Goal: Task Accomplishment & Management: Use online tool/utility

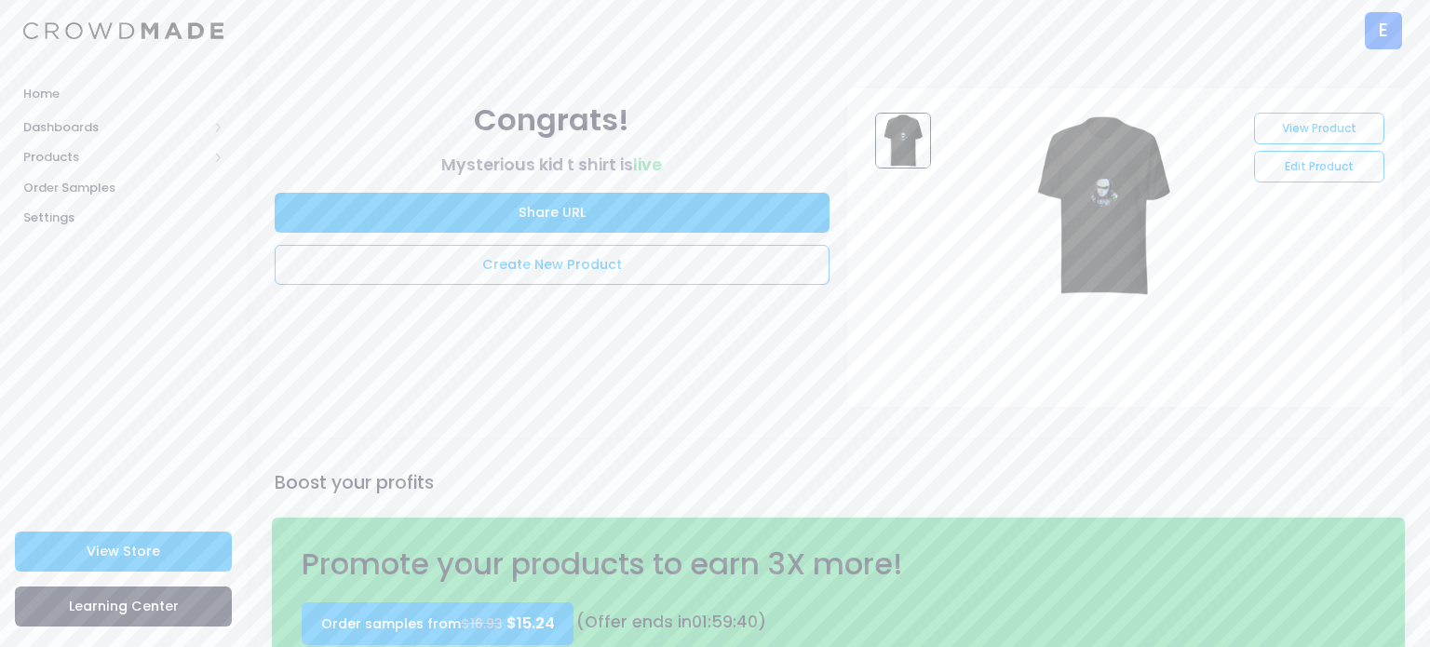
click at [1387, 33] on div "E" at bounding box center [1383, 30] width 37 height 37
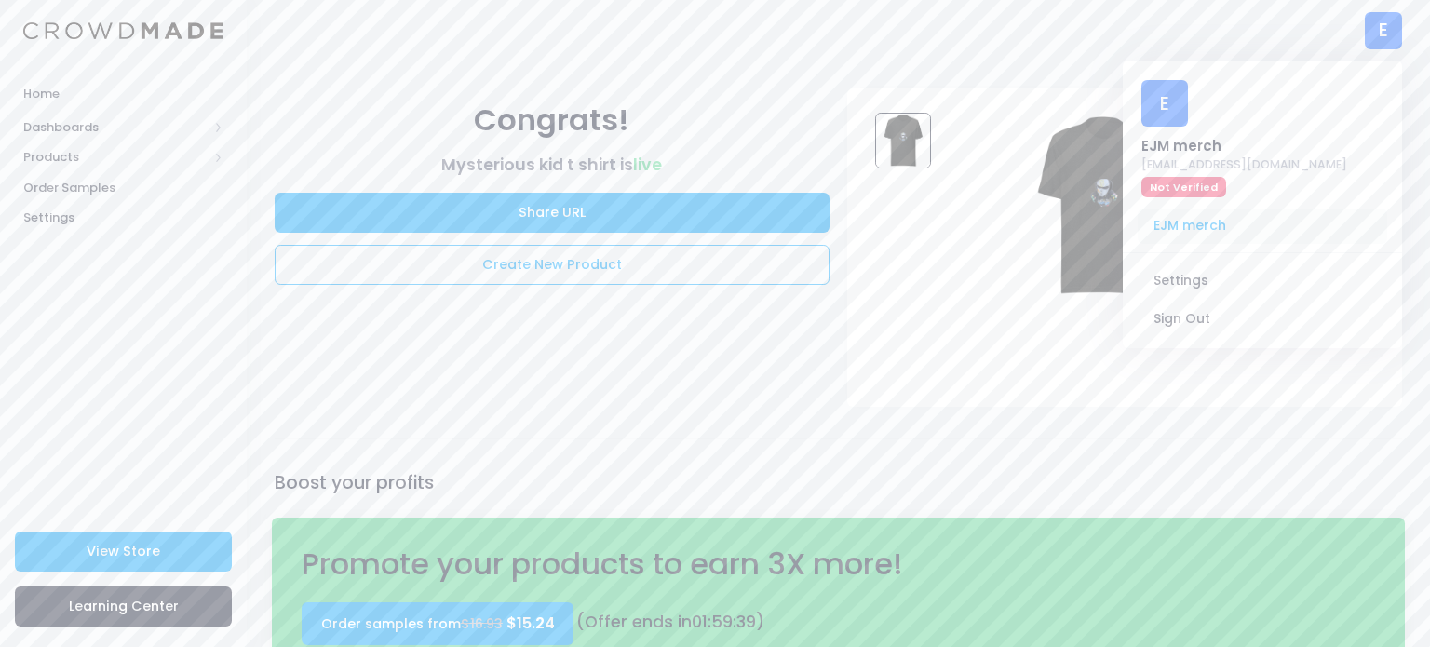
click at [1171, 235] on span "EJM merch" at bounding box center [1262, 226] width 249 height 35
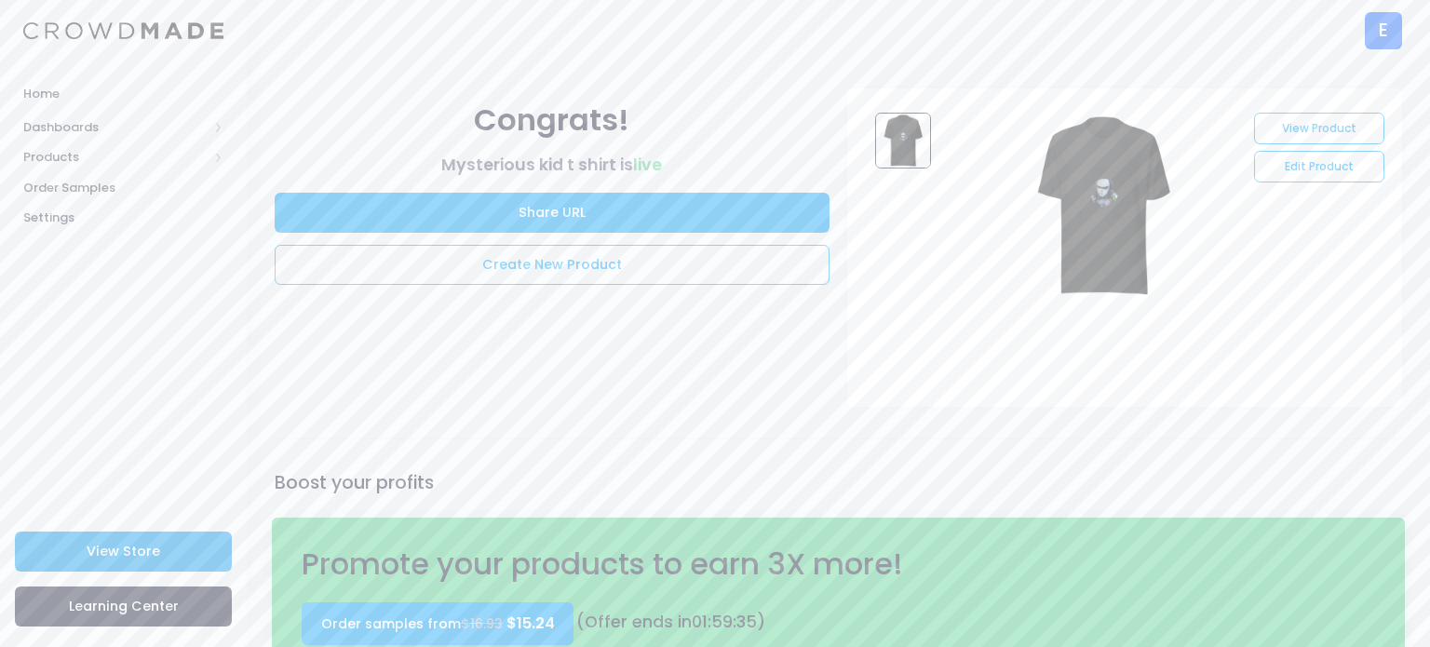
click at [158, 561] on link "View Store" at bounding box center [123, 552] width 217 height 40
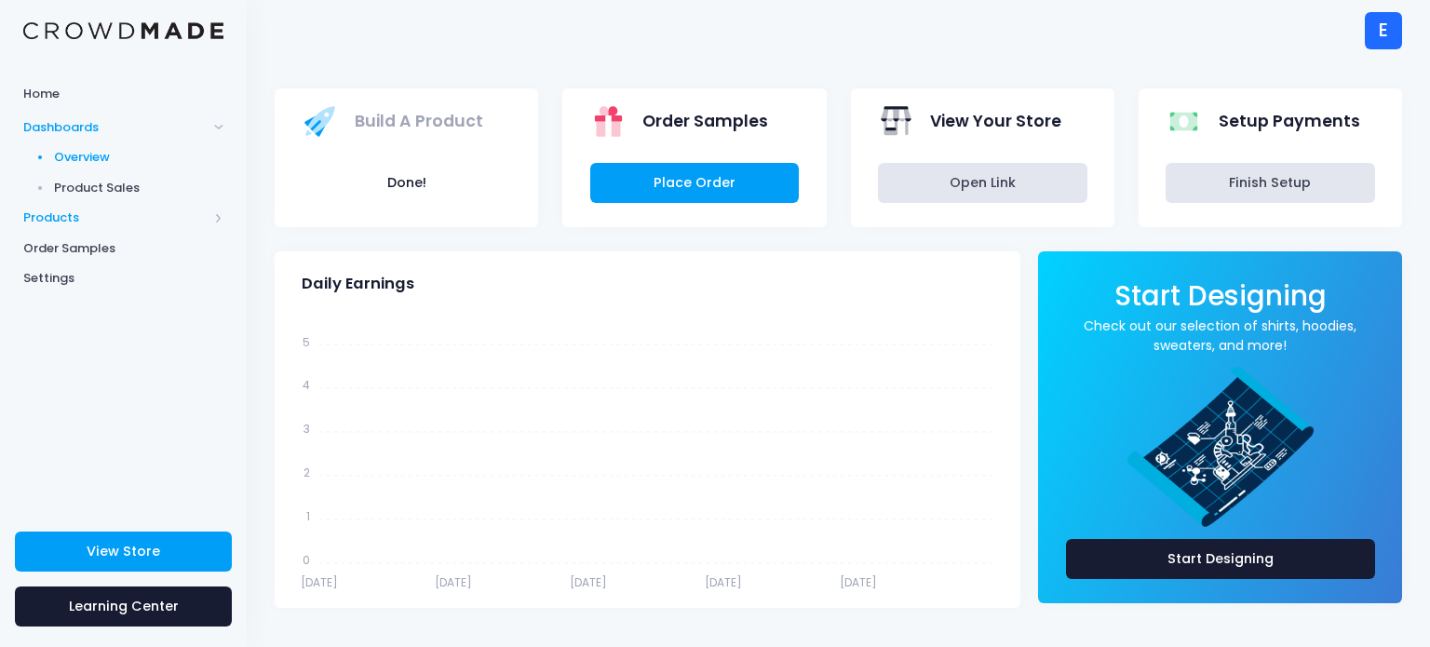
click at [85, 217] on span "Products" at bounding box center [115, 218] width 184 height 19
click at [133, 189] on span "Product Builder" at bounding box center [139, 188] width 170 height 19
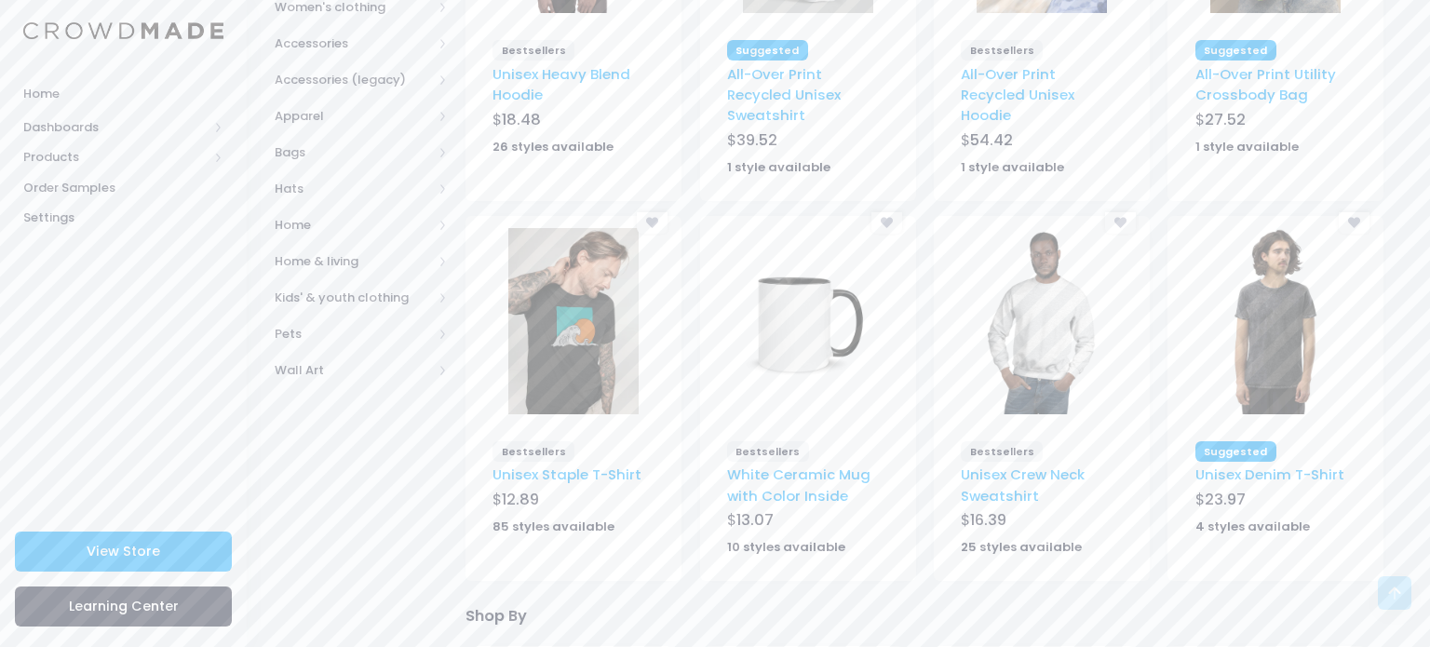
scroll to position [410, 0]
click at [313, 160] on span "Bags" at bounding box center [361, 150] width 173 height 36
click at [316, 191] on span "All Bags" at bounding box center [364, 187] width 120 height 19
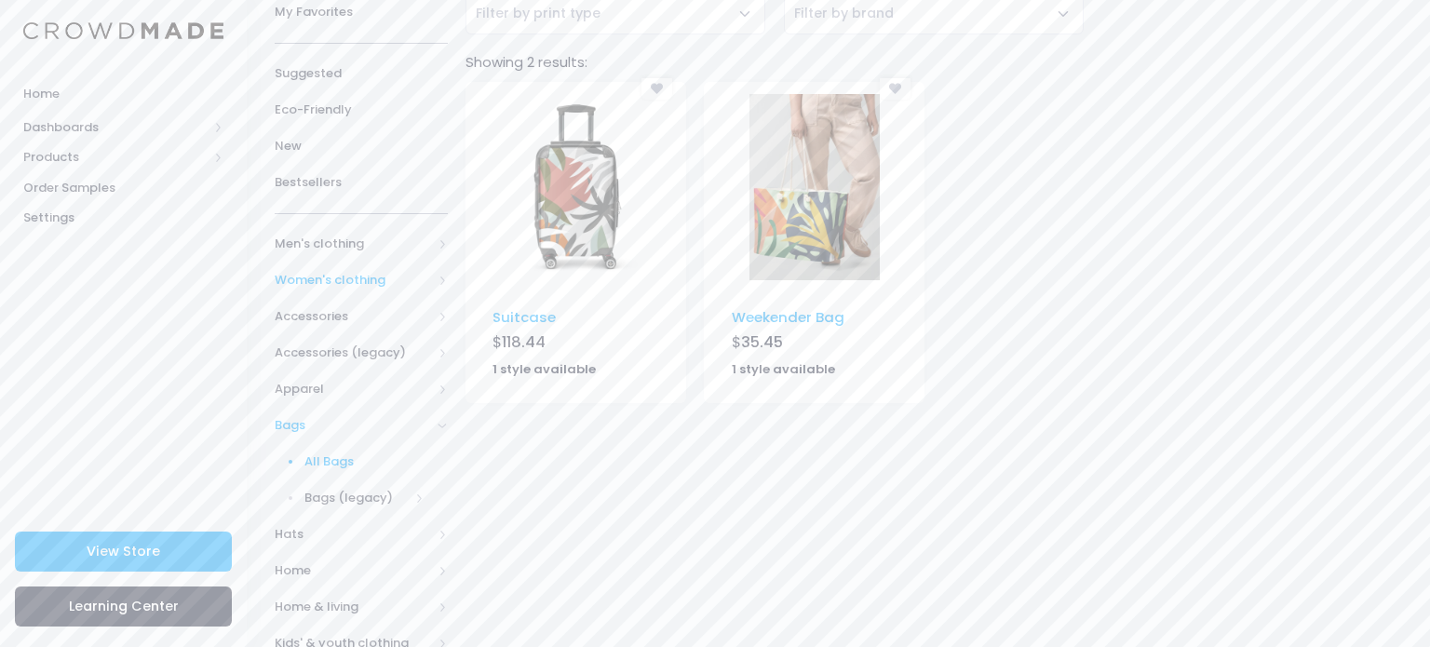
scroll to position [285, 0]
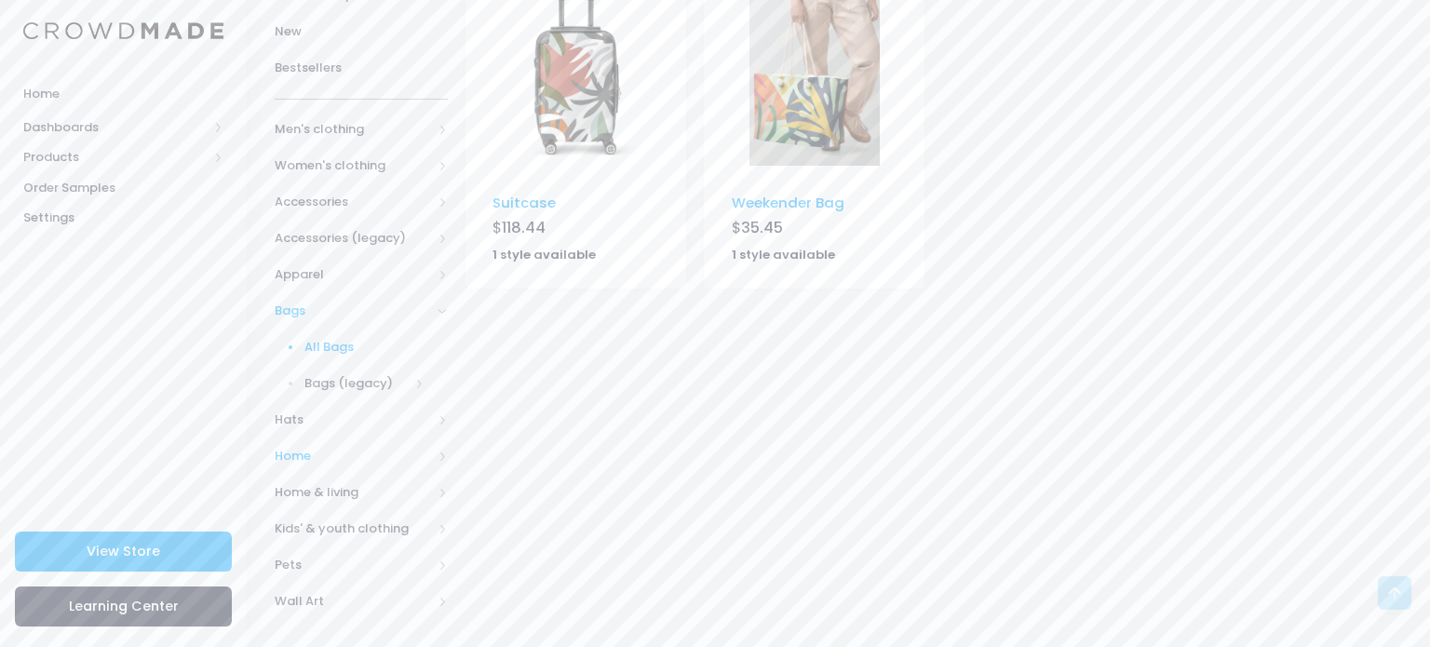
click at [350, 457] on span "Home" at bounding box center [353, 456] width 157 height 19
click at [343, 456] on span "Books" at bounding box center [356, 456] width 104 height 19
click at [333, 449] on span "Books" at bounding box center [356, 456] width 104 height 19
click at [330, 491] on span "All Books" at bounding box center [368, 492] width 111 height 19
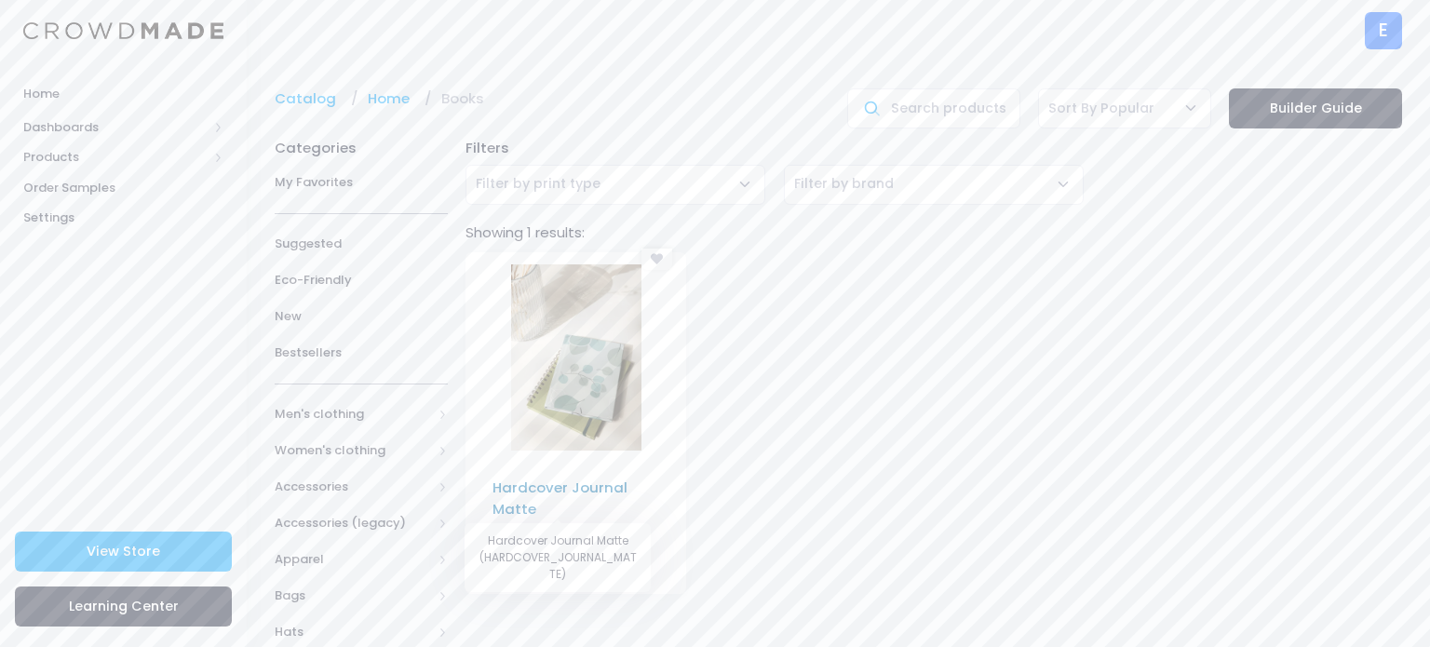
click at [578, 486] on link "Hardcover Journal Matte" at bounding box center [559, 498] width 135 height 40
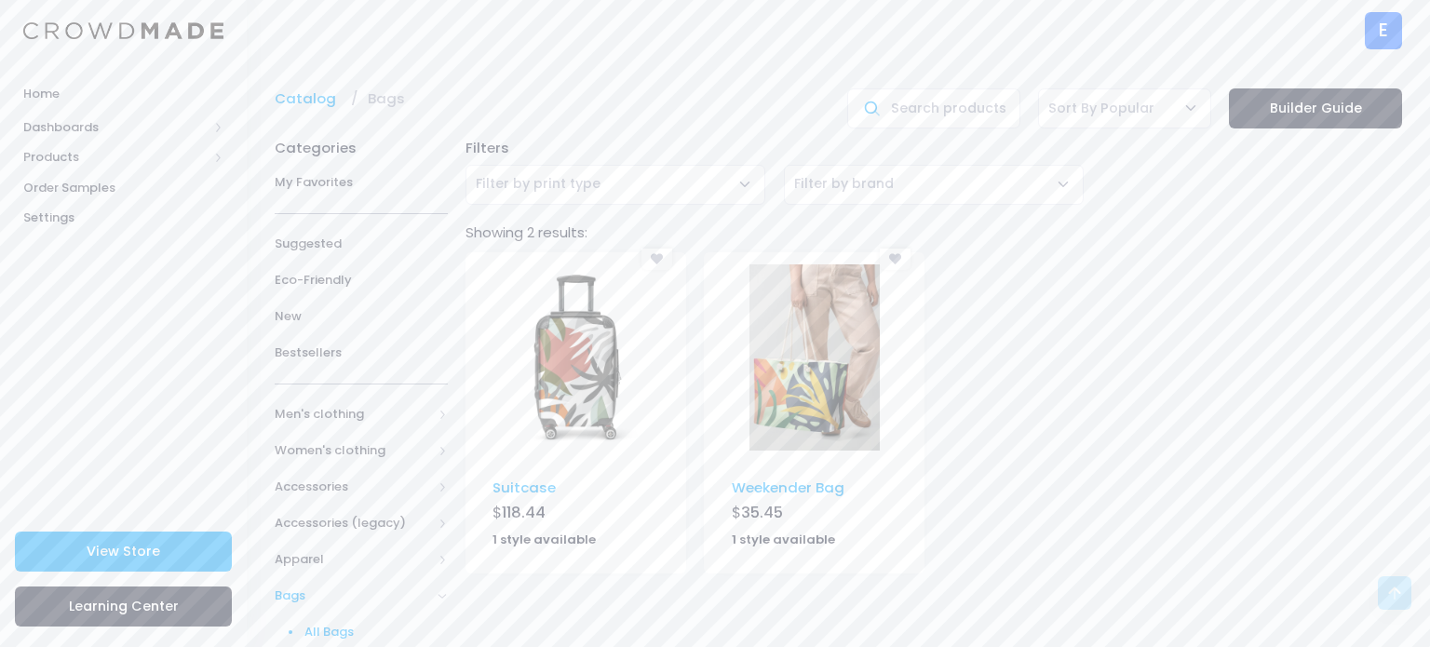
scroll to position [285, 0]
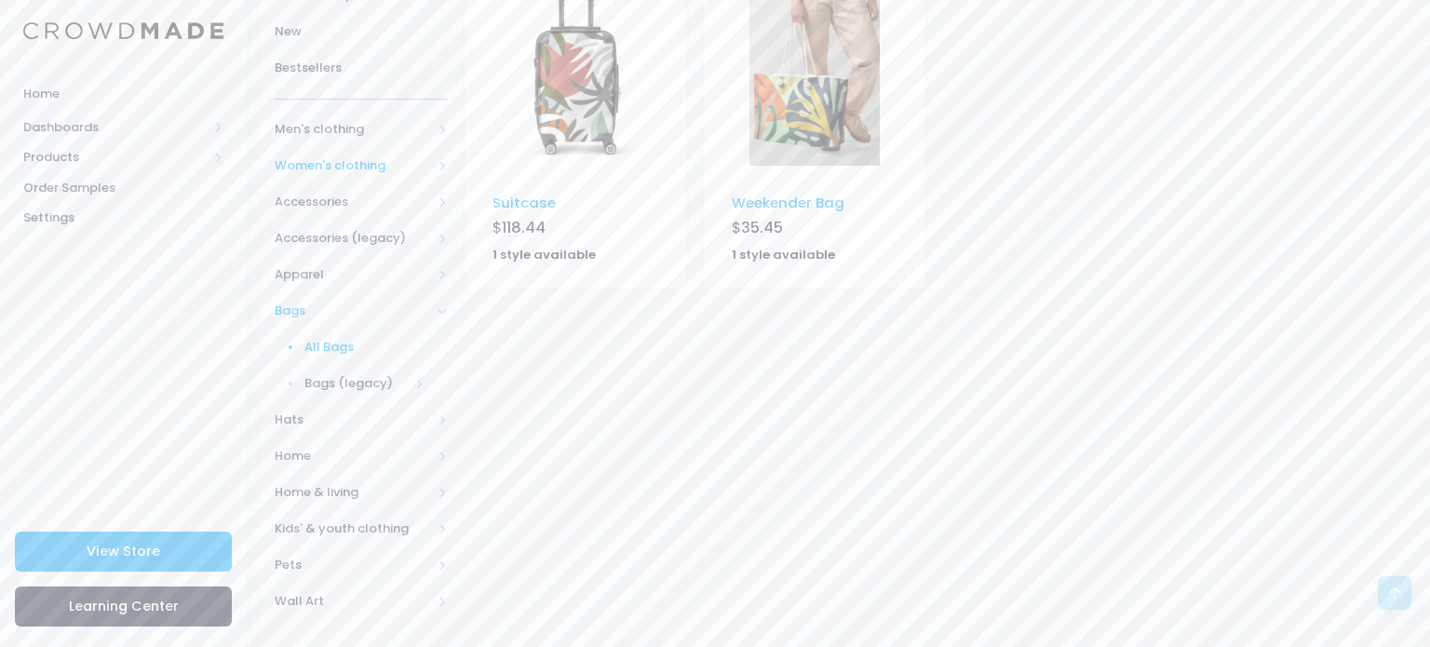
click at [351, 156] on span "Women's clothing" at bounding box center [353, 165] width 157 height 19
click at [324, 115] on span "Men's clothing" at bounding box center [361, 130] width 173 height 36
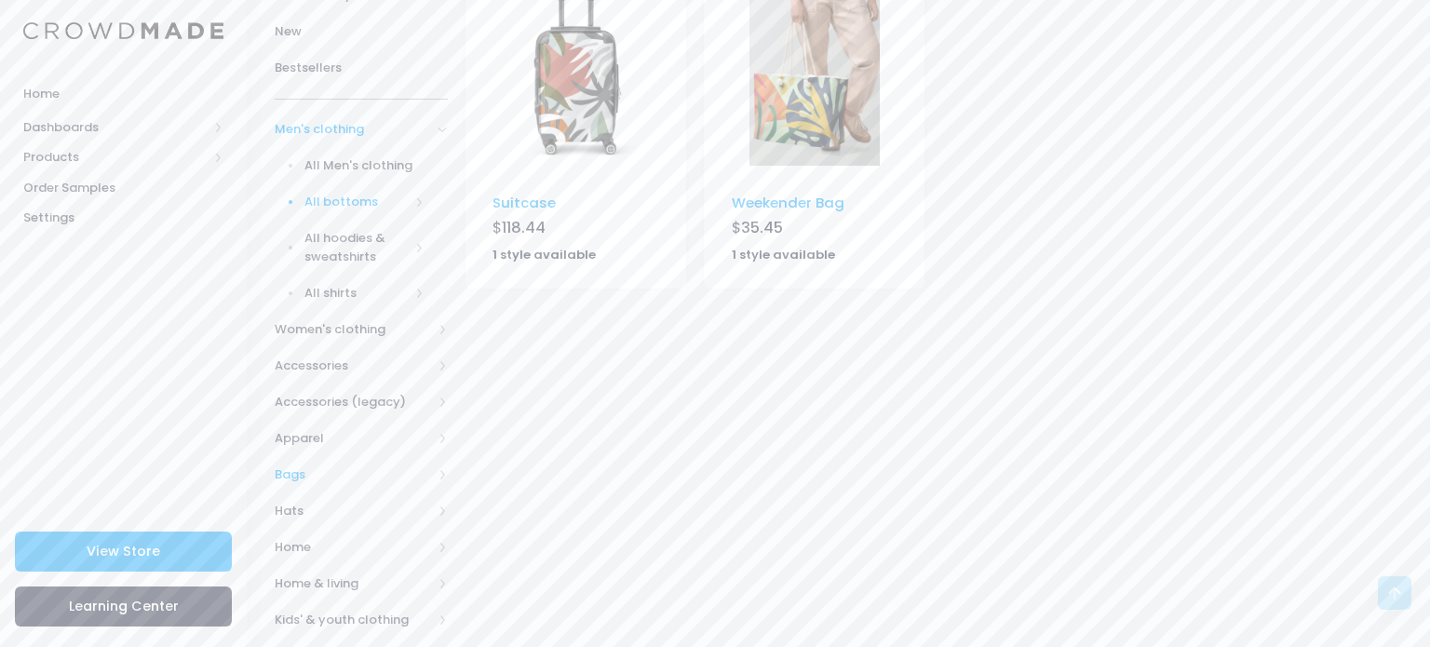
click at [321, 200] on span "All bottoms" at bounding box center [356, 202] width 104 height 19
click at [330, 236] on span "All bottoms" at bounding box center [368, 238] width 111 height 19
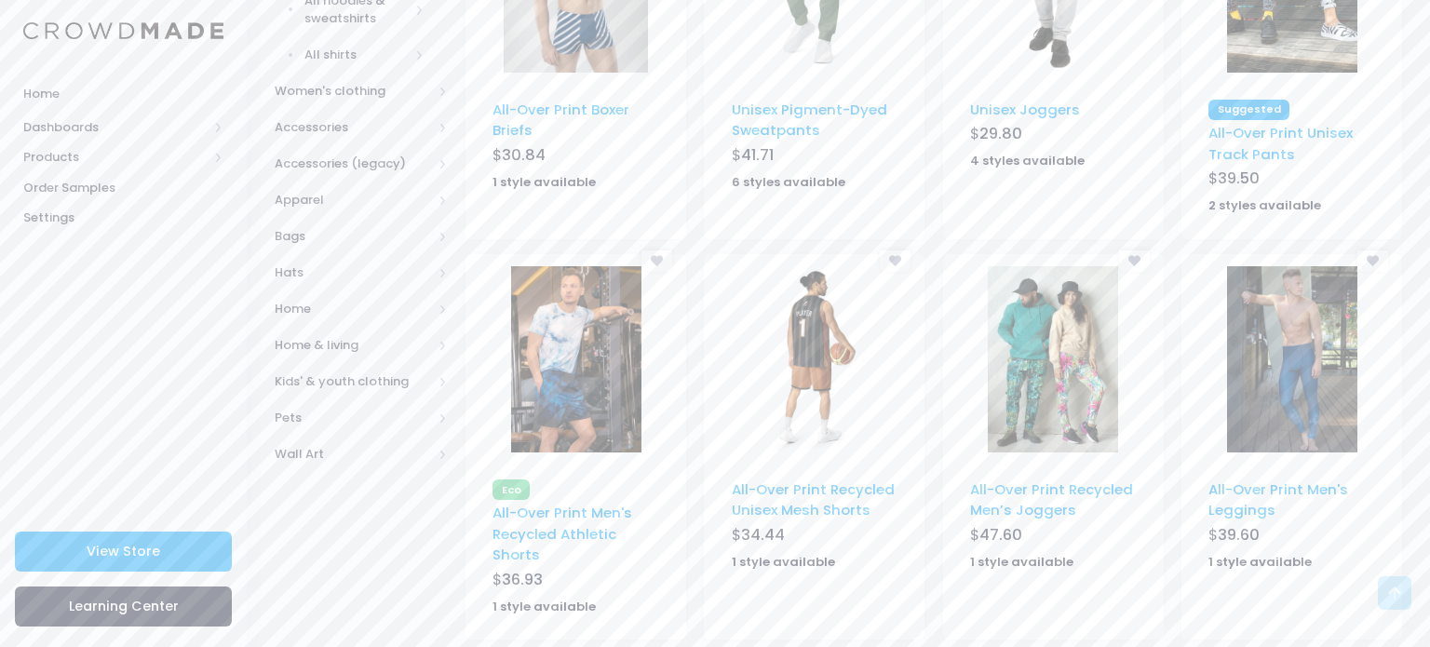
scroll to position [756, 0]
click at [1044, 115] on link "Unisex Joggers" at bounding box center [1025, 112] width 110 height 20
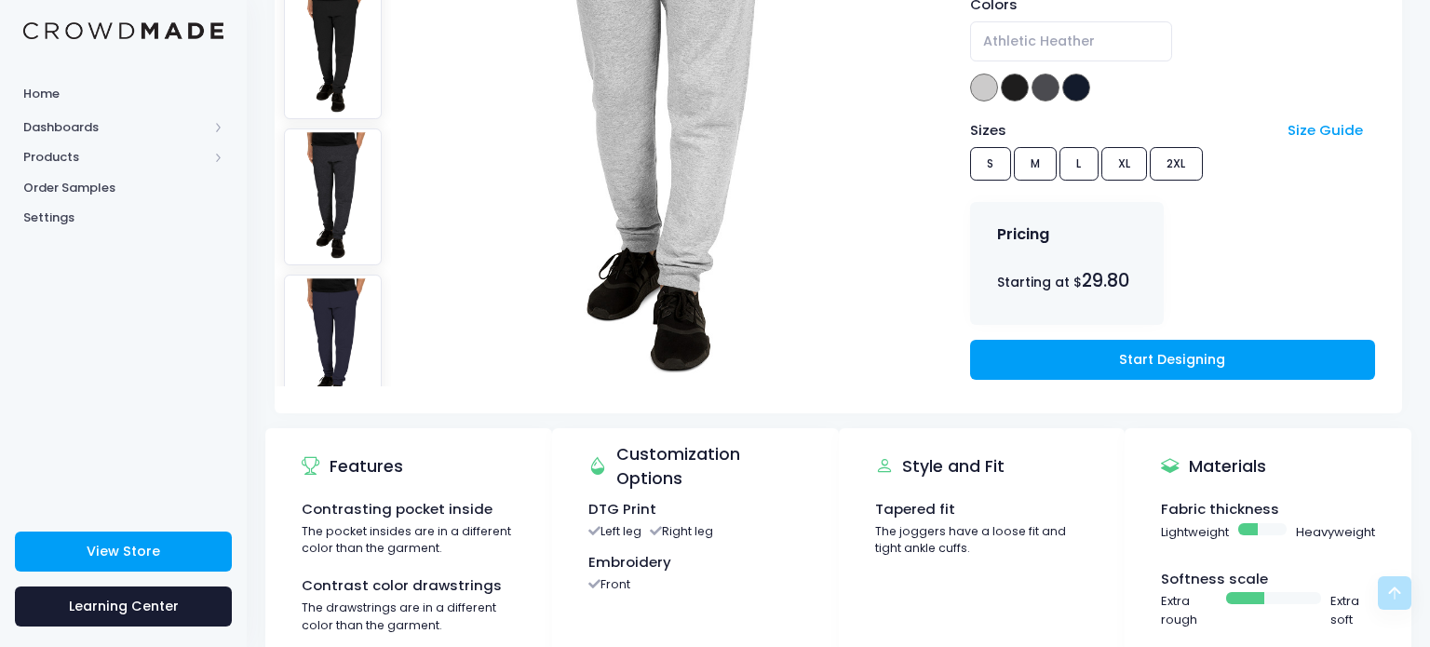
scroll to position [372, 0]
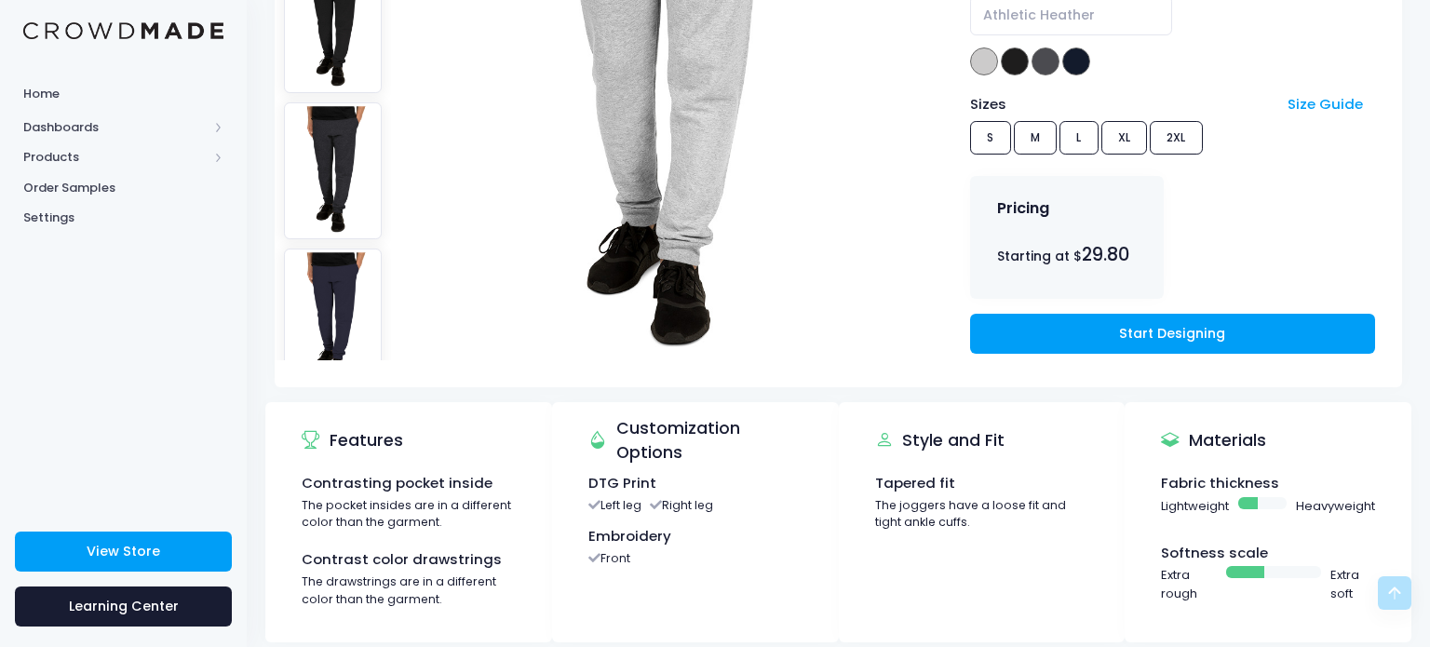
click at [1040, 353] on div "Print Types DTG printing Embroidery Colors Athletic [PERSON_NAME] Black [PERSON…" at bounding box center [1172, 120] width 459 height 533
click at [1040, 352] on div "Print Types DTG printing Embroidery Colors Athletic [PERSON_NAME] Black [PERSON…" at bounding box center [1172, 120] width 459 height 533
click at [1031, 346] on link "Start Designing" at bounding box center [1172, 334] width 405 height 40
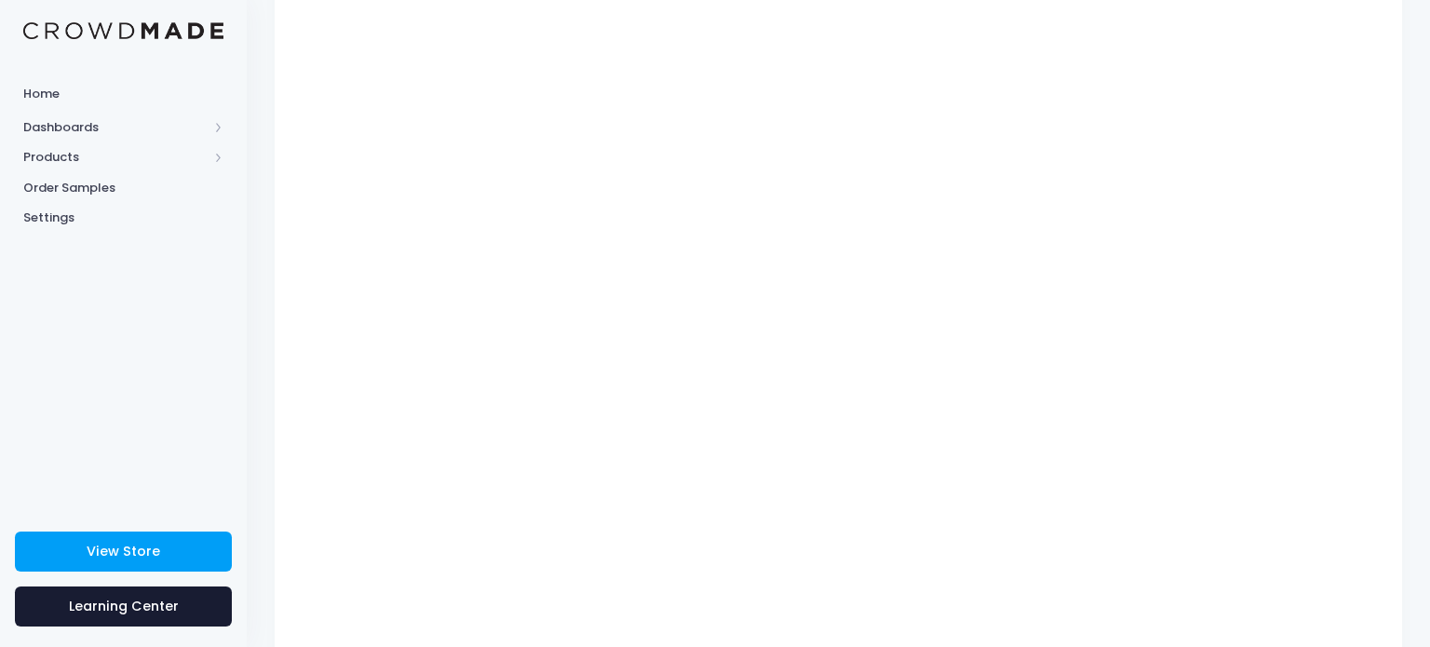
scroll to position [239, 0]
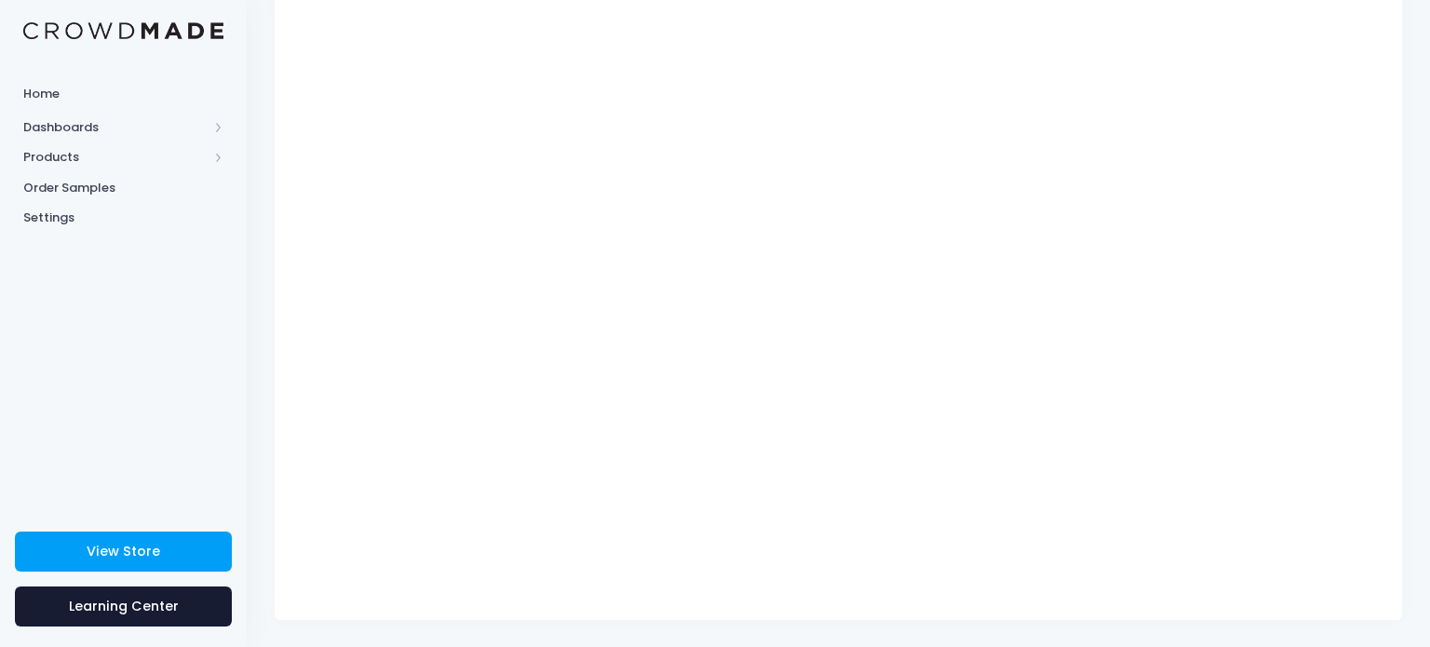
type input "$37.80 - $39.25"
click at [1429, 206] on div "Catalog 1 Design 2 $" at bounding box center [838, 234] width 1183 height 771
click at [1415, 209] on div "Catalog 1 Design 2 $" at bounding box center [838, 234] width 1183 height 771
click at [197, 94] on span "Home" at bounding box center [123, 94] width 200 height 19
click at [1429, 128] on div "Catalog 1 Design 2 $" at bounding box center [838, 234] width 1183 height 771
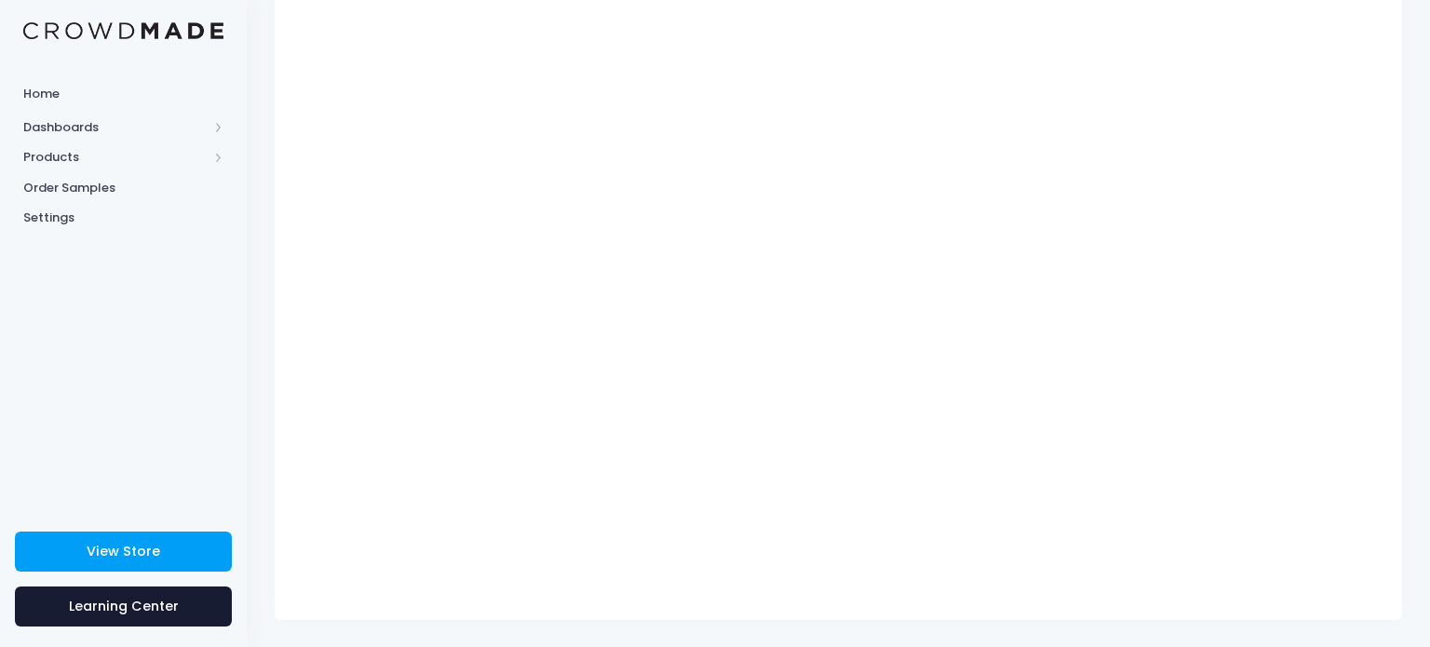
scroll to position [0, 0]
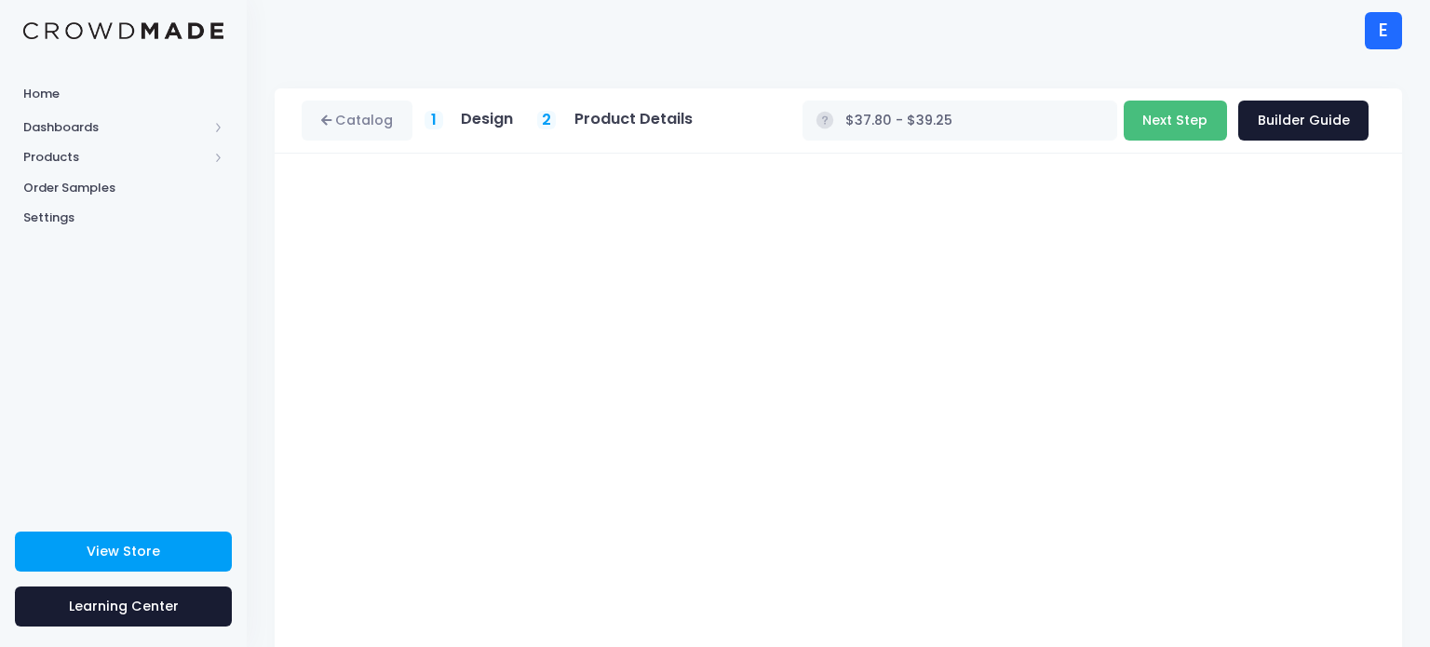
click at [1185, 109] on button "Next Step" at bounding box center [1175, 121] width 103 height 40
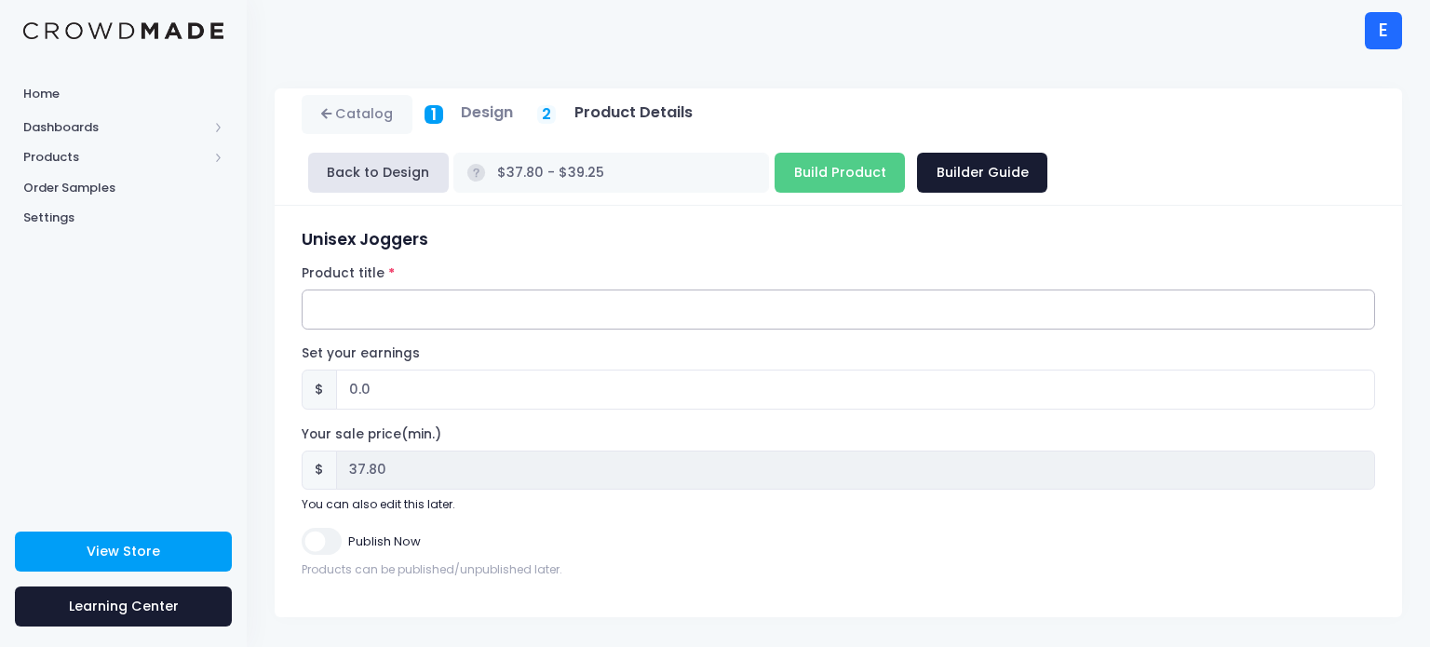
click at [761, 314] on input "Product title" at bounding box center [838, 310] width 1073 height 40
type input "Mysterious kid Sweatpants"
click at [323, 533] on input "Publish Now" at bounding box center [321, 541] width 39 height 27
checkbox input "true"
click at [608, 538] on div "Publish Now" at bounding box center [838, 541] width 1073 height 27
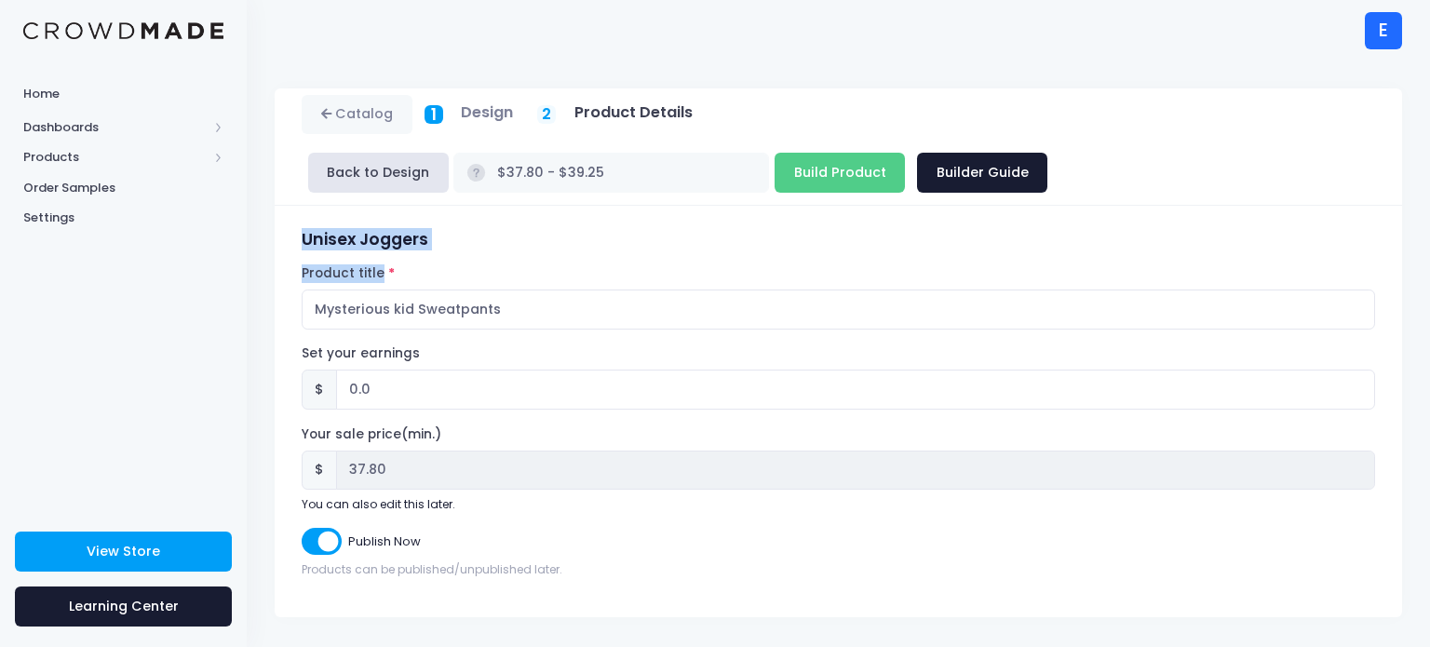
drag, startPoint x: 1429, startPoint y: 132, endPoint x: 1426, endPoint y: 287, distance: 154.6
click at [1426, 287] on div "Catalog 1 Design 2 $" at bounding box center [838, 352] width 1183 height 529
click at [1417, 286] on div "Catalog 1 Design 2 $" at bounding box center [838, 352] width 1183 height 529
click at [869, 181] on input "Build Product" at bounding box center [839, 173] width 130 height 40
type input "Building product..."
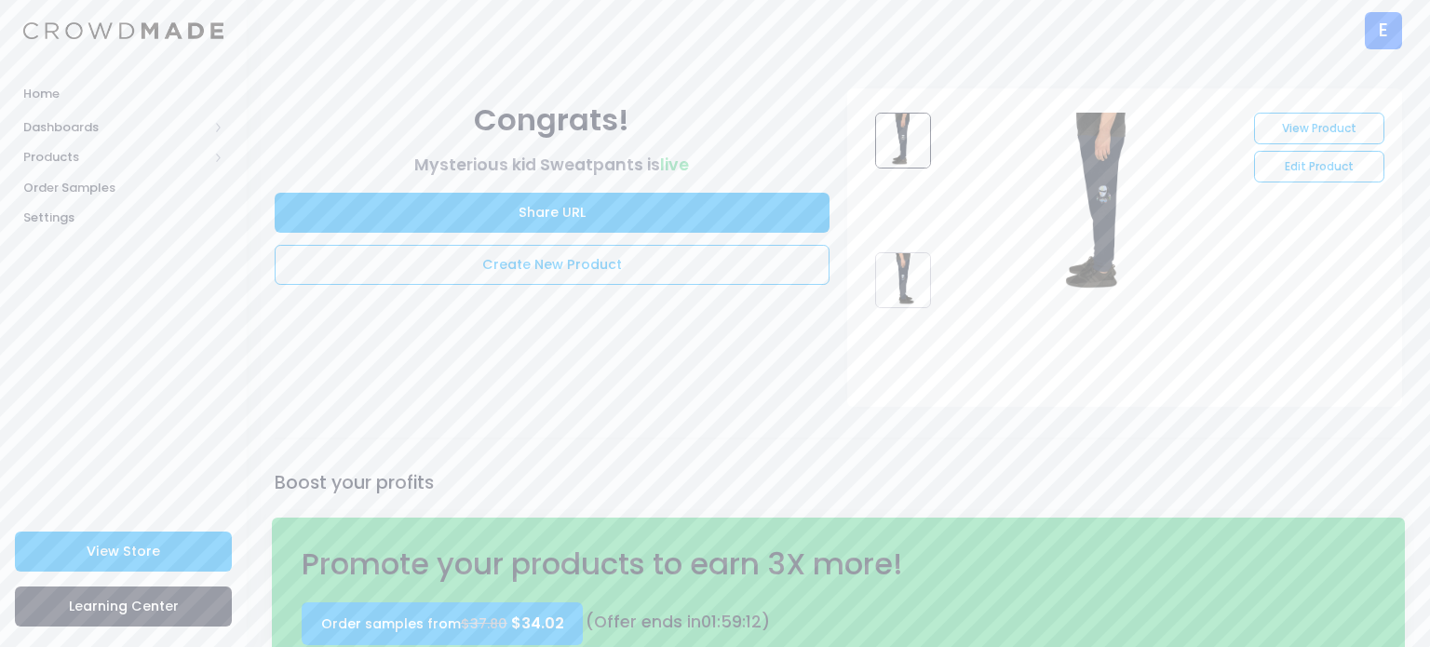
click at [1381, 42] on div "E" at bounding box center [1383, 30] width 37 height 37
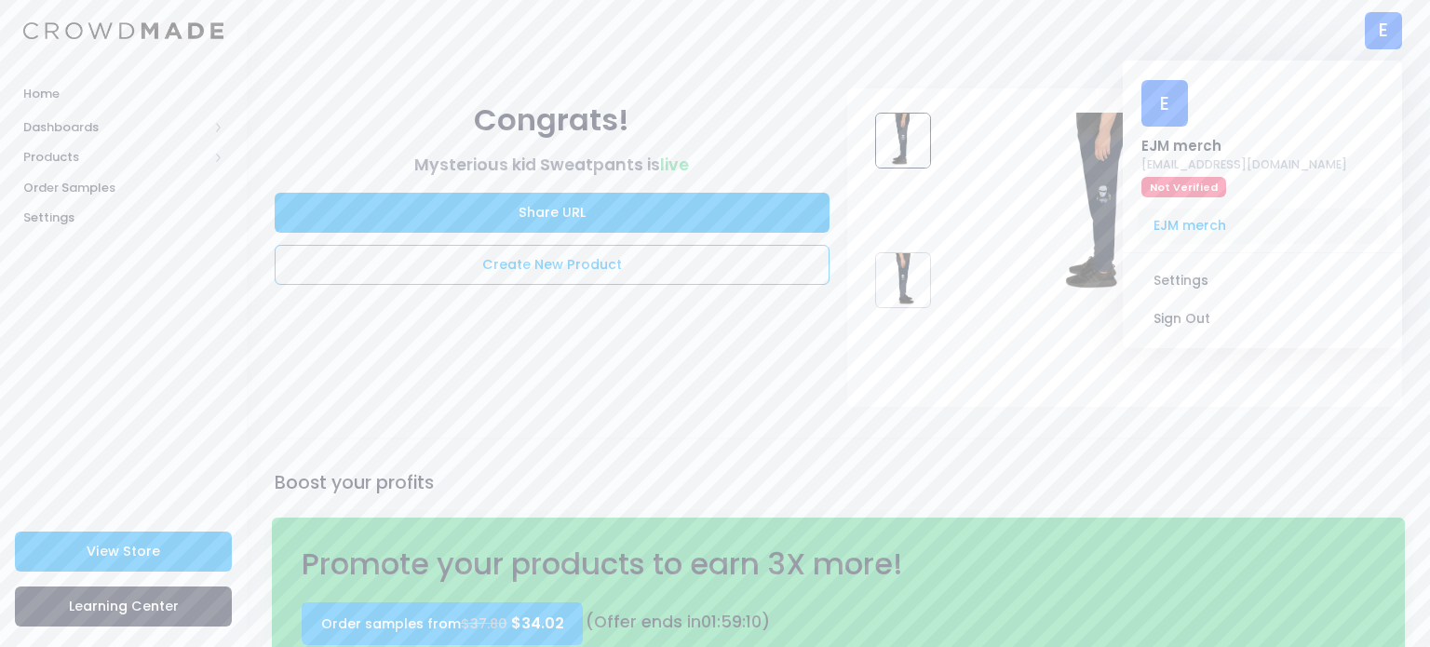
click at [1165, 227] on span "EJM merch" at bounding box center [1262, 226] width 249 height 35
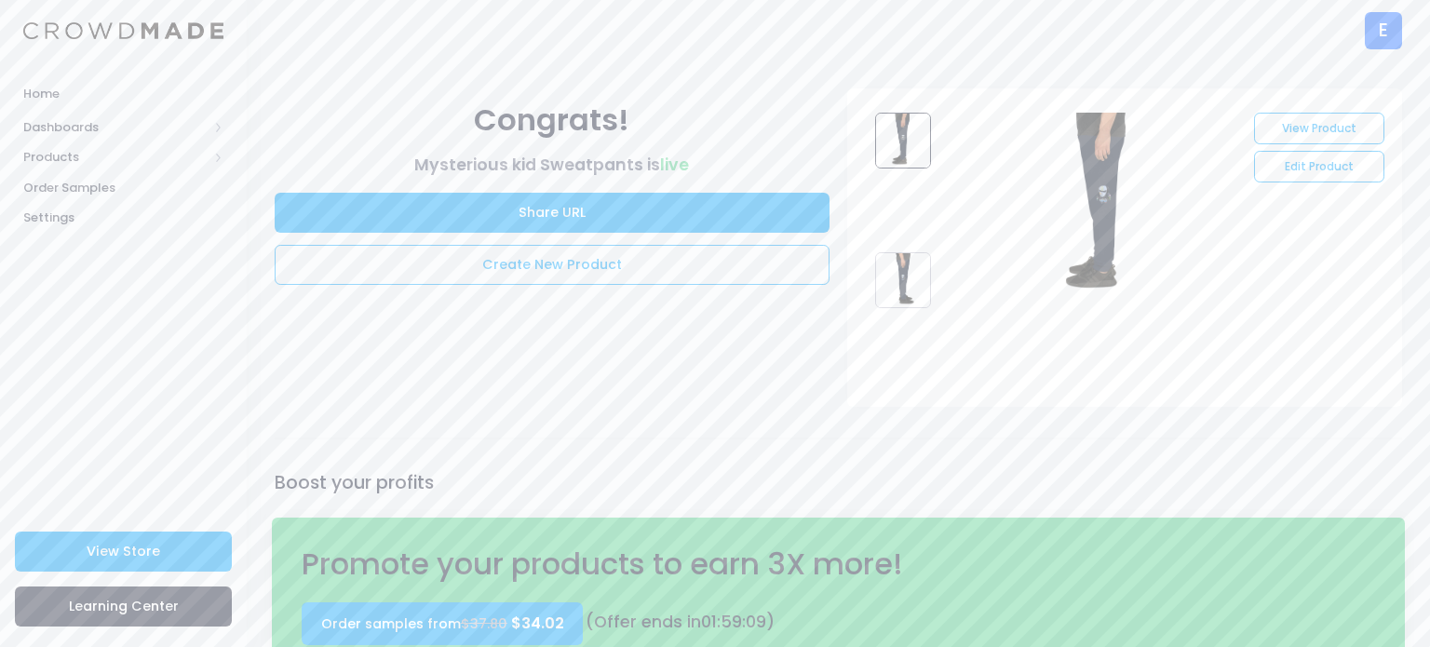
click at [1392, 26] on div "E" at bounding box center [1383, 30] width 37 height 37
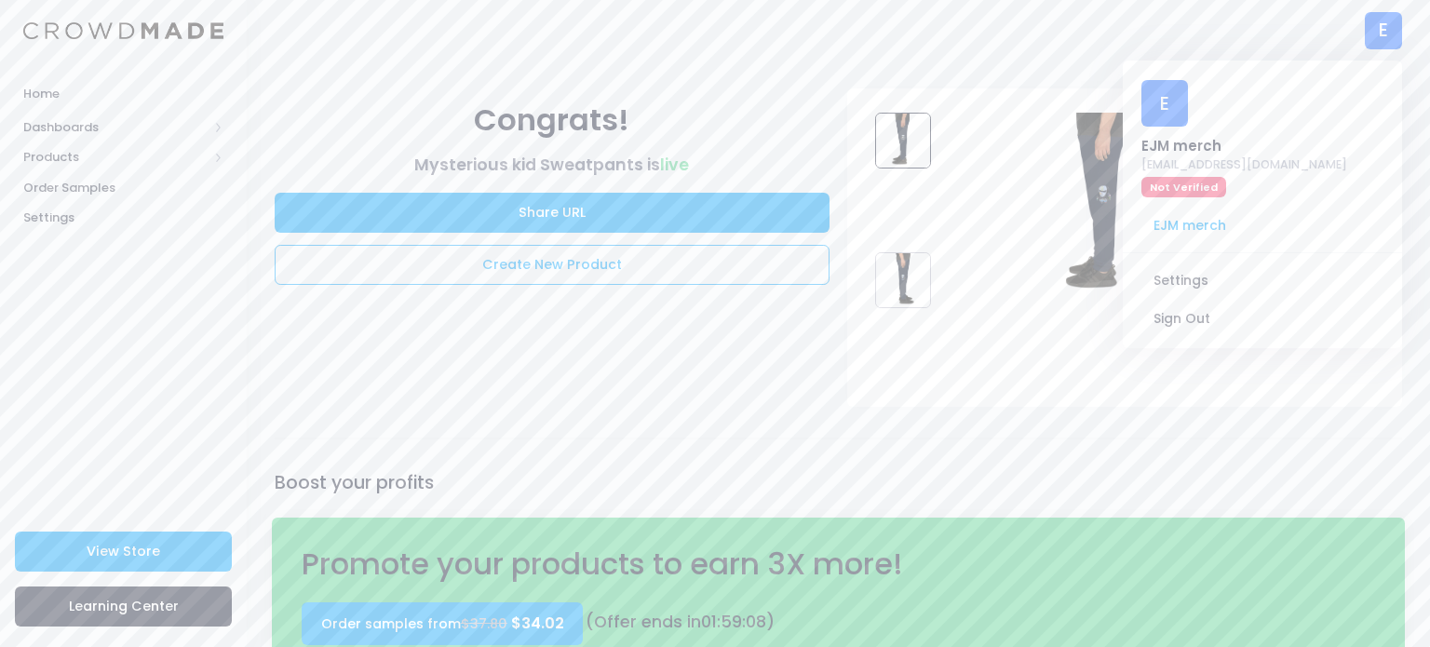
click at [1148, 128] on div "E EJM merch n.brown57909@student.colonialsd.org Not Verified" at bounding box center [1263, 139] width 262 height 133
click at [1167, 101] on div "E" at bounding box center [1164, 103] width 47 height 47
click at [1157, 153] on div "EJM merch" at bounding box center [1244, 146] width 206 height 20
click at [195, 534] on link "View Store" at bounding box center [123, 552] width 217 height 40
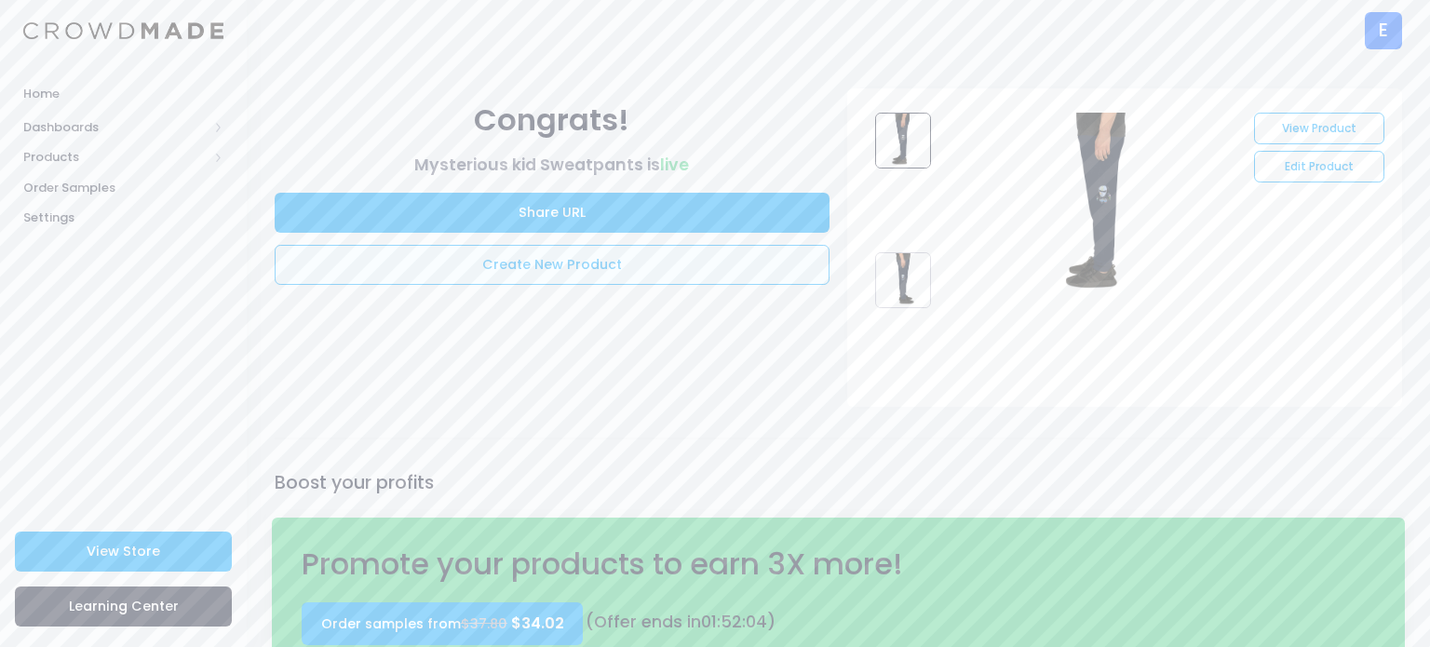
click at [632, 253] on link "Create New Product" at bounding box center [552, 265] width 555 height 40
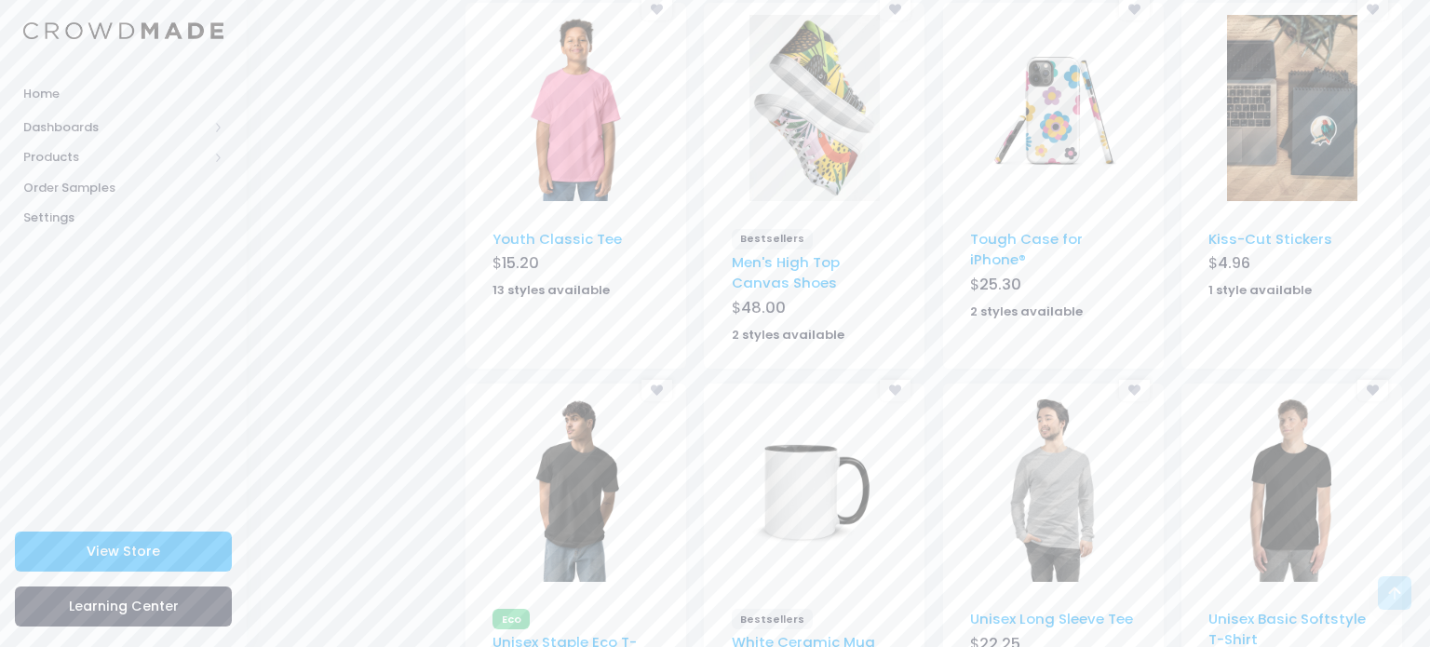
scroll to position [1005, 0]
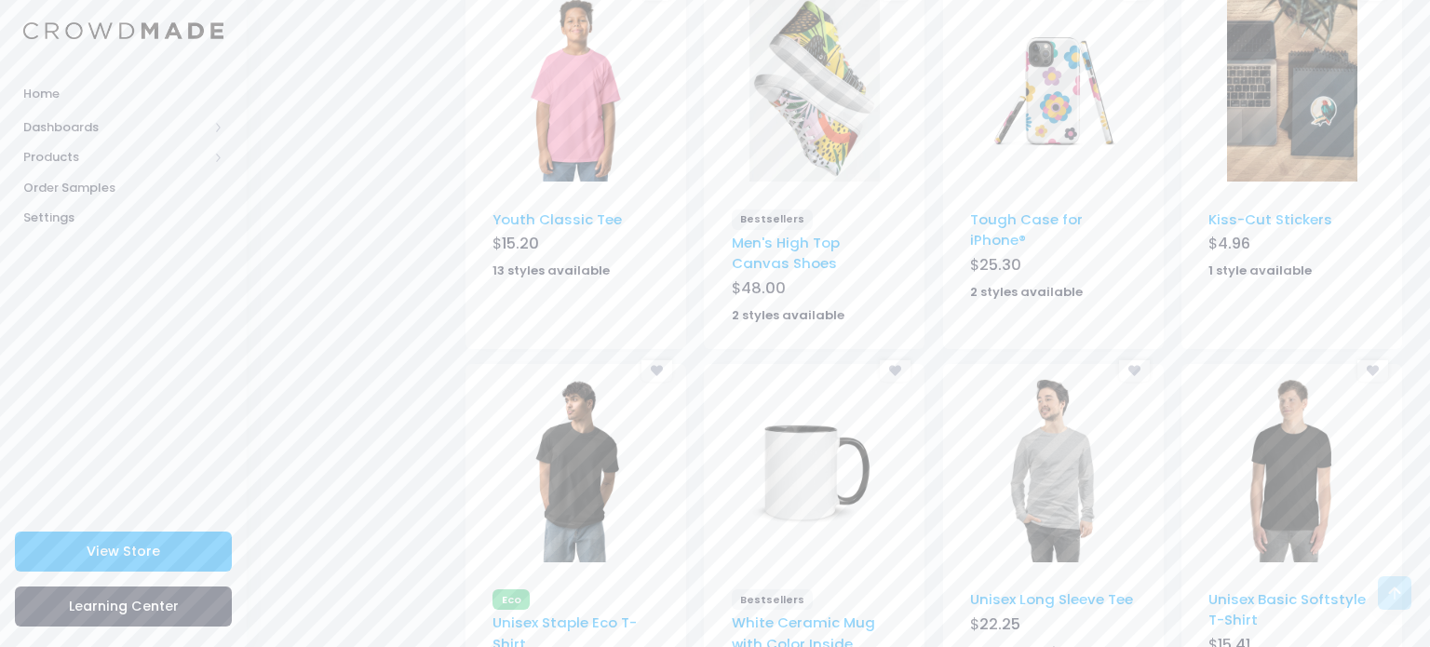
click at [1084, 92] on img at bounding box center [1053, 88] width 130 height 186
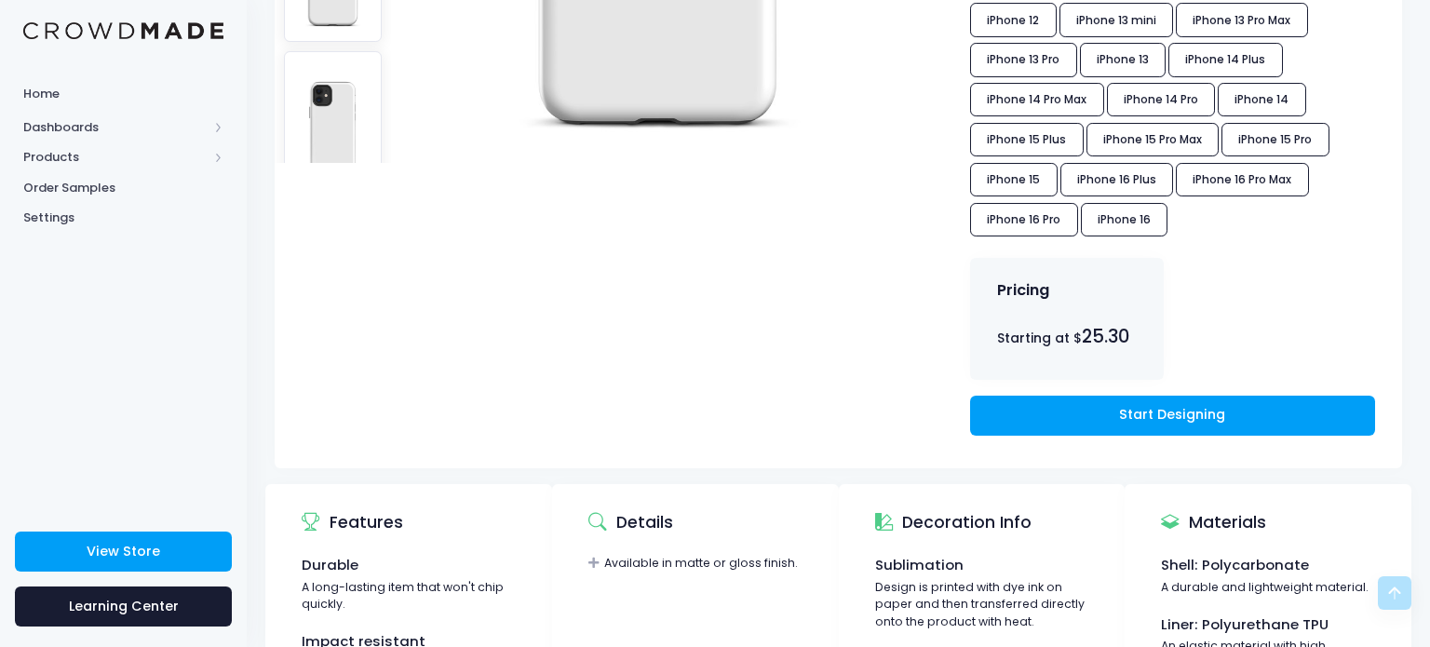
scroll to position [670, 0]
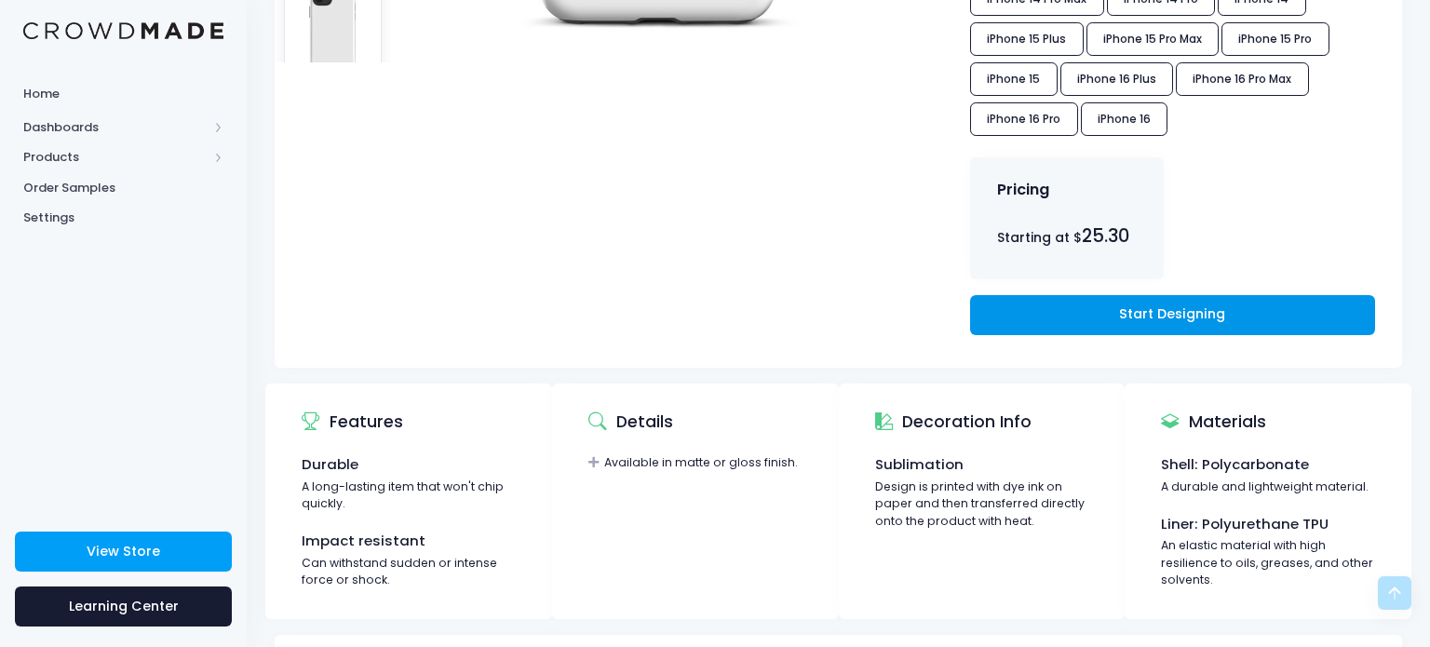
click at [1039, 302] on link "Start Designing" at bounding box center [1172, 315] width 405 height 40
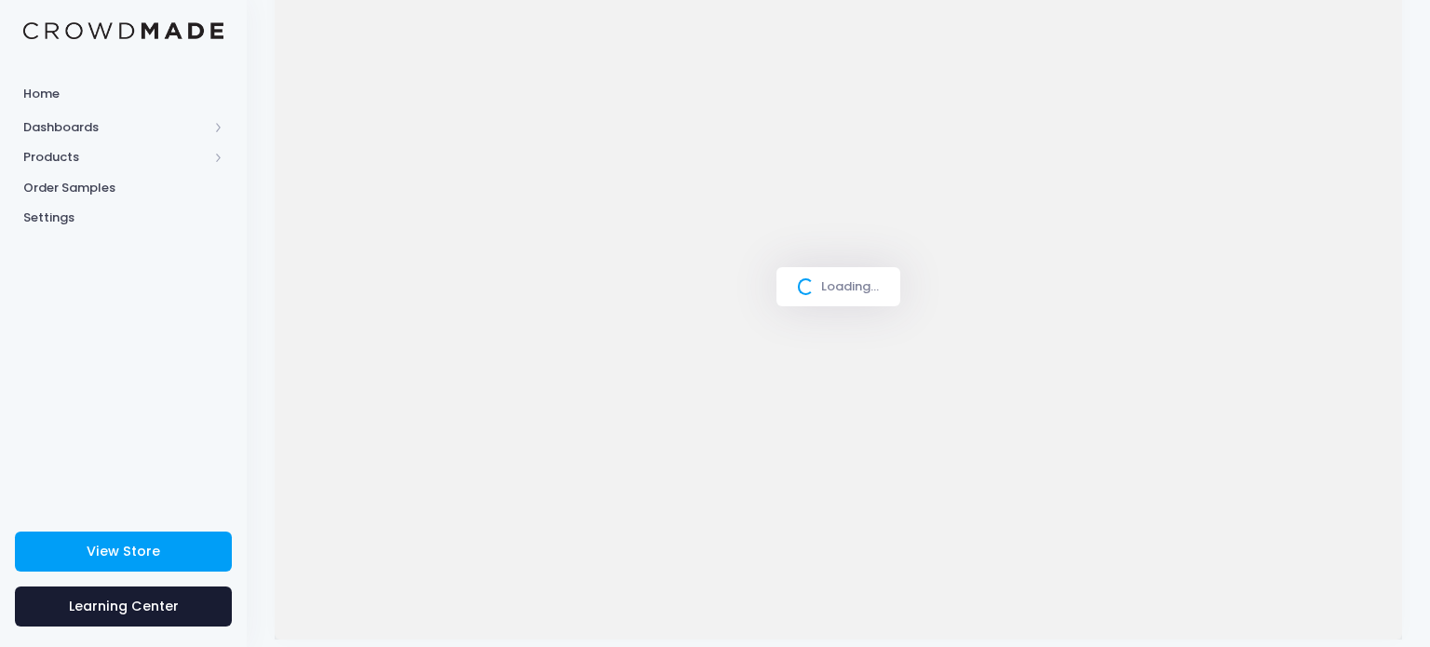
scroll to position [239, 0]
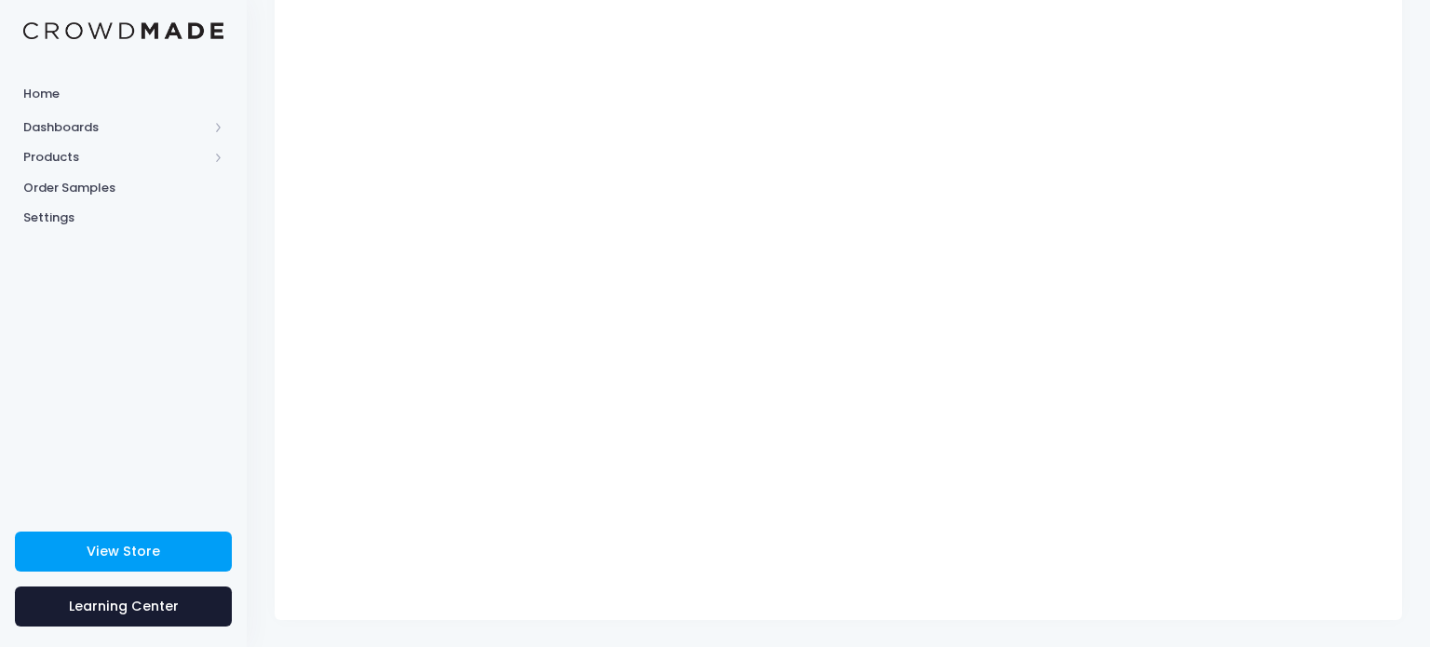
type input "$25.30"
click at [1418, 172] on div "Catalog 1 Design 2 $" at bounding box center [838, 234] width 1183 height 771
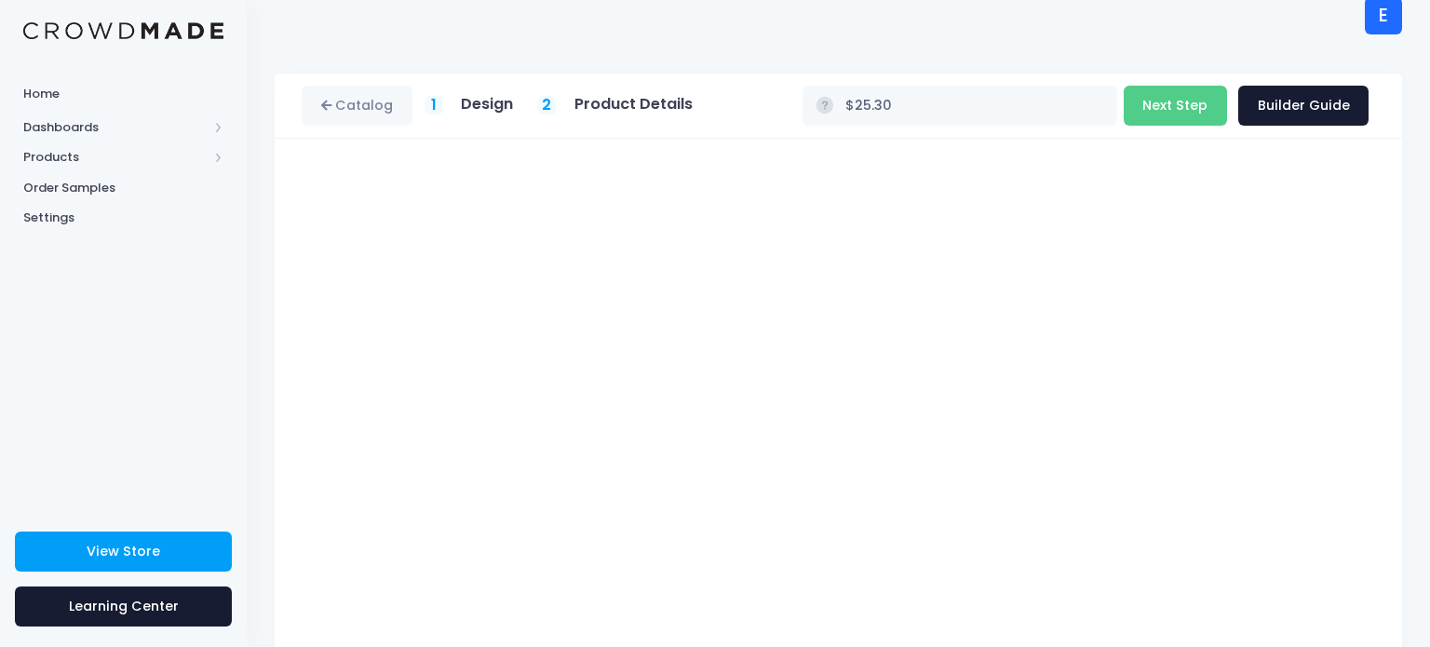
scroll to position [0, 0]
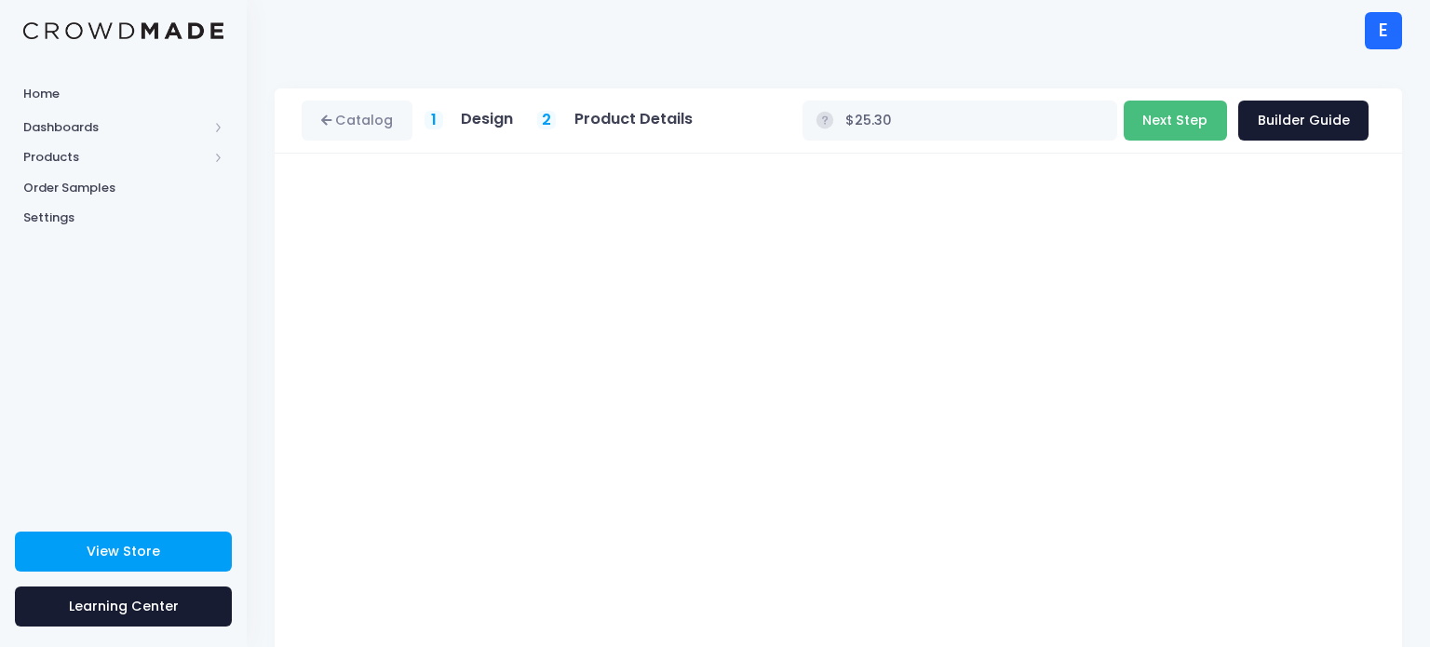
click at [1189, 116] on button "Next Step" at bounding box center [1175, 121] width 103 height 40
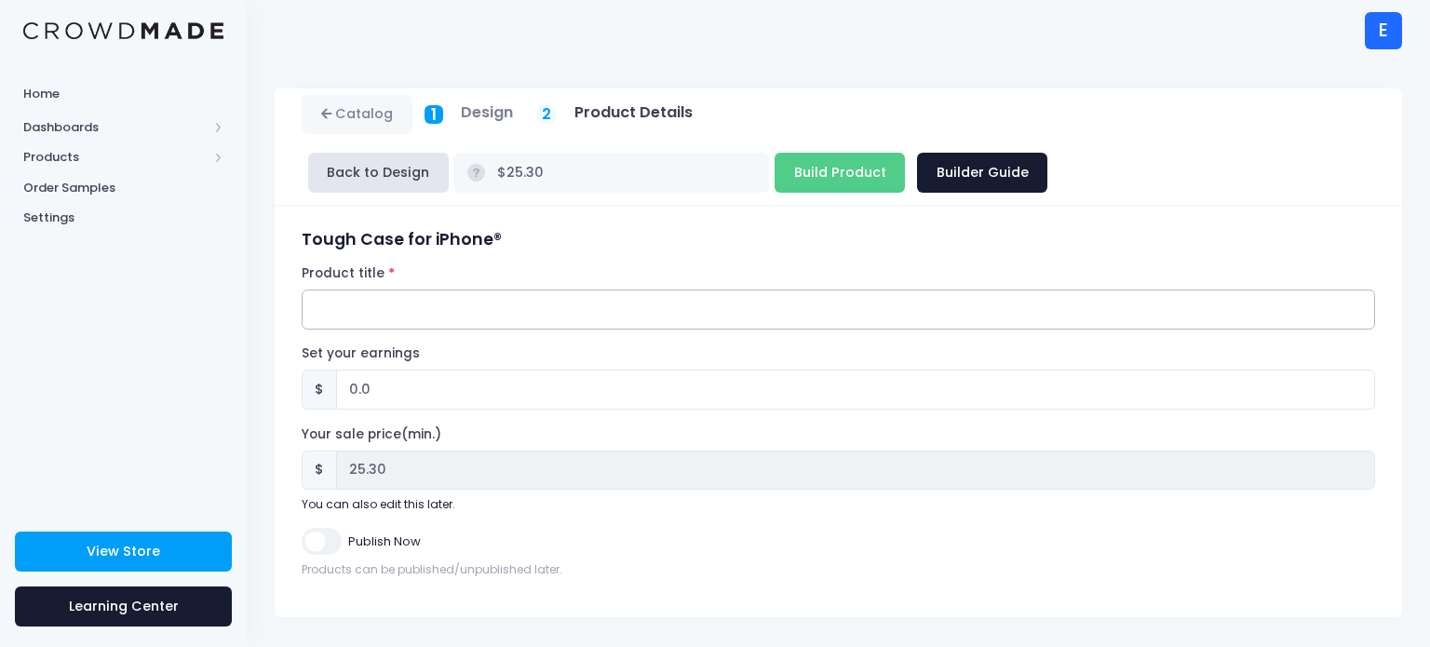
click at [732, 303] on input "Product title" at bounding box center [838, 310] width 1073 height 40
type input "Mysterious kid phone case"
click at [324, 532] on input "Publish Now" at bounding box center [321, 541] width 39 height 27
checkbox input "true"
click at [820, 184] on input "Build Product" at bounding box center [839, 173] width 130 height 40
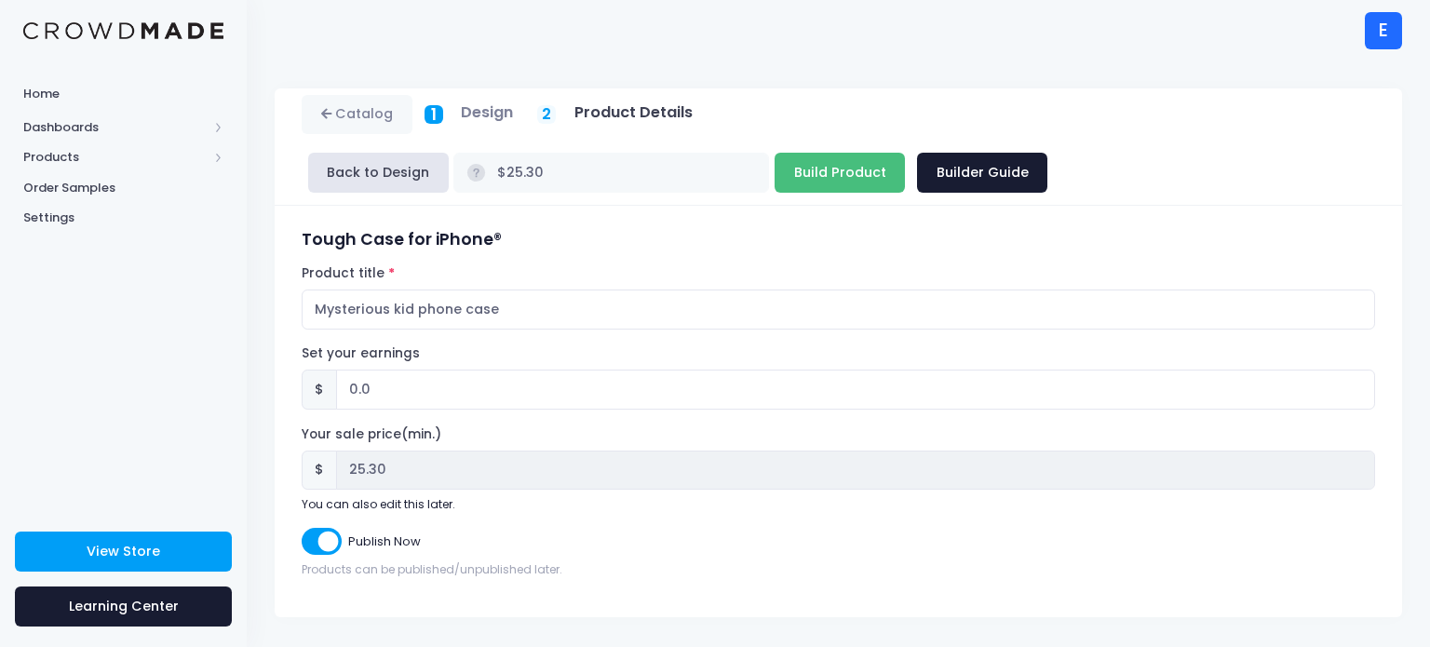
type input "Building product..."
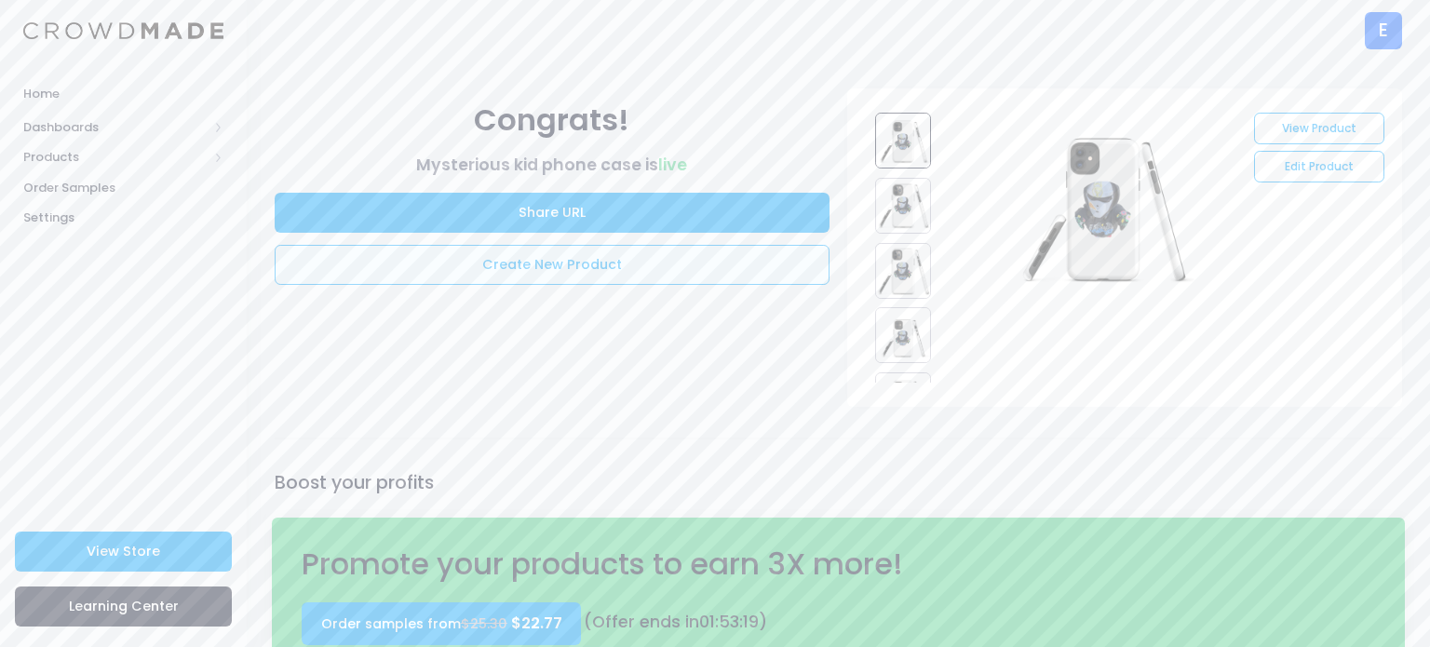
click at [552, 266] on link "Create New Product" at bounding box center [552, 265] width 555 height 40
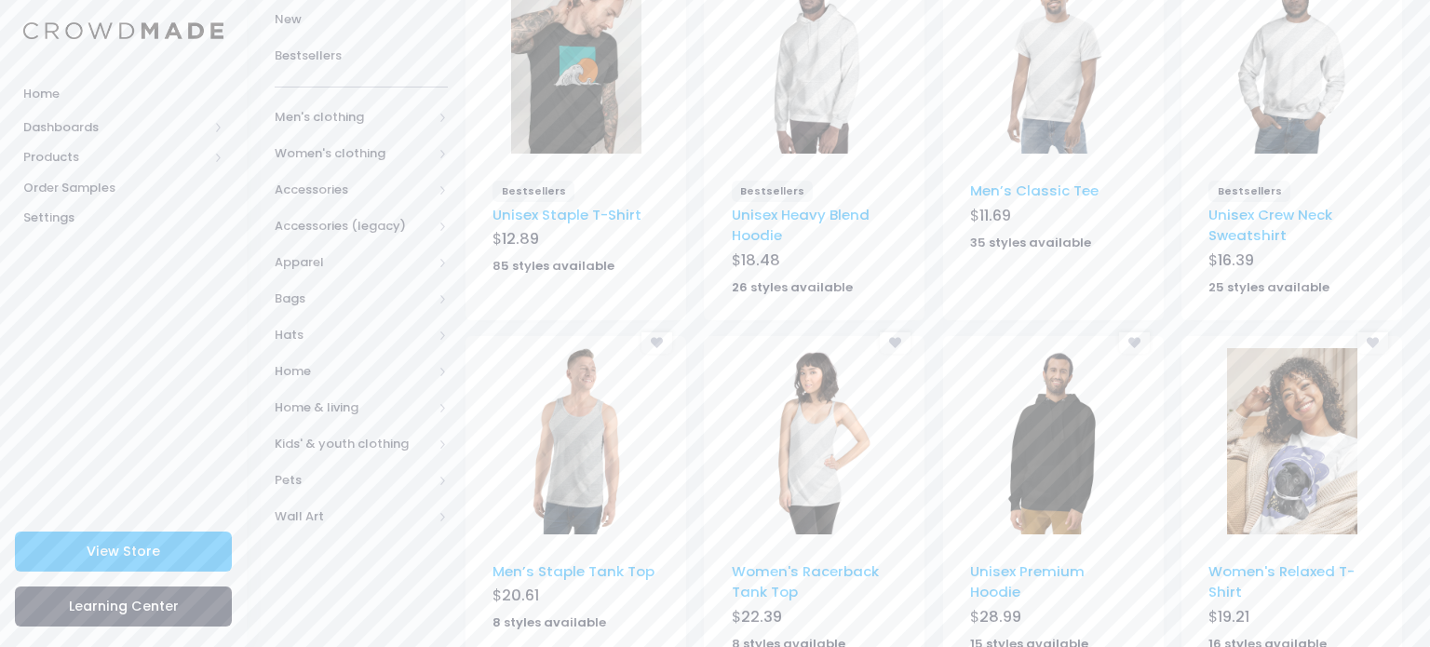
scroll to position [298, 0]
click at [358, 189] on span "Accessories" at bounding box center [353, 189] width 157 height 19
click at [350, 222] on span "All Accessories" at bounding box center [364, 225] width 120 height 19
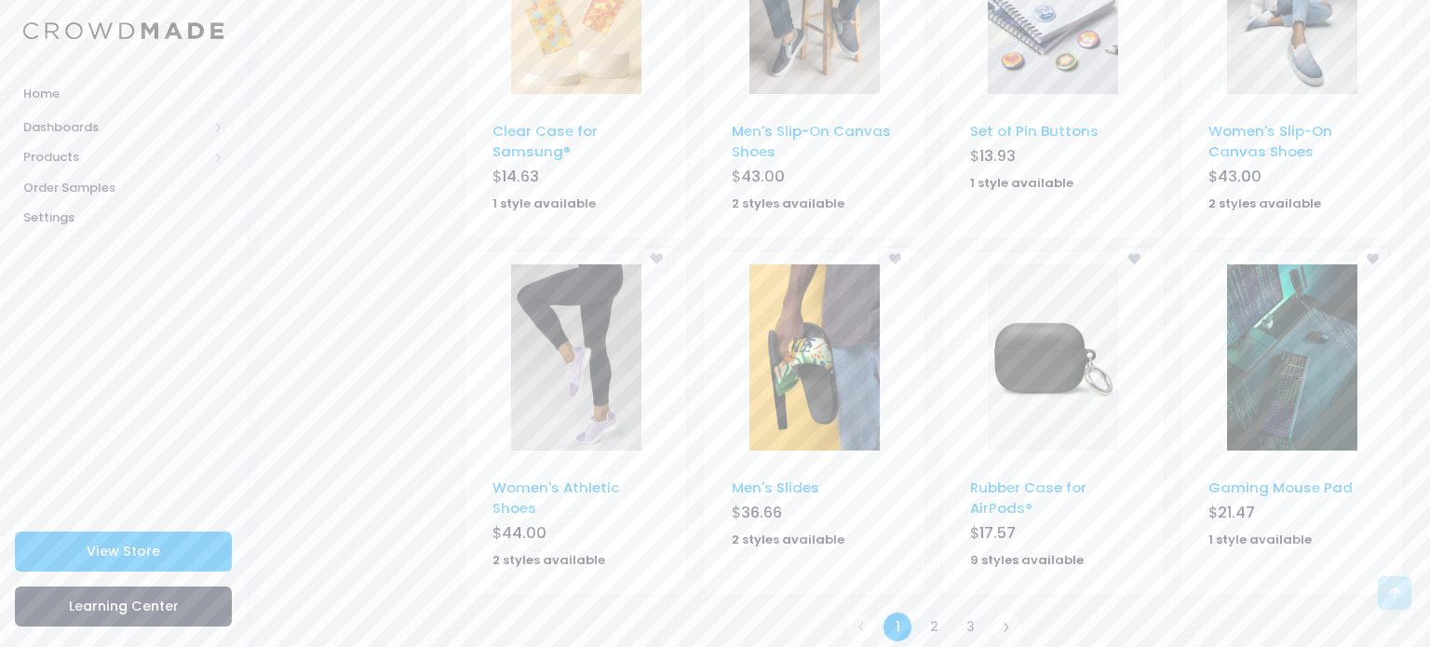
scroll to position [1142, 0]
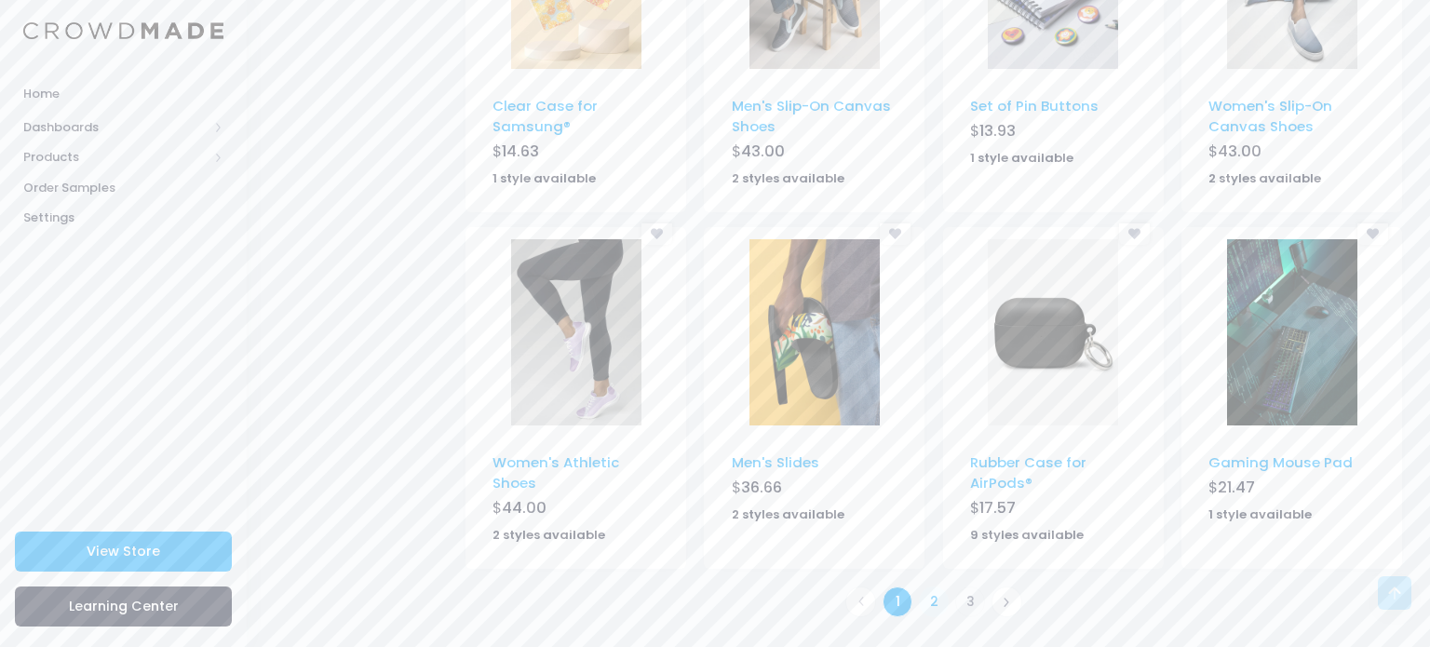
click at [925, 601] on link "2" at bounding box center [934, 601] width 31 height 31
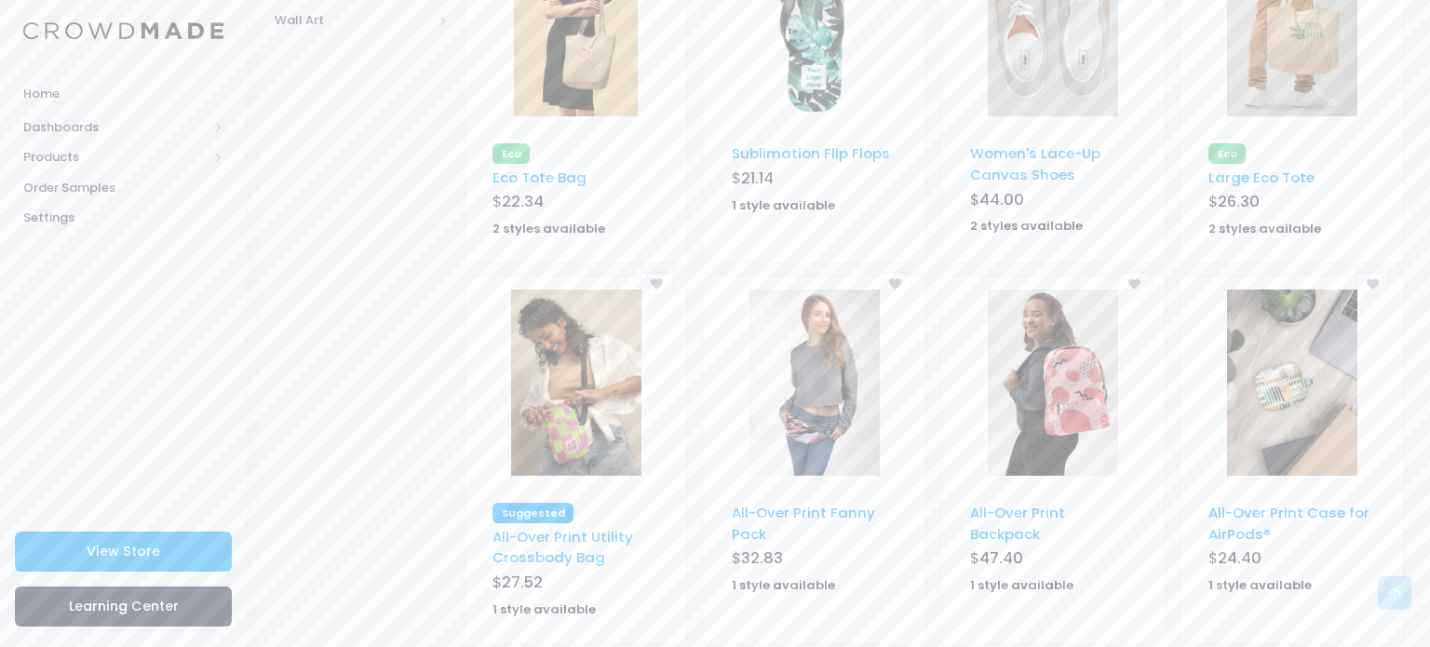
scroll to position [1121, 0]
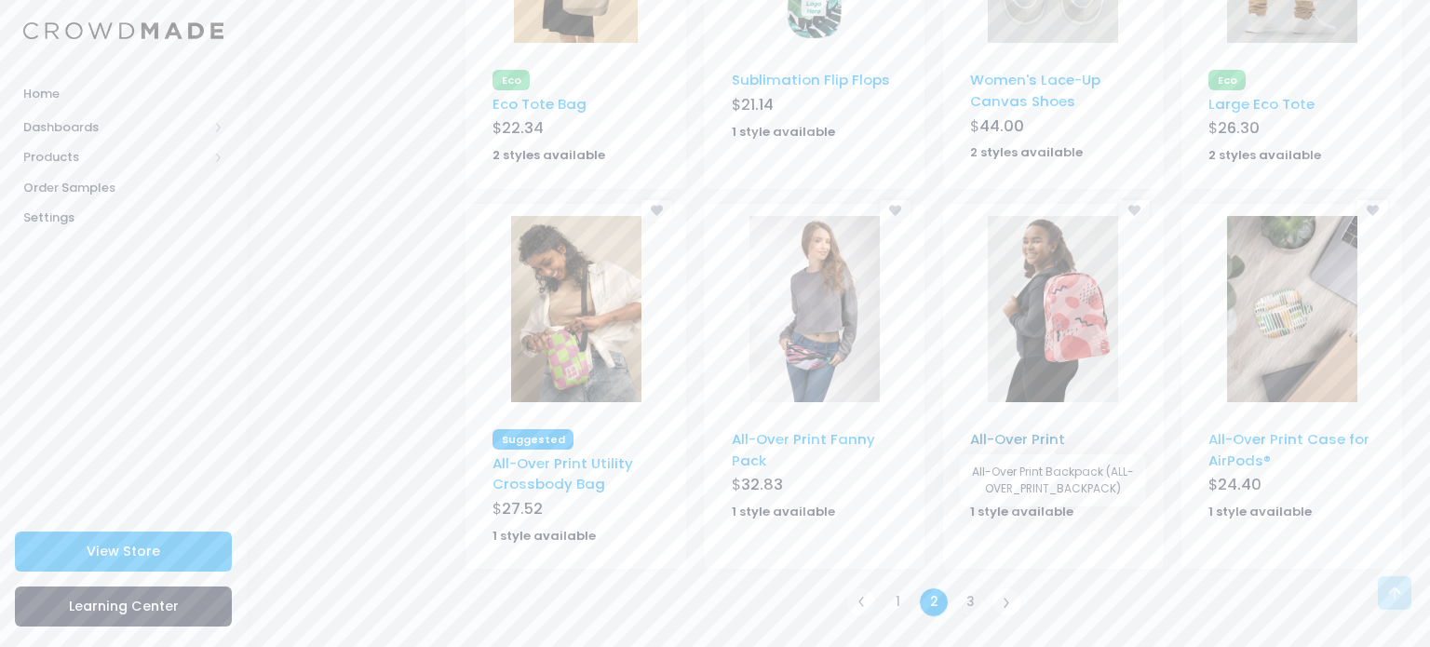
click at [1065, 444] on link "All-Over Print Backpack" at bounding box center [1017, 449] width 95 height 40
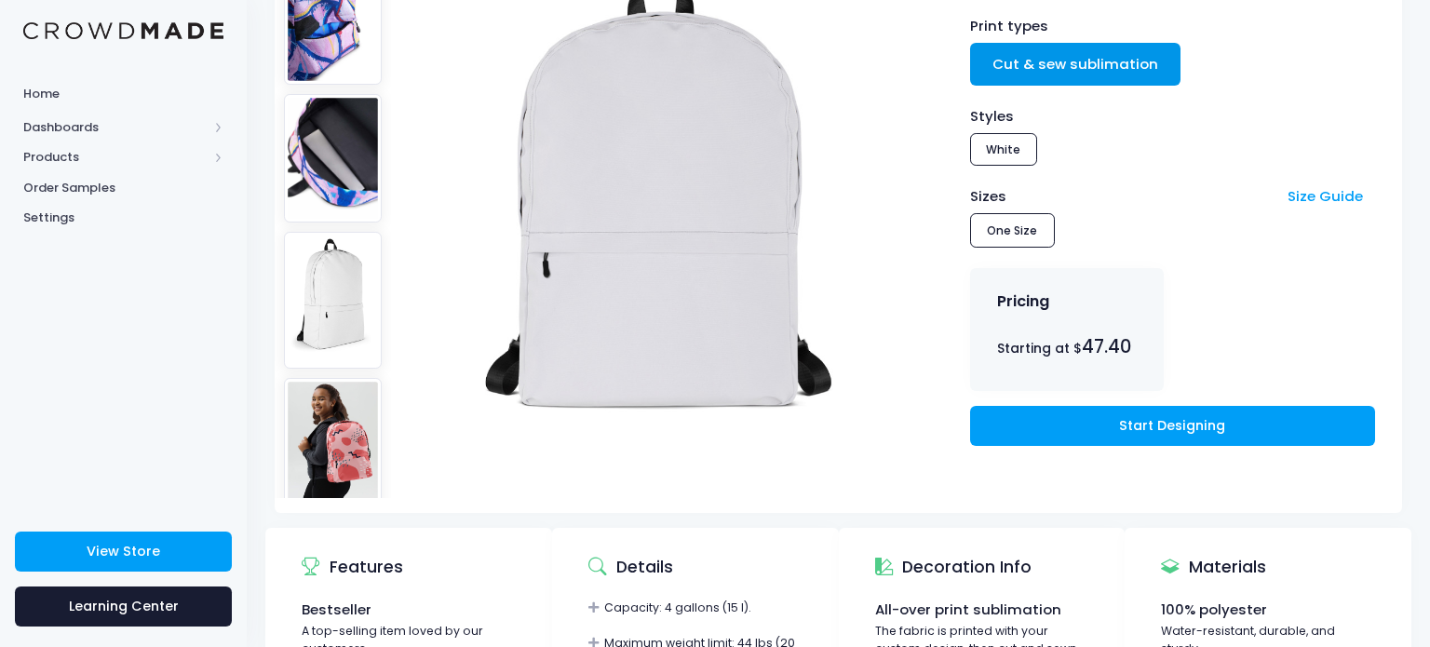
scroll to position [261, 0]
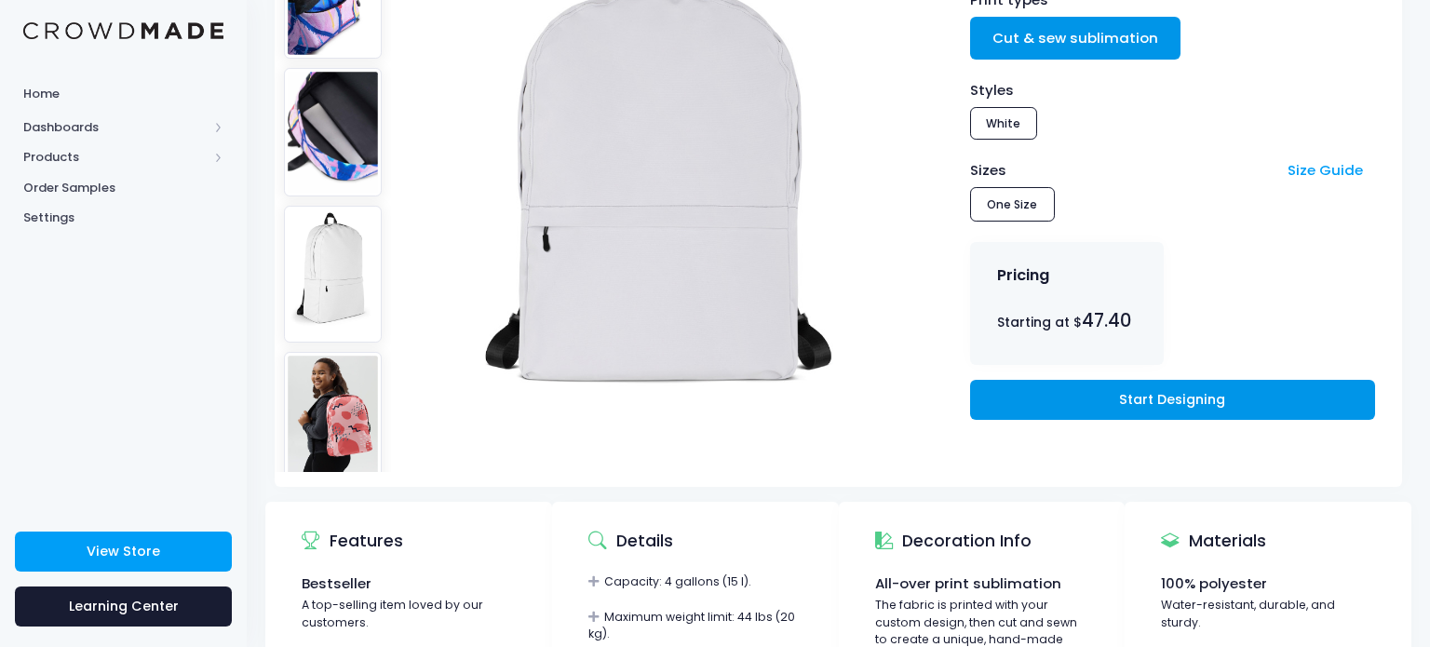
click at [1007, 388] on link "Start Designing" at bounding box center [1172, 400] width 405 height 40
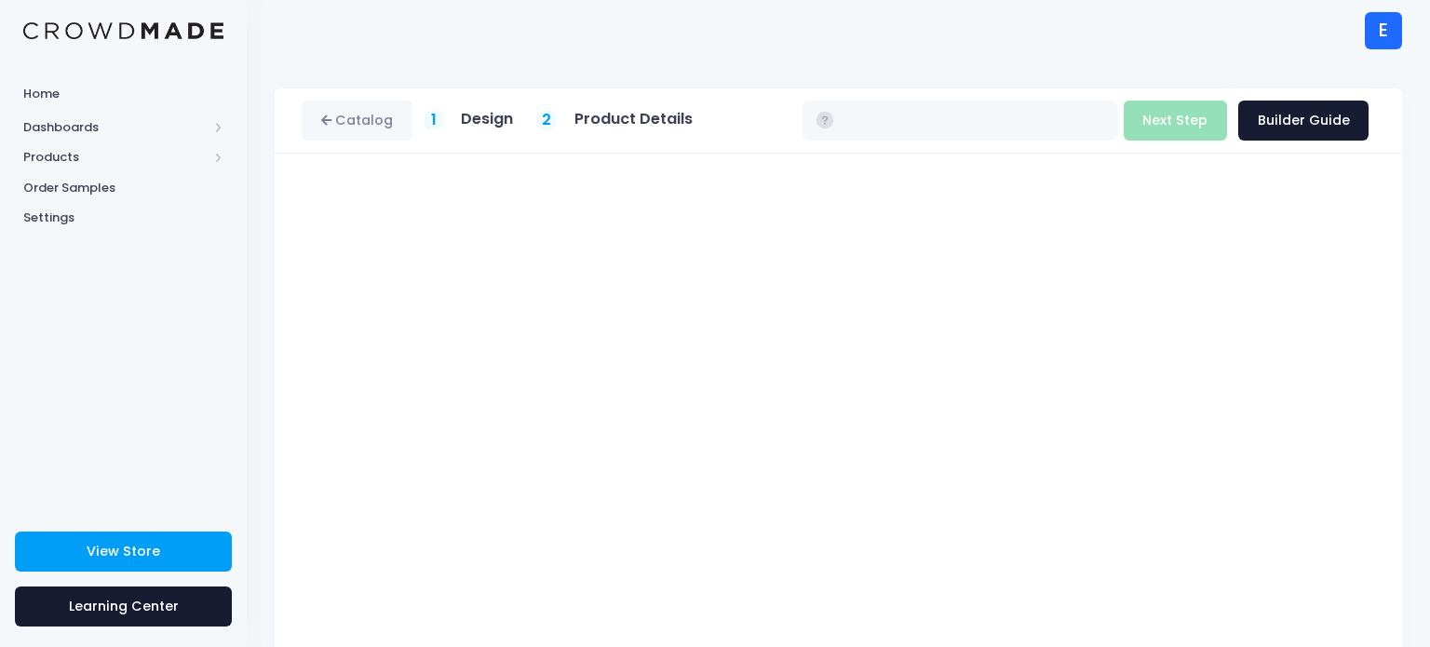
type input "$47.40"
click at [1429, 320] on div "Catalog 1 Design 2 $" at bounding box center [838, 473] width 1183 height 771
click at [1385, 326] on div "All-Over Print Backpack Product title Set your earnings $ 0.0 Earnings can't be…" at bounding box center [838, 507] width 1127 height 706
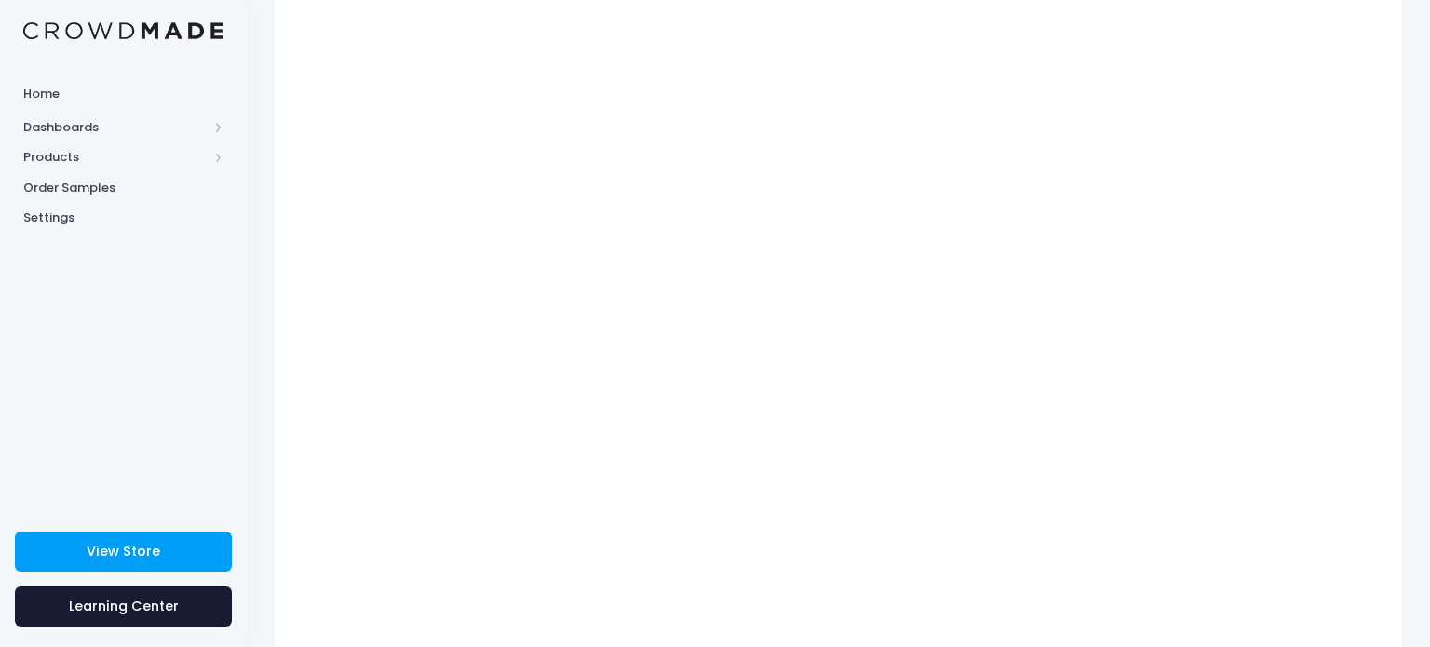
click at [1384, 341] on div "All-Over Print Backpack Product title Set your earnings $ 0.0 Earnings can't be…" at bounding box center [838, 330] width 1127 height 706
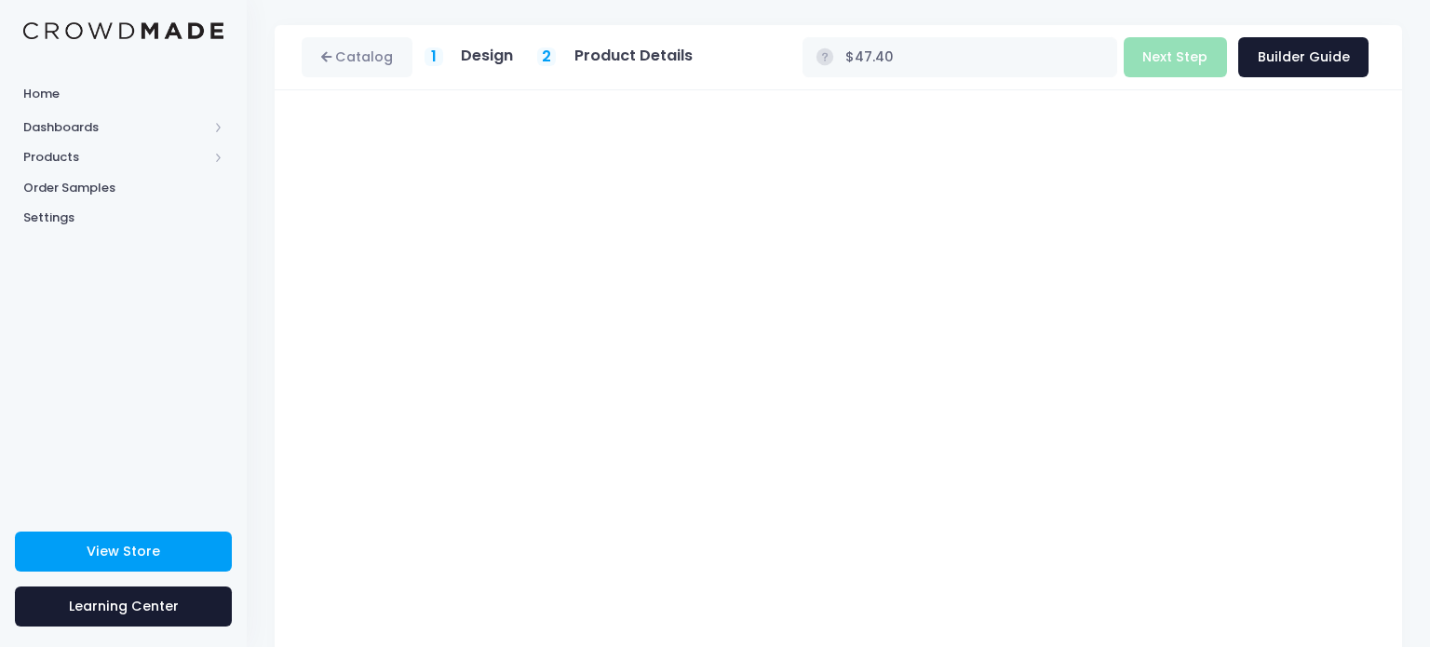
scroll to position [29, 0]
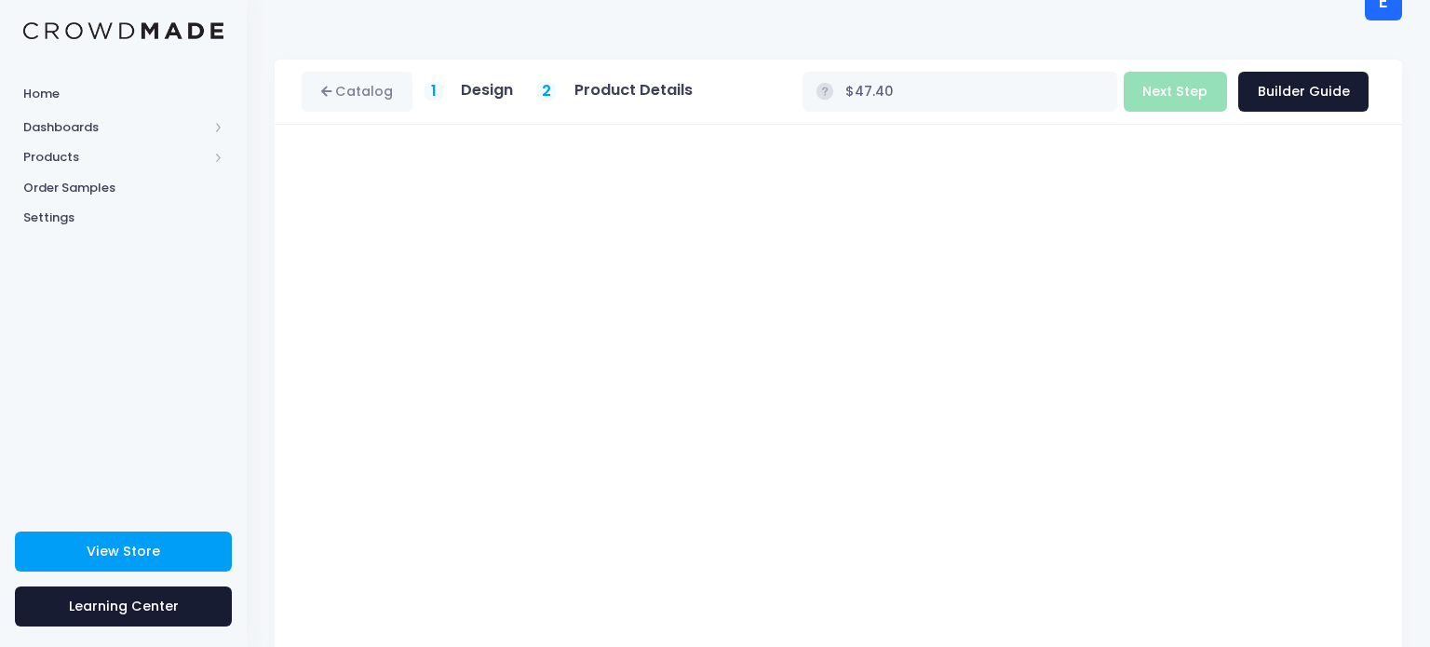
click at [1428, 297] on div "Catalog 1 Design 2 $" at bounding box center [838, 445] width 1183 height 771
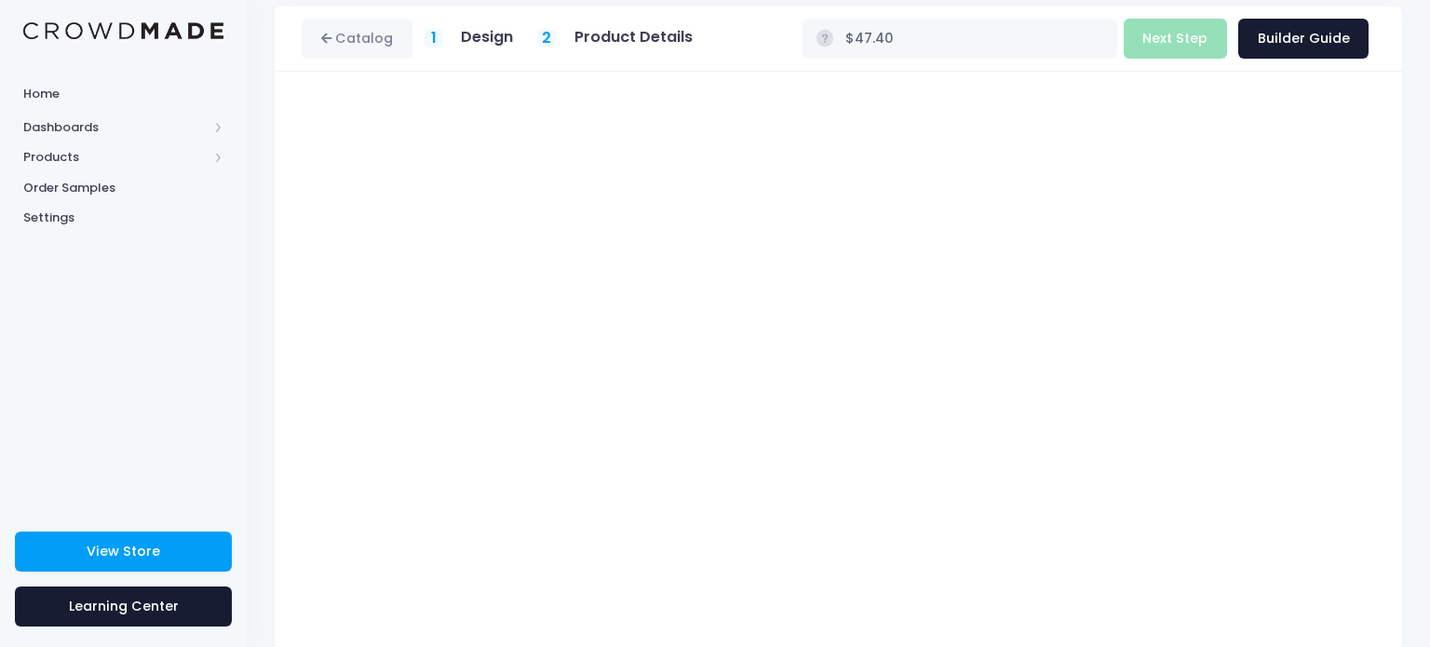
scroll to position [0, 0]
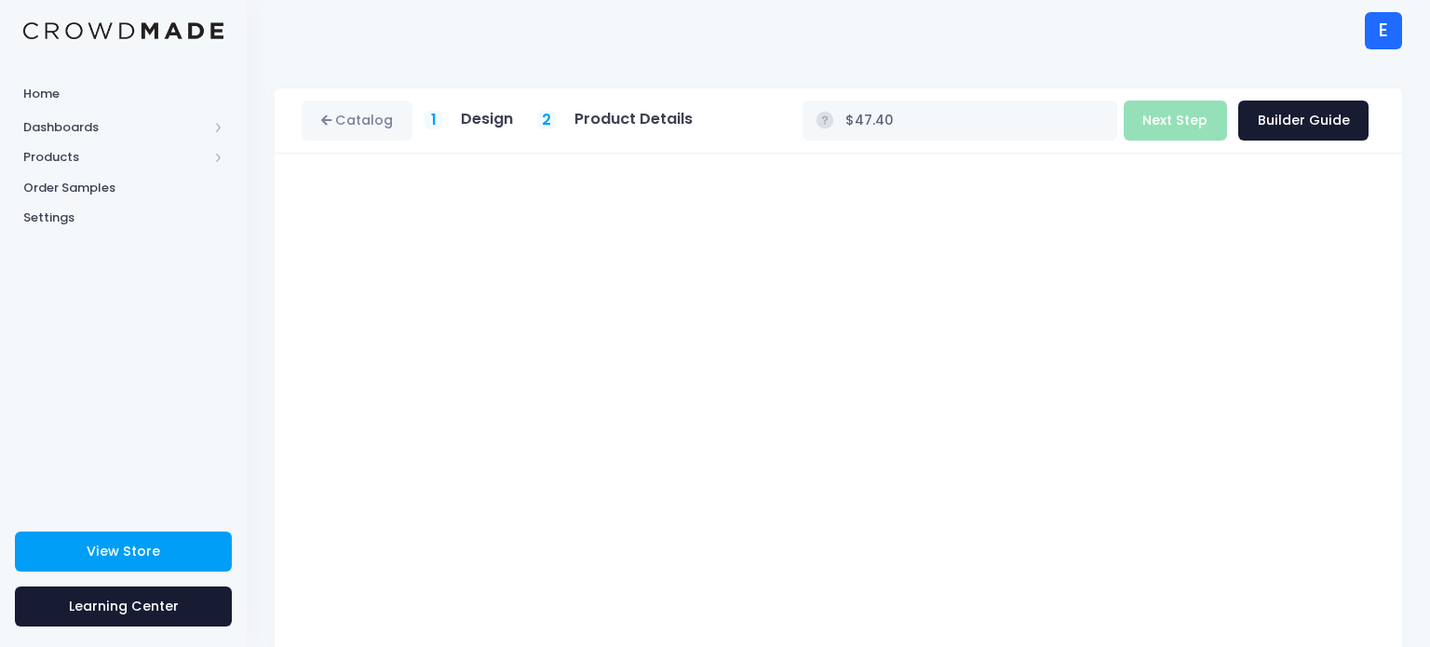
click at [1205, 120] on div "Build Product Next Step Builder Guide" at bounding box center [1247, 121] width 246 height 40
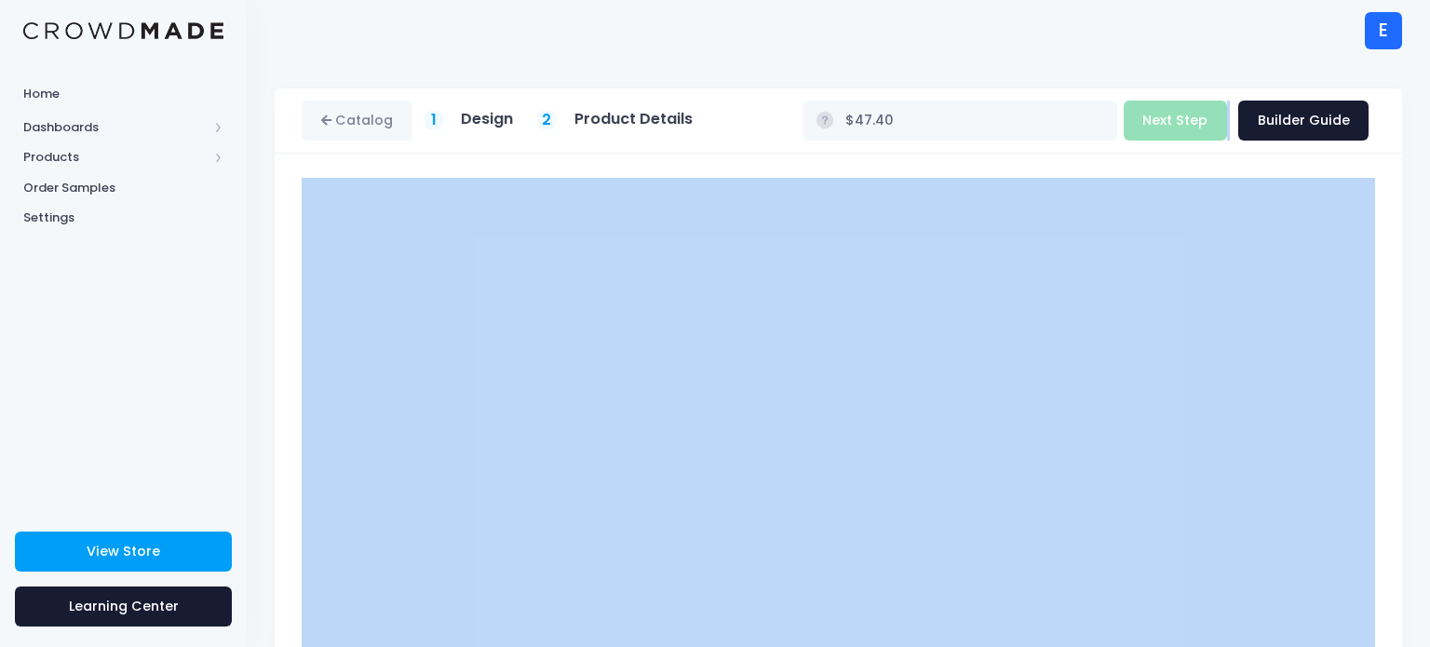
click at [1205, 120] on div "Build Product Next Step Builder Guide" at bounding box center [1247, 121] width 246 height 40
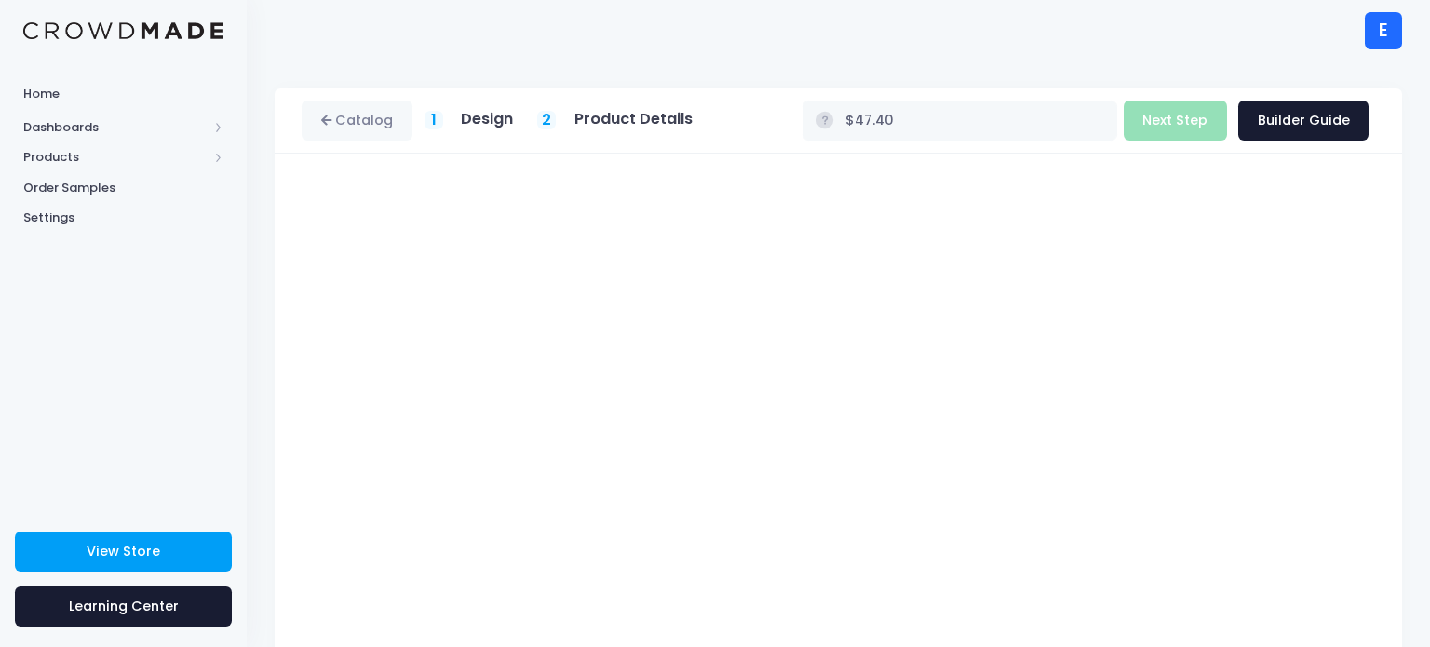
click at [808, 161] on div "All-Over Print Backpack Product title Set your earnings $ 0.0 Earnings can't be…" at bounding box center [838, 507] width 1127 height 706
click at [1429, 330] on div "Catalog 1 Design 2 $" at bounding box center [838, 473] width 1183 height 771
click at [1190, 124] on div "Build Product Next Step Builder Guide" at bounding box center [1247, 121] width 246 height 40
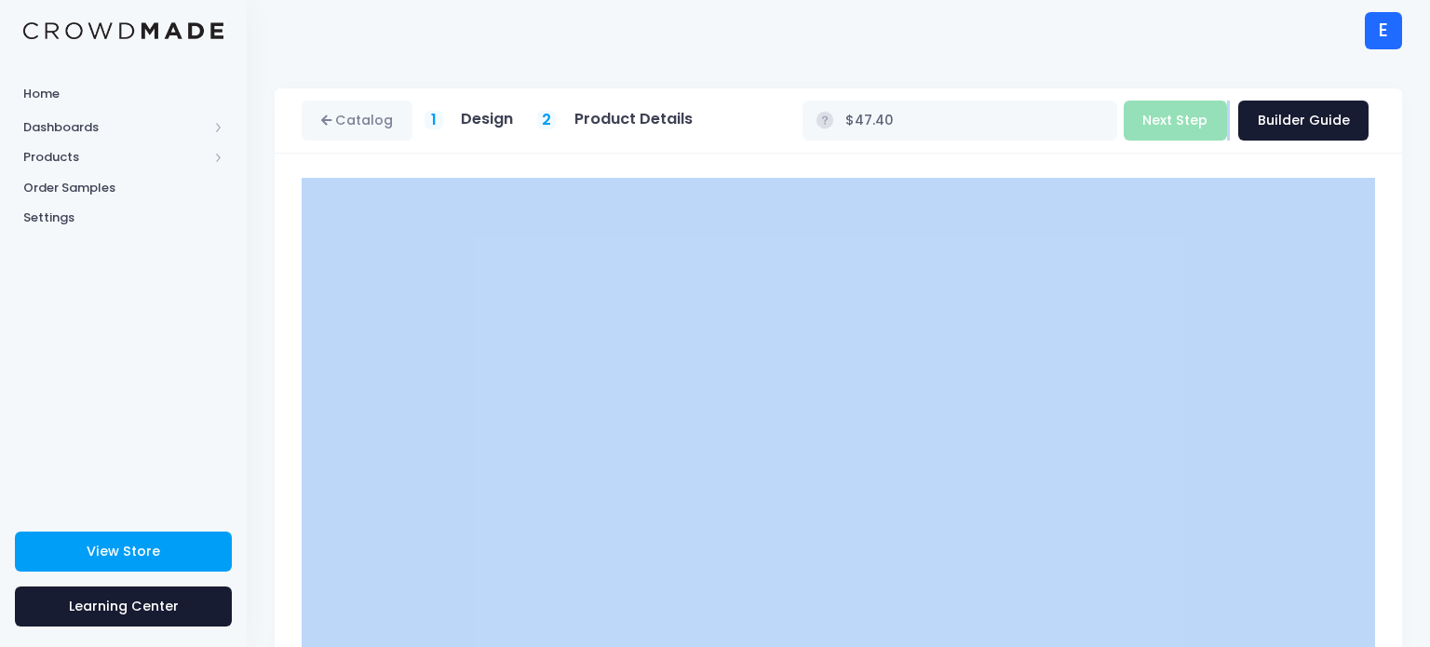
click at [1190, 124] on div "Build Product Next Step Builder Guide" at bounding box center [1247, 121] width 246 height 40
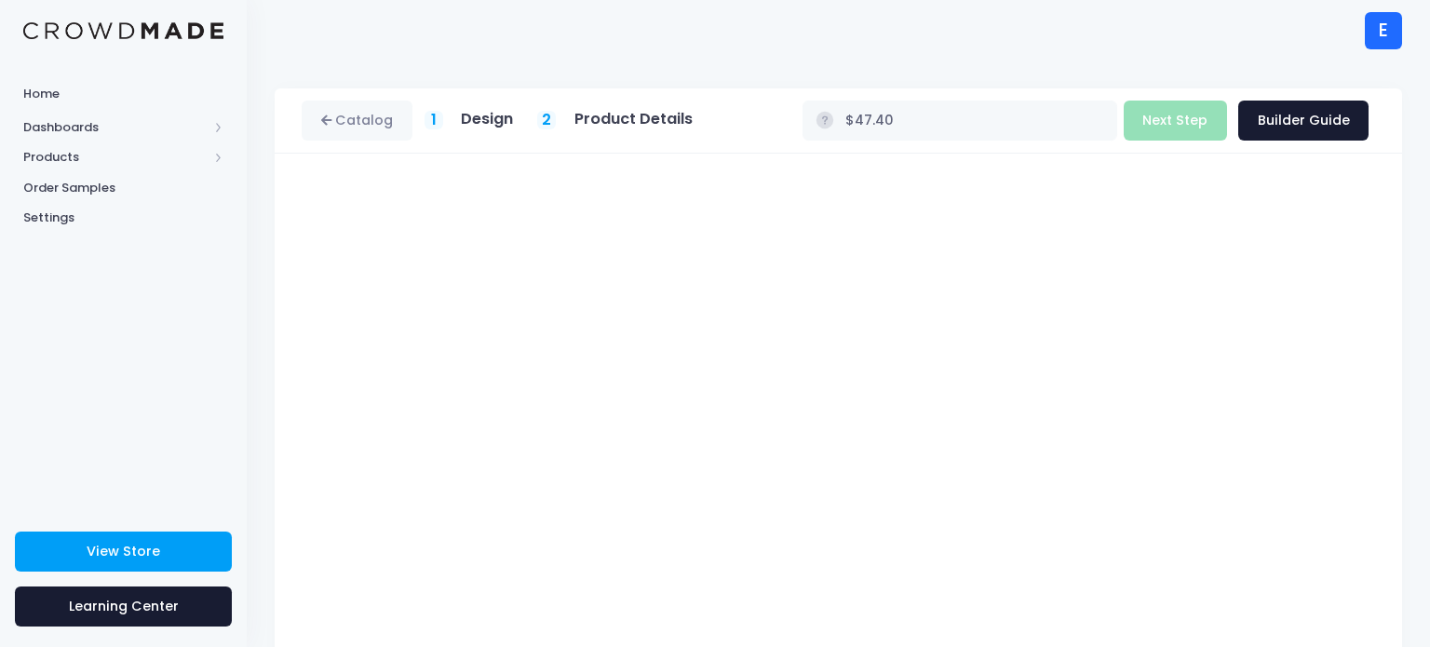
click at [621, 117] on h5 "Product Details" at bounding box center [633, 119] width 118 height 19
click at [556, 116] on div "2" at bounding box center [546, 120] width 19 height 19
click at [1394, 399] on div "All-Over Print Backpack Product title Set your earnings $ 0.0 Earnings can't be…" at bounding box center [838, 507] width 1127 height 706
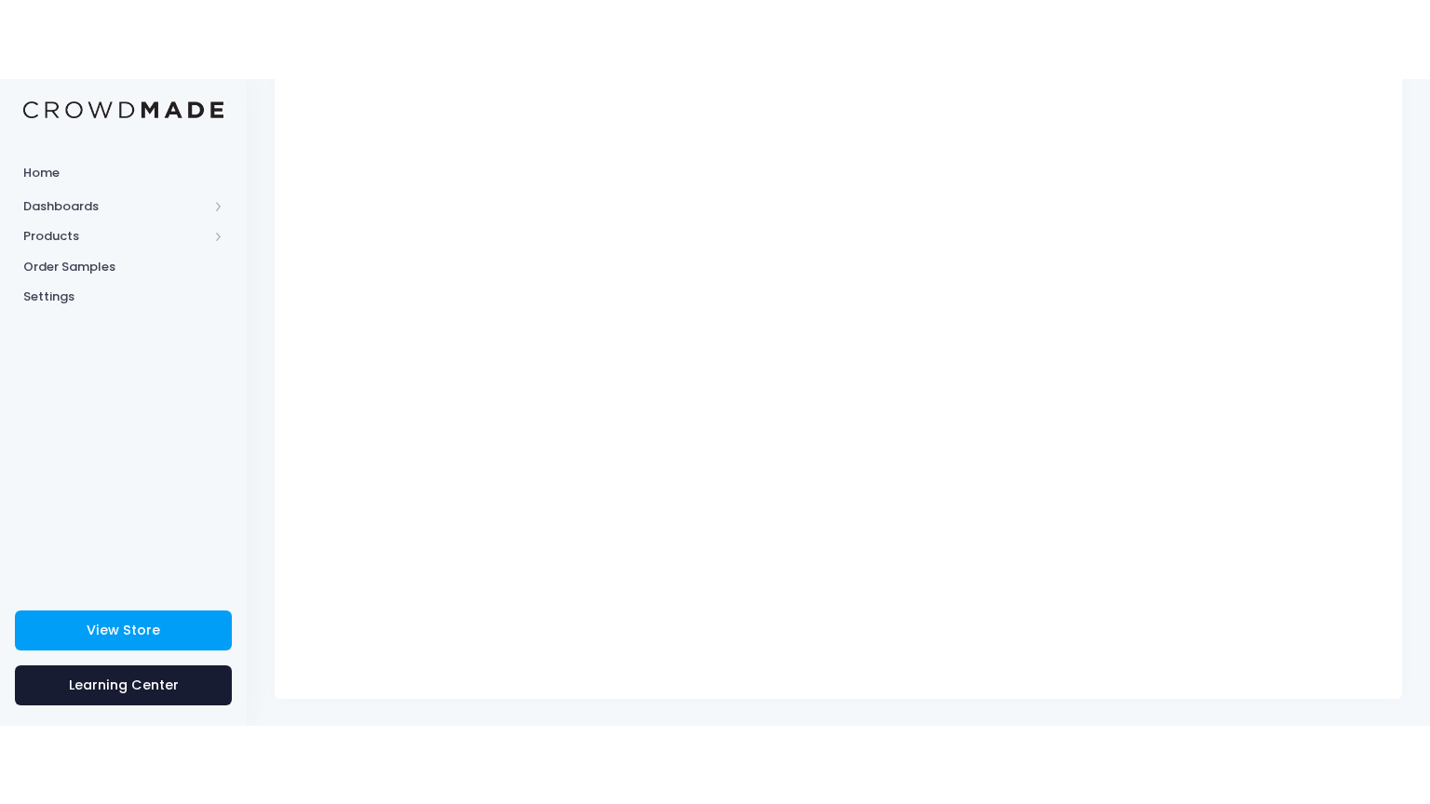
scroll to position [82, 0]
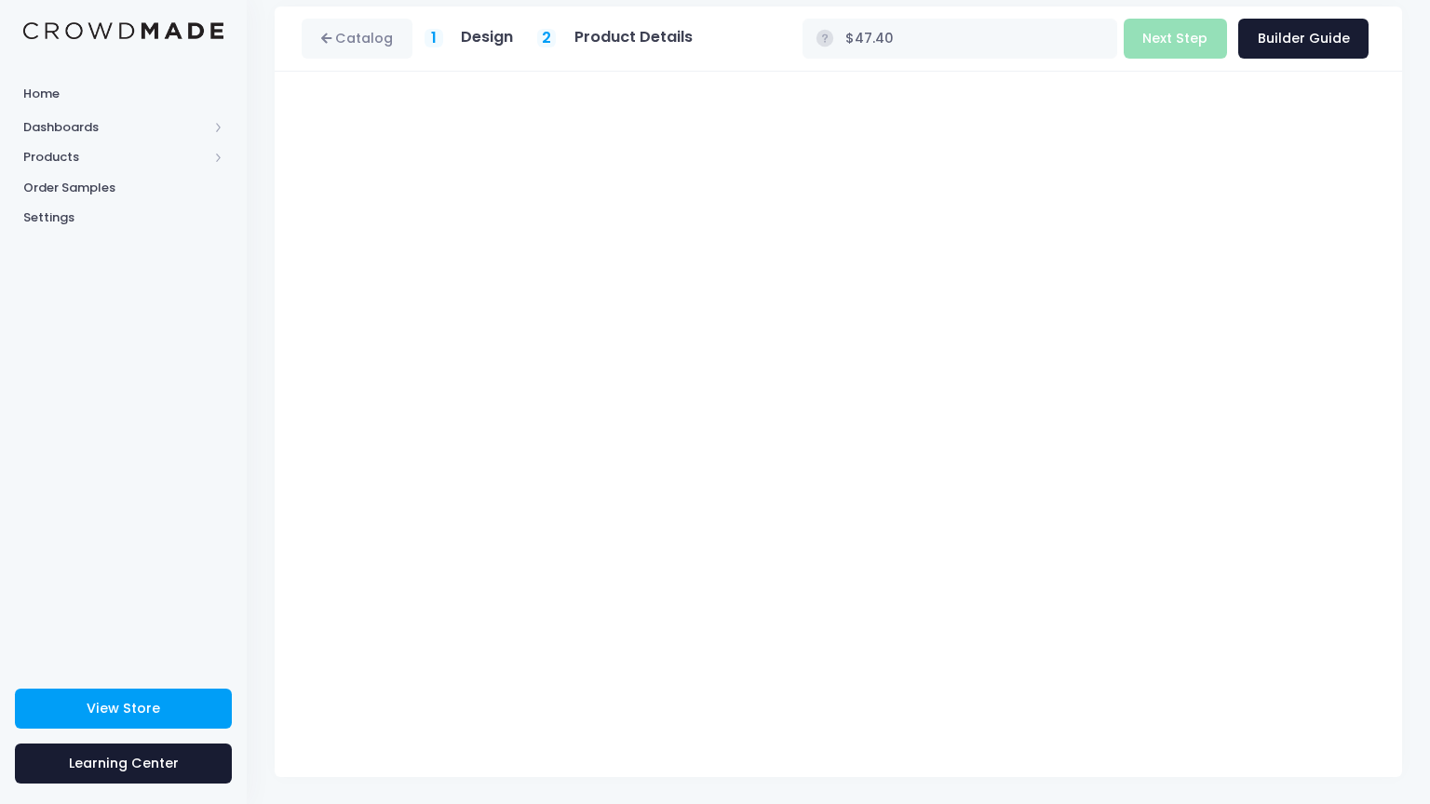
click at [153, 43] on div at bounding box center [123, 30] width 247 height 61
click at [147, 36] on img at bounding box center [123, 31] width 200 height 18
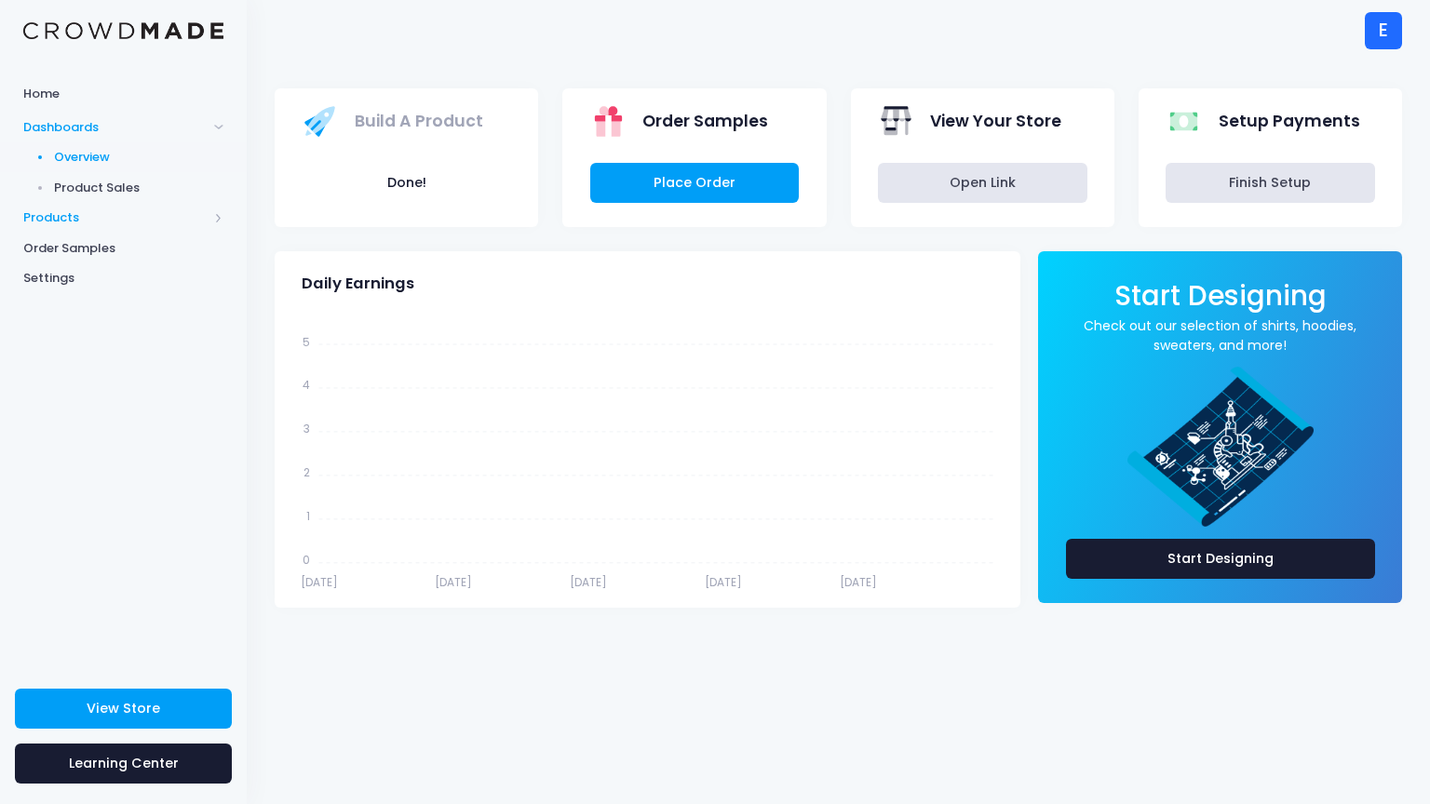
click at [90, 206] on span "Products" at bounding box center [123, 218] width 247 height 31
click at [87, 196] on span "Product Builder" at bounding box center [139, 188] width 170 height 19
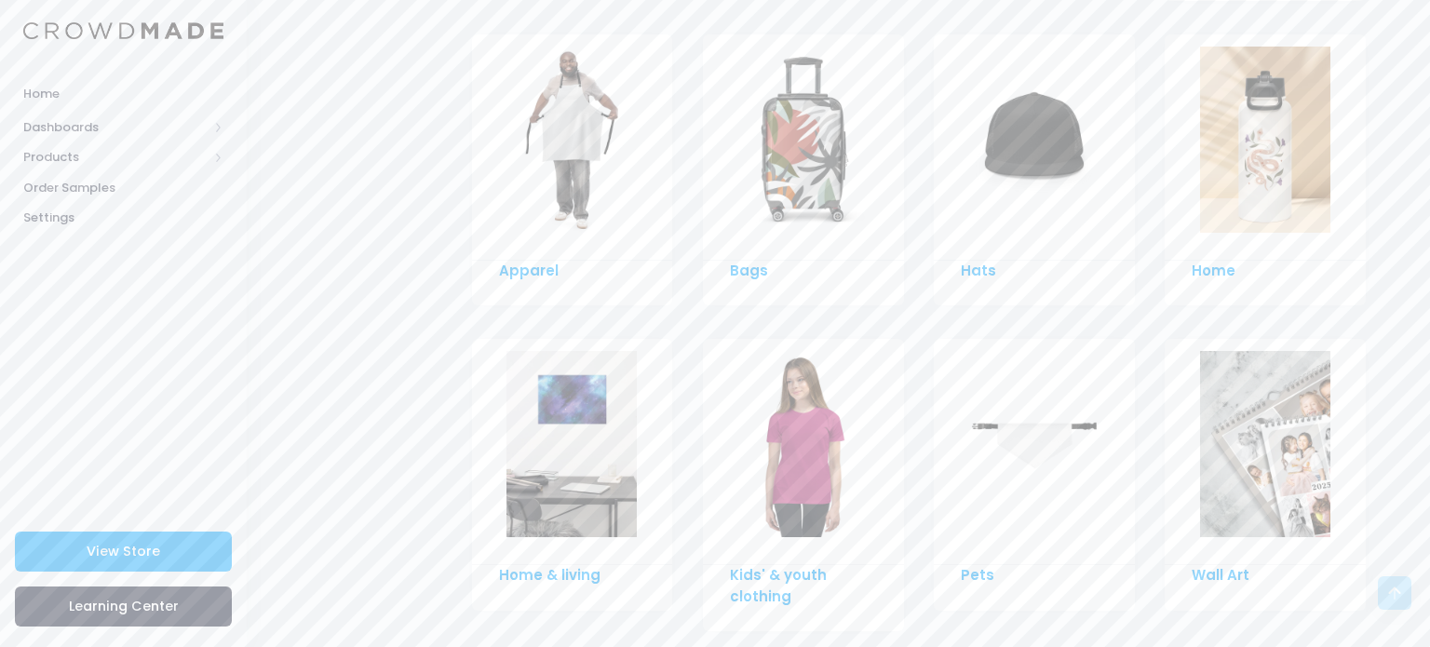
scroll to position [1368, 0]
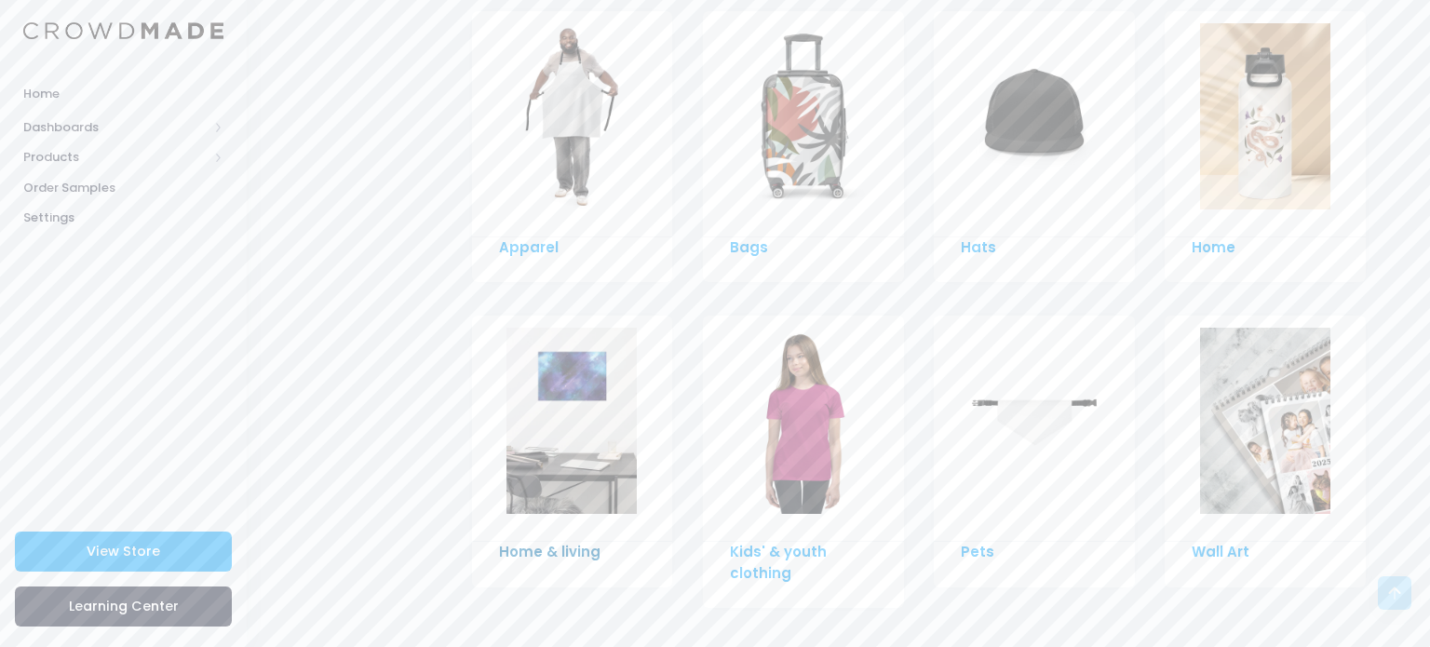
click at [539, 542] on link "Home & living" at bounding box center [549, 552] width 101 height 20
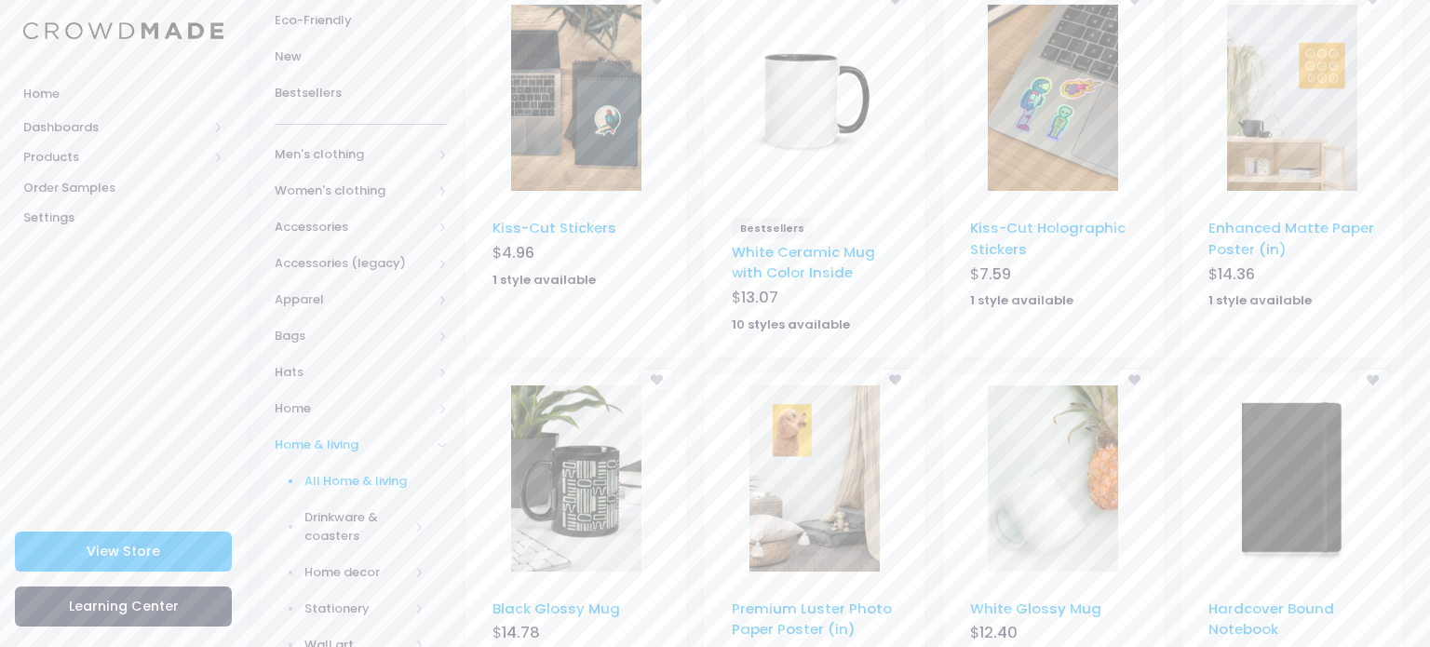
scroll to position [115, 0]
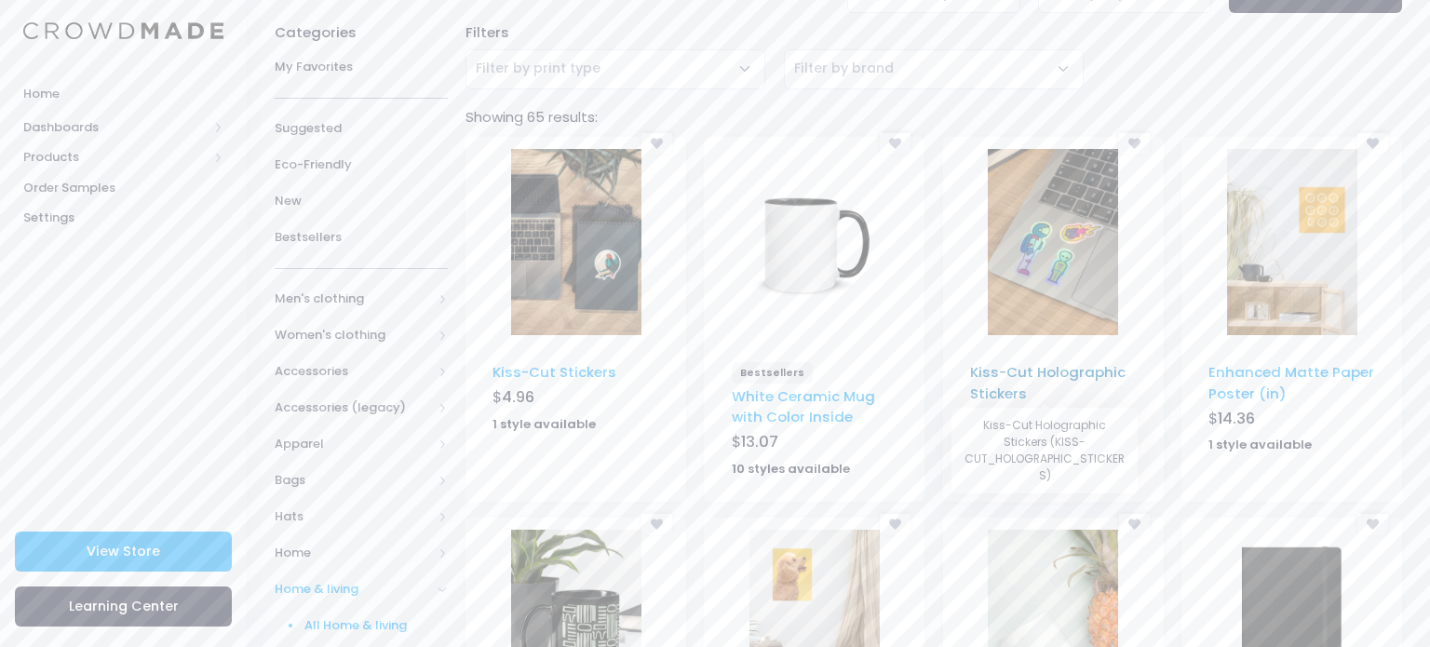
click at [1014, 389] on link "Kiss-Cut Holographic Stickers" at bounding box center [1047, 382] width 155 height 40
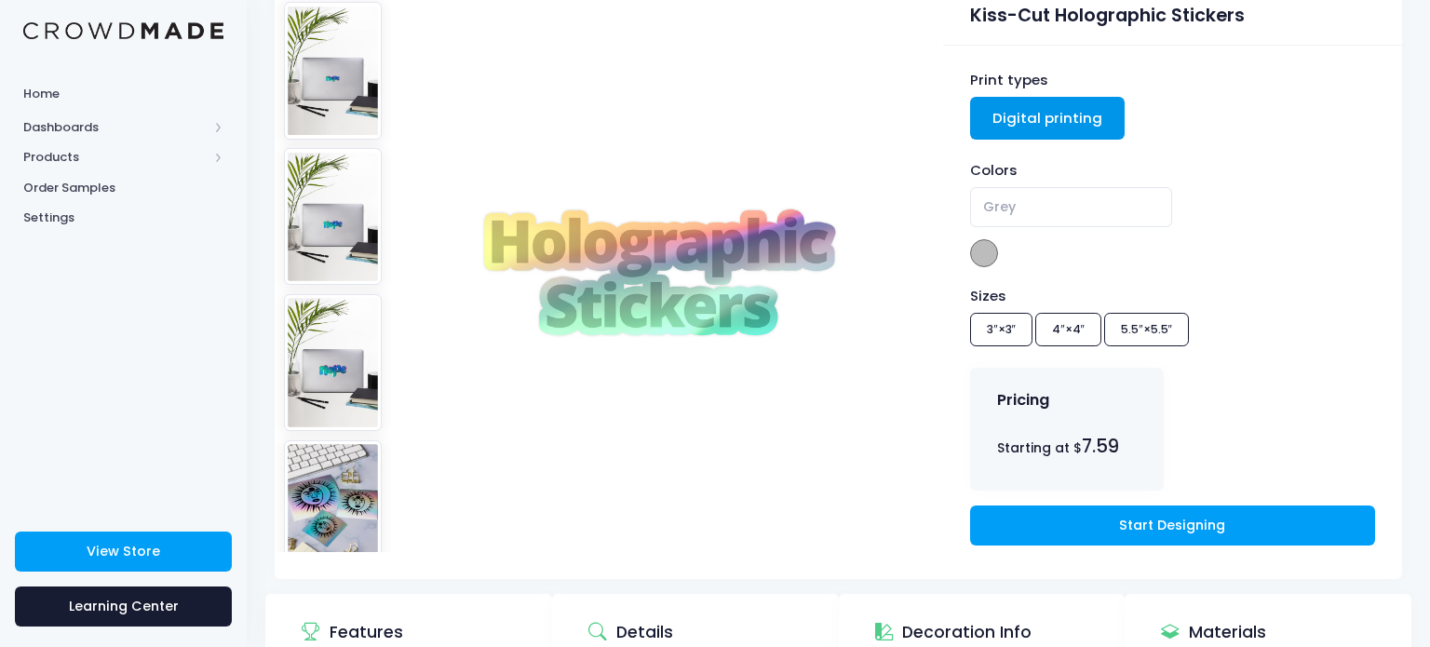
scroll to position [186, 0]
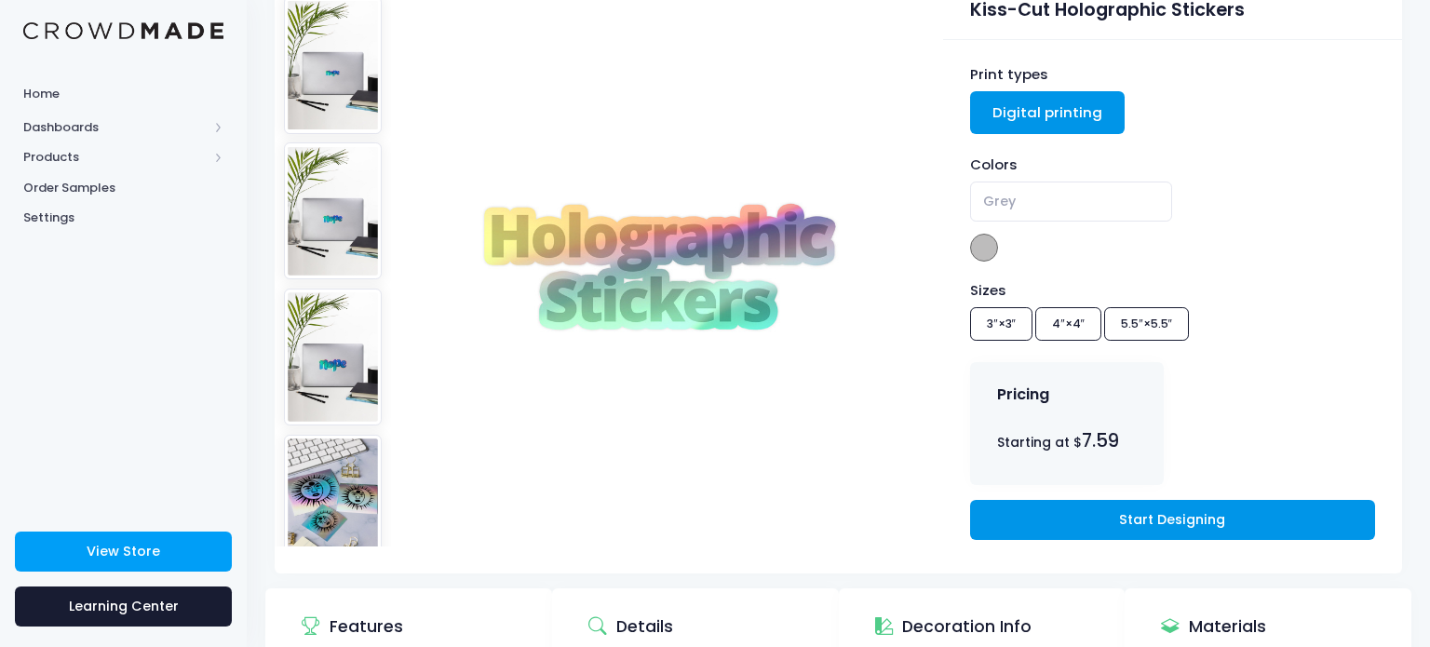
click at [1038, 521] on link "Start Designing" at bounding box center [1172, 520] width 405 height 40
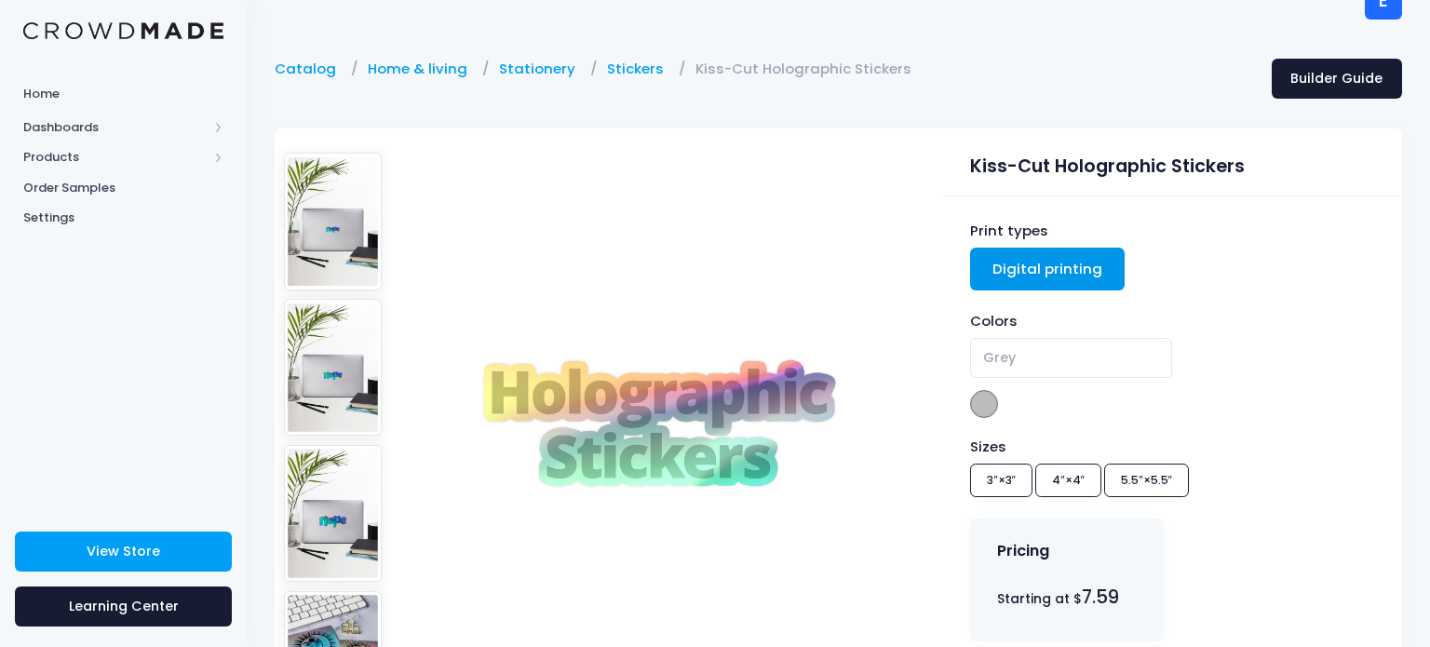
scroll to position [0, 0]
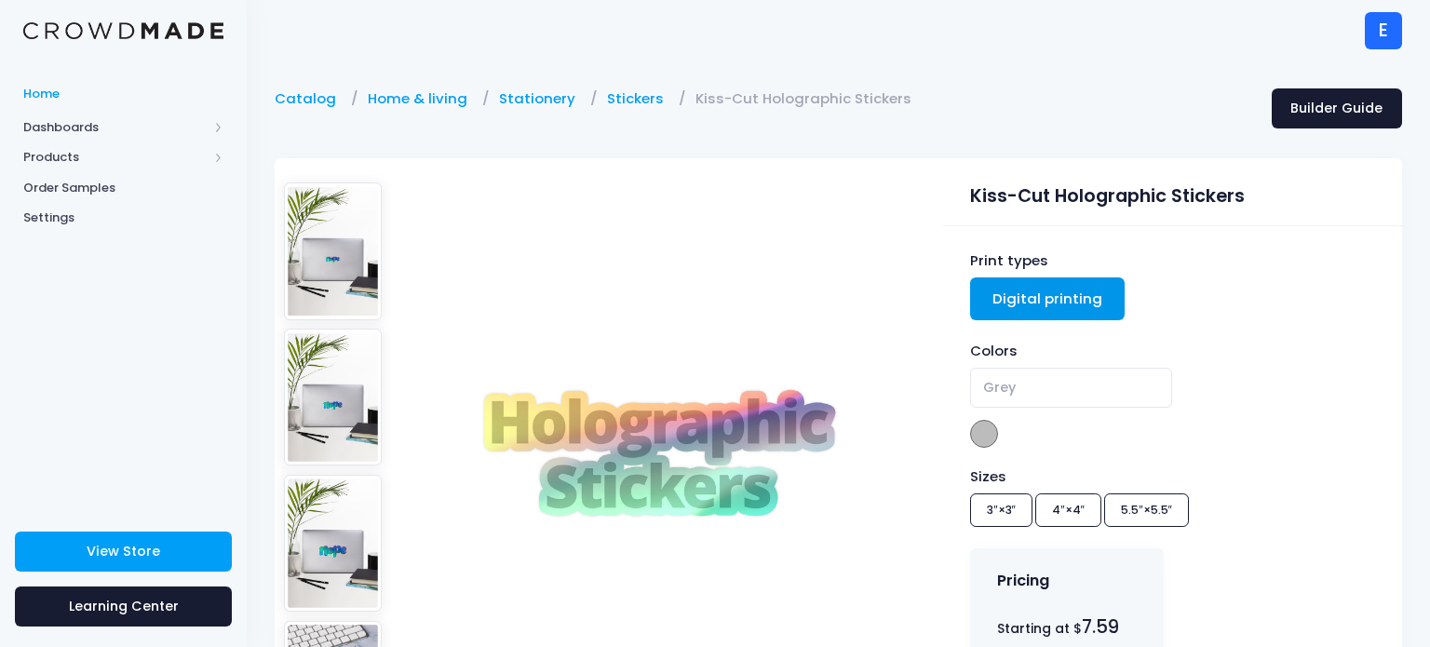
click at [108, 98] on span "Home" at bounding box center [123, 94] width 200 height 19
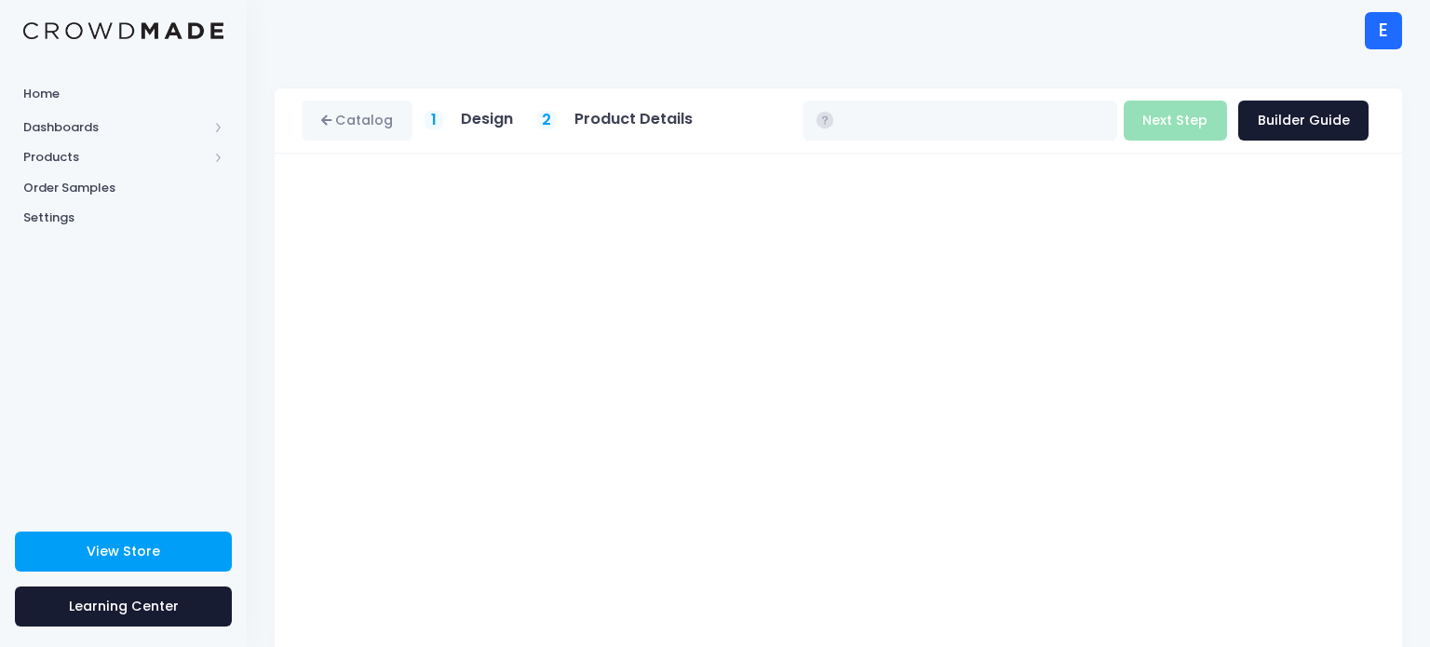
type input "$7.59 - $7.98"
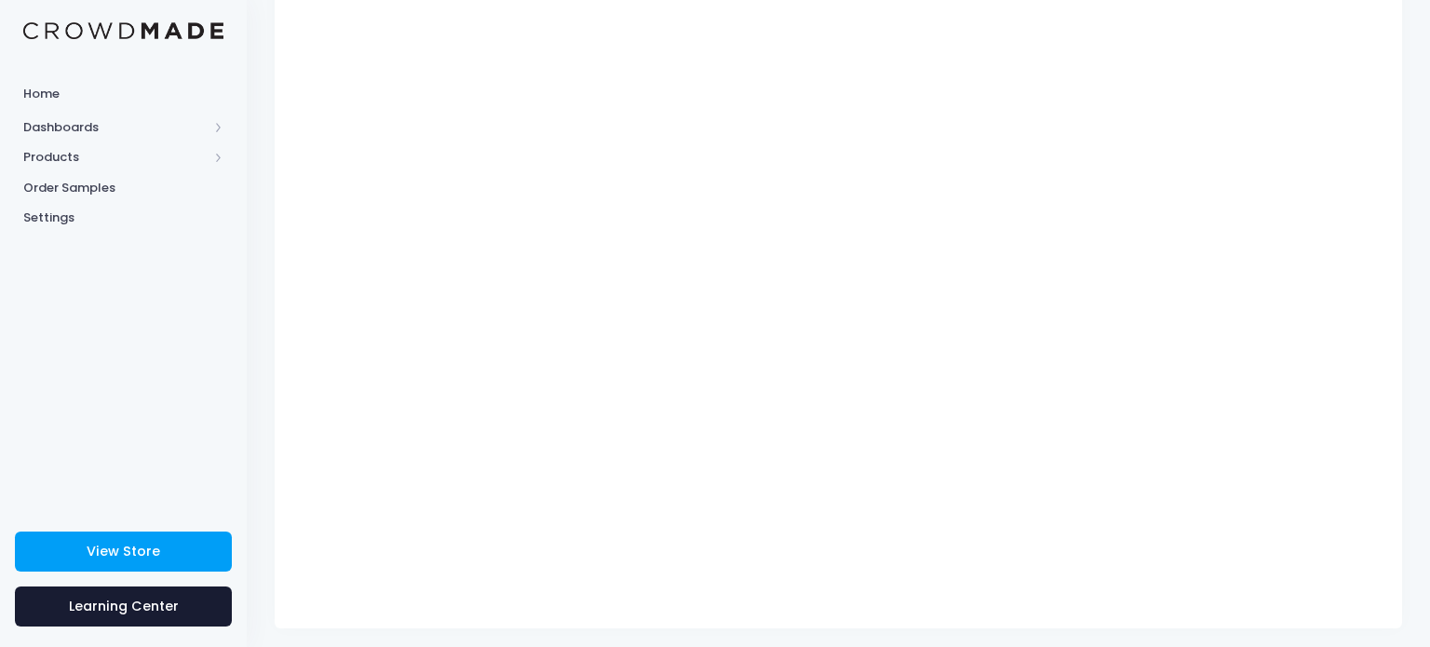
scroll to position [239, 0]
click at [1380, 174] on div at bounding box center [838, 267] width 1091 height 657
click at [1429, 153] on div "Catalog 1 Design 2 $" at bounding box center [838, 234] width 1183 height 771
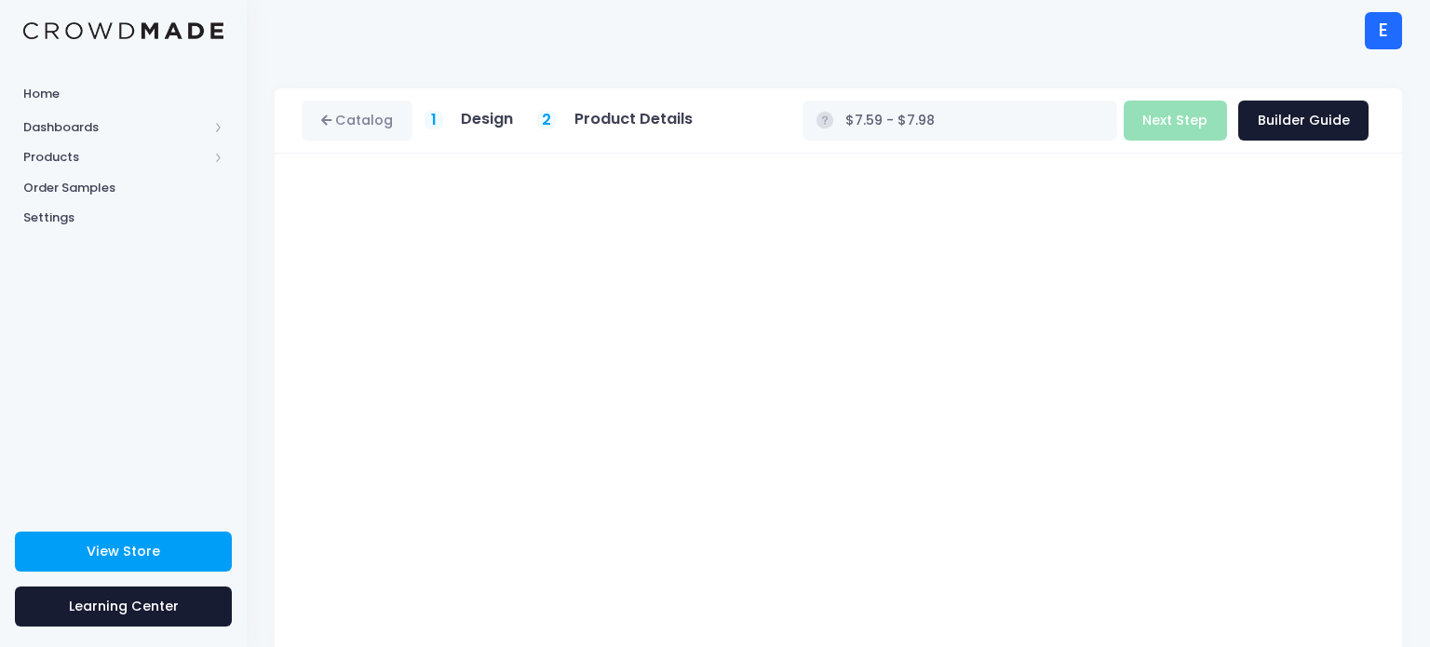
click at [1187, 114] on div "Build Product Next Step Builder Guide" at bounding box center [1247, 121] width 246 height 40
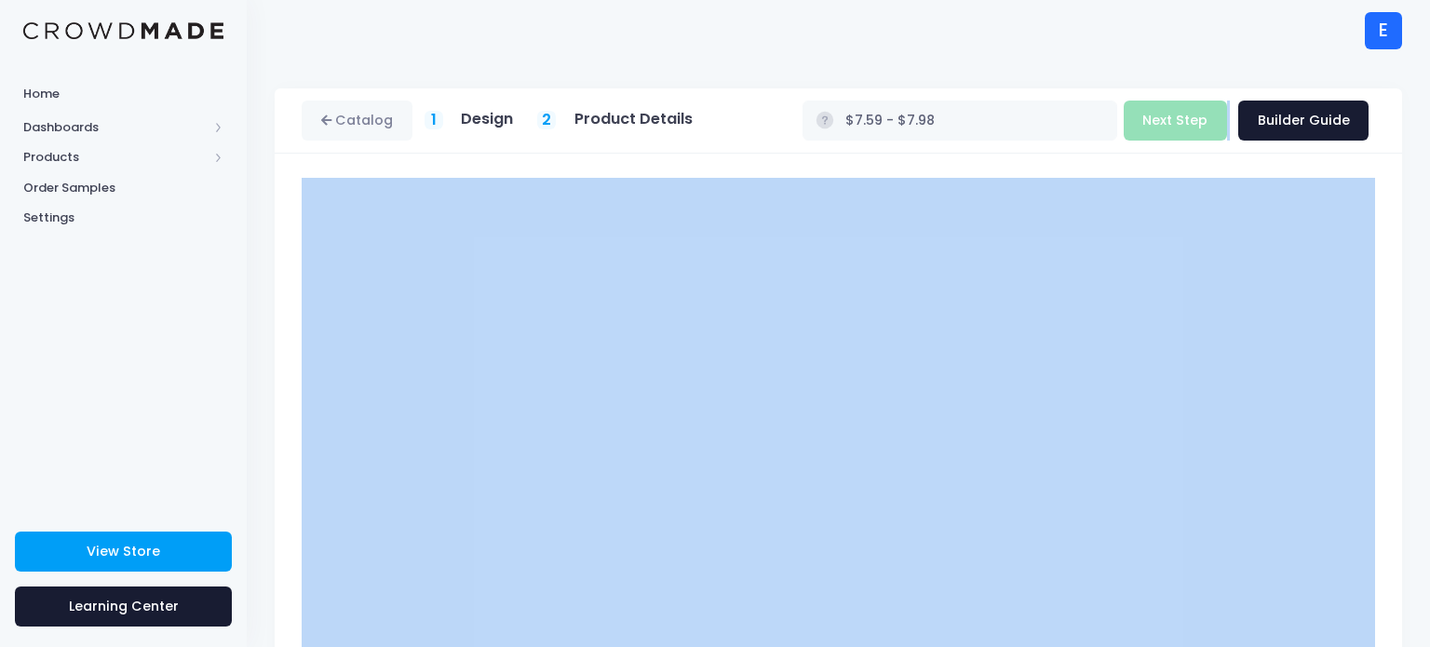
click at [1187, 114] on div "Build Product Next Step Builder Guide" at bounding box center [1247, 121] width 246 height 40
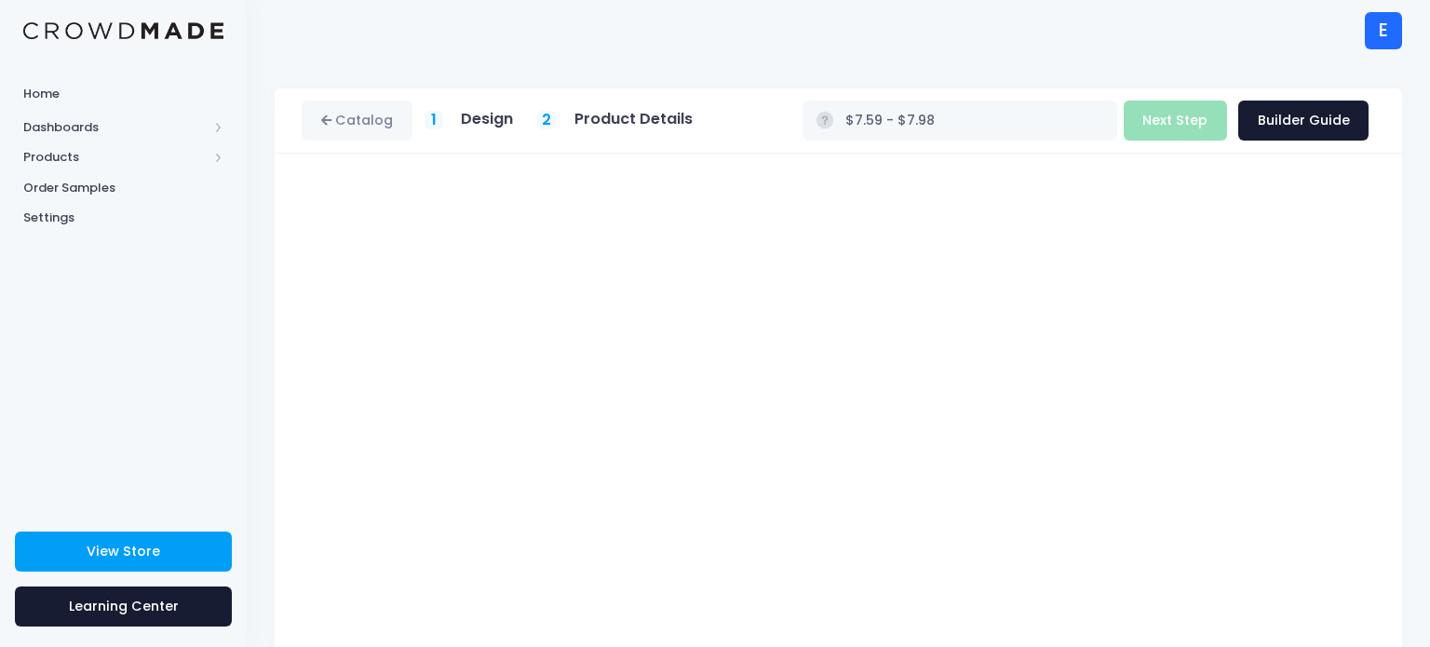
click at [1187, 114] on div "Build Product Next Step Builder Guide" at bounding box center [1247, 121] width 246 height 40
click at [1187, 113] on div "Build Product Next Step Builder Guide" at bounding box center [1247, 121] width 246 height 40
click at [1168, 137] on div "Build Product Next Step Builder Guide" at bounding box center [1247, 121] width 246 height 40
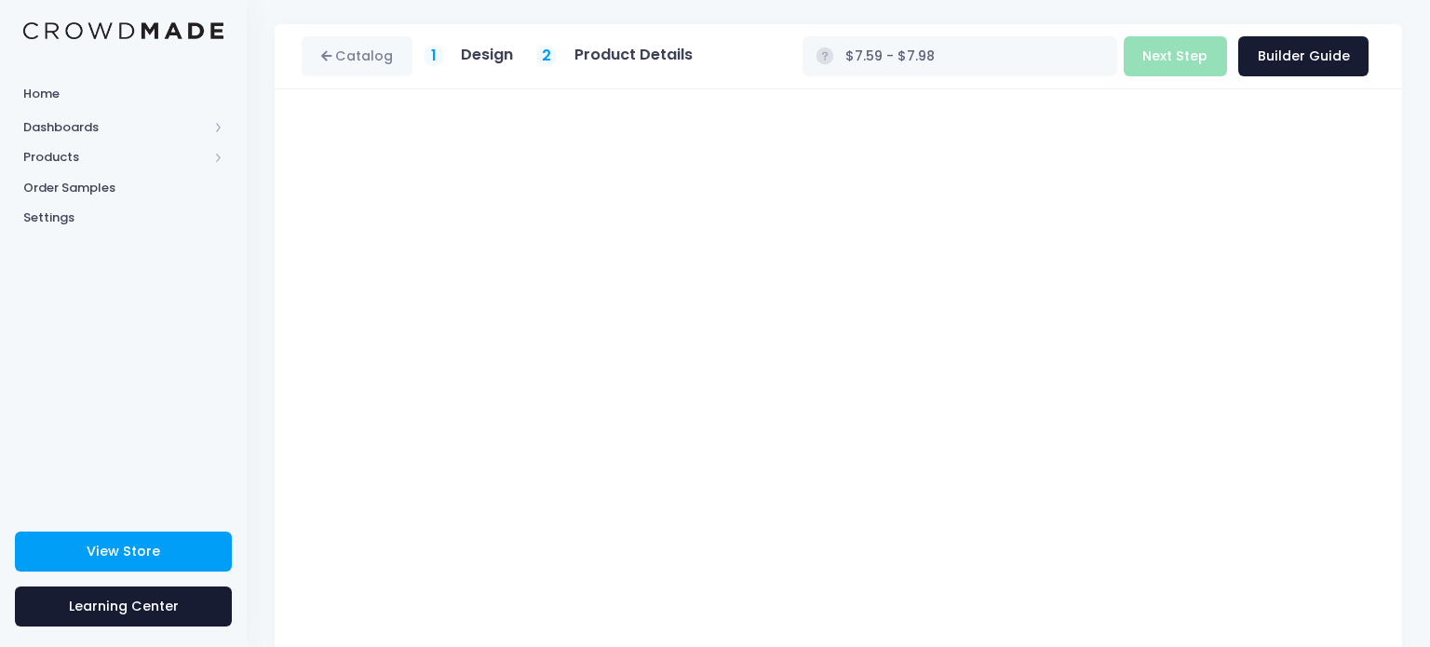
scroll to position [177, 0]
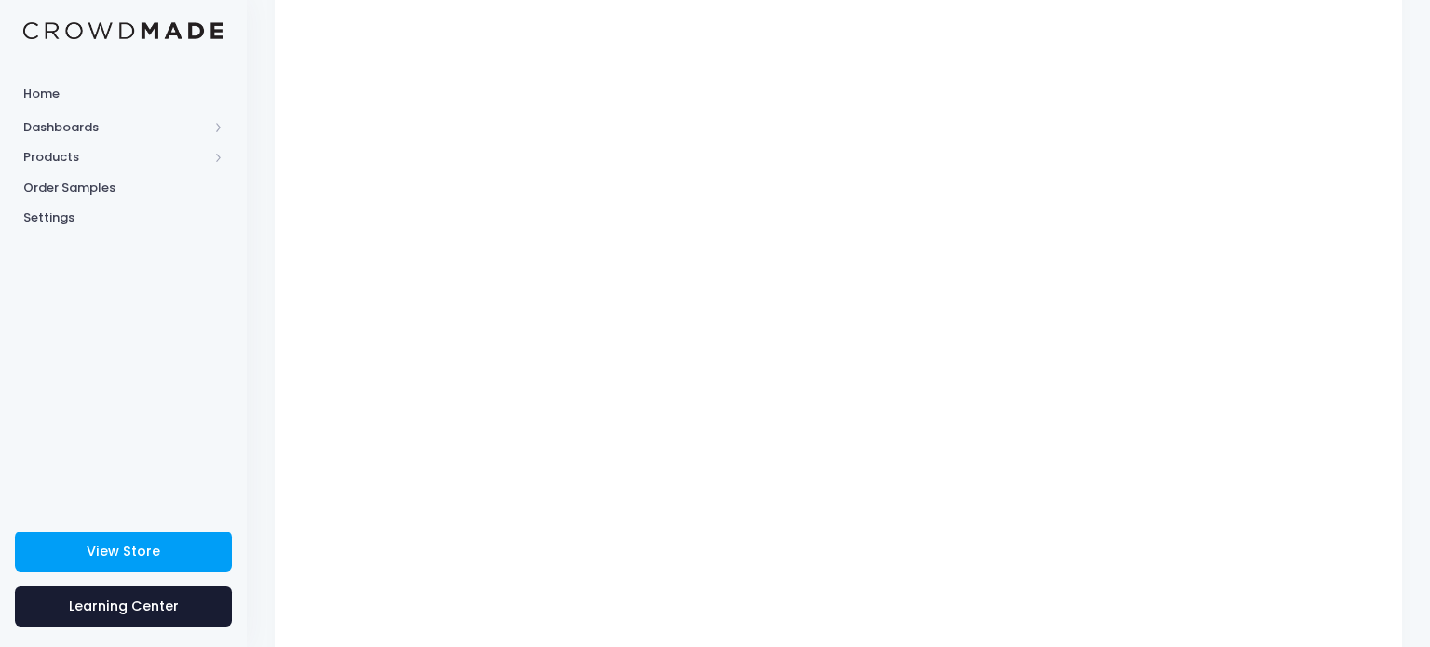
click at [1429, 183] on div "Catalog 1 Design 2 $" at bounding box center [838, 297] width 1183 height 771
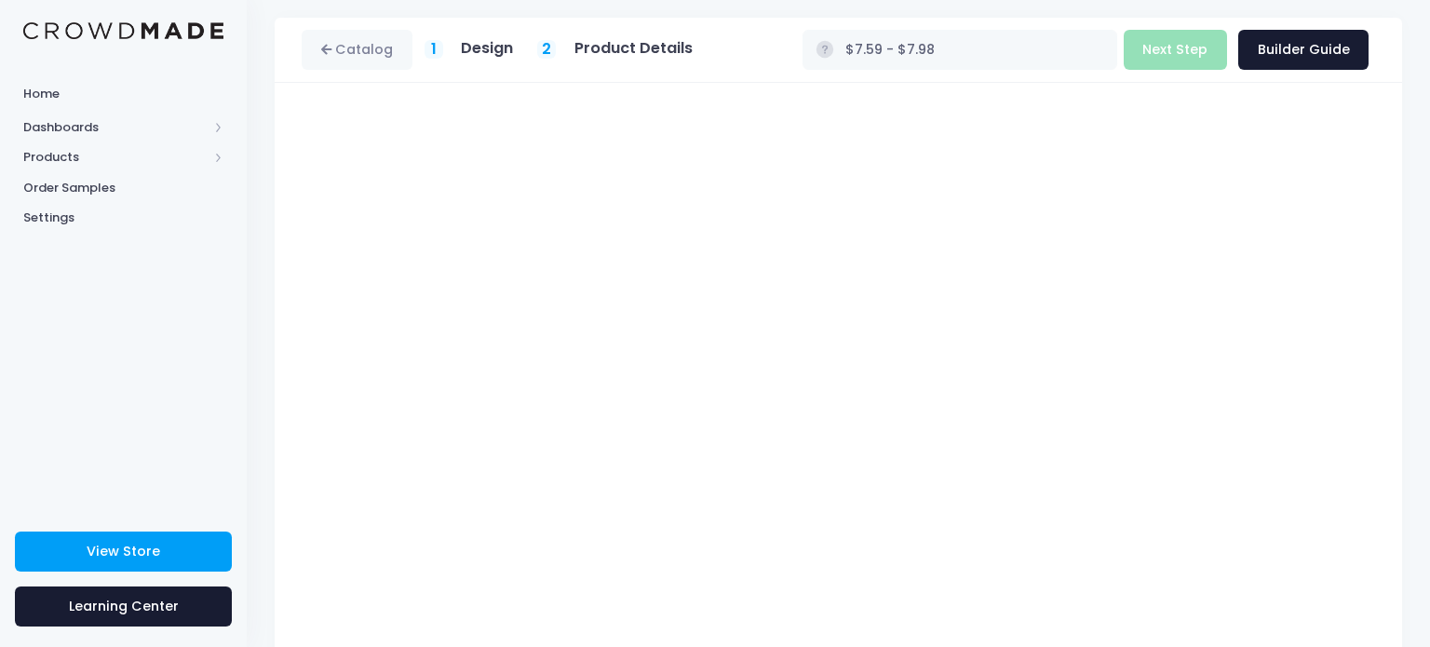
click at [1428, 227] on div "Catalog 1 Design 2 $" at bounding box center [838, 403] width 1183 height 771
click at [1155, 34] on div "Build Product Next Step Builder Guide" at bounding box center [1247, 50] width 246 height 40
click at [1175, 68] on div "Build Product Next Step Builder Guide" at bounding box center [1247, 50] width 246 height 40
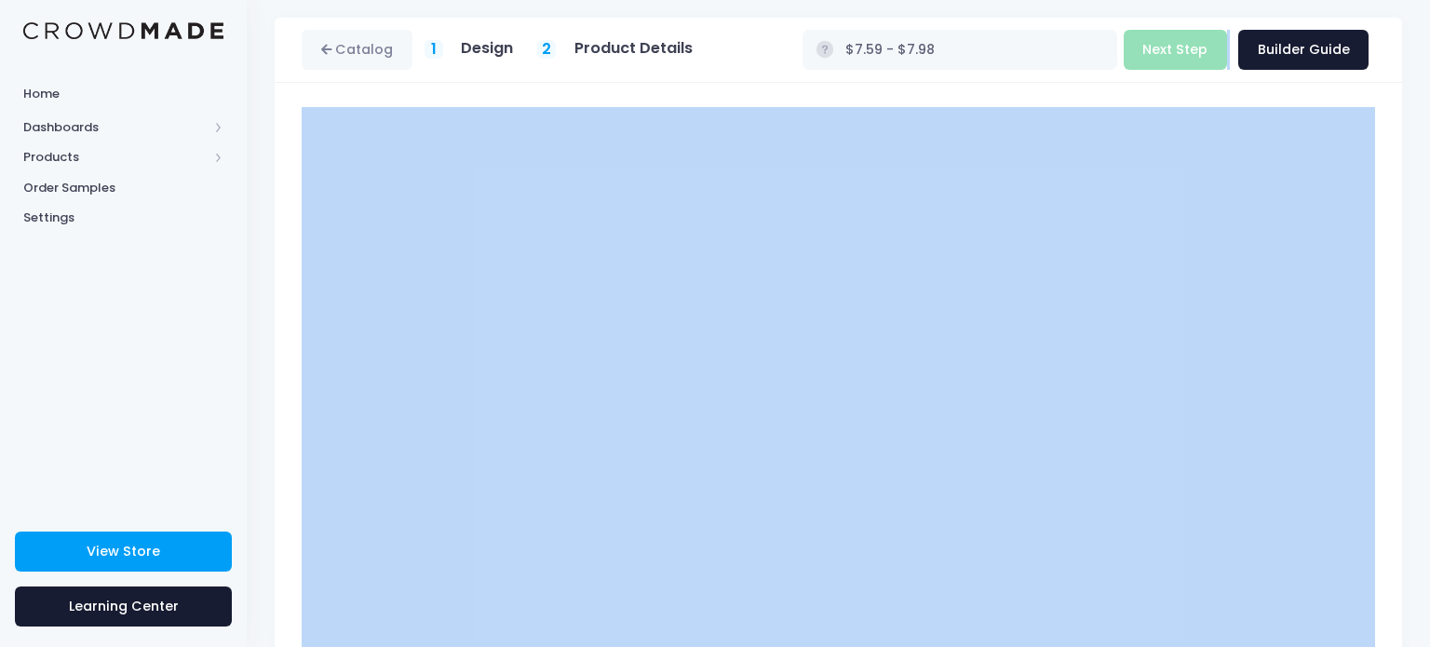
click at [1175, 68] on div "Build Product Next Step Builder Guide" at bounding box center [1247, 50] width 246 height 40
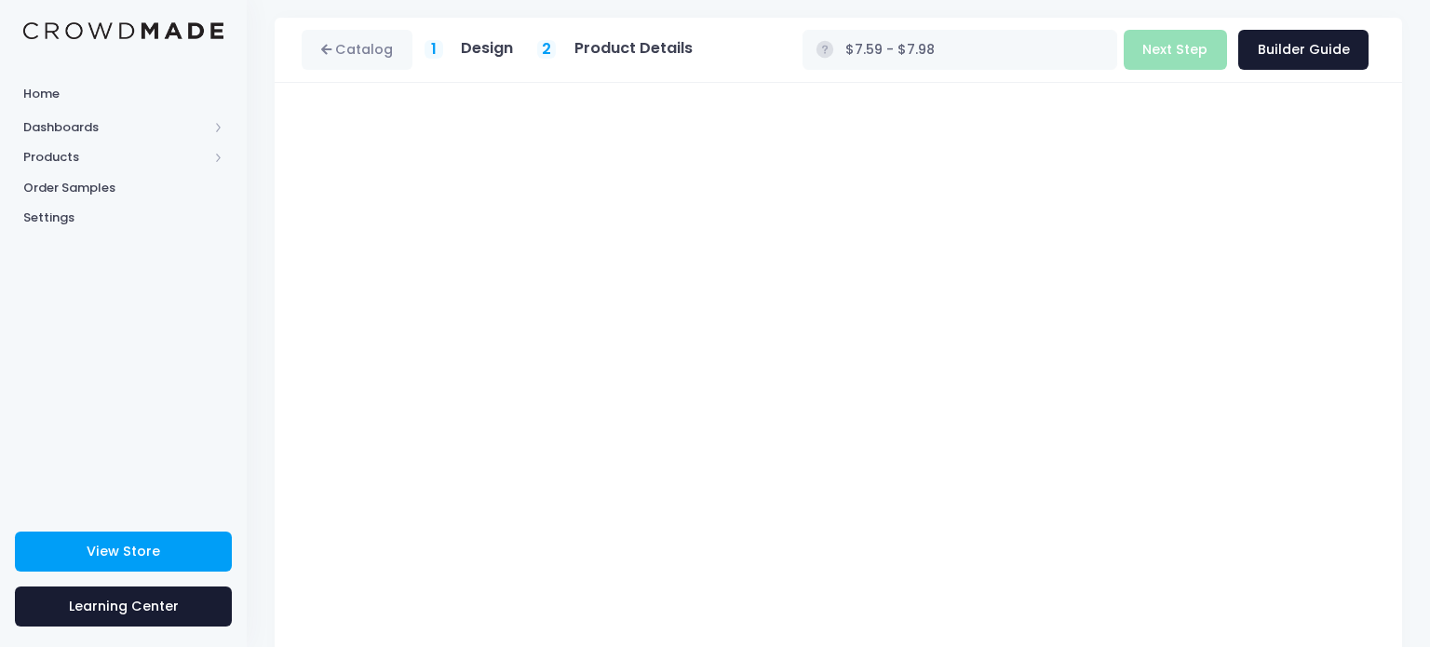
click at [1175, 68] on div "Build Product Next Step Builder Guide" at bounding box center [1247, 50] width 246 height 40
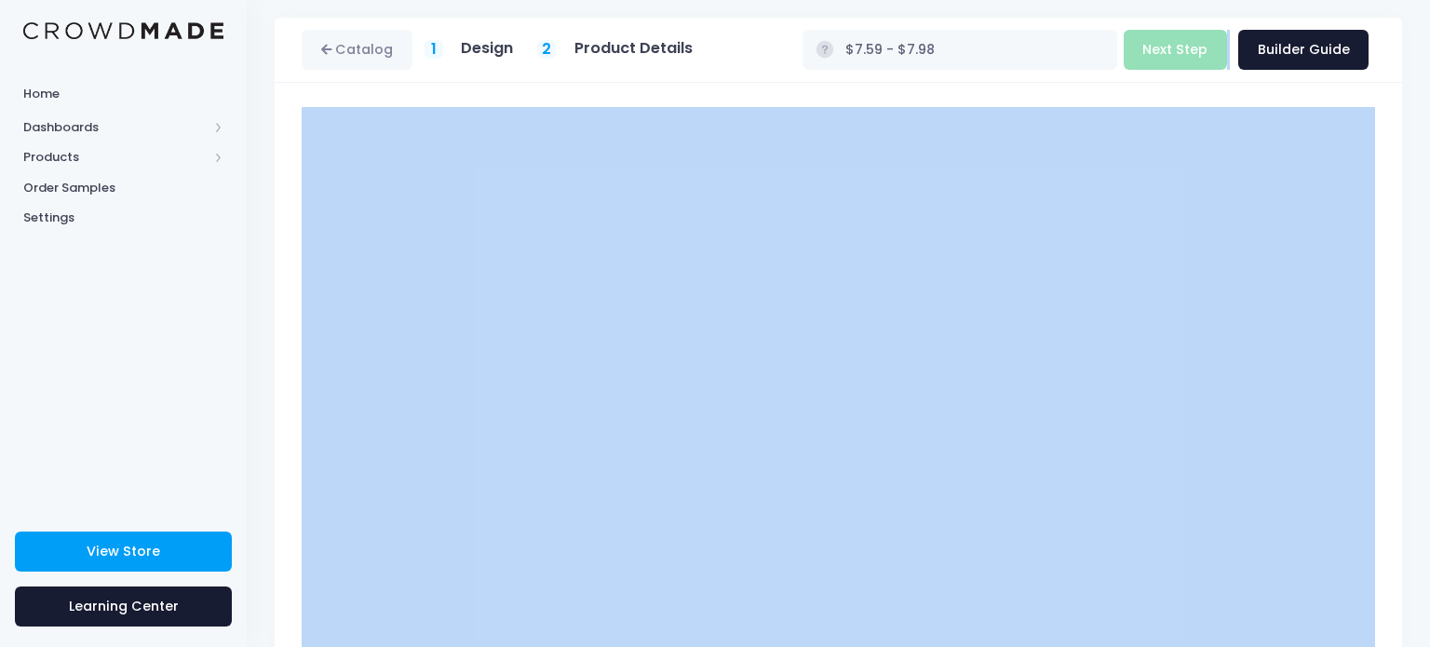
click at [1175, 68] on div "Build Product Next Step Builder Guide" at bounding box center [1247, 50] width 246 height 40
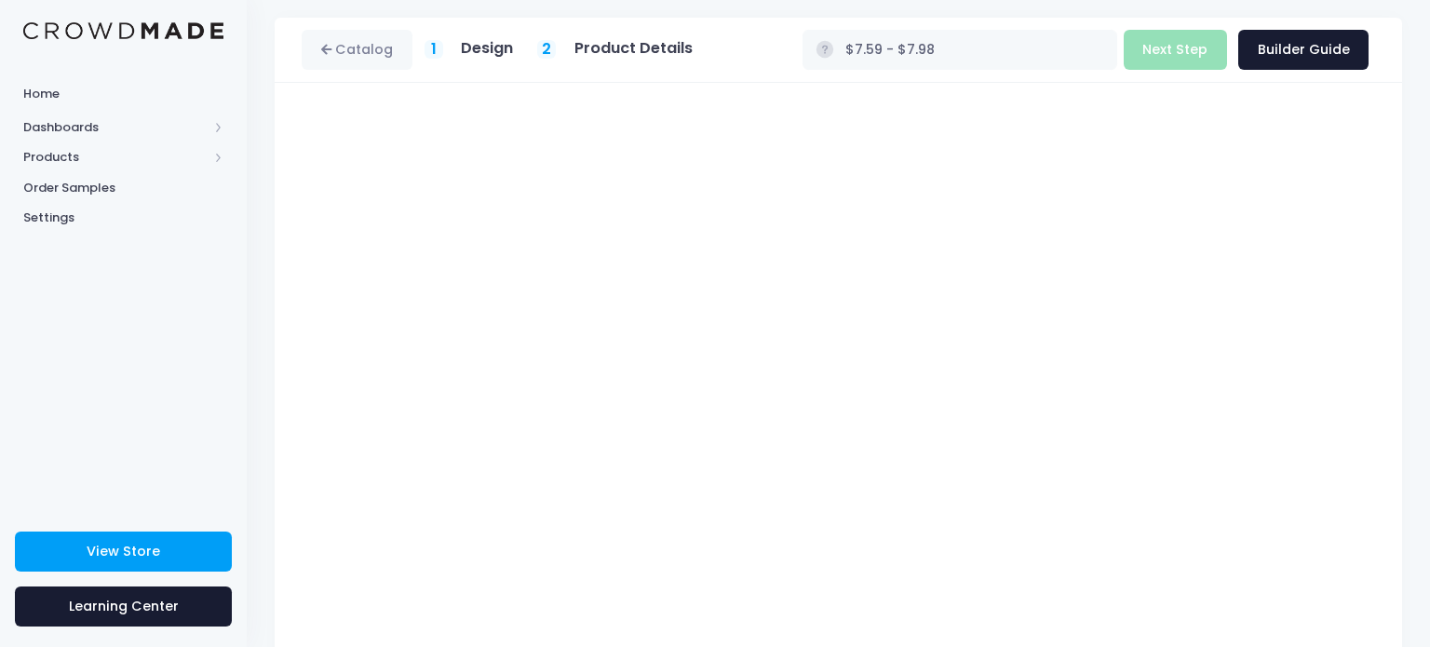
click at [1175, 69] on div "Build Product Next Step Builder Guide" at bounding box center [1247, 50] width 246 height 40
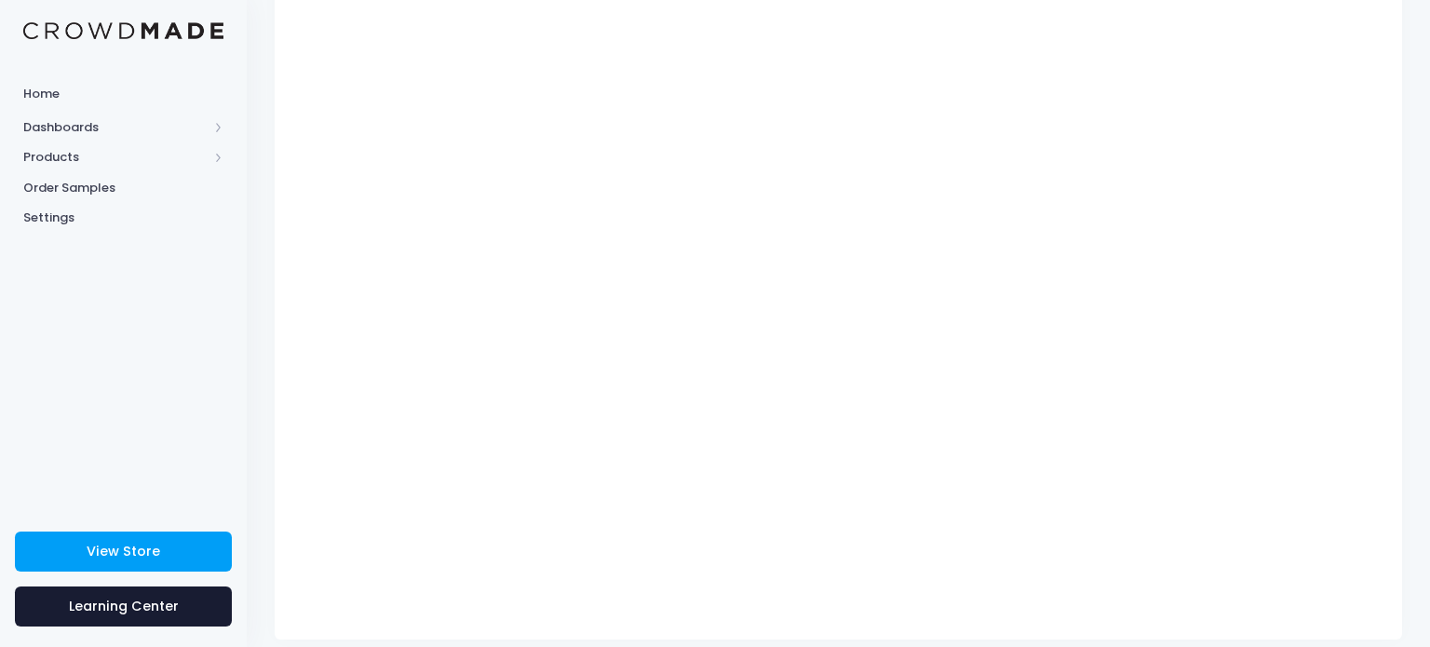
scroll to position [239, 0]
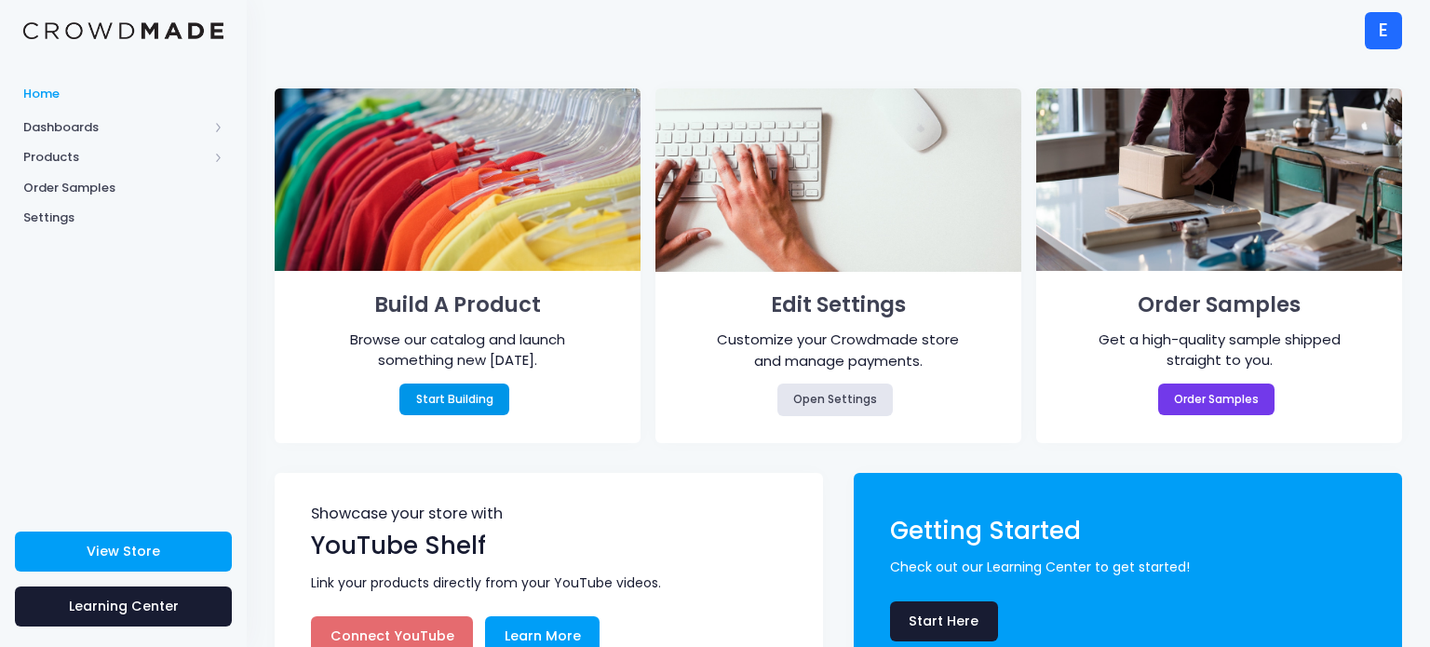
click at [479, 402] on link "Start Building" at bounding box center [454, 400] width 110 height 32
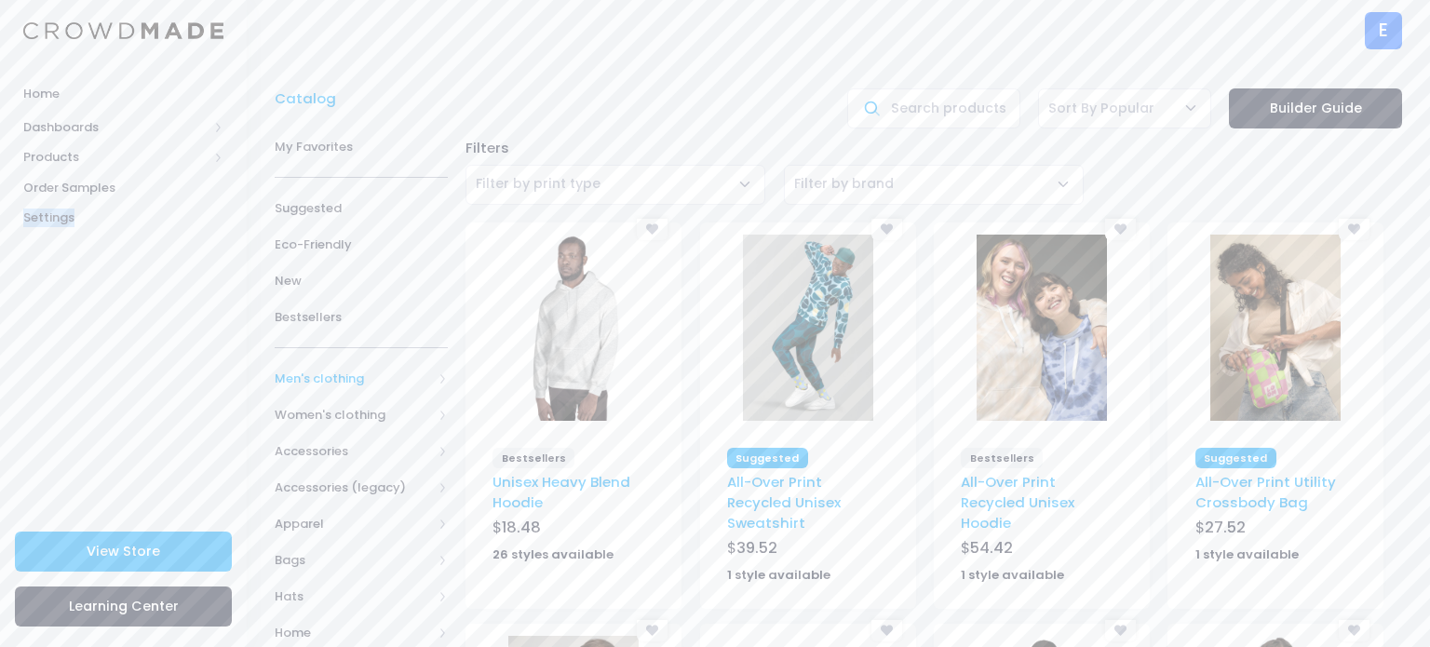
click at [313, 382] on span "Men's clothing" at bounding box center [353, 379] width 157 height 19
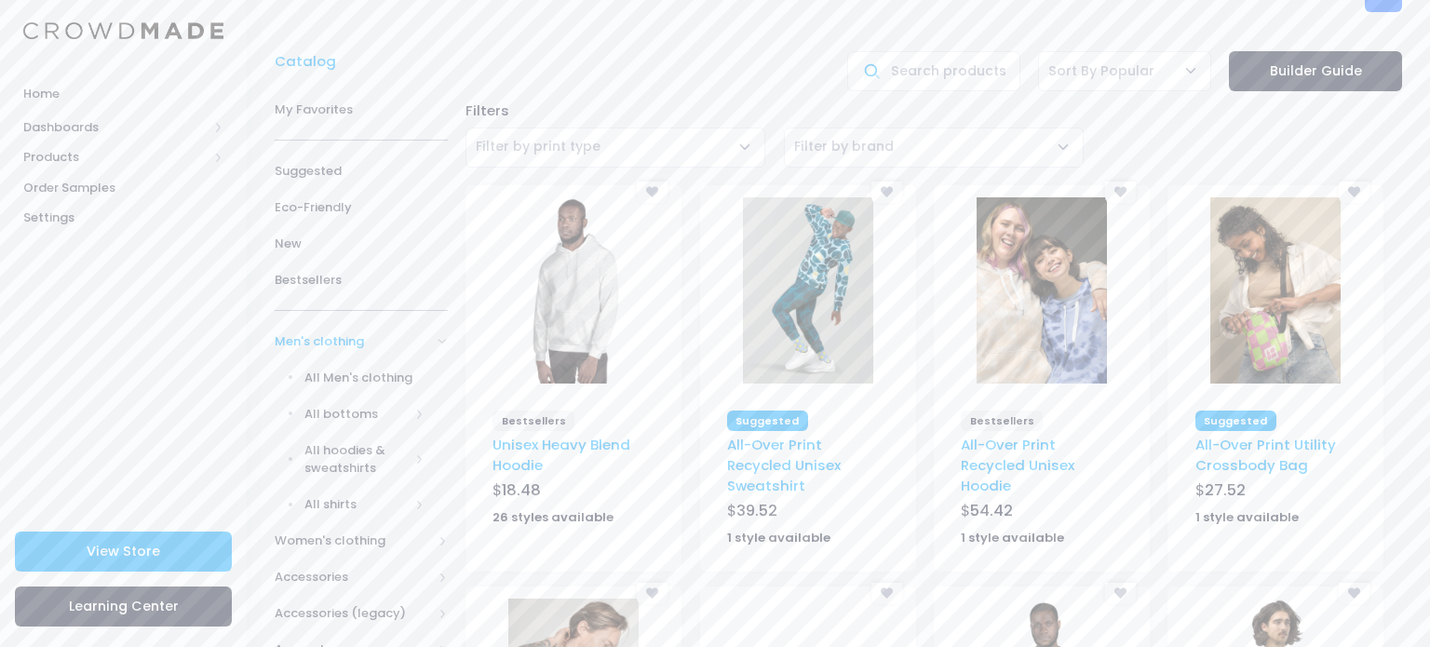
scroll to position [112, 0]
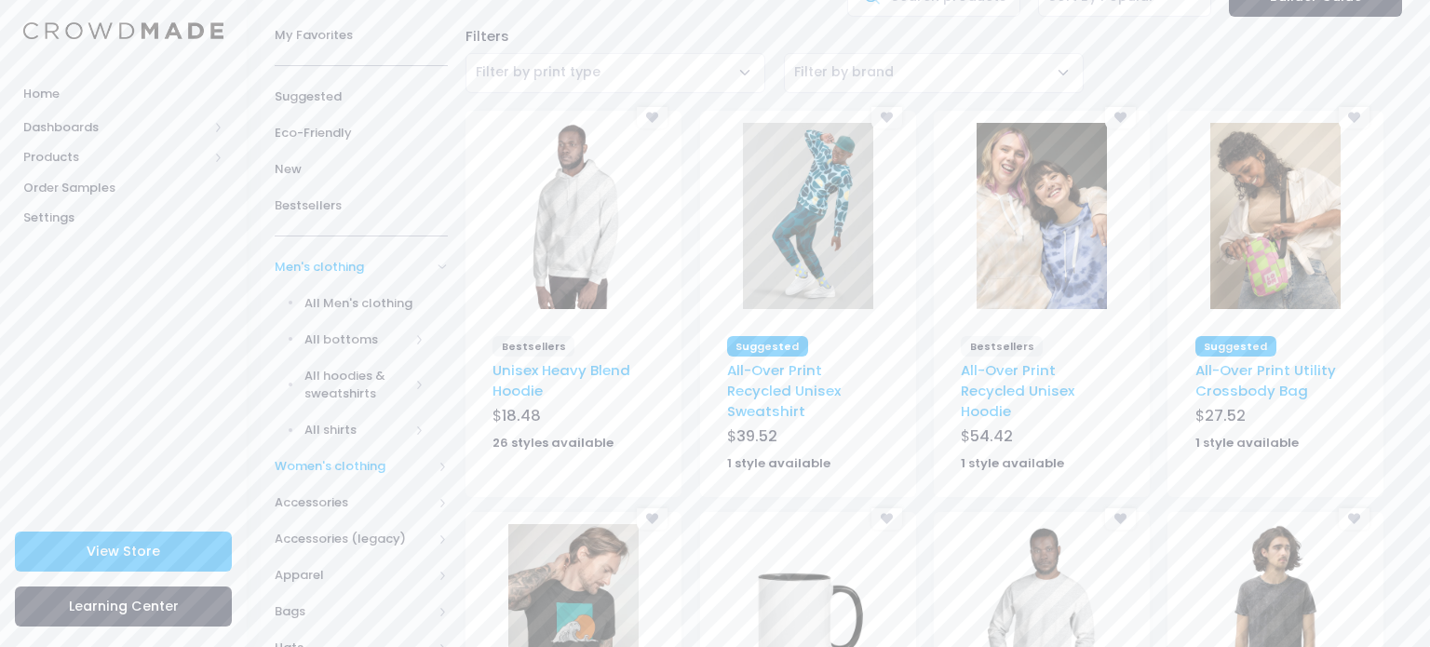
click at [332, 457] on span "Women's clothing" at bounding box center [353, 466] width 157 height 19
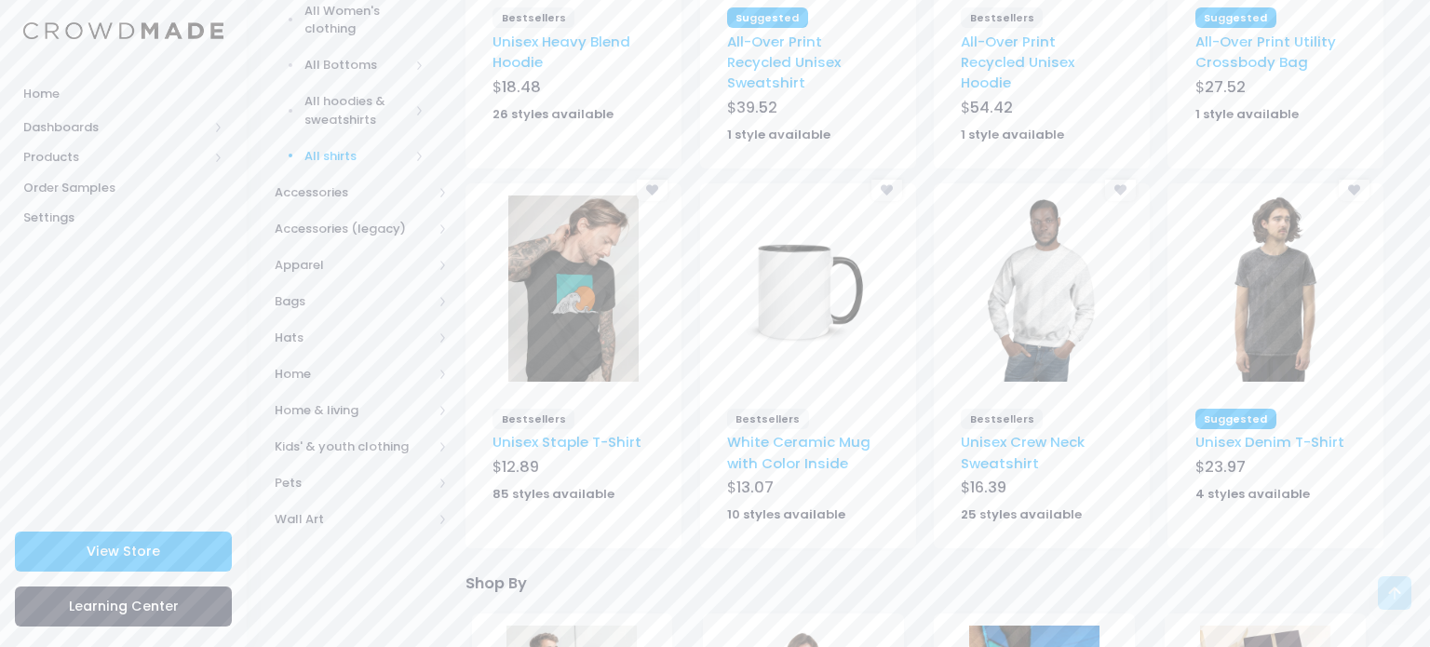
scroll to position [484, 0]
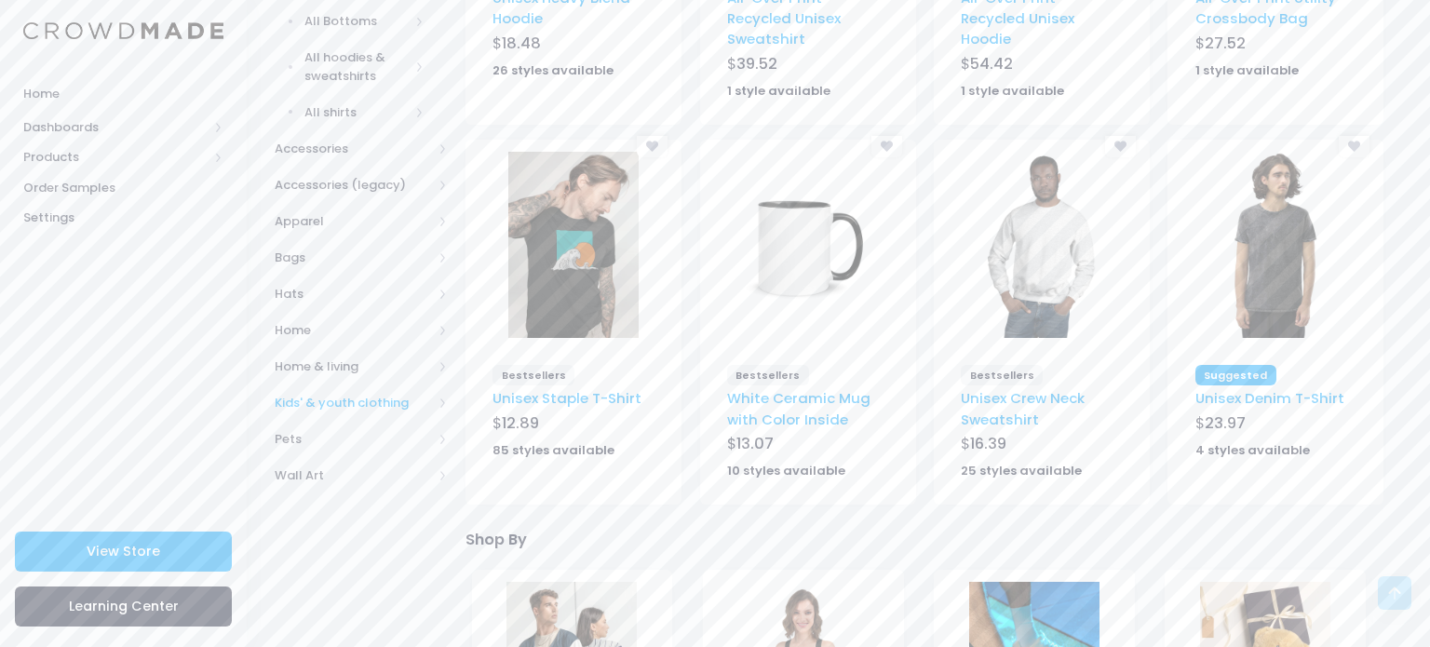
click at [314, 400] on span "Kids' & youth clothing" at bounding box center [353, 403] width 157 height 19
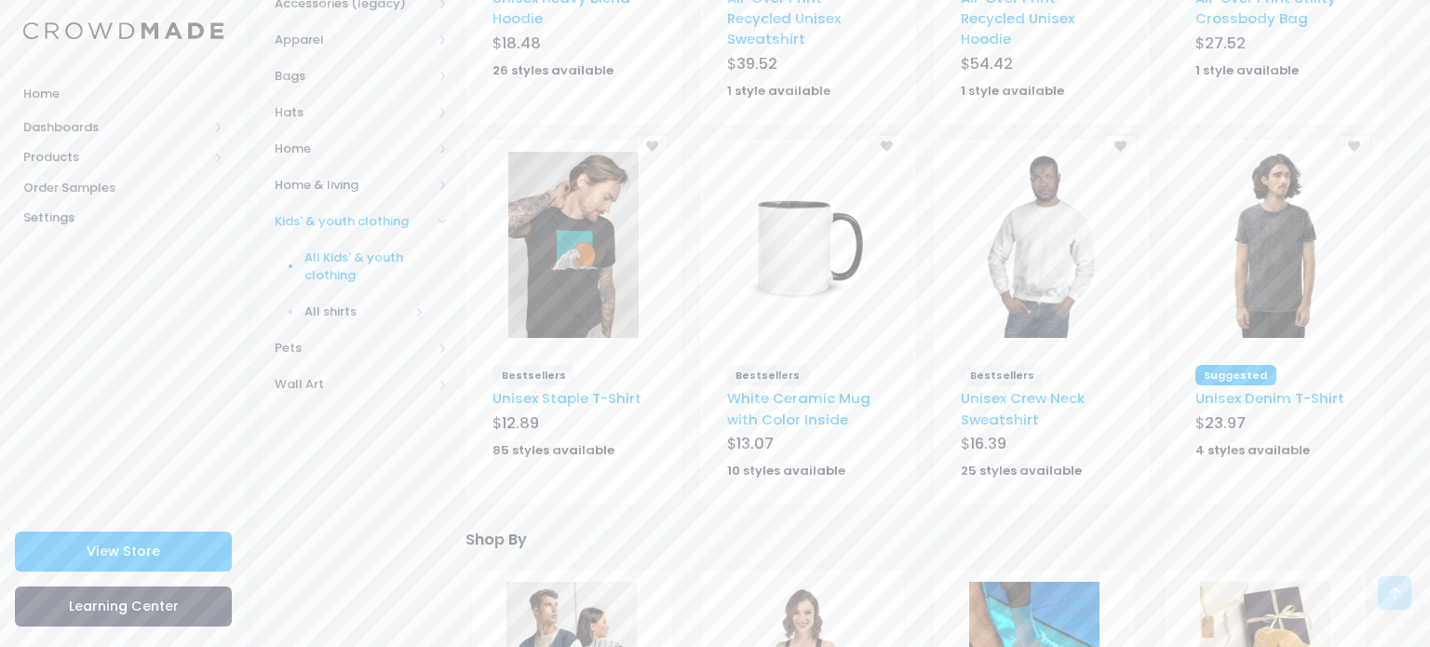
click at [355, 252] on span "All Kids' & youth clothing" at bounding box center [364, 267] width 120 height 36
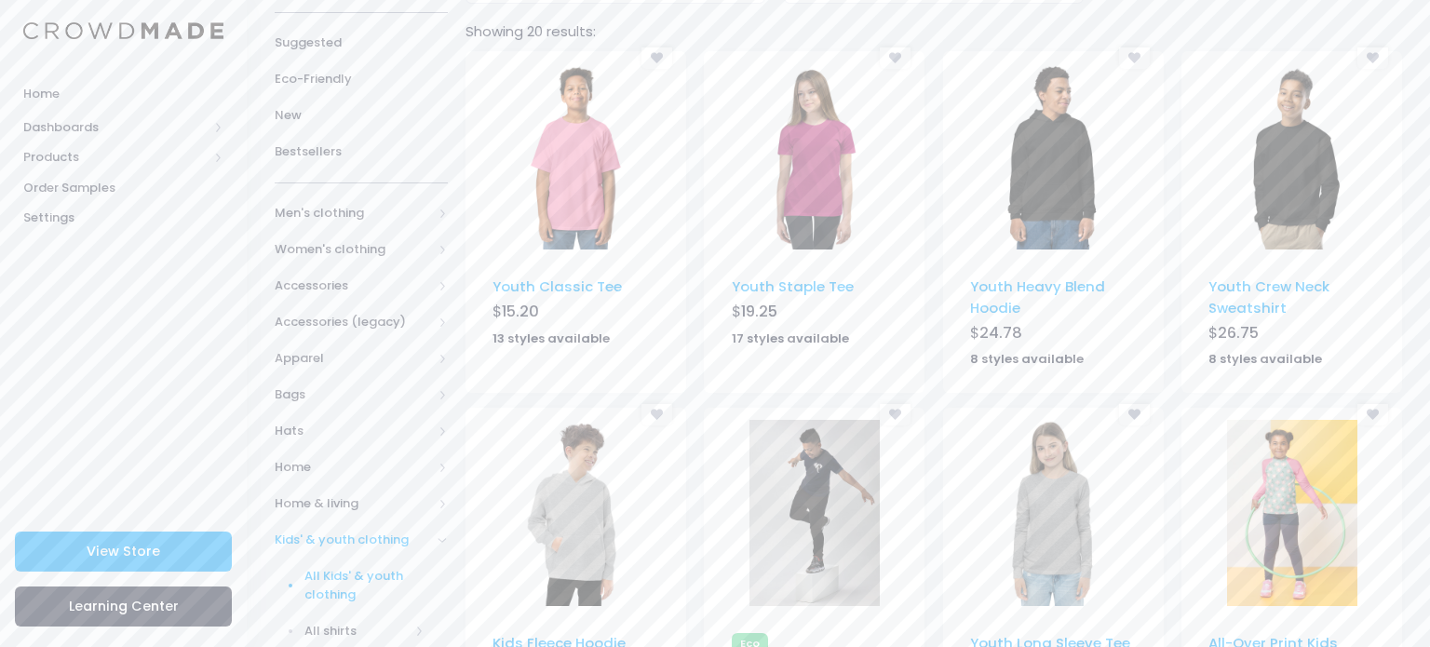
scroll to position [149, 0]
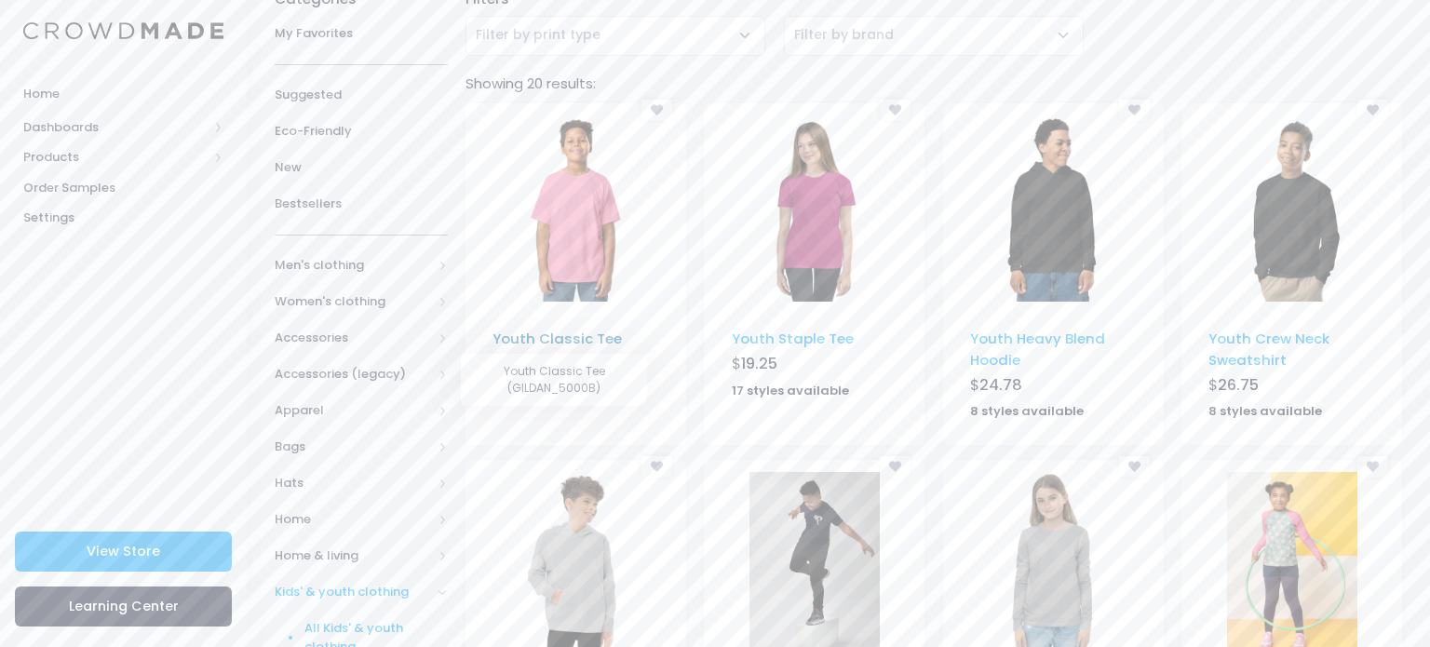
click at [606, 335] on link "Youth Classic Tee" at bounding box center [556, 339] width 129 height 20
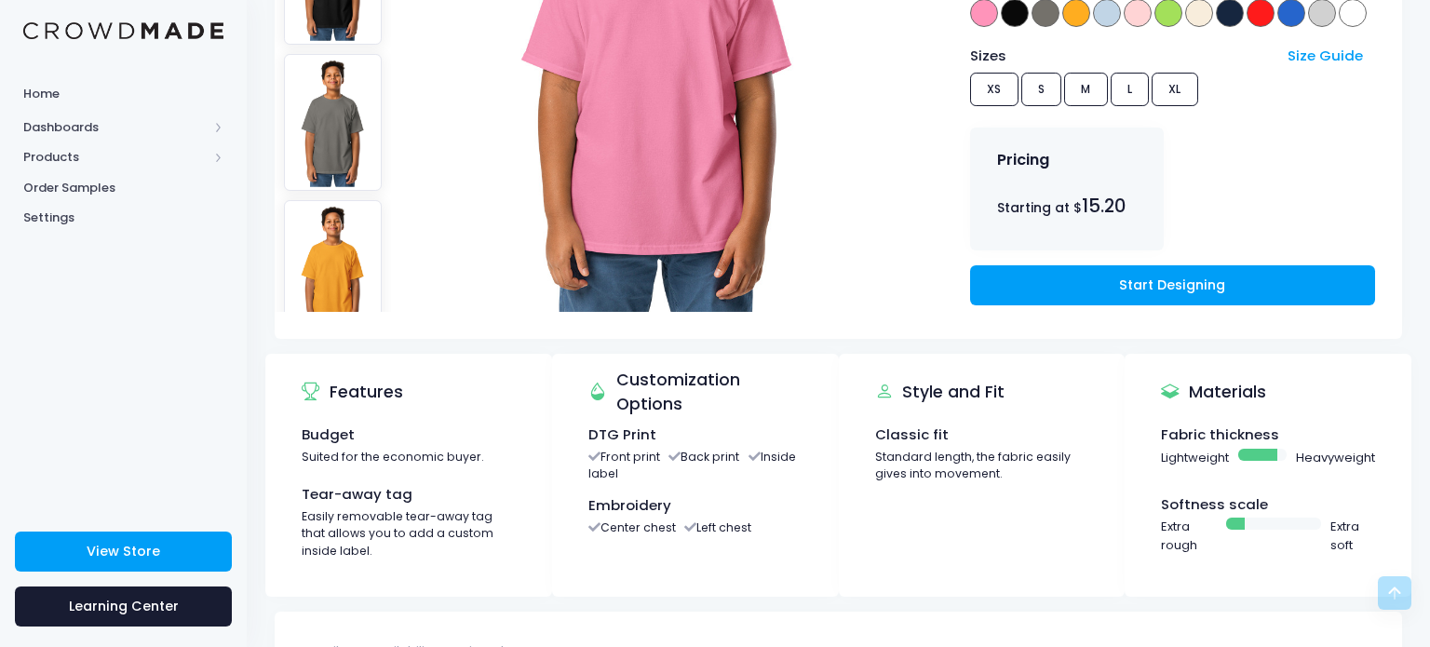
scroll to position [447, 0]
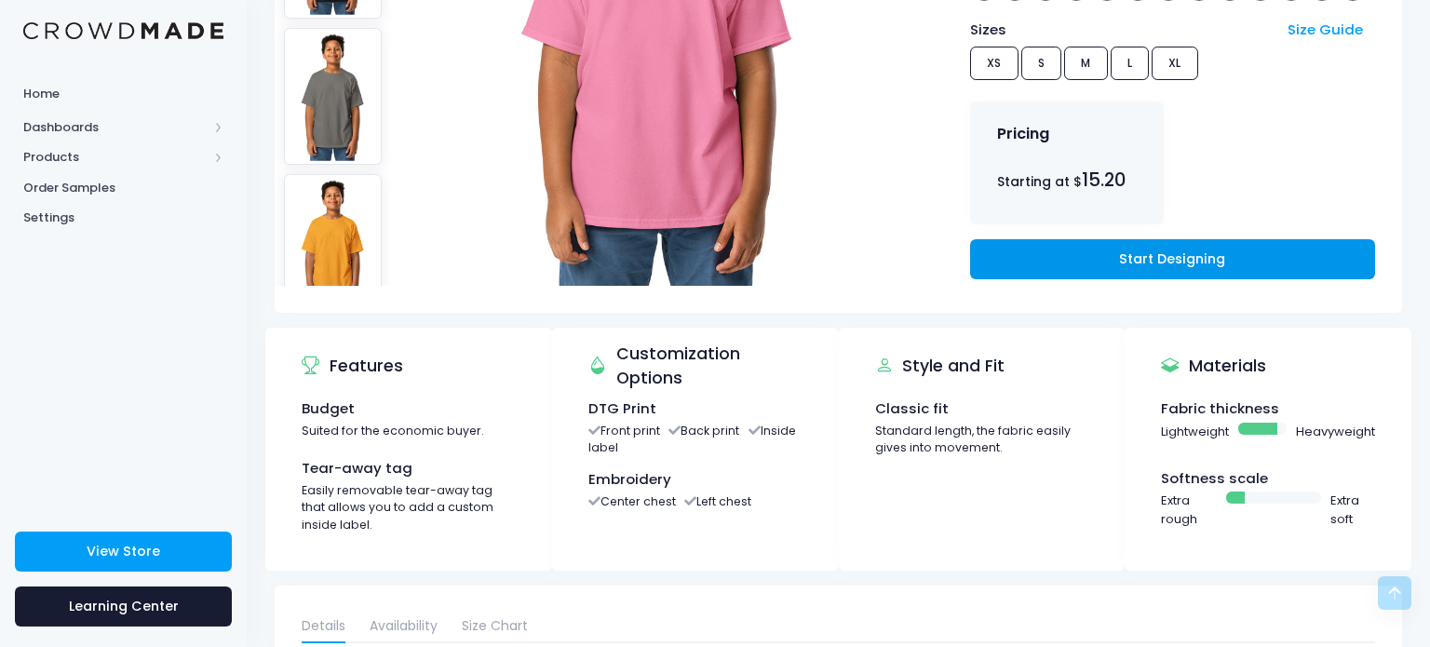
click at [981, 253] on link "Start Designing" at bounding box center [1172, 259] width 405 height 40
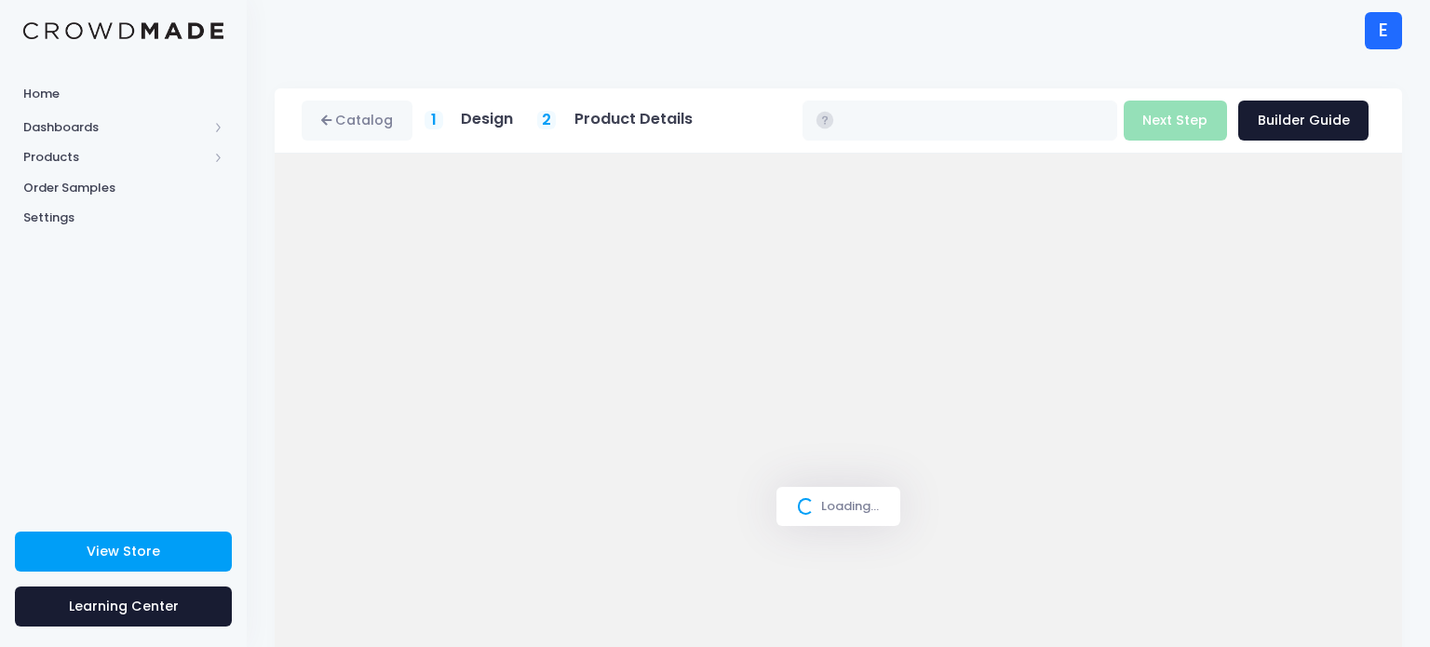
type input "$15.20"
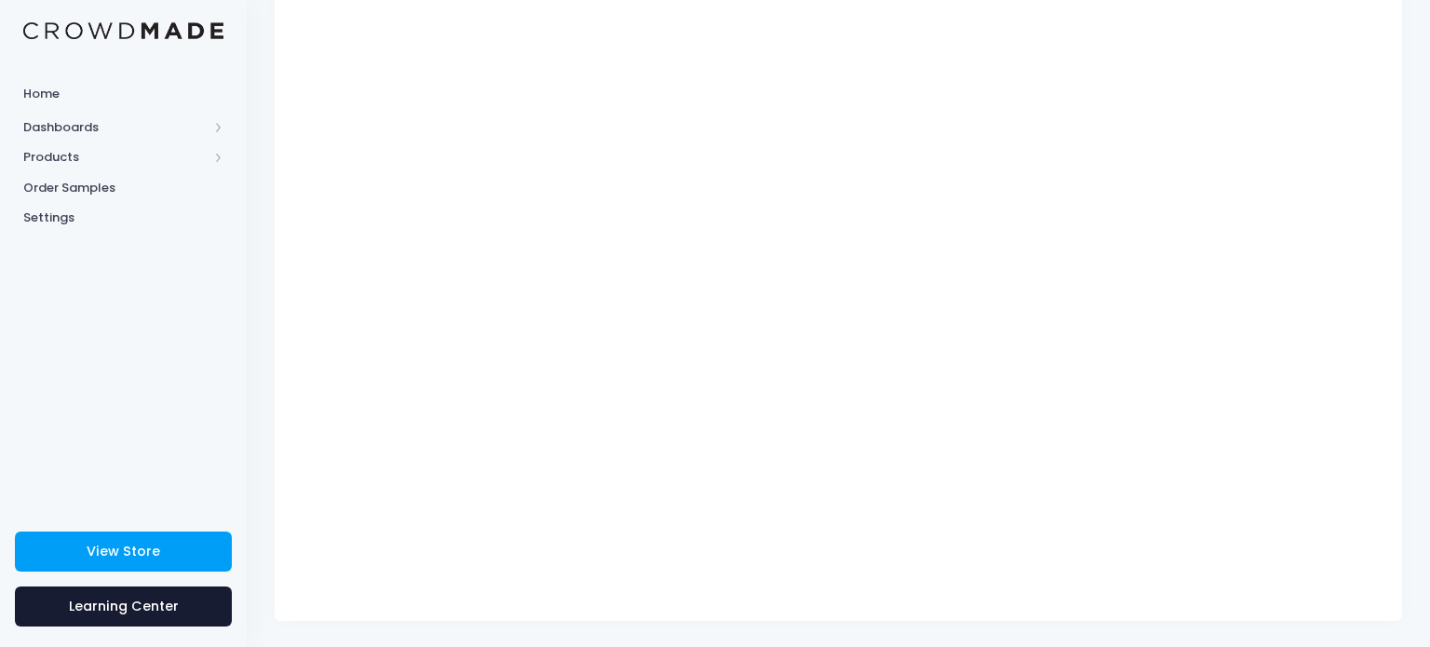
scroll to position [239, 0]
click at [1429, 256] on div "Catalog 1 Design 2 $" at bounding box center [838, 234] width 1183 height 771
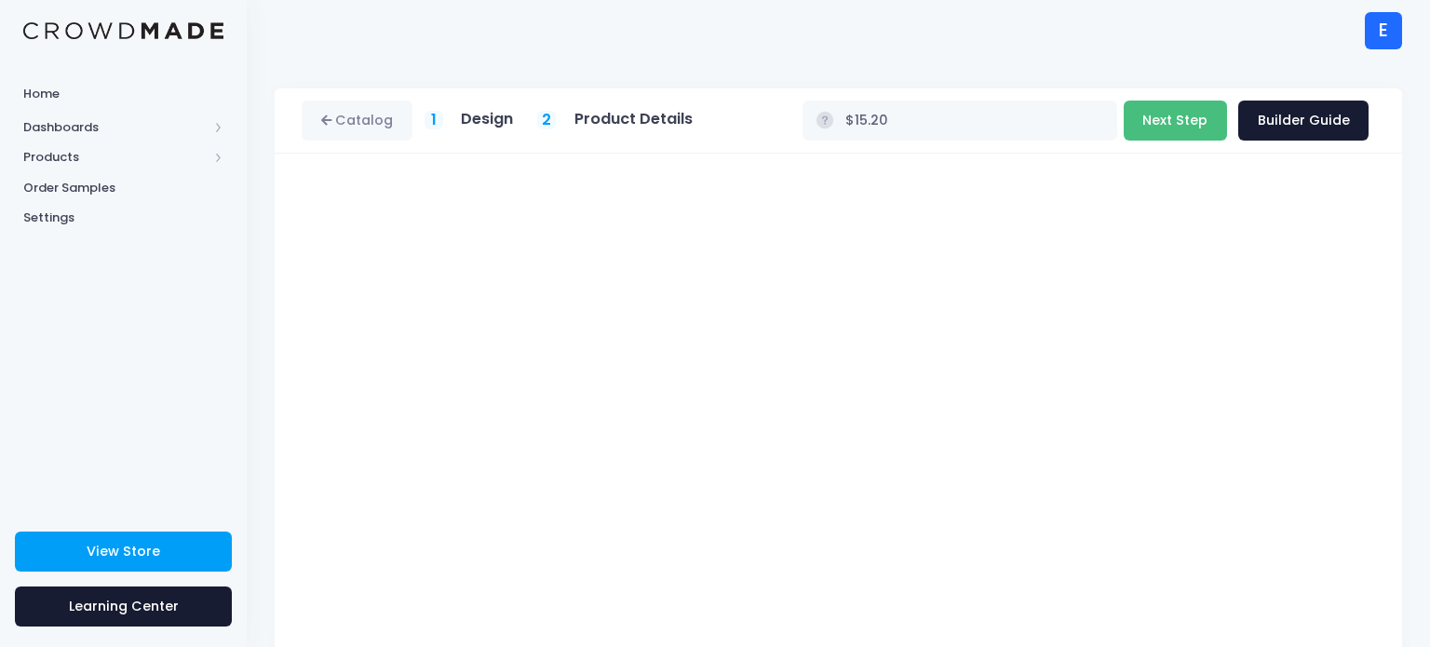
click at [1184, 118] on button "Next Step" at bounding box center [1175, 121] width 103 height 40
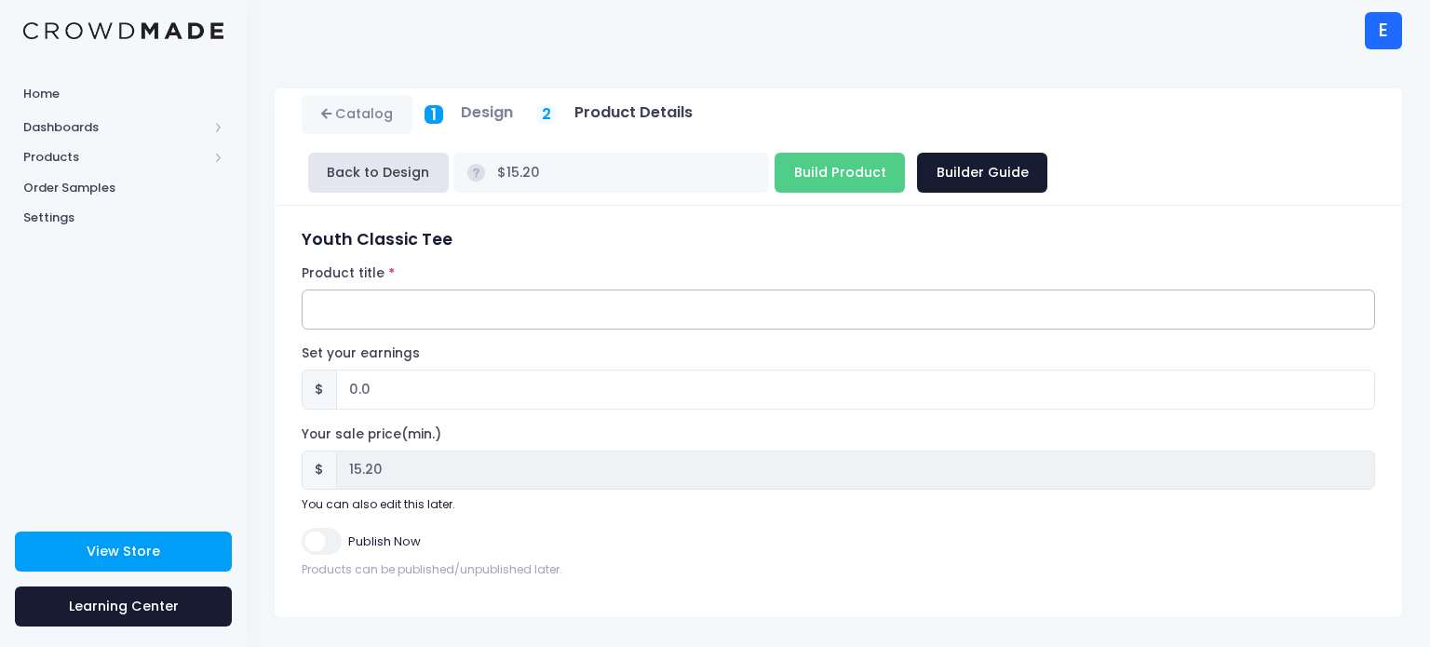
click at [588, 316] on input "Product title" at bounding box center [838, 310] width 1073 height 40
type input "Mysterious Junior shirt"
click at [338, 538] on input "Publish Now" at bounding box center [321, 541] width 39 height 27
checkbox input "true"
click at [842, 164] on input "Build Product" at bounding box center [839, 173] width 130 height 40
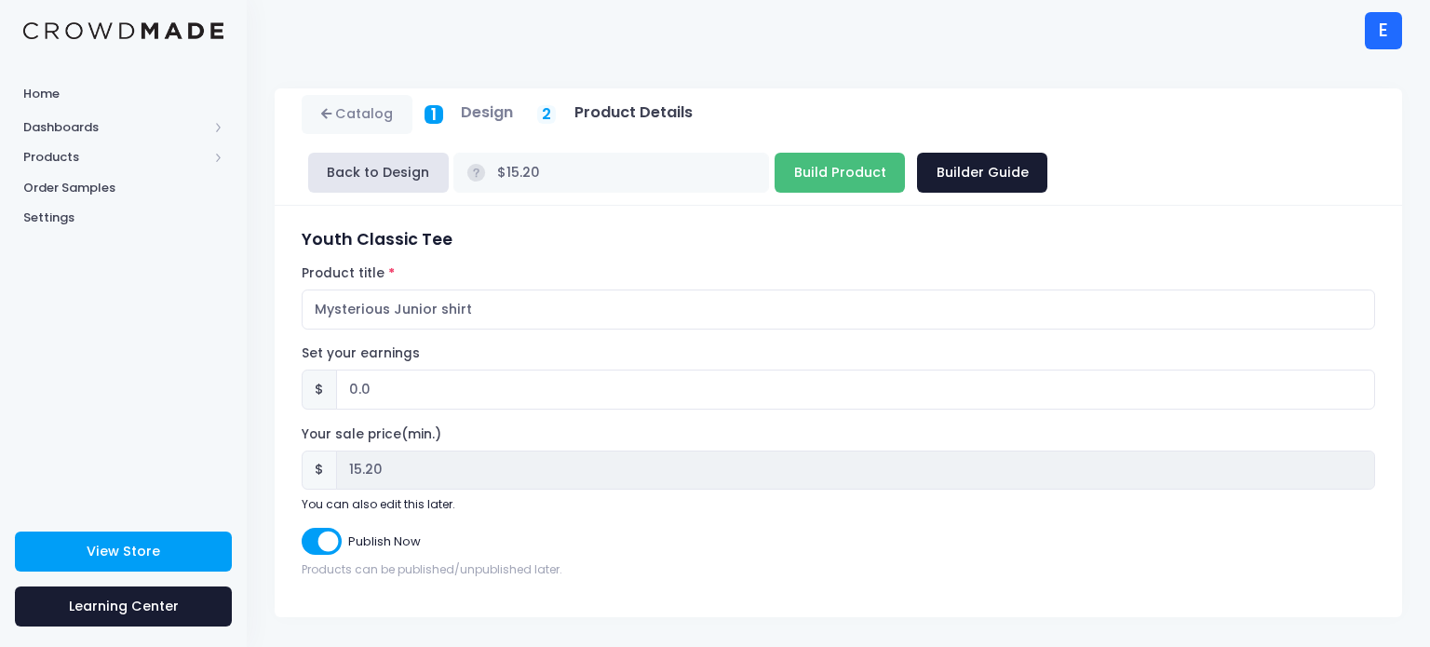
type input "Building product..."
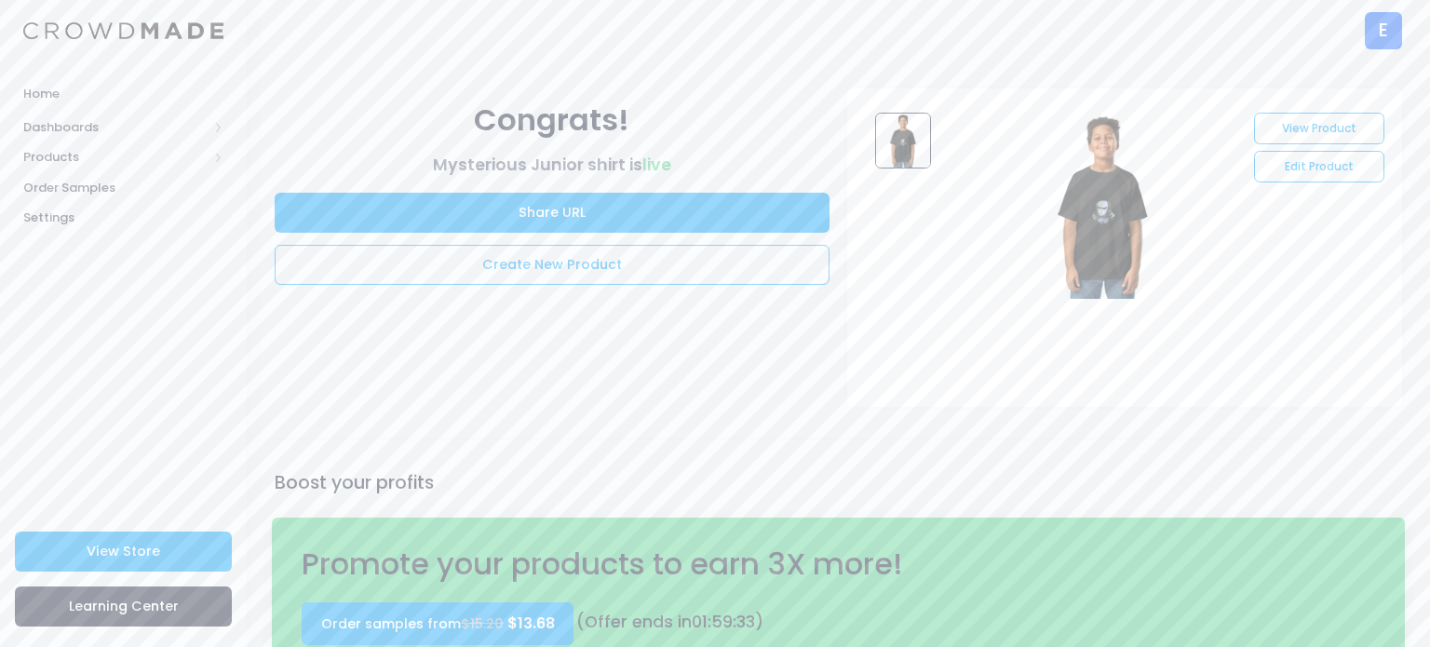
click at [1400, 46] on div "E" at bounding box center [1383, 30] width 37 height 37
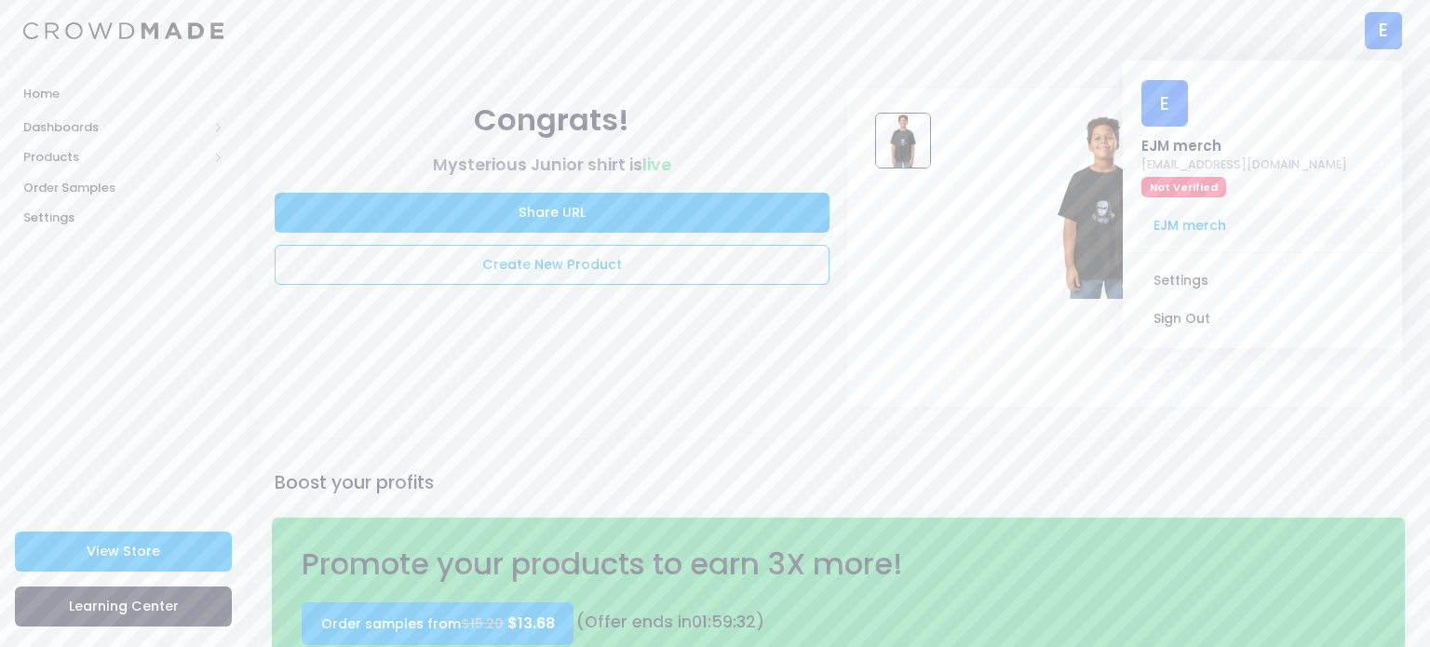
click at [1163, 219] on span "EJM merch" at bounding box center [1262, 226] width 249 height 35
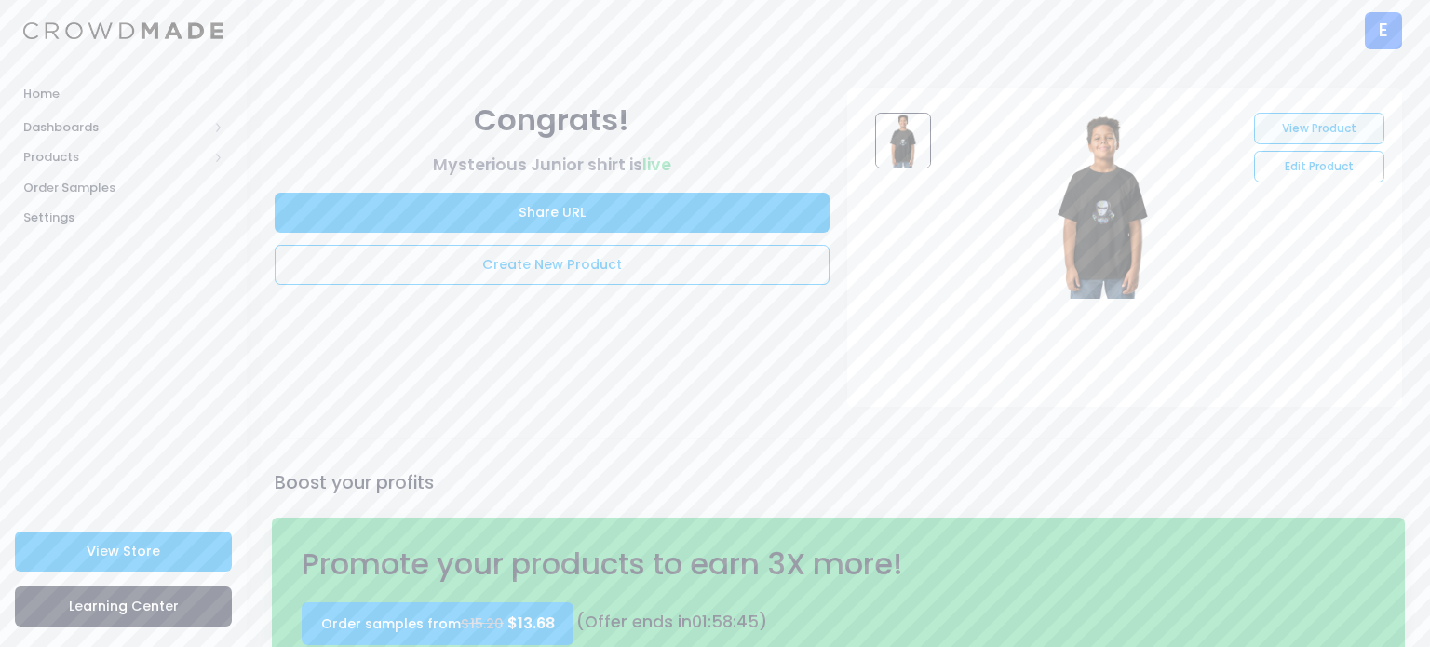
click at [1352, 132] on link "View Product" at bounding box center [1318, 129] width 129 height 32
click at [1380, 5] on div "E E EJM merch n.brown57909@student.colonialsd.org Not Verified EJM merch Settin…" at bounding box center [1383, 30] width 37 height 61
click at [1380, 7] on div "E E EJM merch n.brown57909@student.colonialsd.org Not Verified EJM merch Settin…" at bounding box center [1383, 30] width 37 height 61
click at [1380, 10] on div "E E EJM merch n.brown57909@student.colonialsd.org Not Verified EJM merch Settin…" at bounding box center [1383, 30] width 37 height 61
click at [1386, 31] on div "E" at bounding box center [1383, 30] width 37 height 37
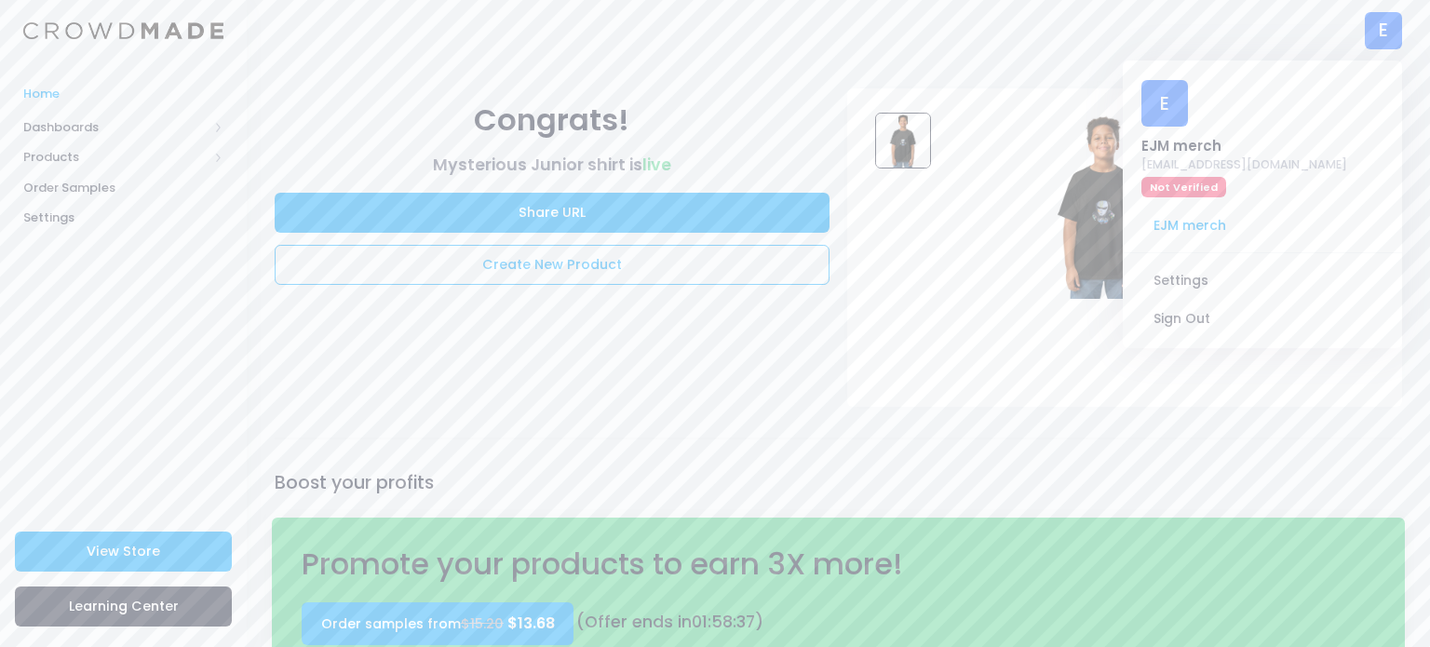
click at [135, 86] on span "Home" at bounding box center [123, 94] width 200 height 19
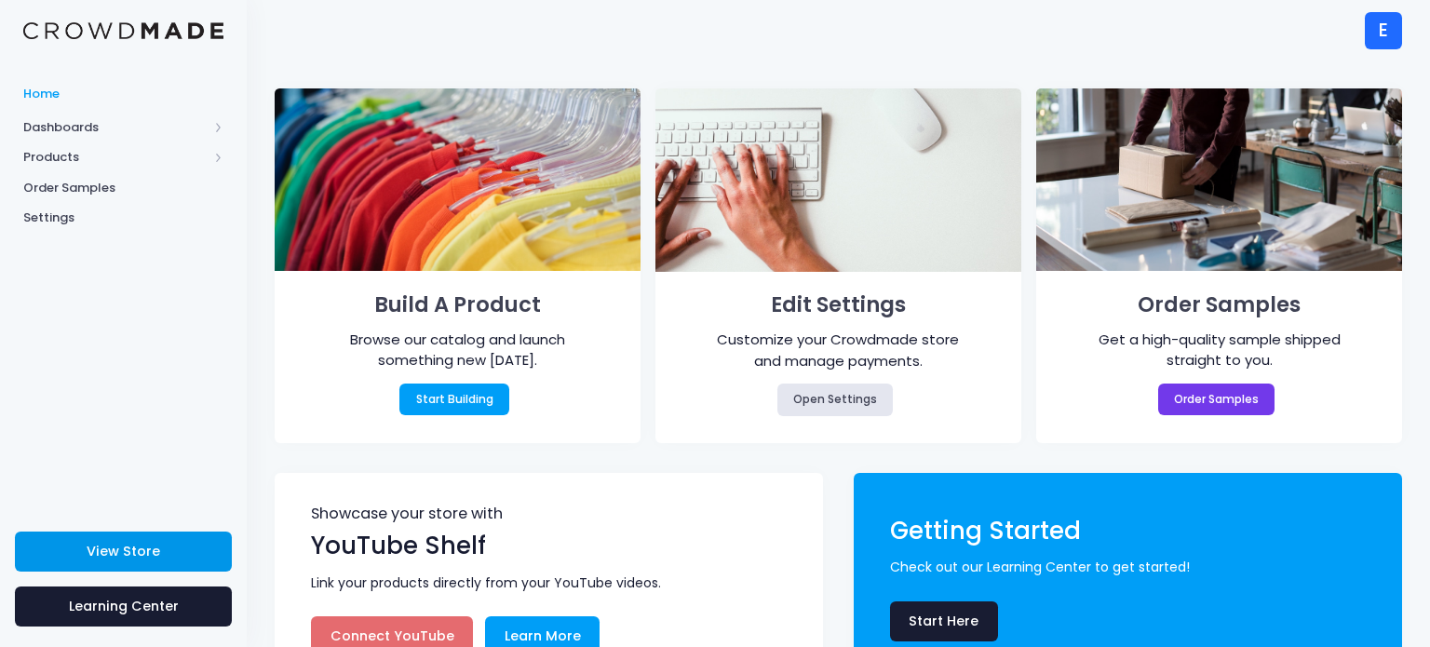
click at [189, 538] on link "View Store" at bounding box center [123, 552] width 217 height 40
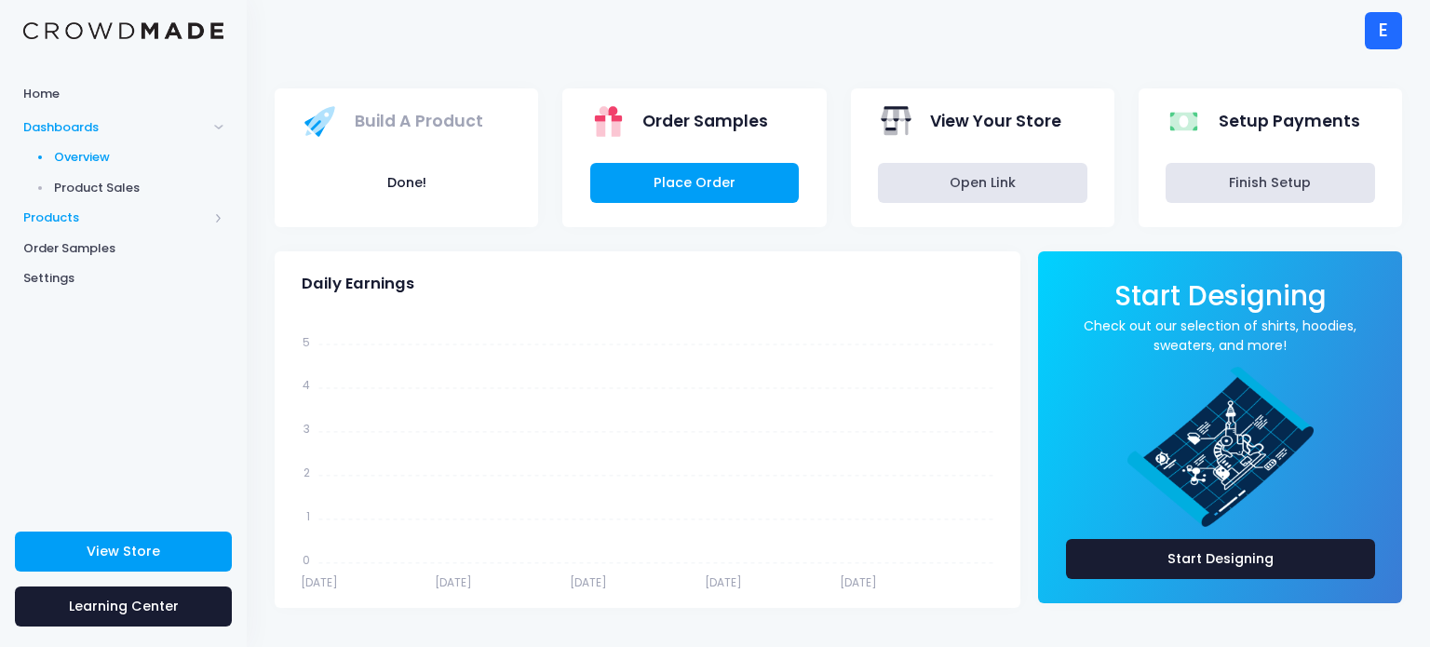
click at [69, 227] on span "Products" at bounding box center [123, 218] width 247 height 31
click at [75, 185] on span "Product Builder" at bounding box center [139, 188] width 170 height 19
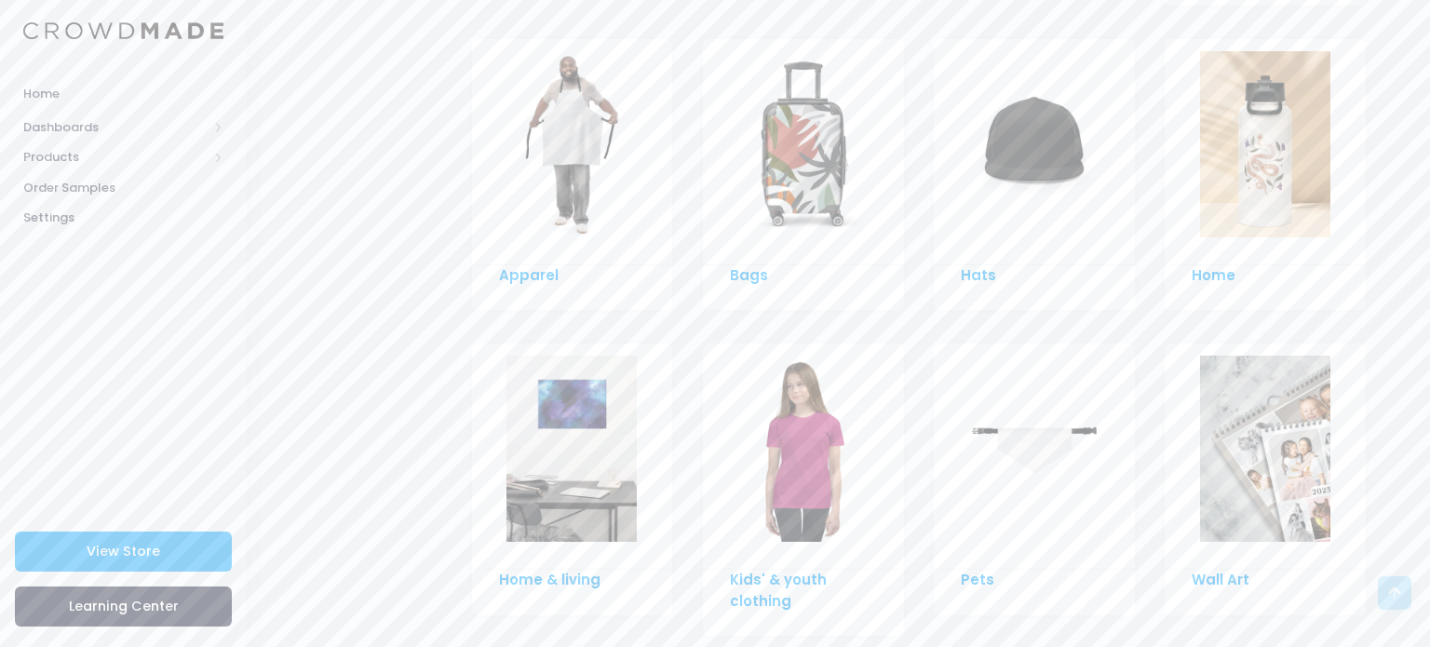
scroll to position [1368, 0]
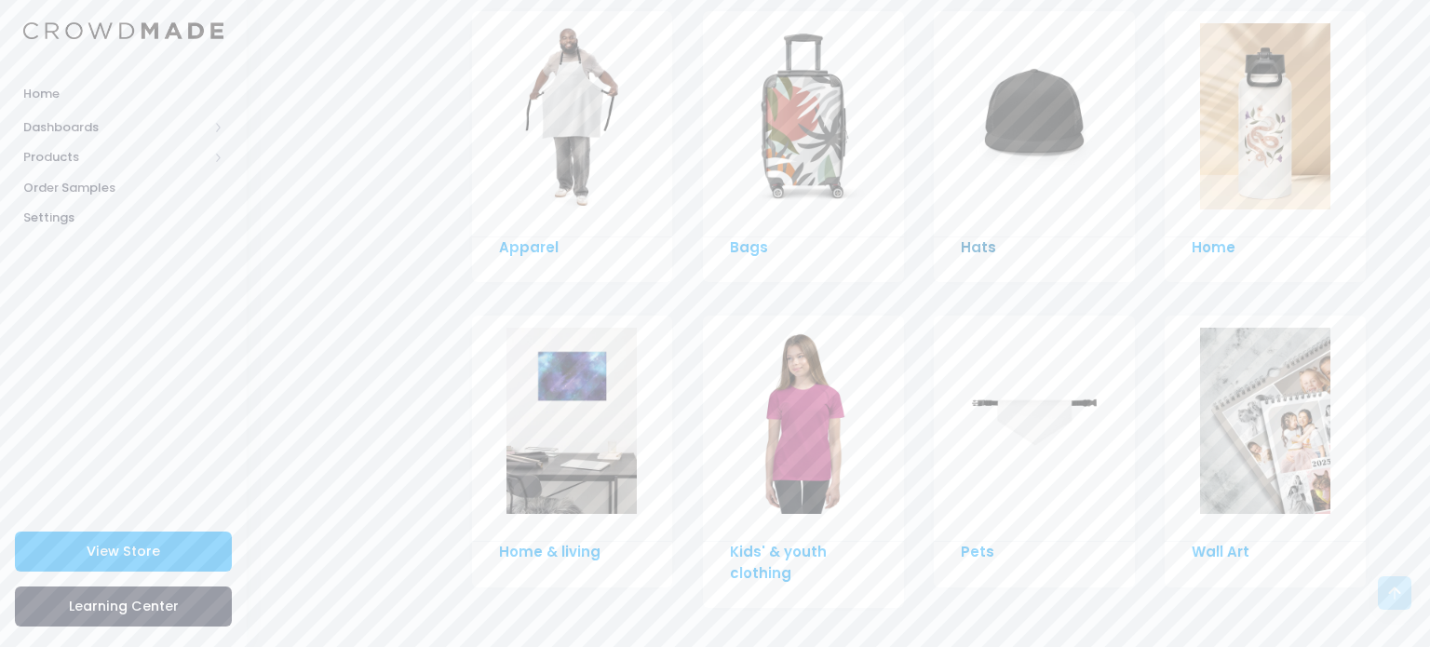
click at [973, 237] on link "Hats" at bounding box center [978, 247] width 35 height 20
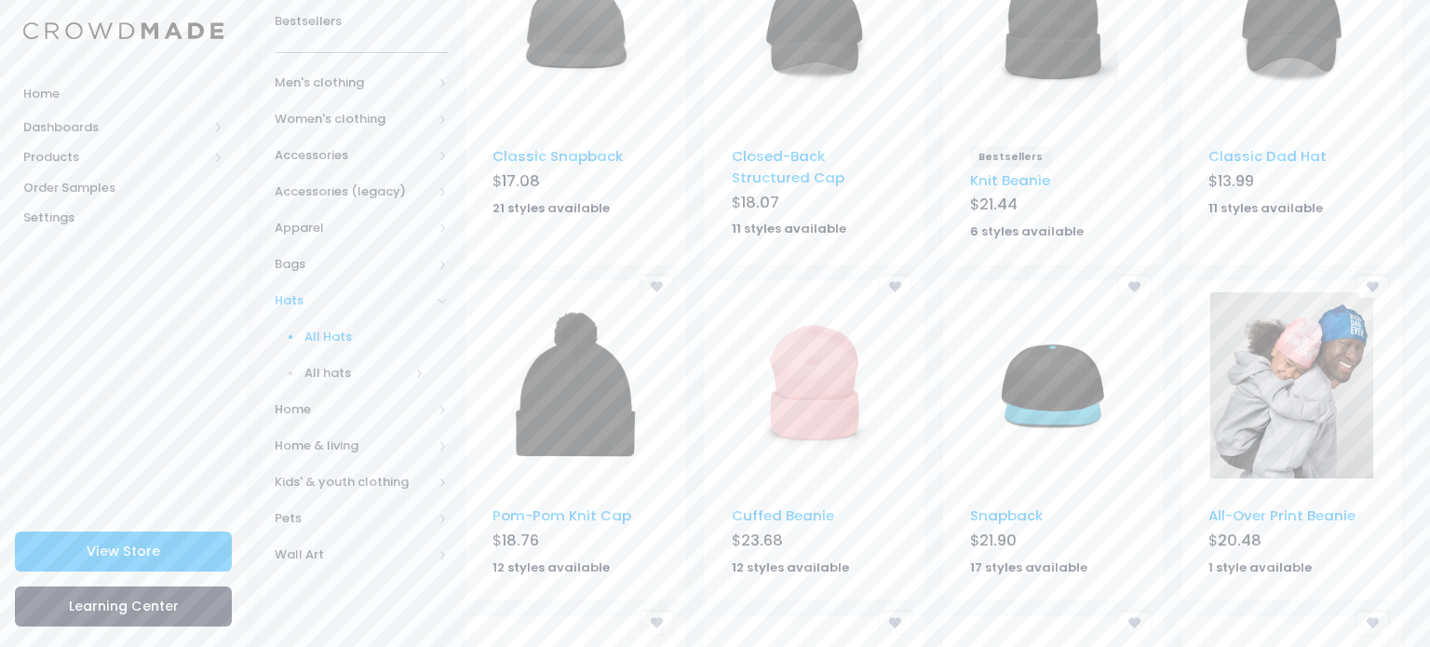
scroll to position [335, 0]
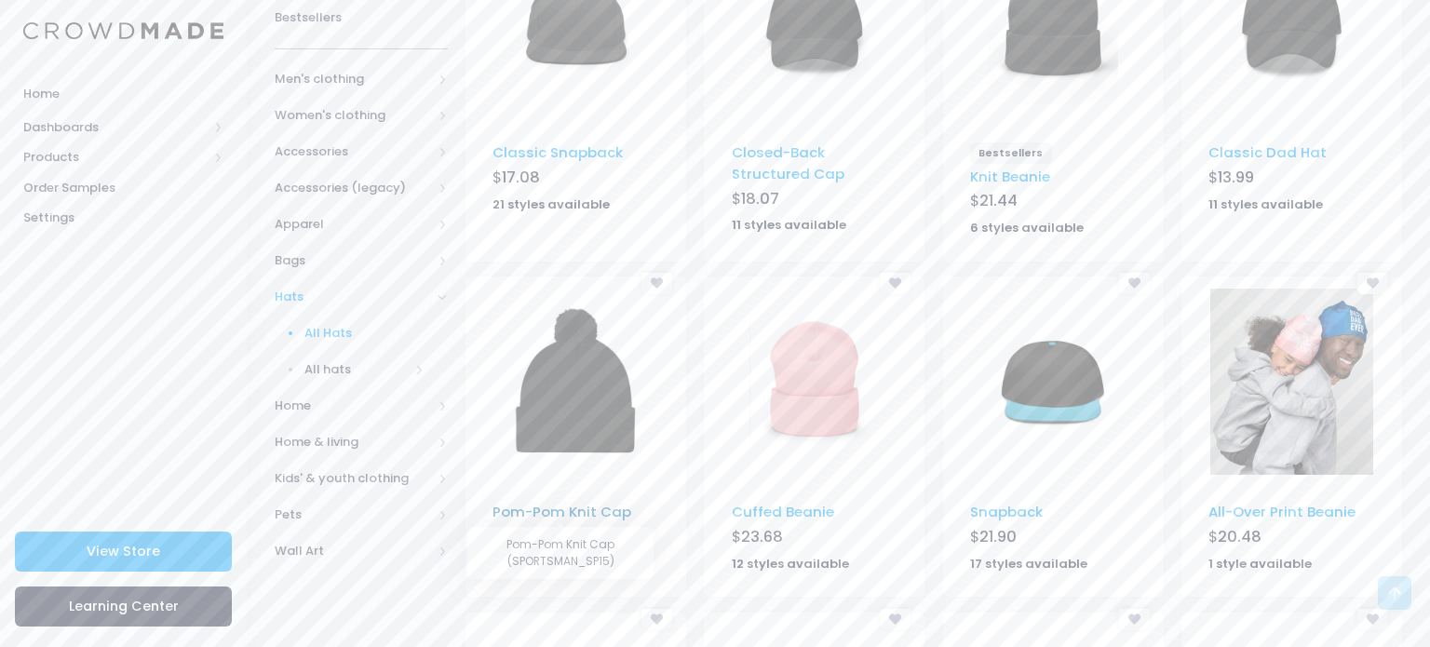
click at [535, 520] on link "Pom-Pom Knit Cap" at bounding box center [561, 512] width 139 height 20
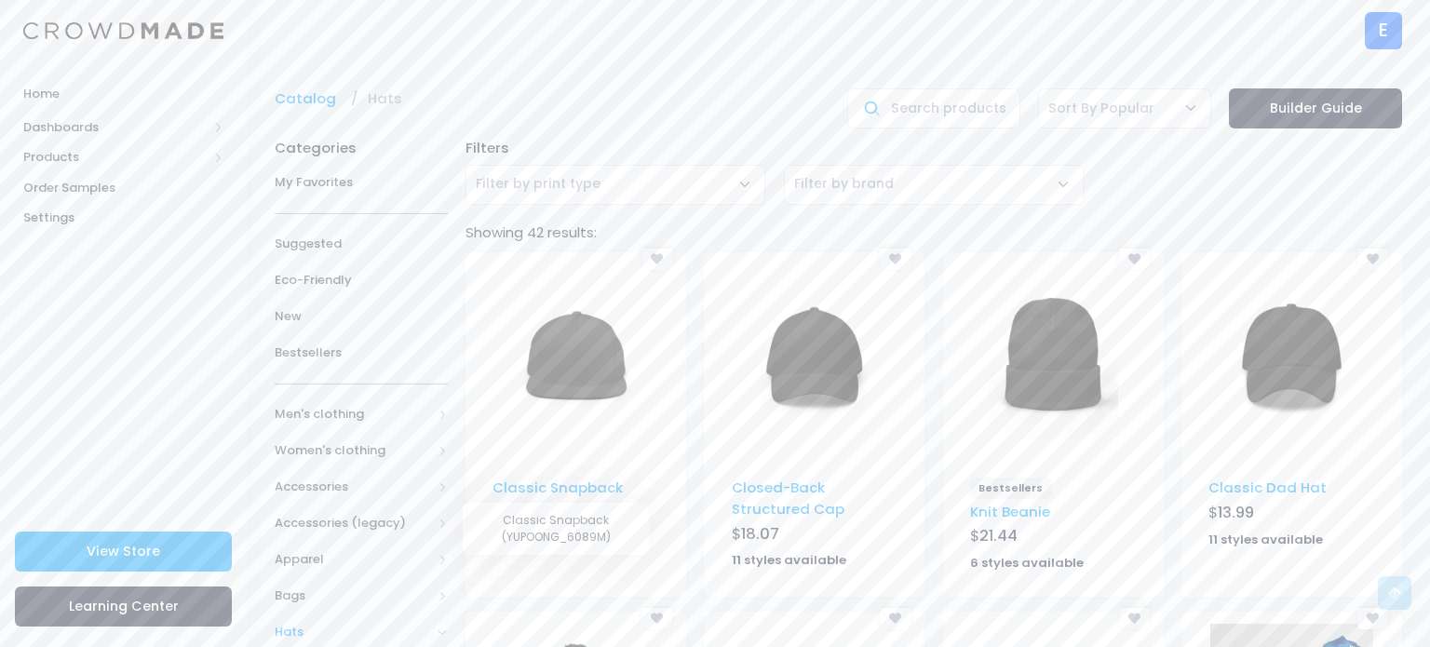
scroll to position [335, 0]
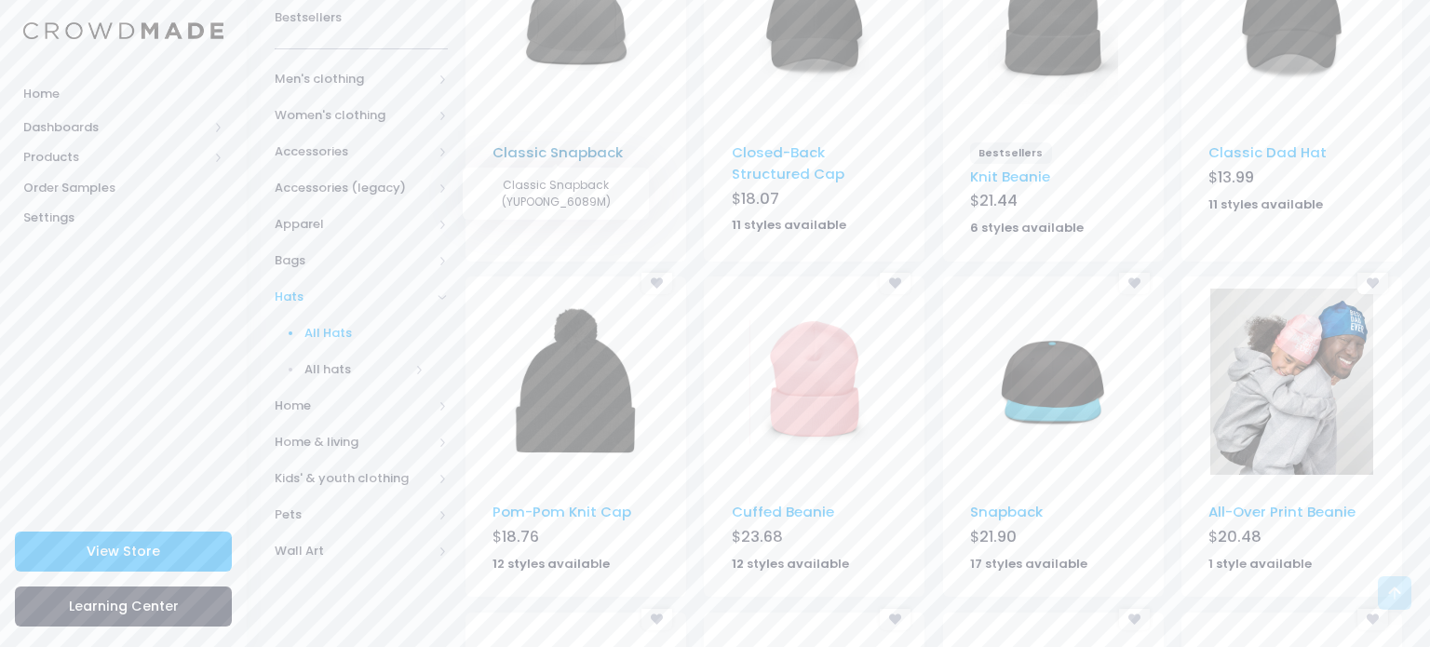
click at [575, 153] on link "Classic Snapback" at bounding box center [557, 152] width 130 height 20
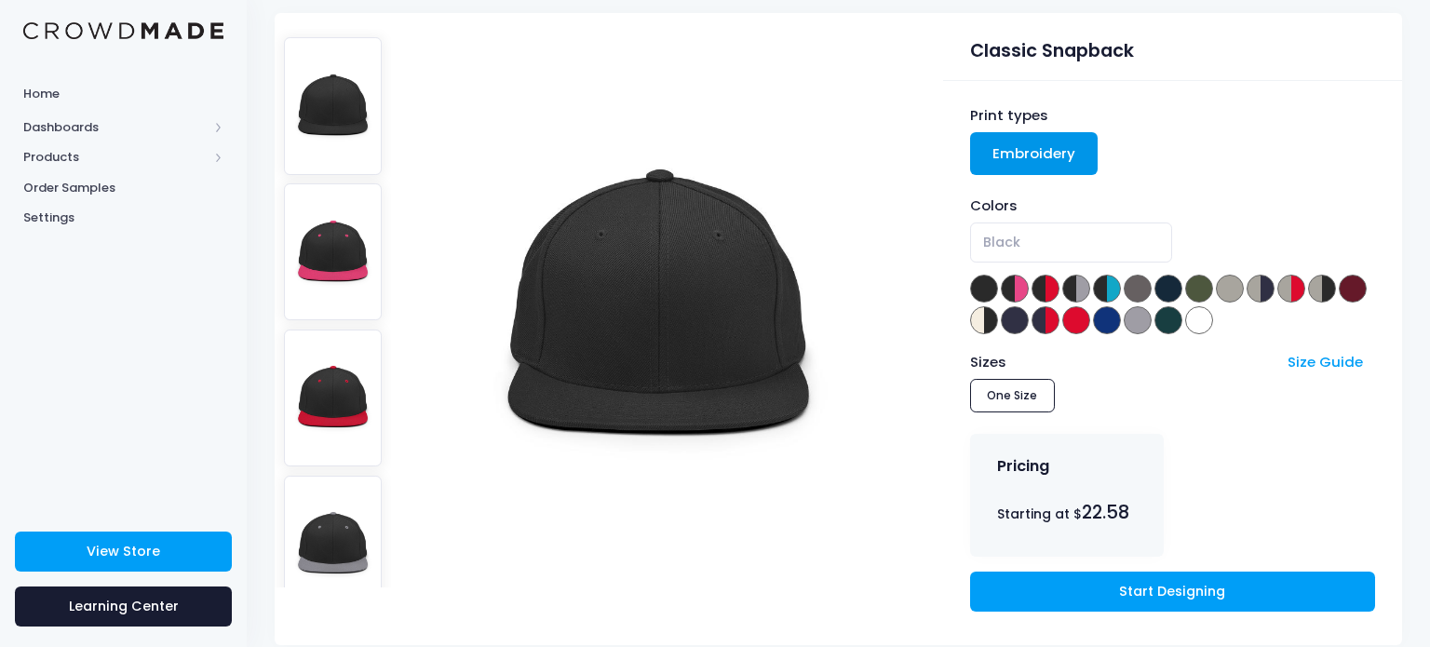
scroll to position [223, 0]
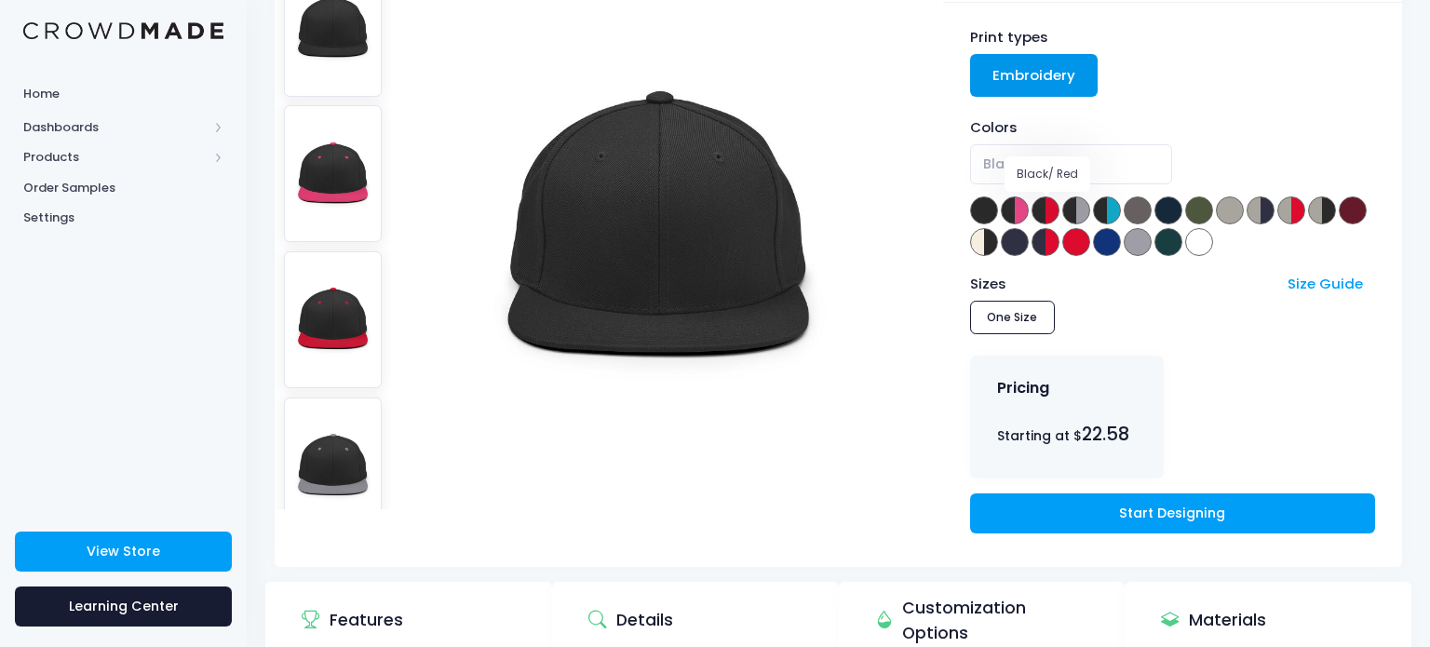
click at [1052, 212] on span at bounding box center [1045, 210] width 28 height 28
select select "Black/ Red"
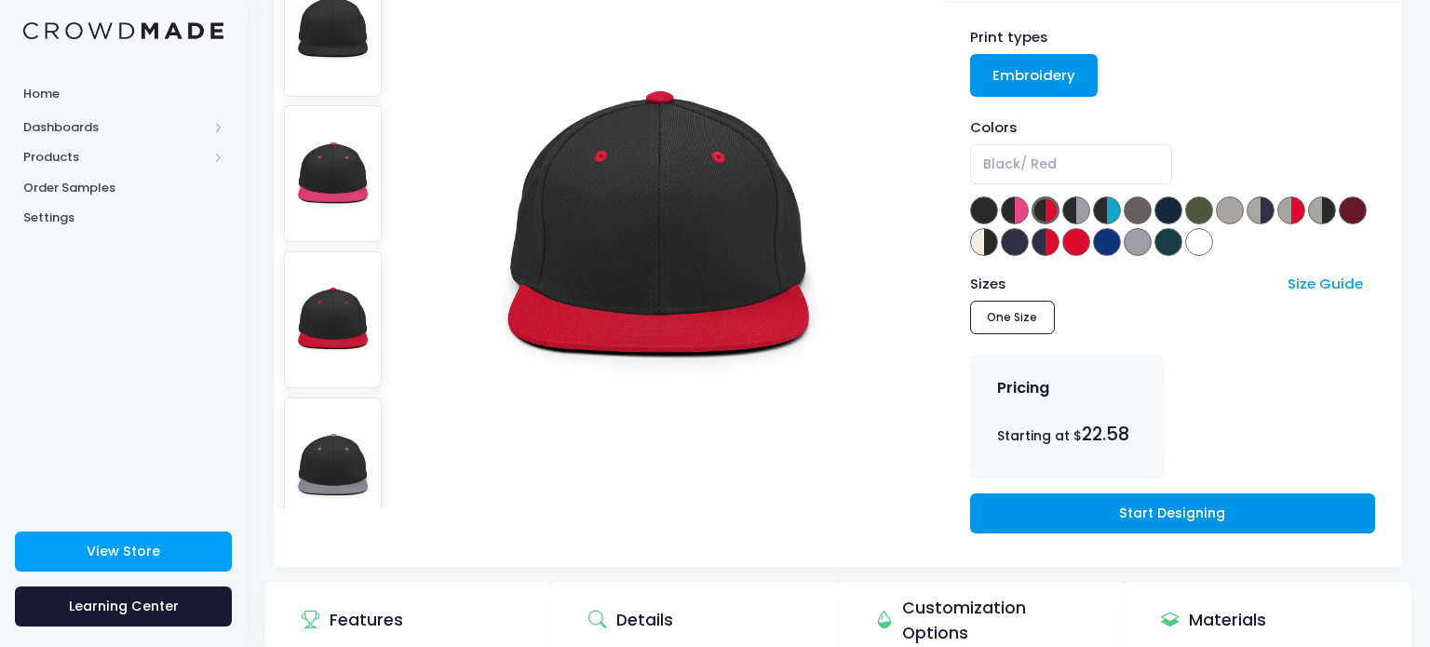
click at [1010, 521] on link "Start Designing" at bounding box center [1172, 513] width 405 height 40
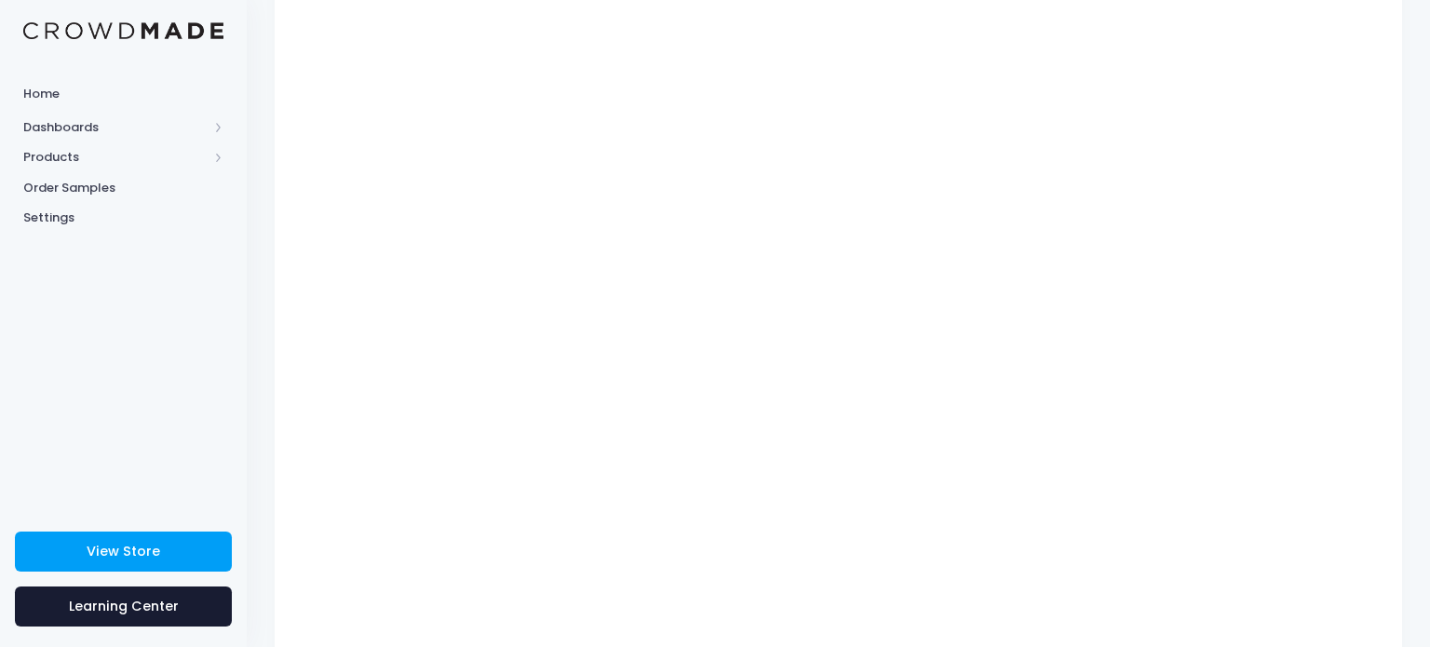
type input "$23.75"
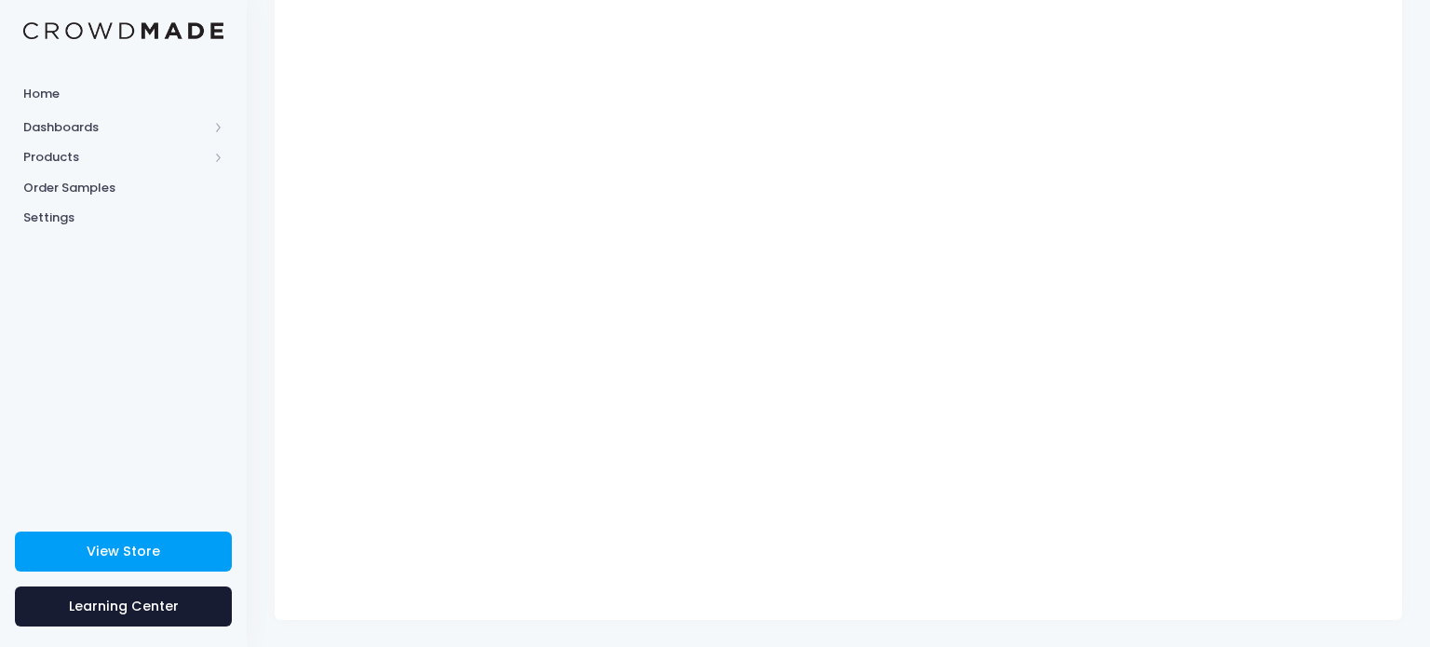
click at [1394, 219] on div "Classic Snapback Product title Set your earnings $ 0.0 Earnings can't be less t…" at bounding box center [838, 267] width 1127 height 706
drag, startPoint x: 1429, startPoint y: 78, endPoint x: 1429, endPoint y: 112, distance: 33.5
click at [1429, 112] on html "Home Dashboards Overview Product Sales Products Product Builder Product Editor …" at bounding box center [715, 84] width 1430 height 647
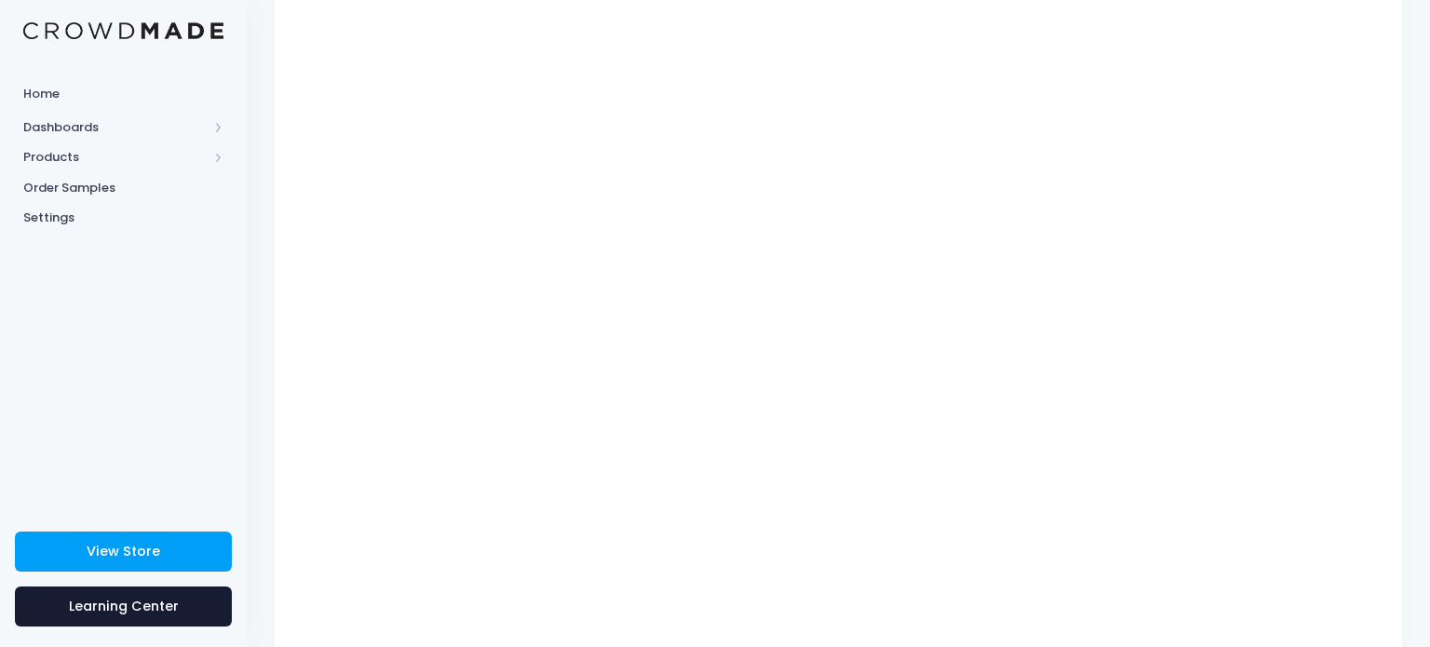
scroll to position [0, 0]
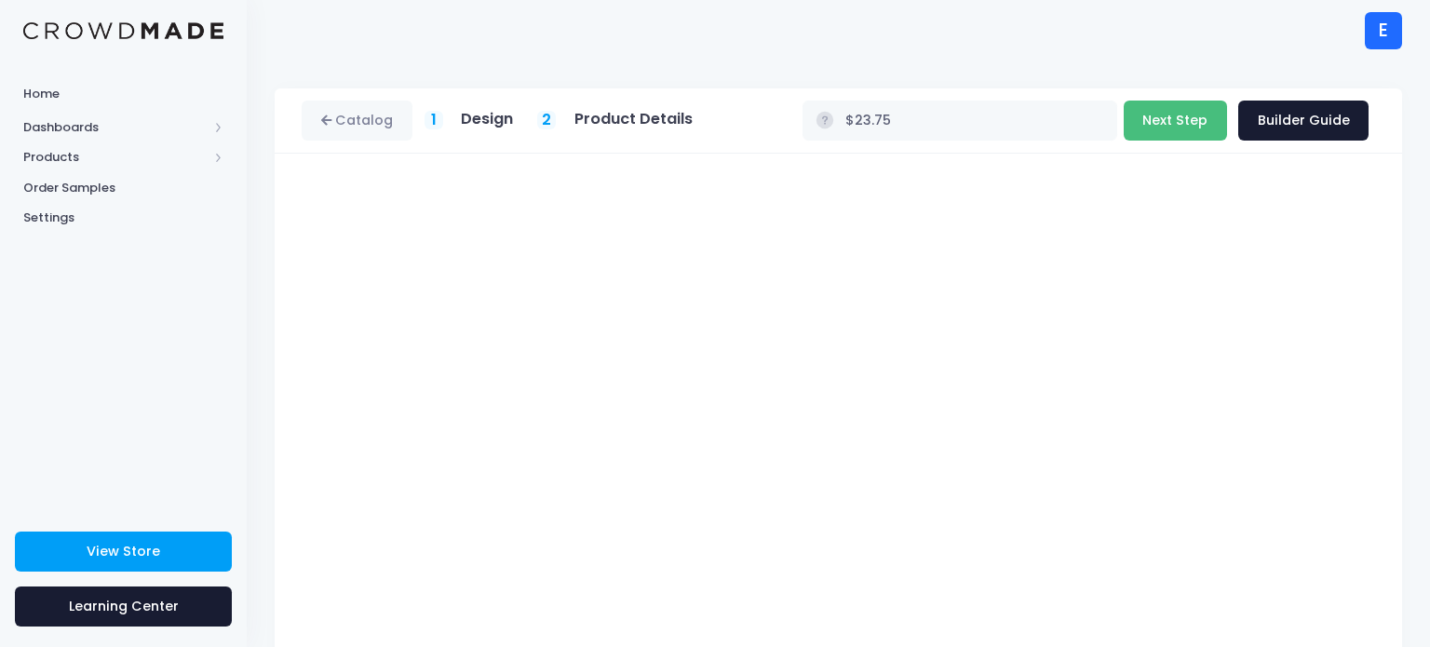
click at [1201, 114] on button "Next Step" at bounding box center [1175, 121] width 103 height 40
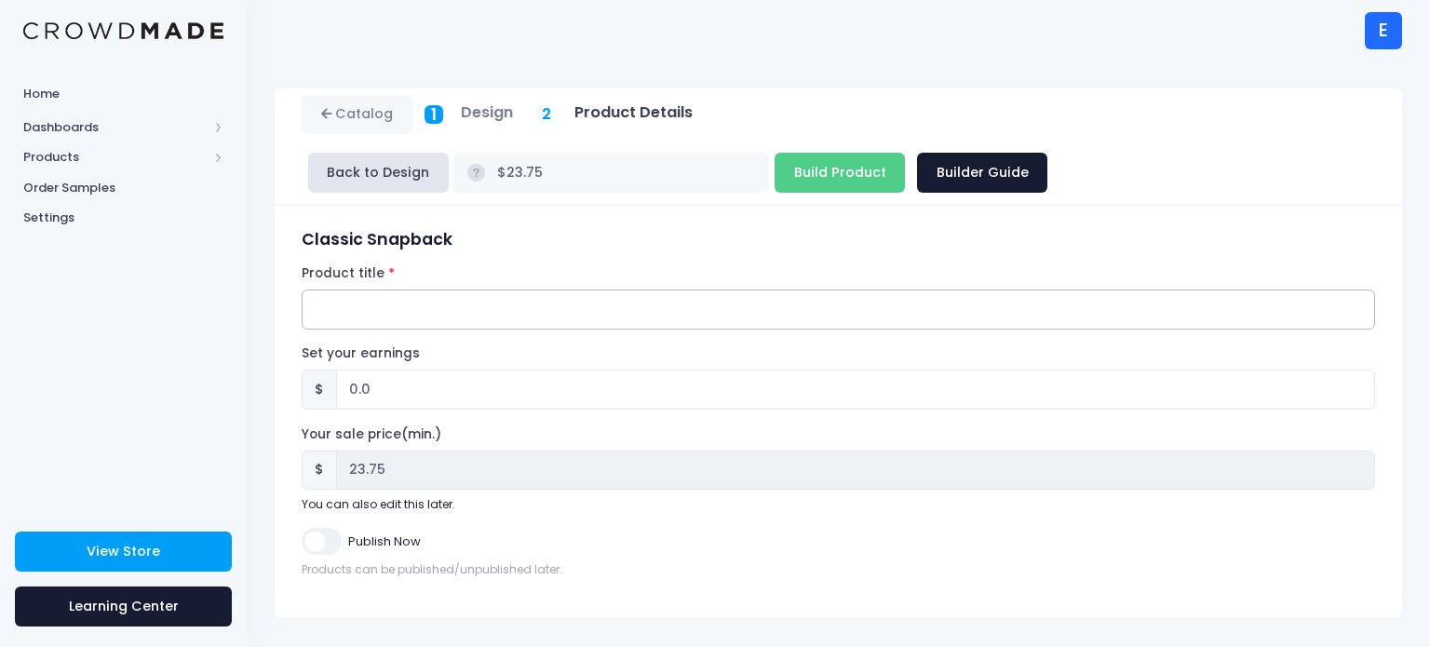
click at [655, 313] on input "Product title" at bounding box center [838, 310] width 1073 height 40
type input "Mysterious kid snapback"
click at [325, 543] on input "Publish Now" at bounding box center [321, 541] width 39 height 27
checkbox input "true"
click at [874, 159] on input "Build Product" at bounding box center [839, 173] width 130 height 40
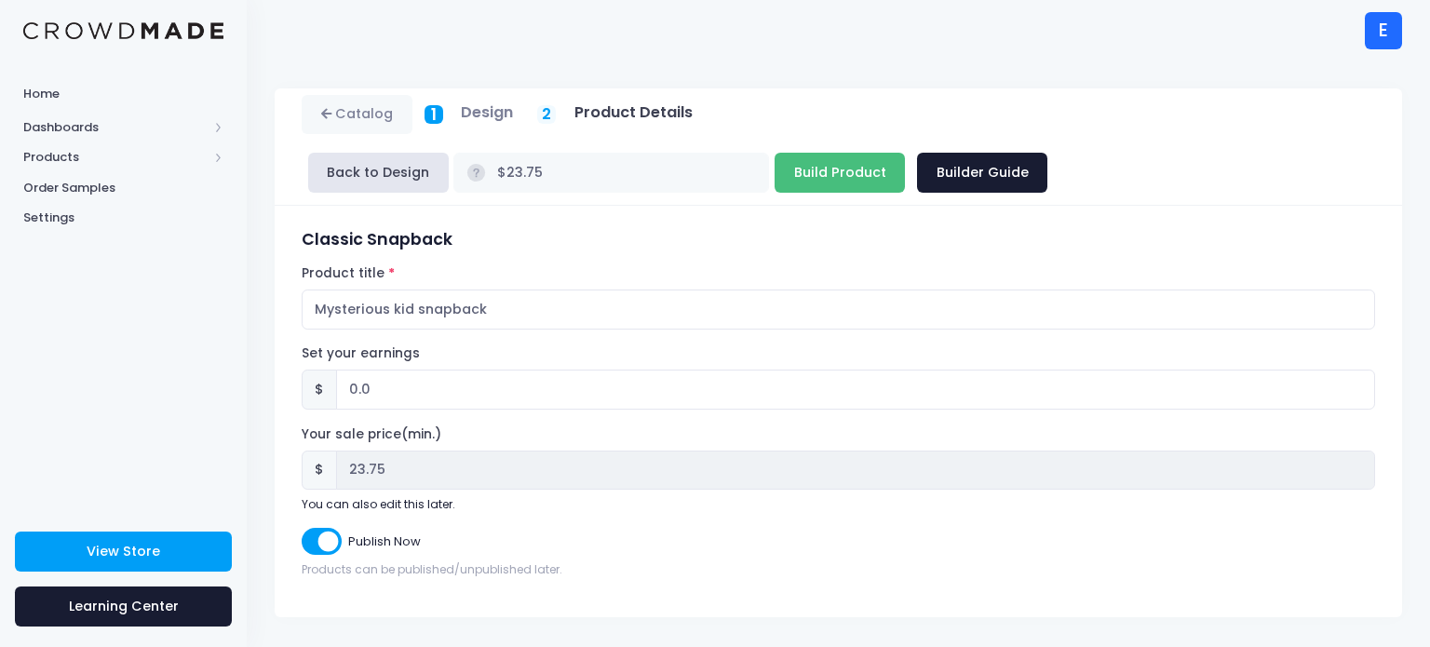
type input "Building product..."
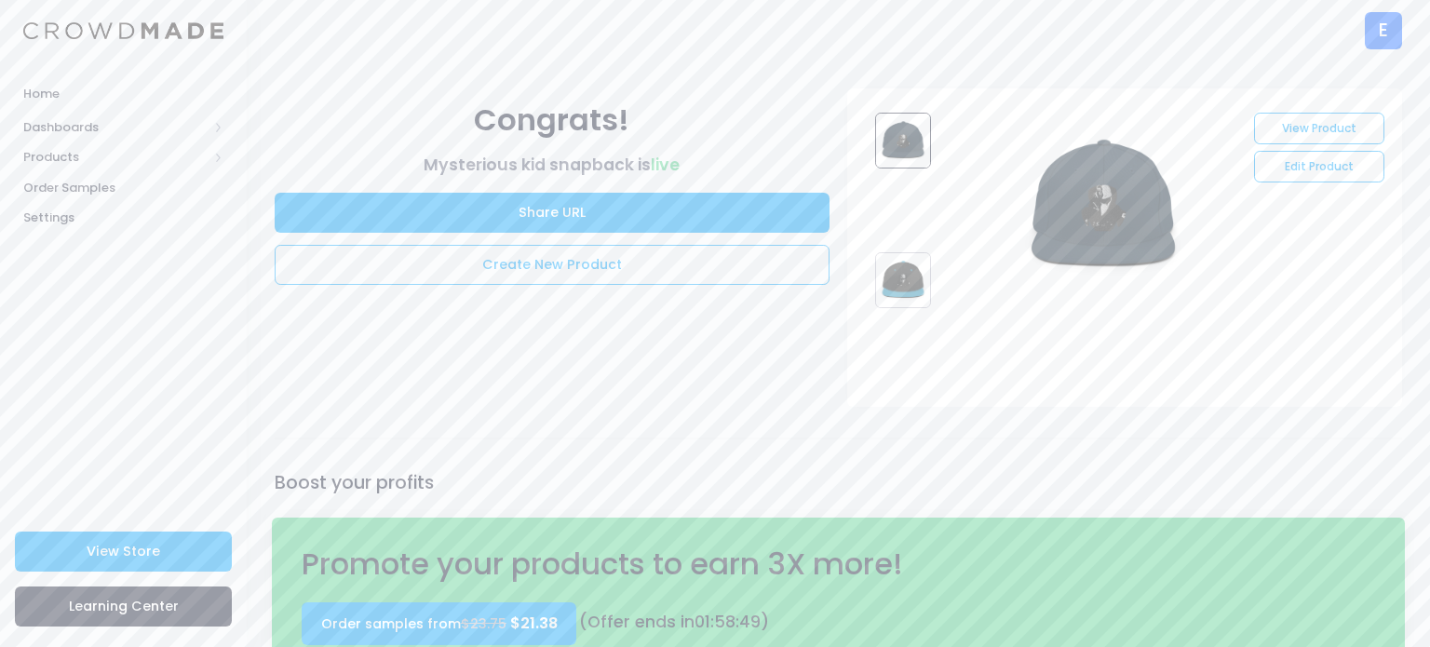
click at [1383, 20] on div "E" at bounding box center [1383, 30] width 37 height 37
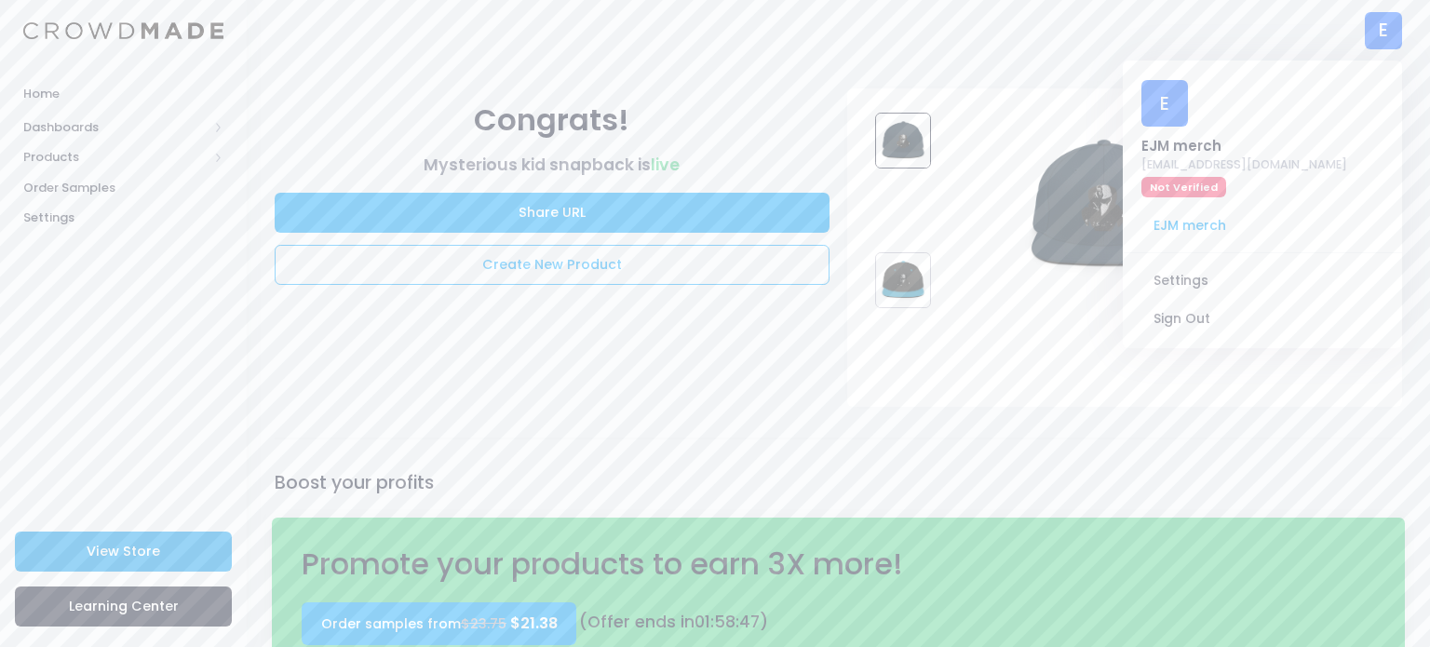
click at [193, 532] on link "View Store" at bounding box center [123, 552] width 217 height 40
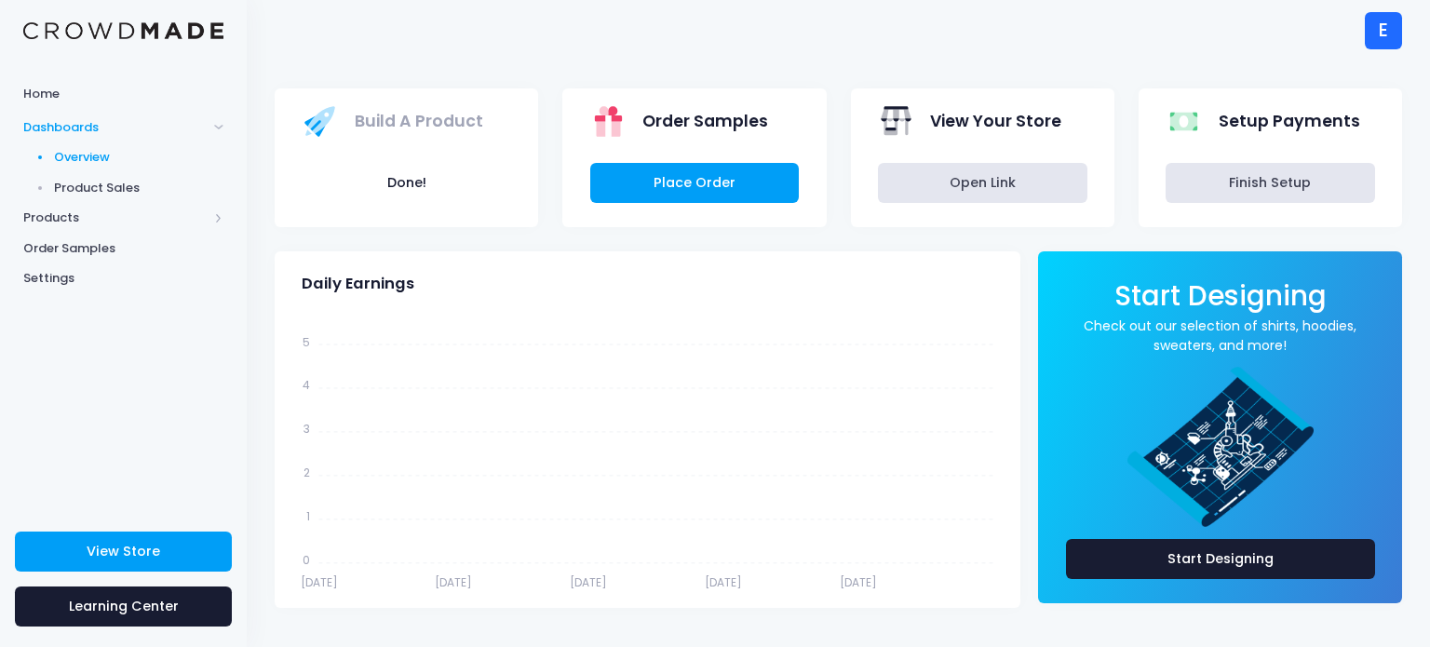
scroll to position [12, 0]
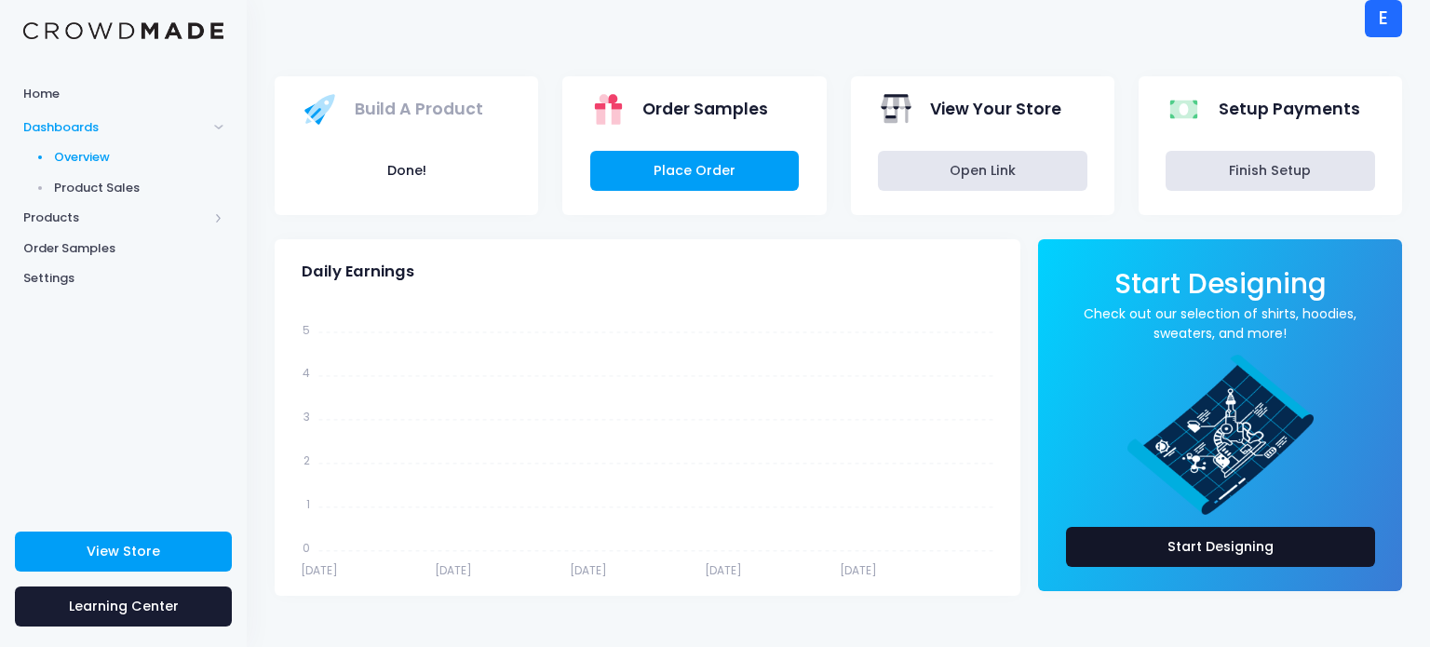
click at [1125, 548] on link "Start Designing" at bounding box center [1220, 547] width 309 height 40
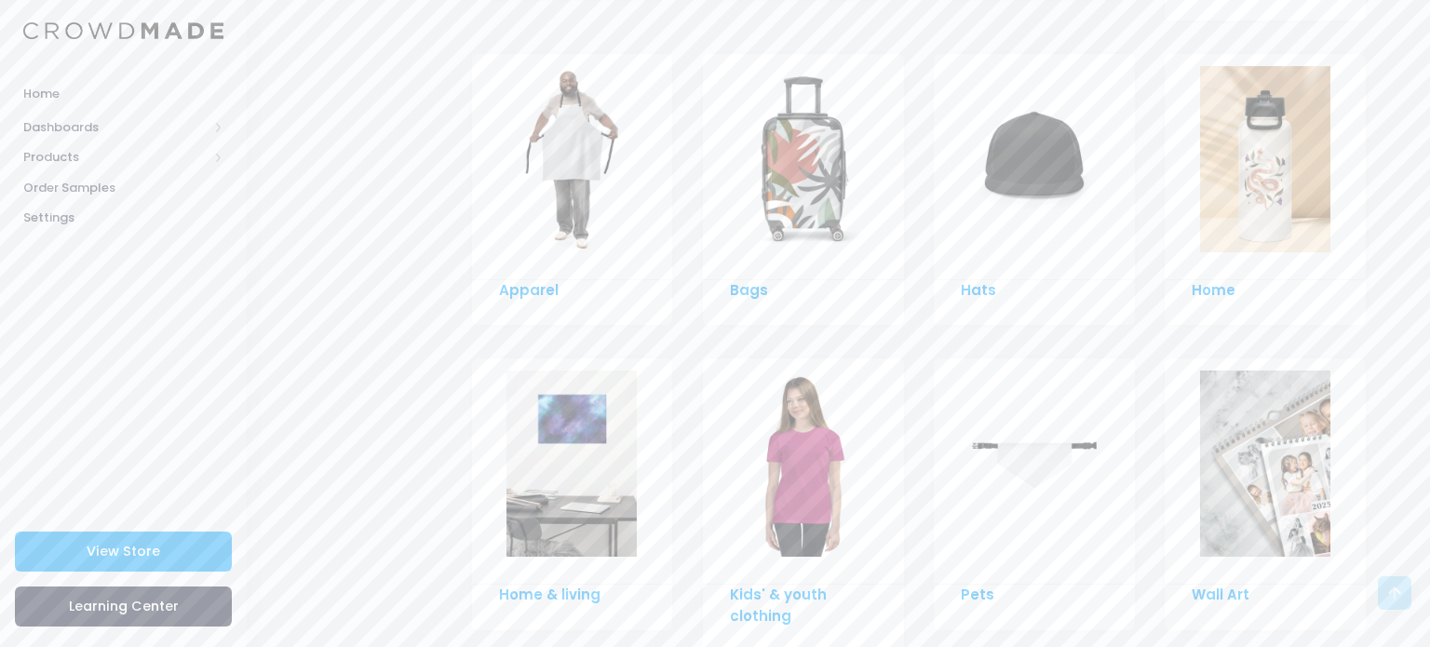
scroll to position [1368, 0]
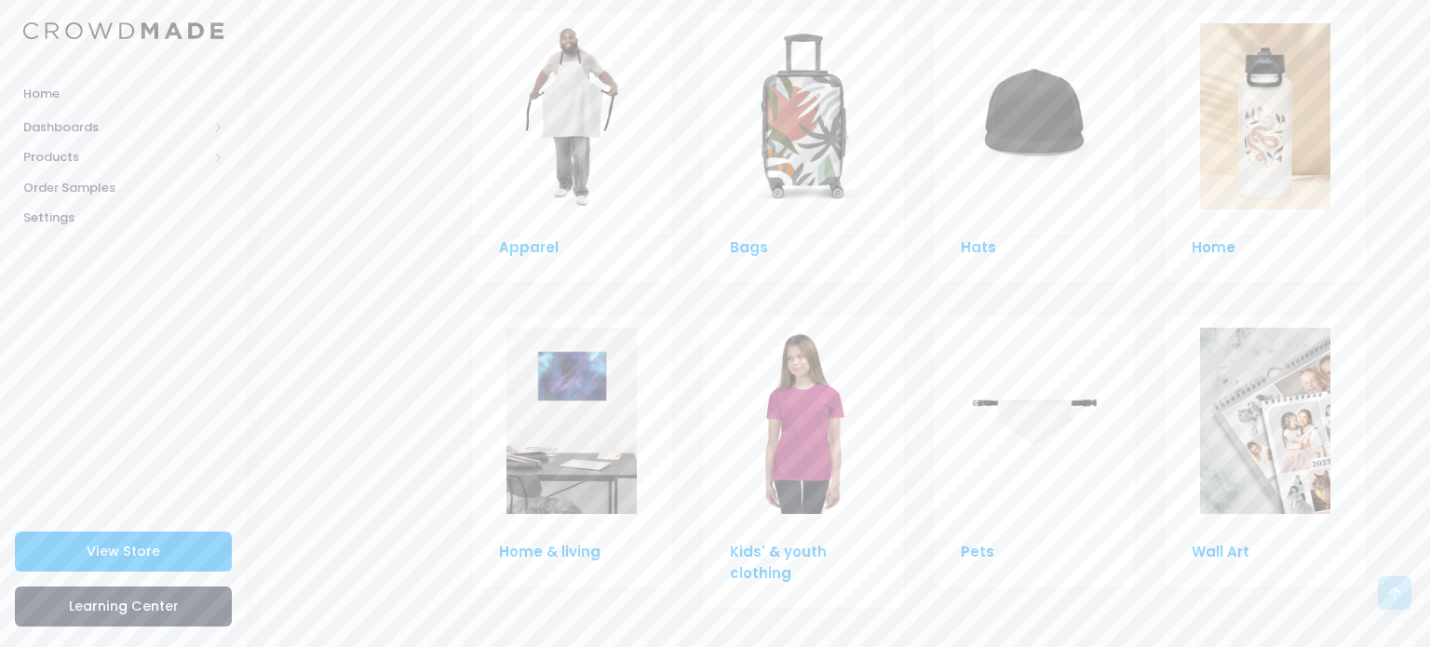
click at [991, 542] on div "Pets" at bounding box center [1034, 552] width 146 height 20
click at [983, 542] on link "Pets" at bounding box center [978, 552] width 34 height 20
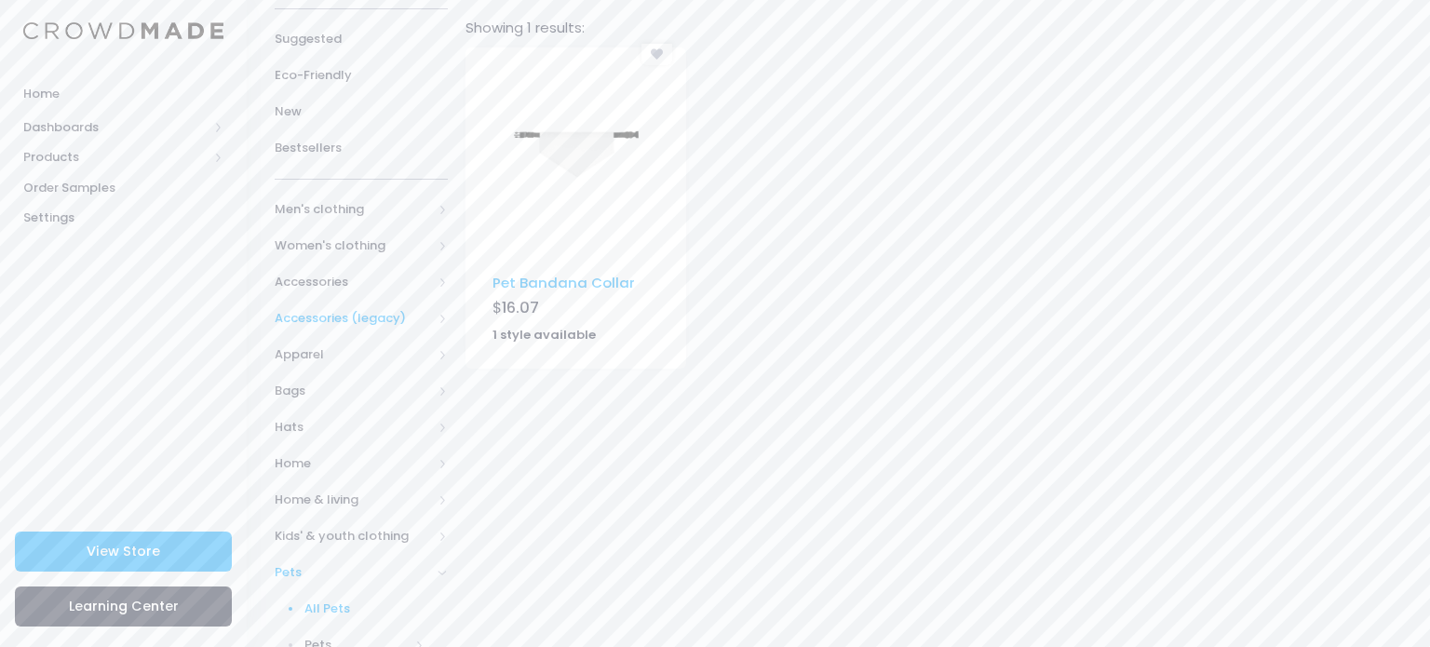
scroll to position [223, 0]
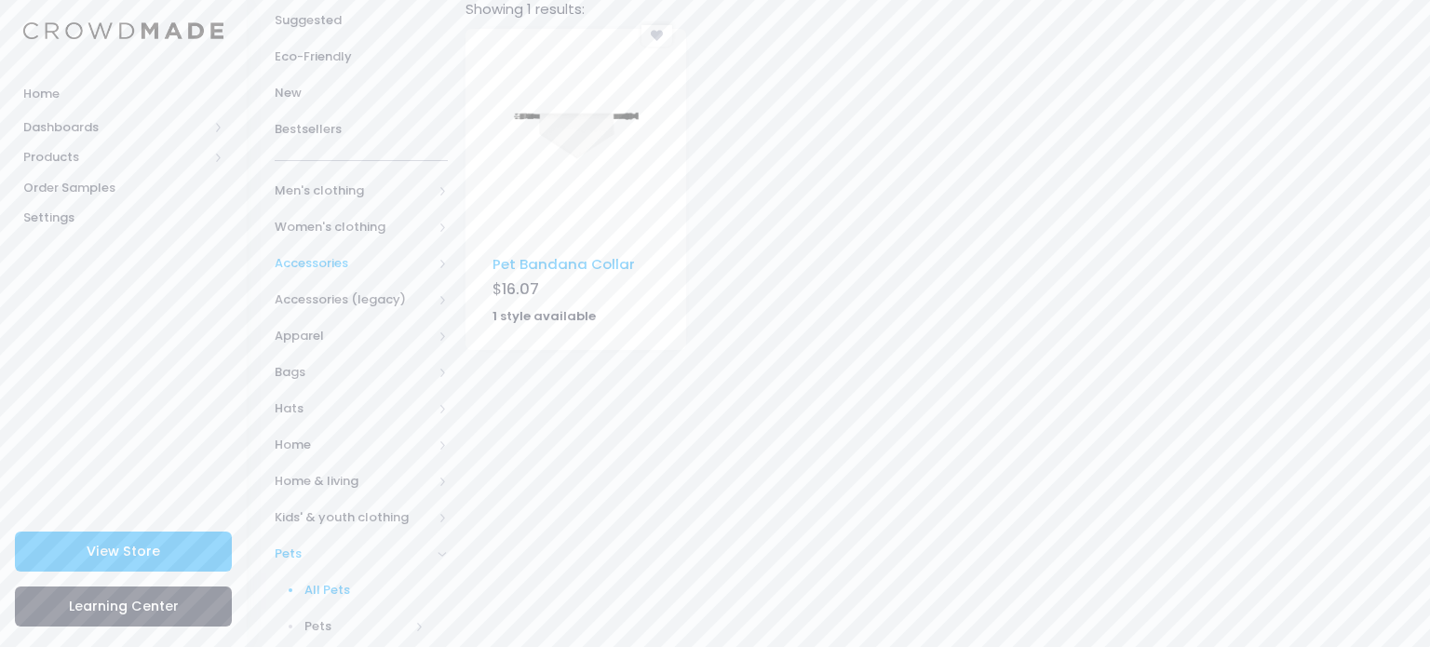
click at [341, 266] on span "Accessories" at bounding box center [353, 263] width 157 height 19
click at [335, 383] on link "Footwear" at bounding box center [348, 373] width 197 height 36
click at [316, 447] on span "Shoes" at bounding box center [368, 445] width 111 height 19
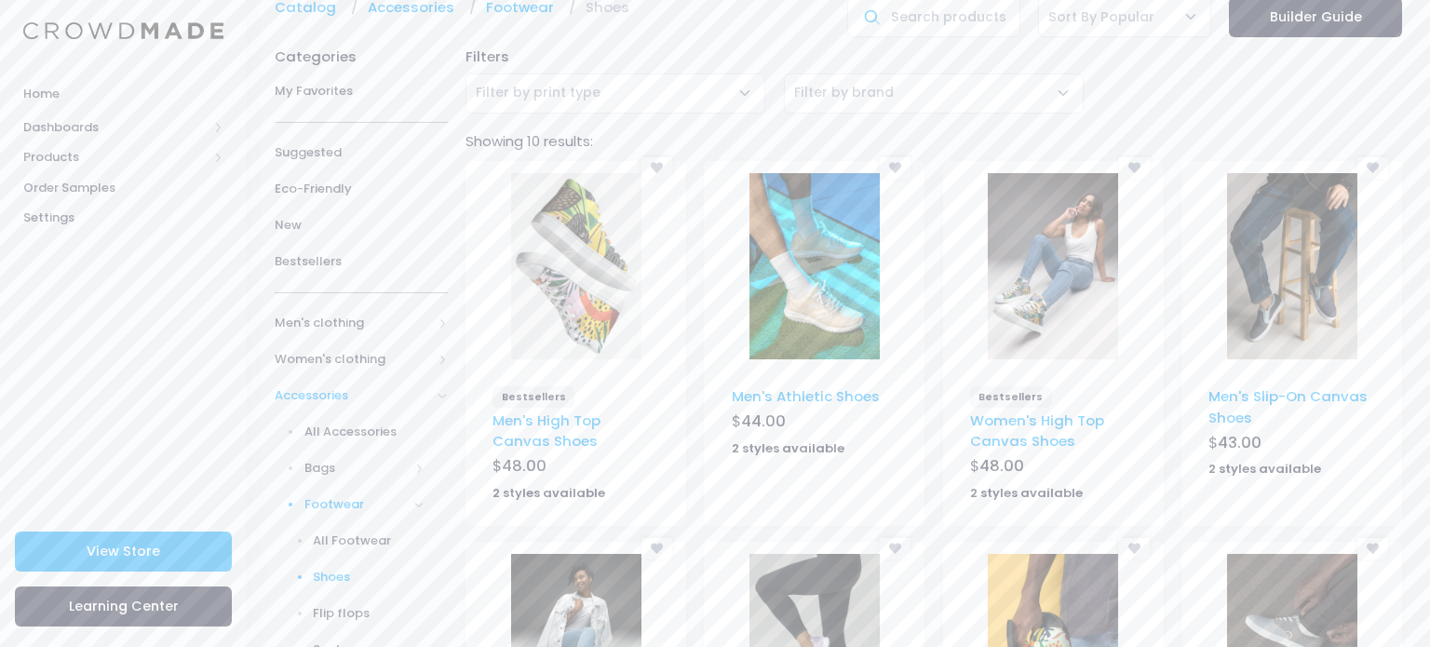
scroll to position [74, 0]
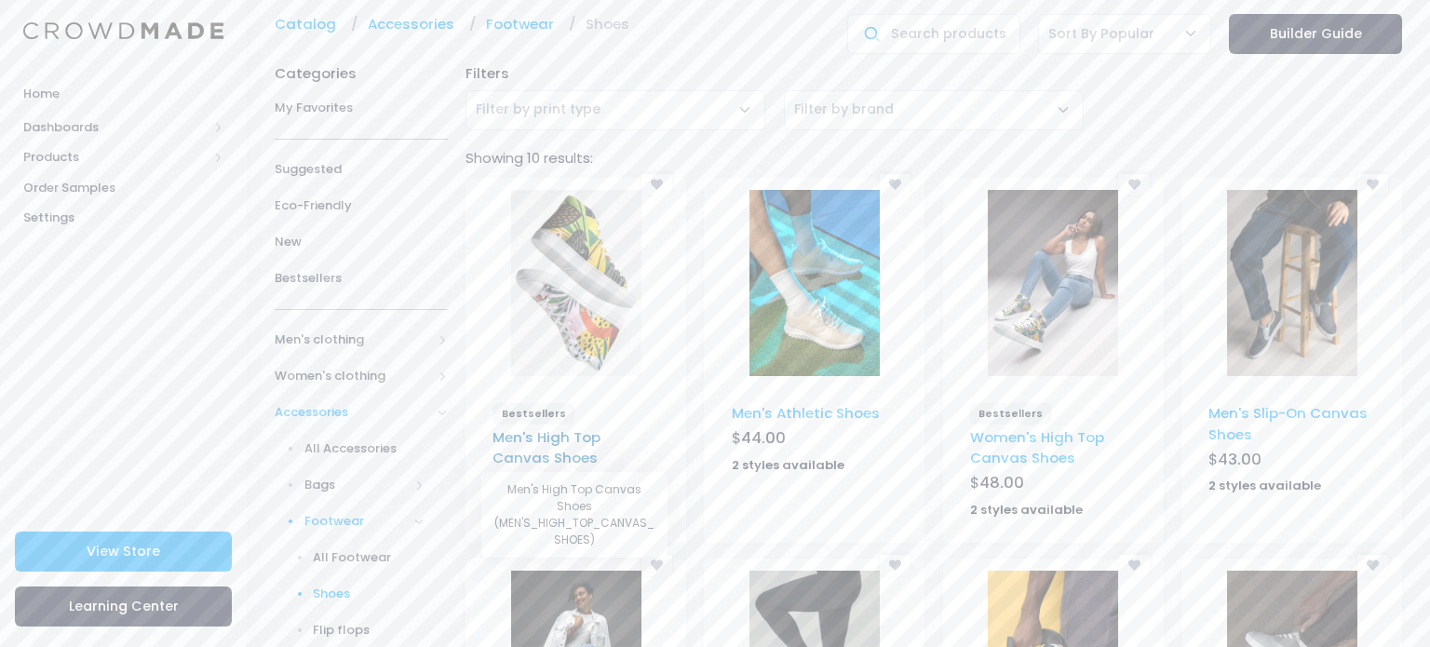
click at [600, 435] on link "Men's High Top Canvas Shoes" at bounding box center [546, 447] width 108 height 40
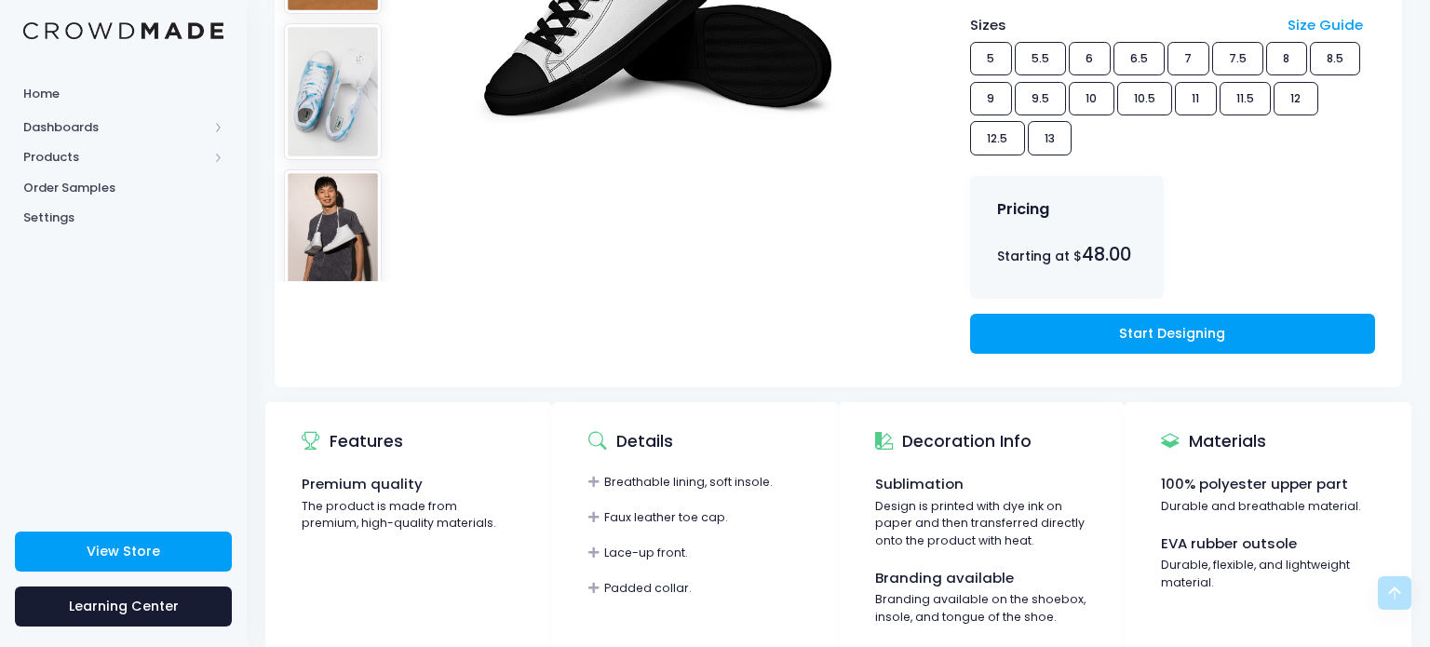
scroll to position [484, 0]
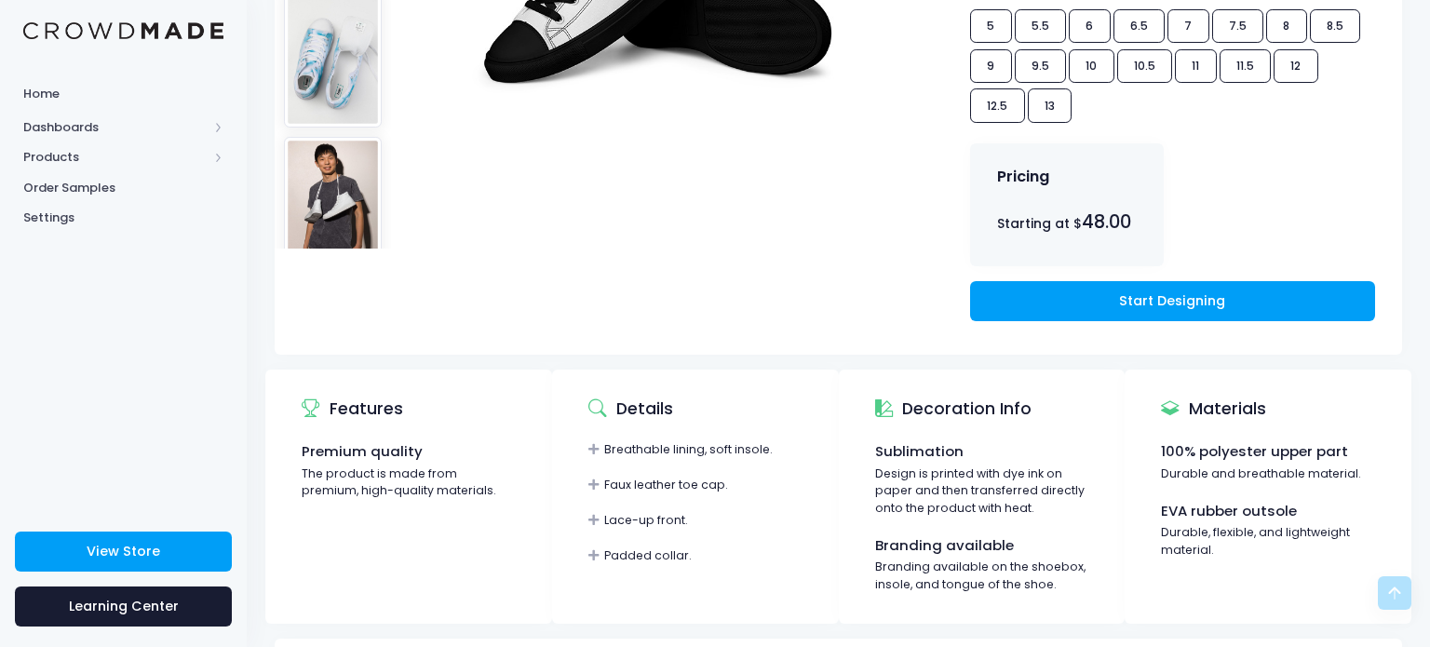
click at [1067, 323] on div "Print types Sublimation Colors Black White Black Sizes Size Guide 5 5.5 6 6.5 7…" at bounding box center [1172, 48] width 459 height 613
click at [1059, 310] on link "Start Designing" at bounding box center [1172, 301] width 405 height 40
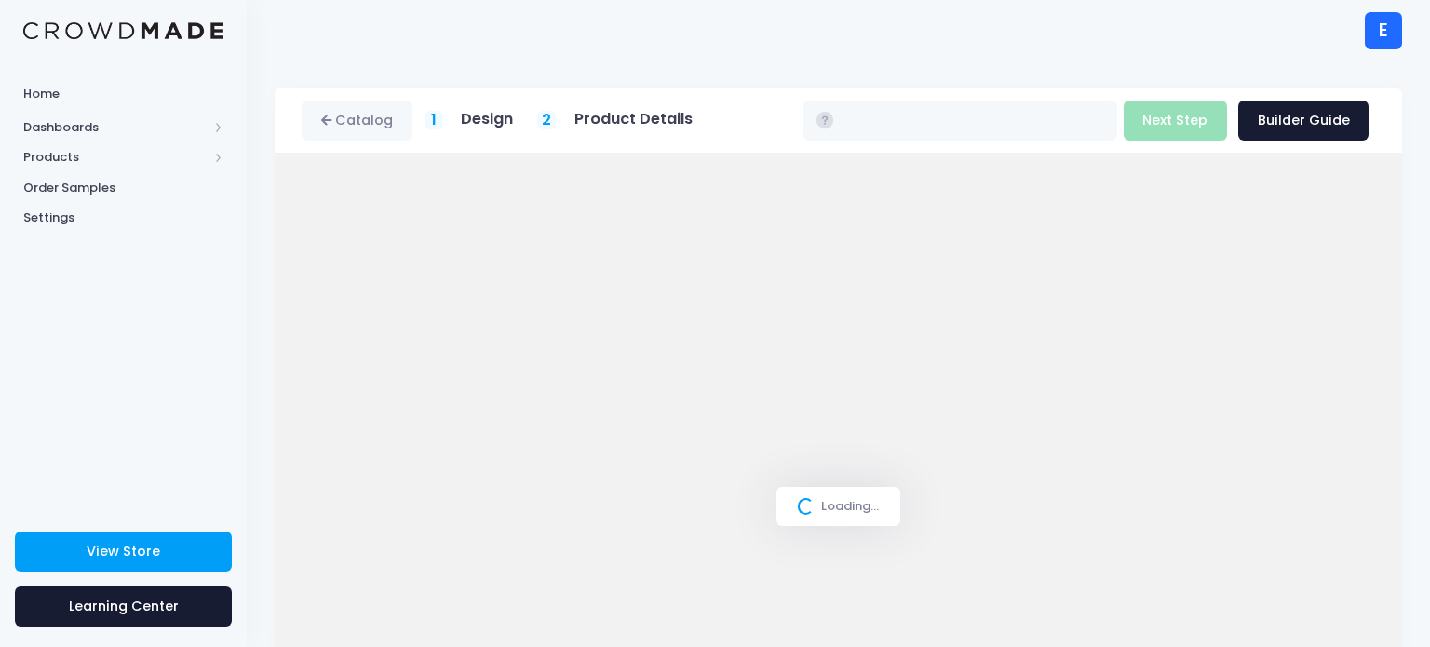
type input "$48.00"
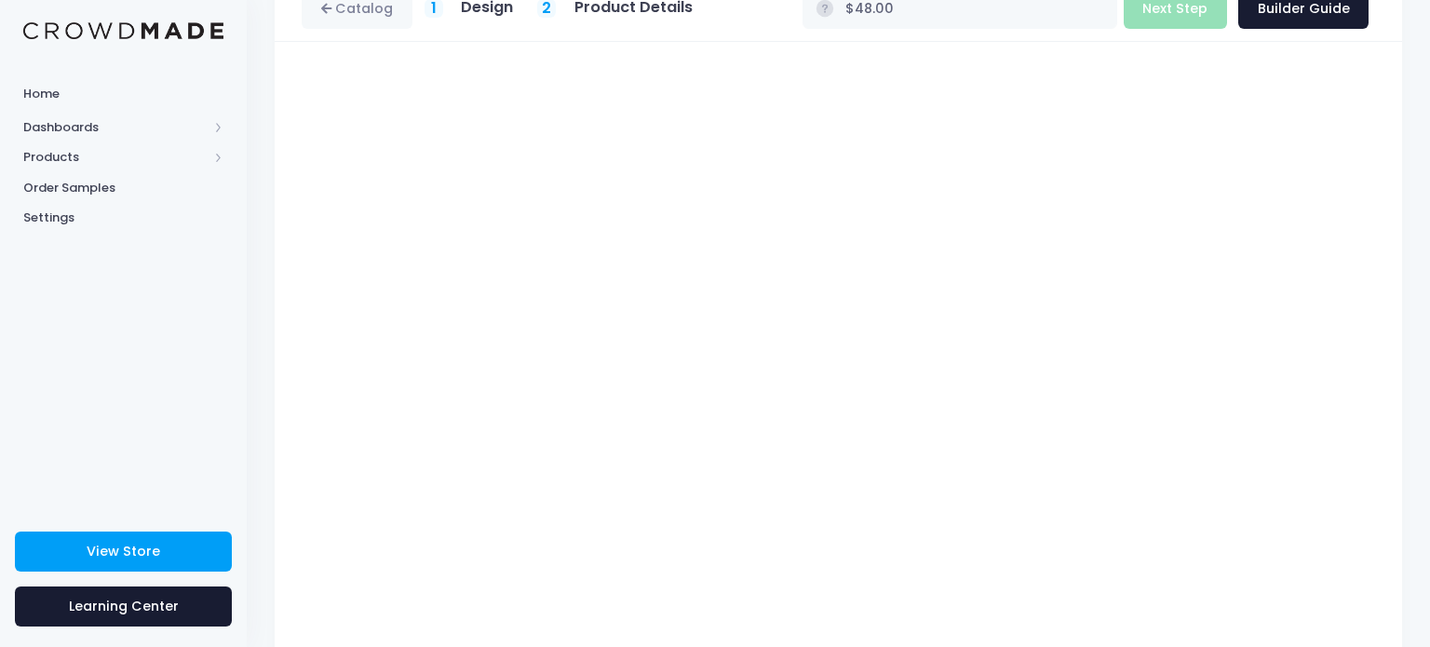
scroll to position [177, 0]
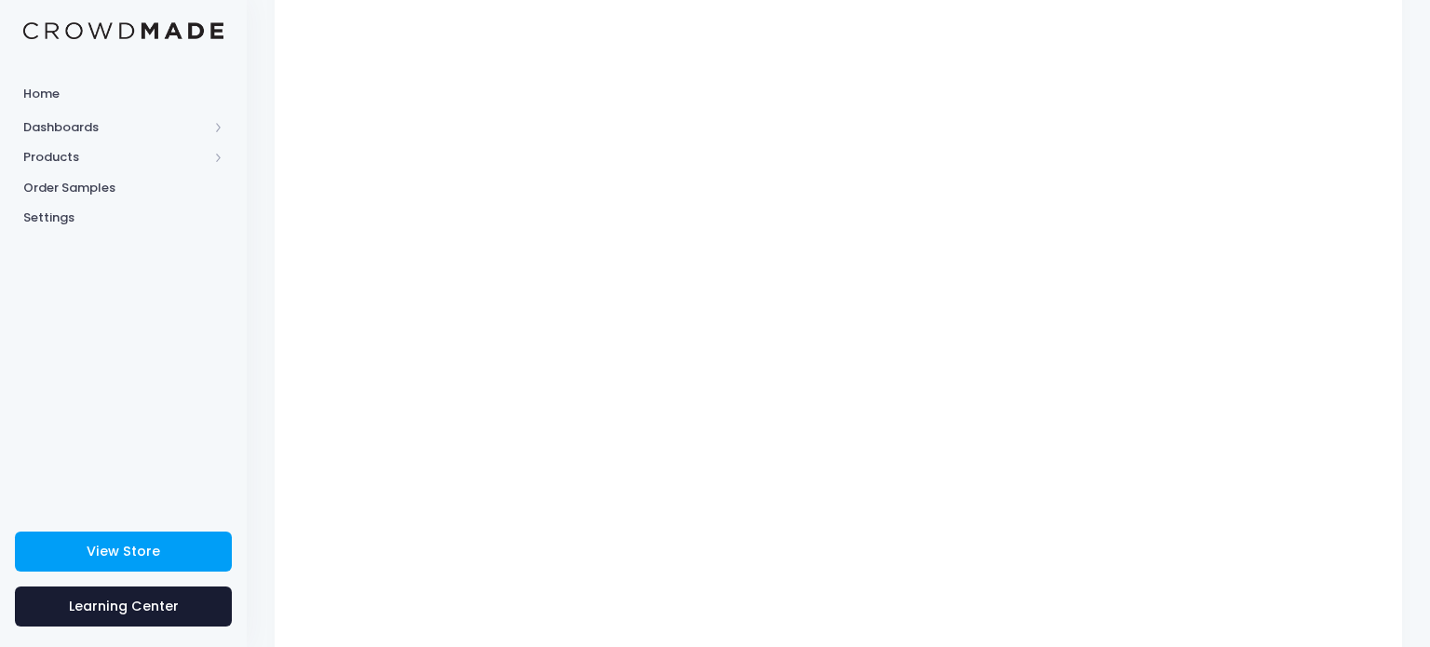
click at [1429, 89] on div "Catalog 1 Design 2 $" at bounding box center [838, 297] width 1183 height 771
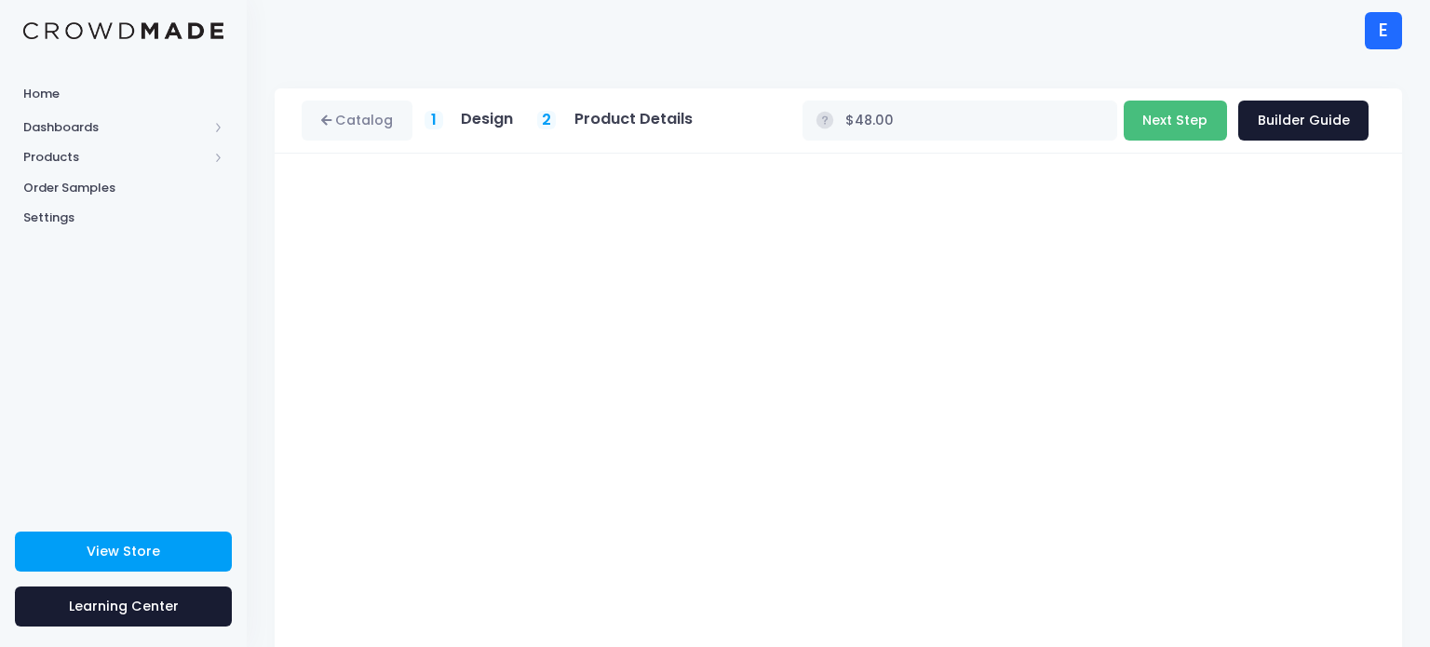
click at [1193, 114] on button "Next Step" at bounding box center [1175, 121] width 103 height 40
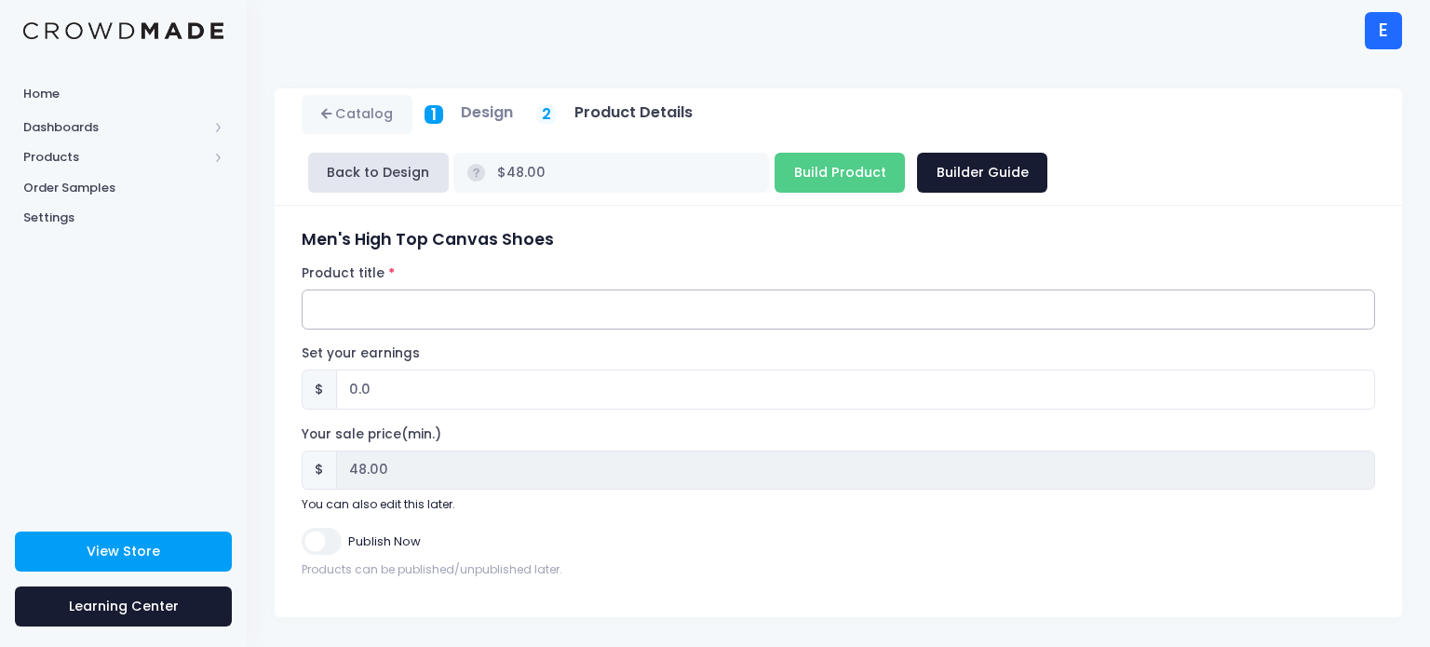
click at [601, 301] on input "Product title" at bounding box center [838, 310] width 1073 height 40
type input "Mysterious kid's sneakers"
click at [328, 545] on input "Publish Now" at bounding box center [321, 541] width 39 height 27
checkbox input "true"
click at [832, 173] on input "Build Product" at bounding box center [839, 173] width 130 height 40
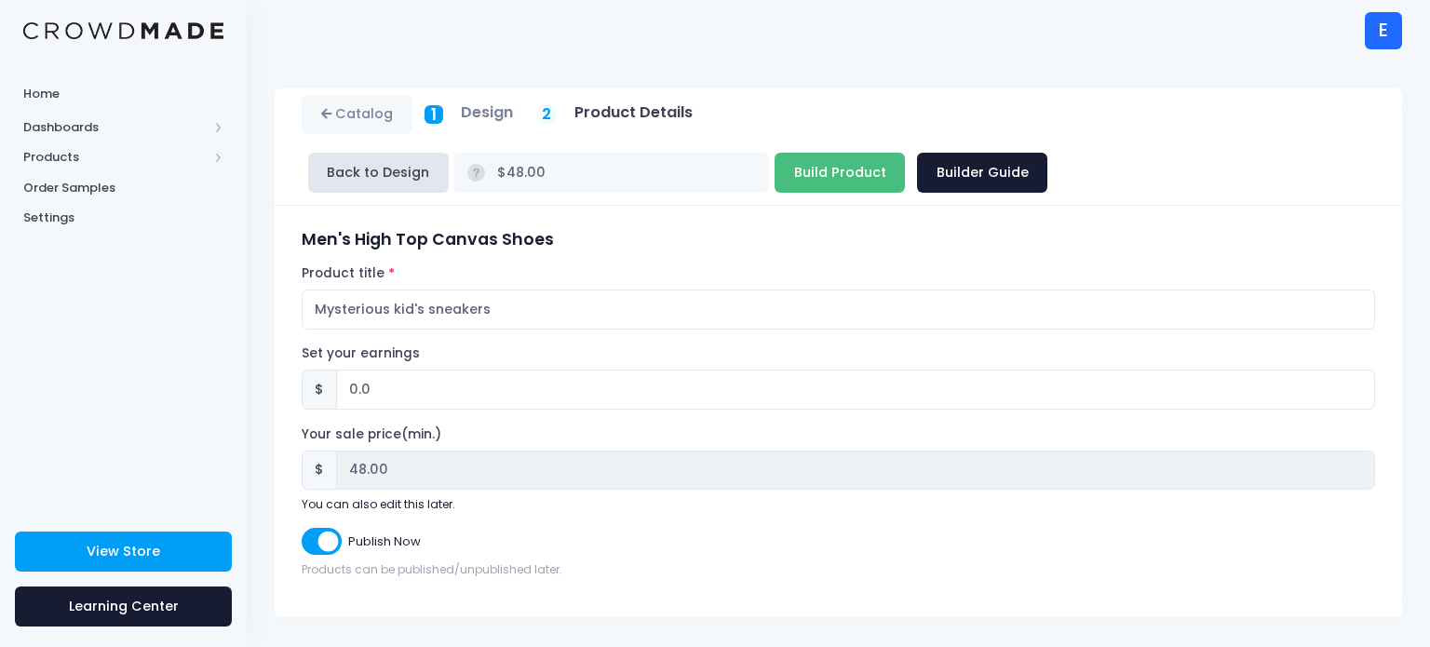
type input "Building product..."
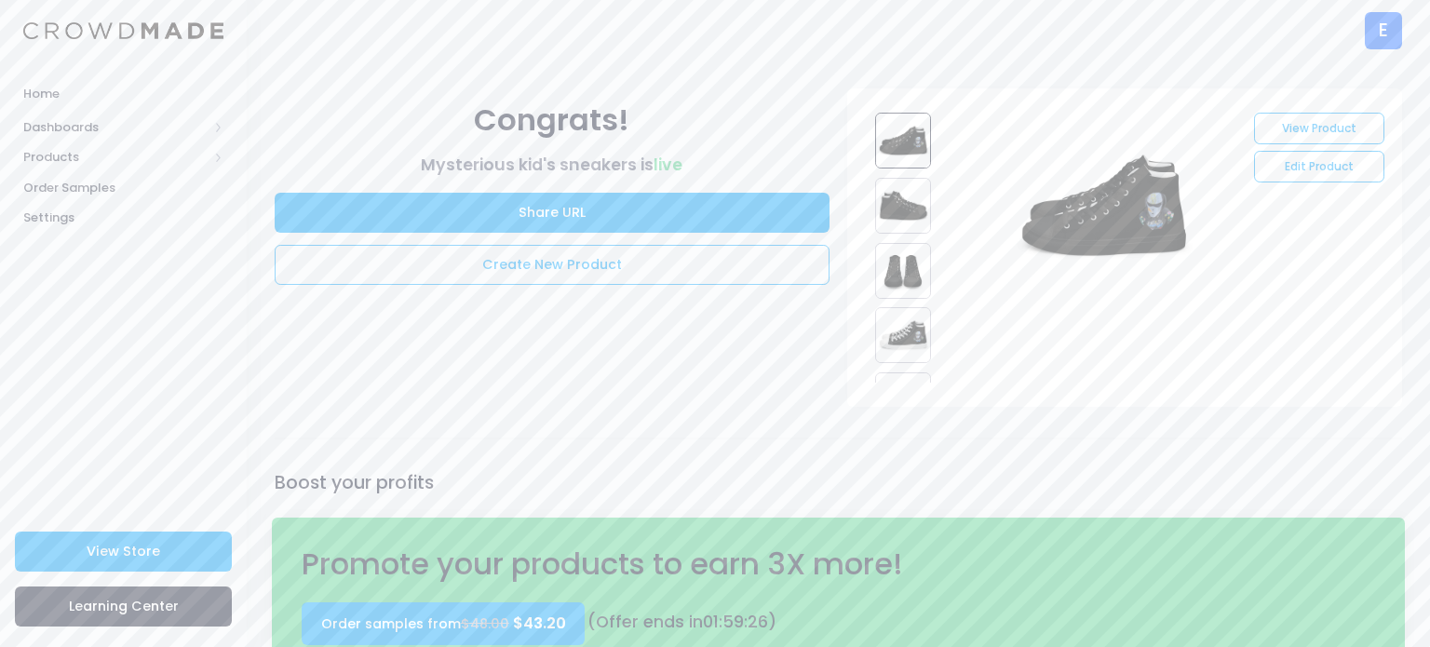
click at [908, 289] on img at bounding box center [903, 271] width 56 height 56
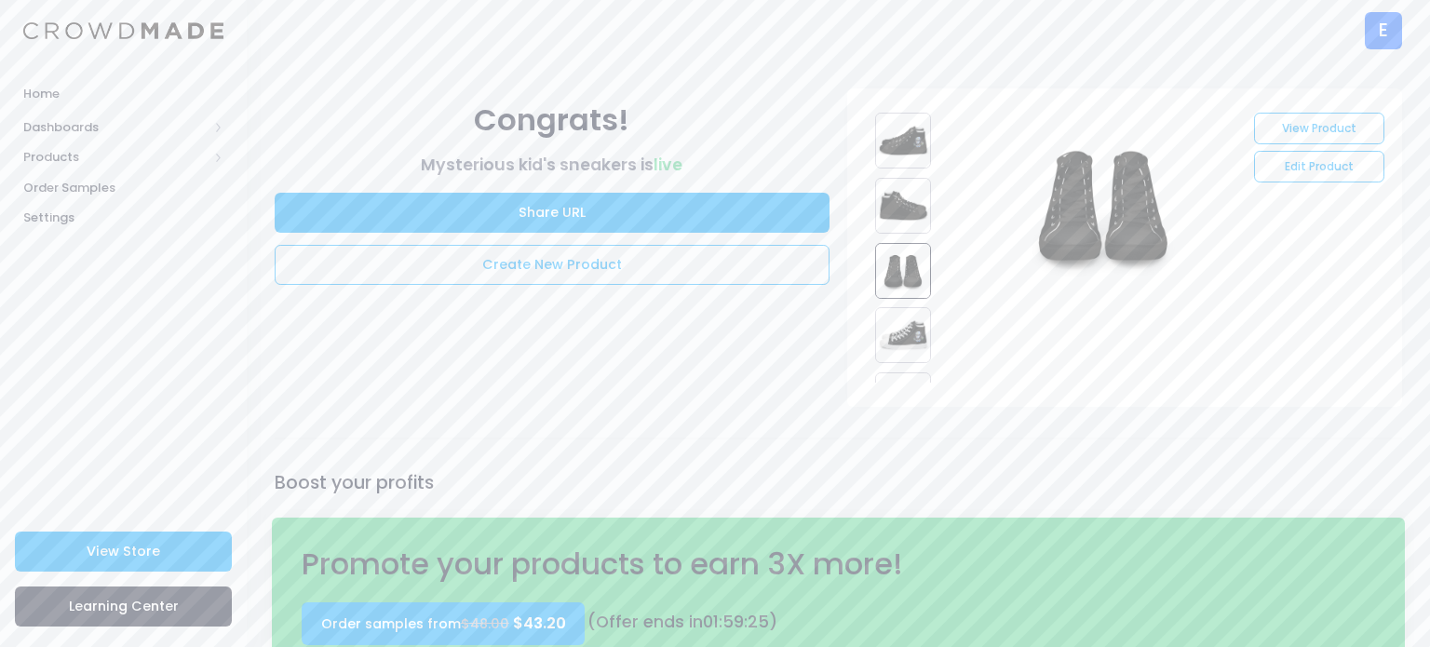
click at [907, 319] on img at bounding box center [903, 335] width 56 height 56
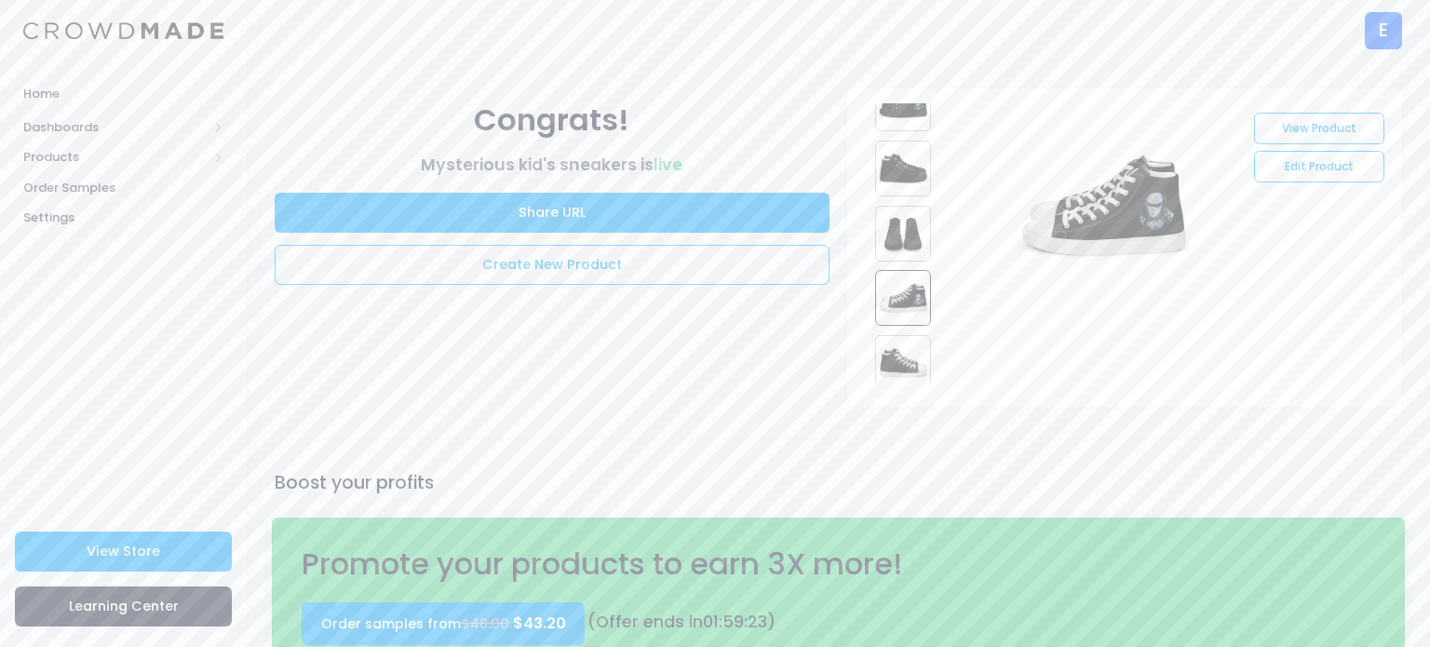
scroll to position [74, 0]
click at [902, 324] on img at bounding box center [903, 326] width 56 height 56
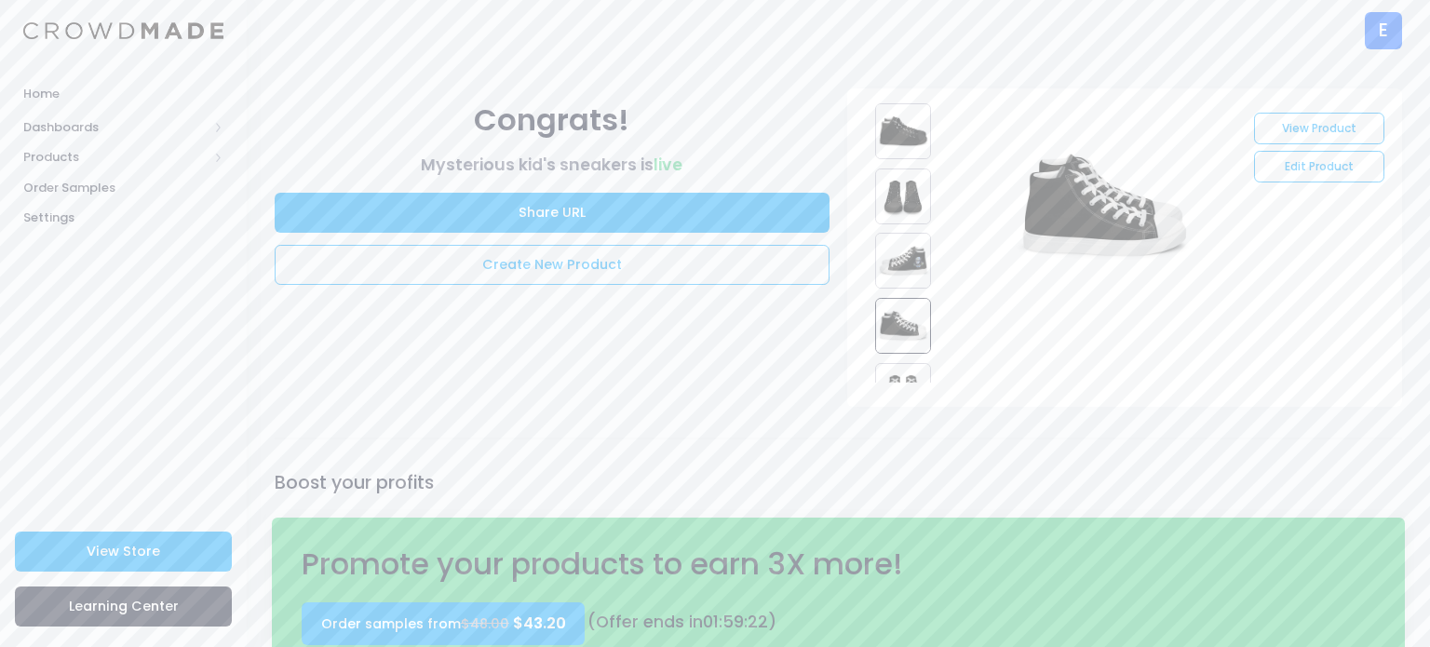
click at [897, 273] on img at bounding box center [903, 261] width 56 height 56
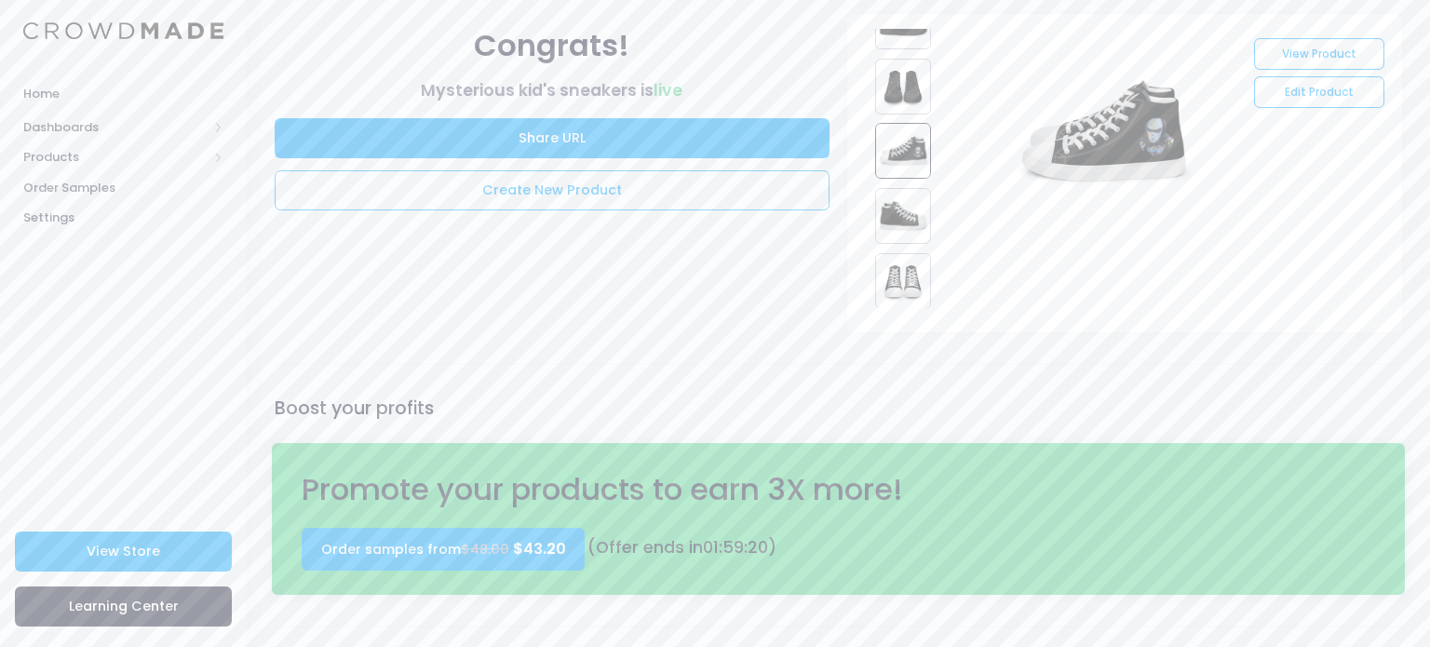
click at [900, 297] on img at bounding box center [903, 281] width 56 height 56
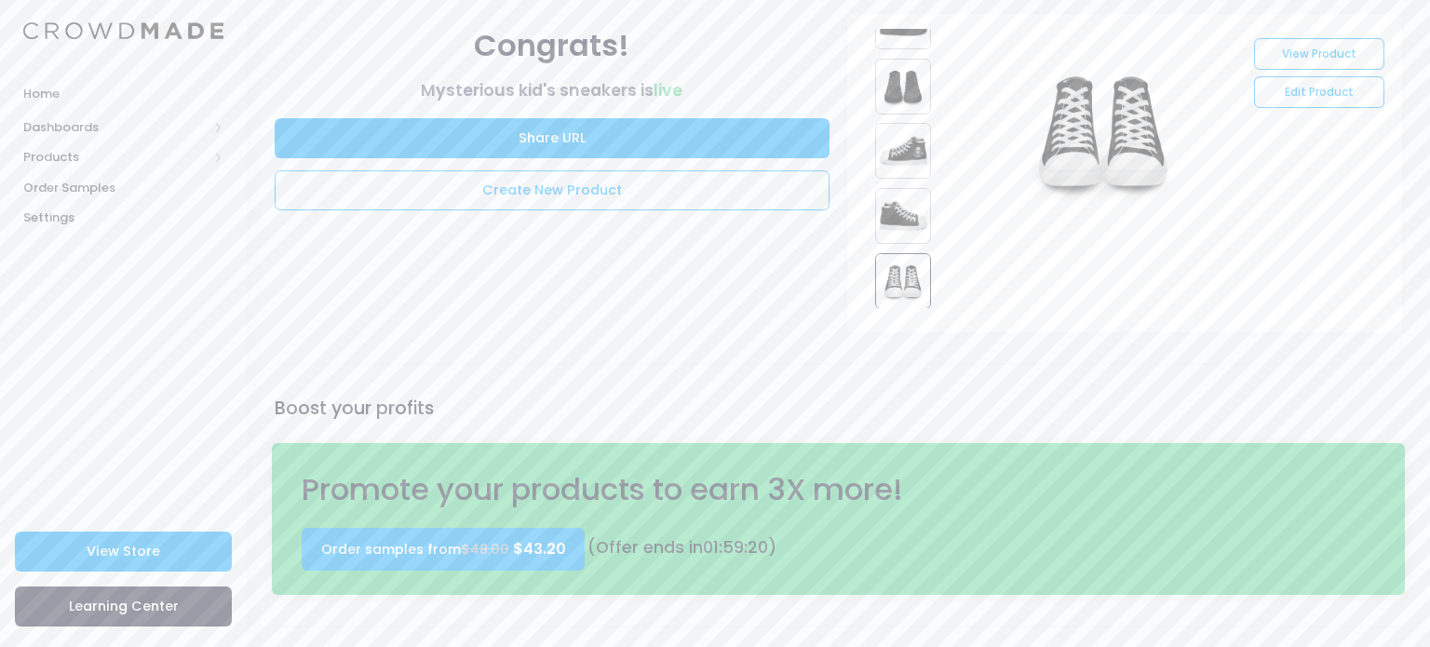
scroll to position [73, 0]
click at [826, 346] on div "View Product Edit Product Congrats! live 01" at bounding box center [838, 519] width 1183 height 1011
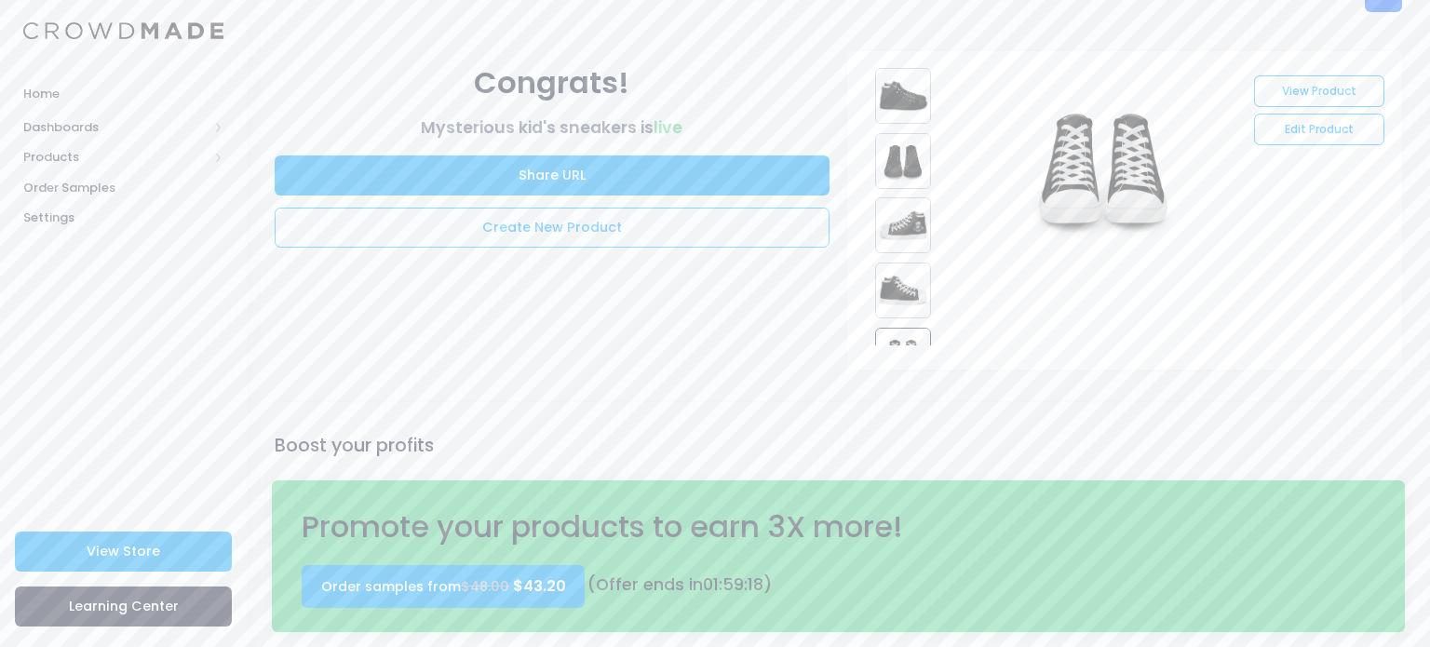
scroll to position [0, 0]
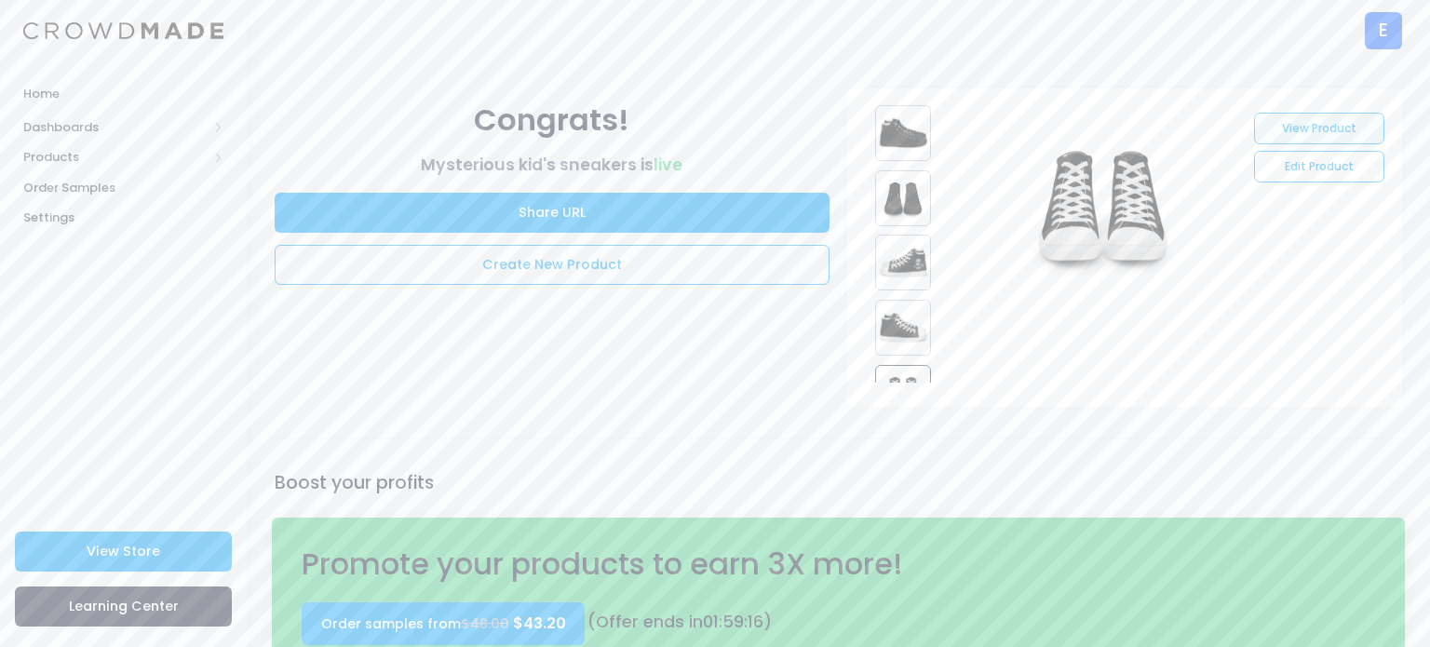
click at [1345, 133] on link "View Product" at bounding box center [1318, 129] width 129 height 32
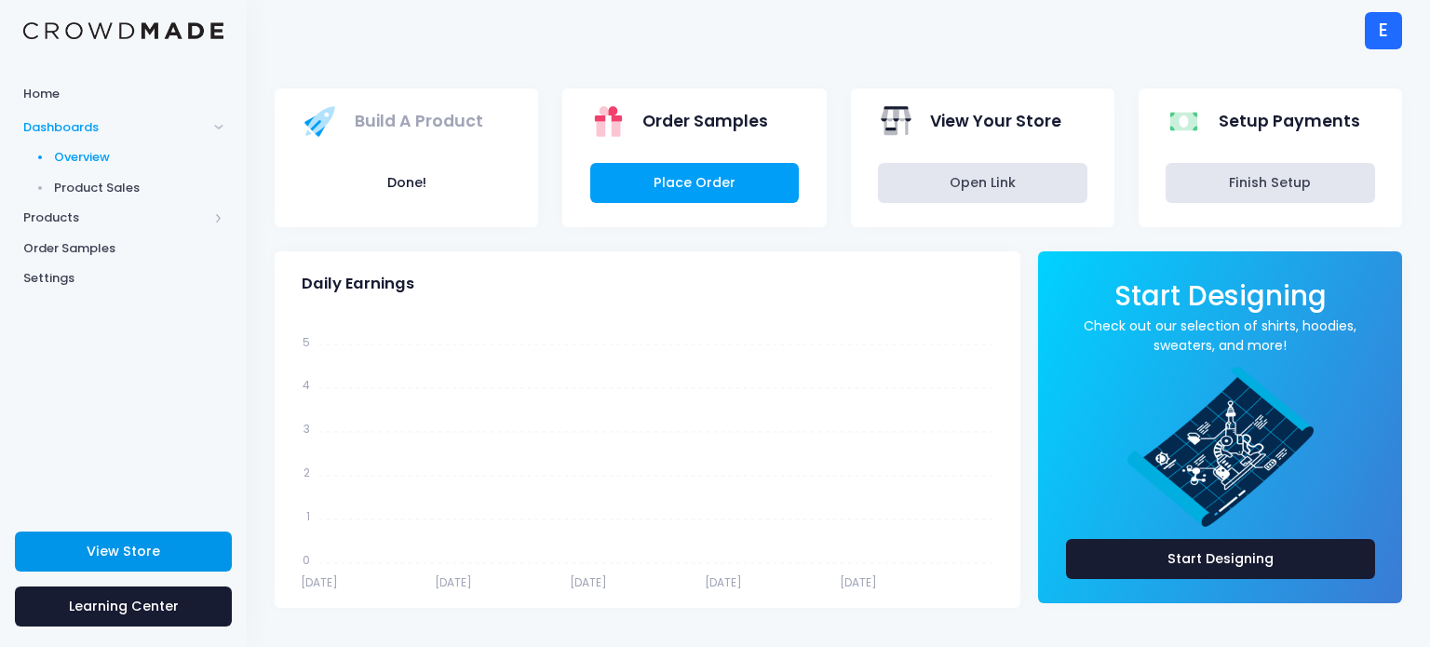
click at [139, 565] on link "View Store" at bounding box center [123, 552] width 217 height 40
click at [90, 206] on span "Products" at bounding box center [123, 218] width 247 height 31
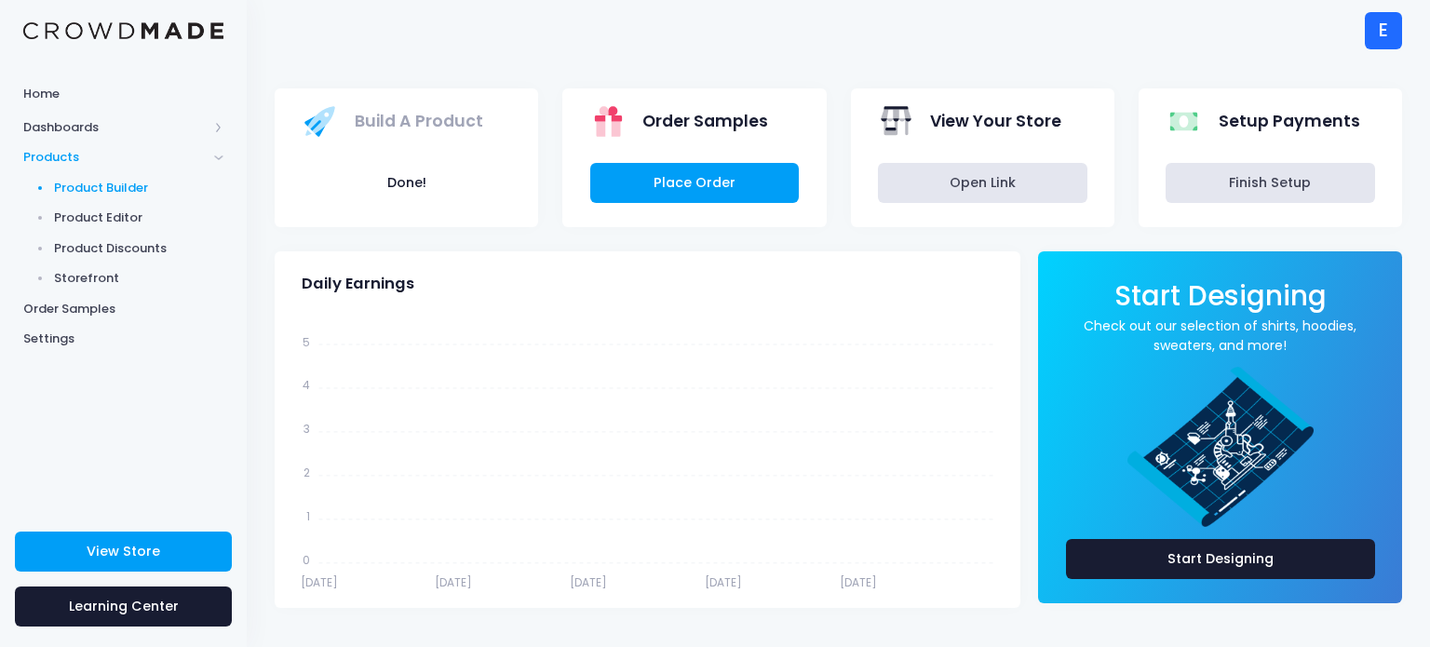
click at [75, 194] on span "Product Builder" at bounding box center [139, 188] width 170 height 19
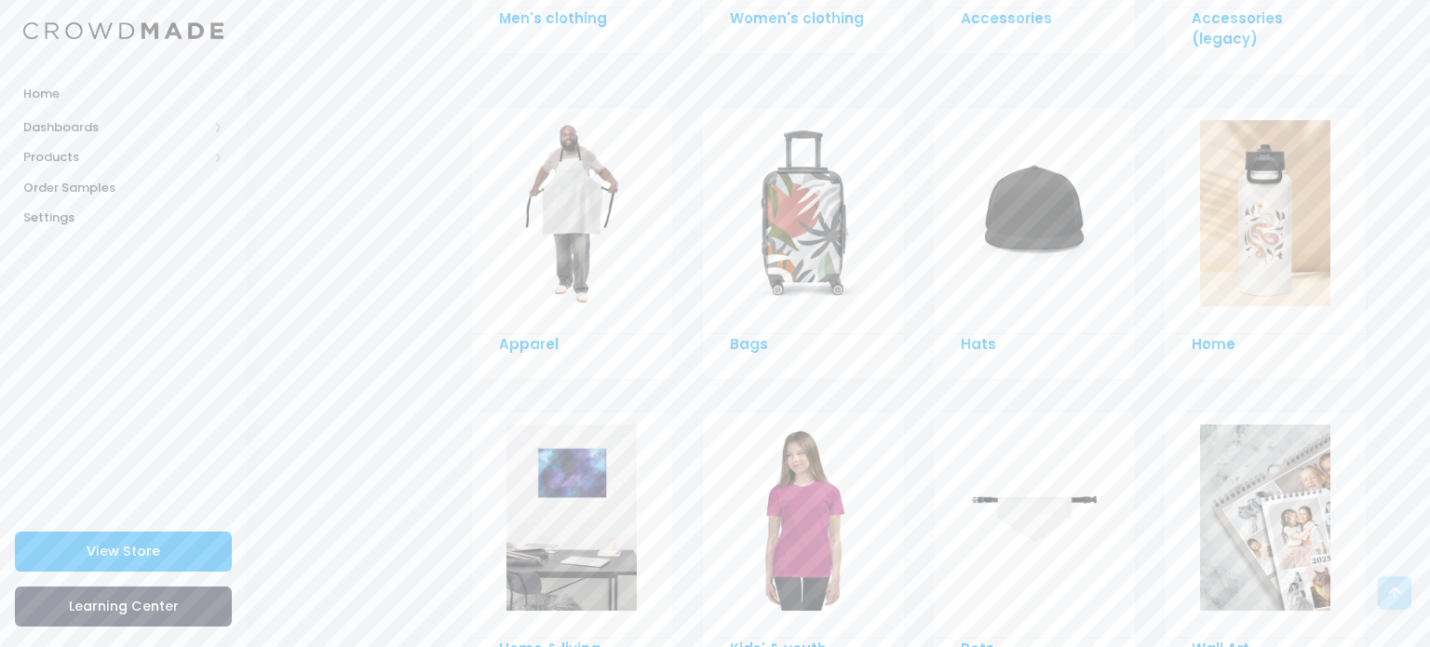
scroll to position [1368, 0]
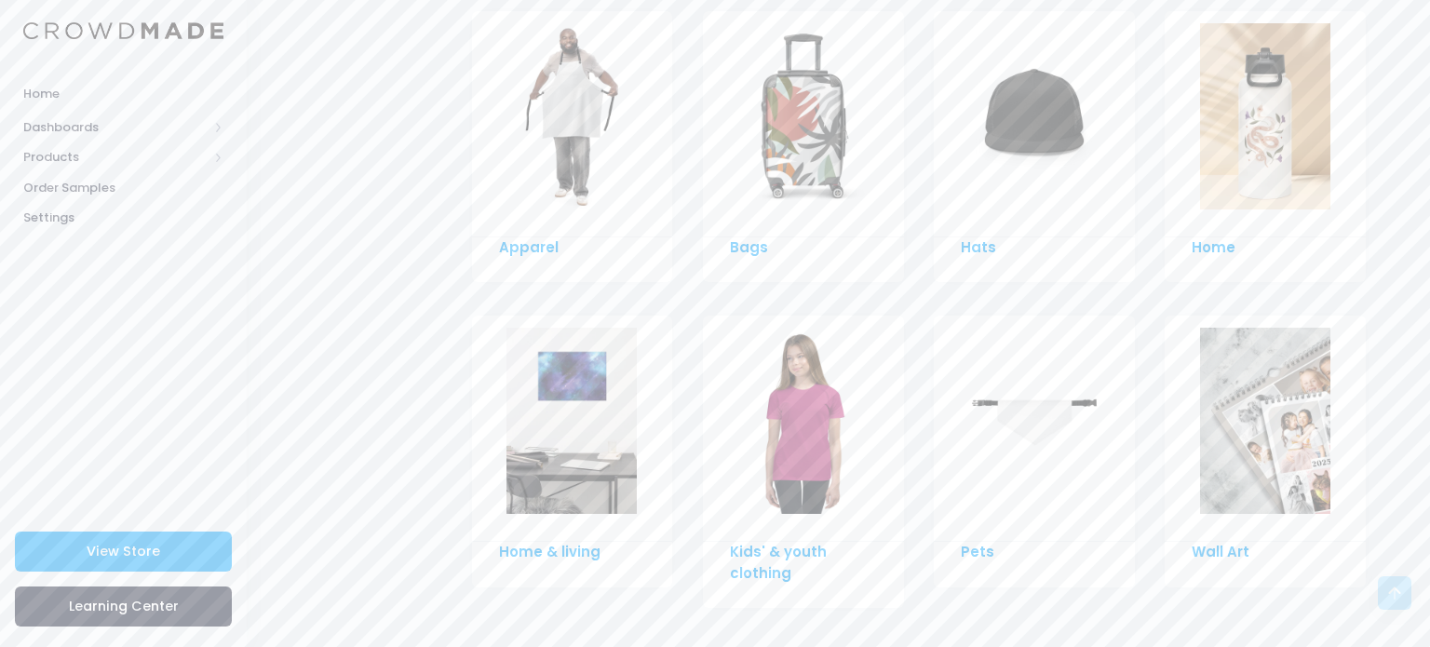
click at [547, 512] on div at bounding box center [572, 429] width 201 height 226
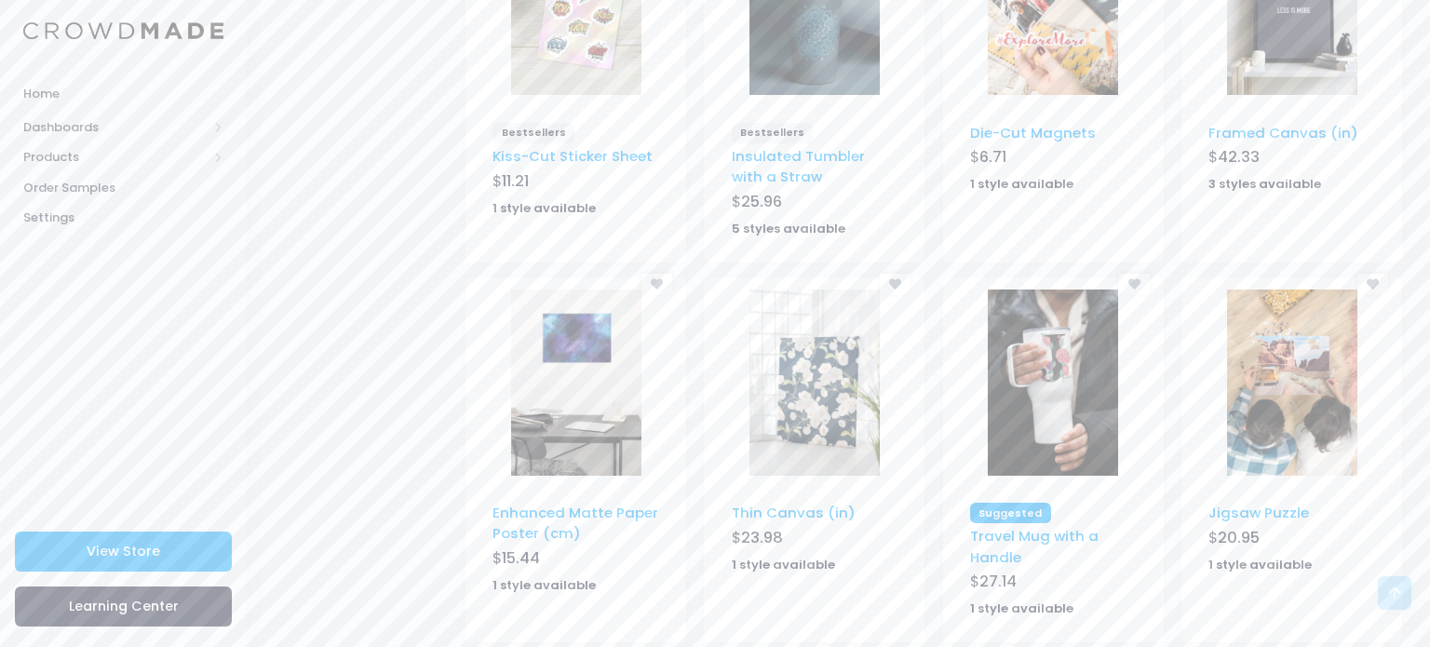
scroll to position [1091, 0]
click at [1019, 543] on link "Travel Mug with a Handle" at bounding box center [1034, 547] width 128 height 40
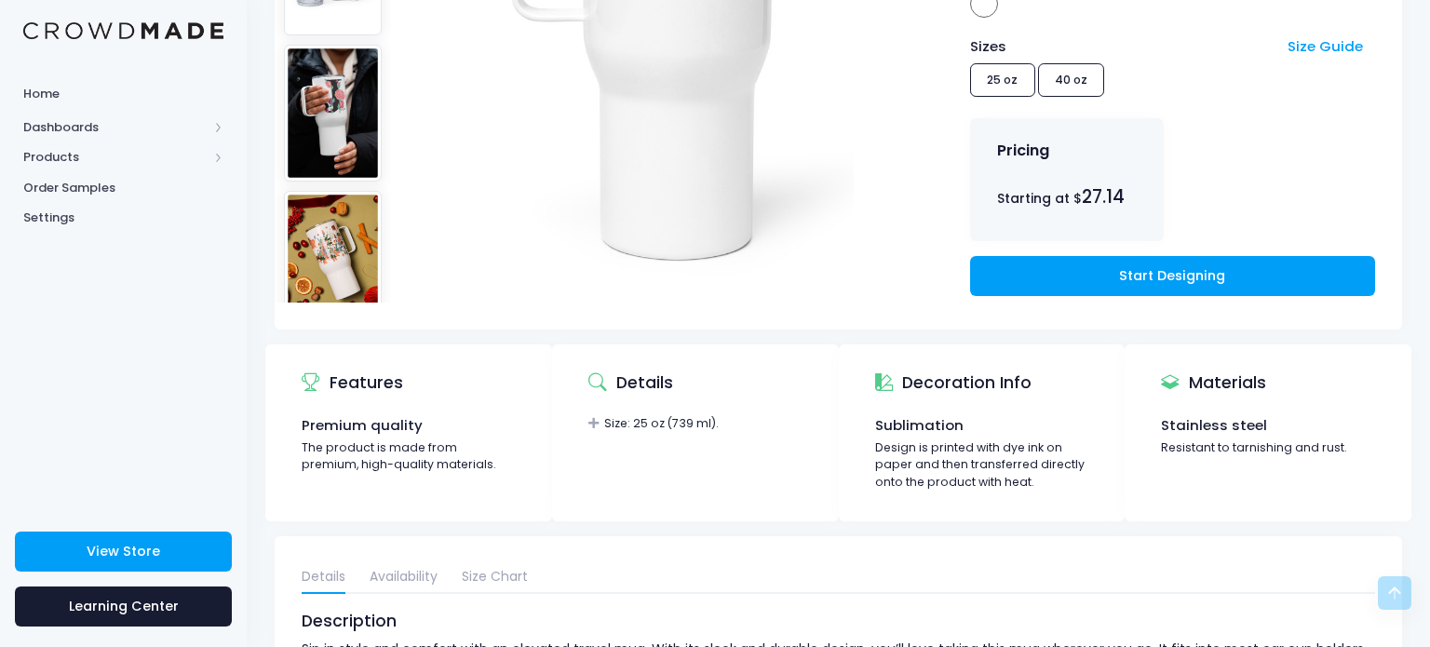
scroll to position [447, 0]
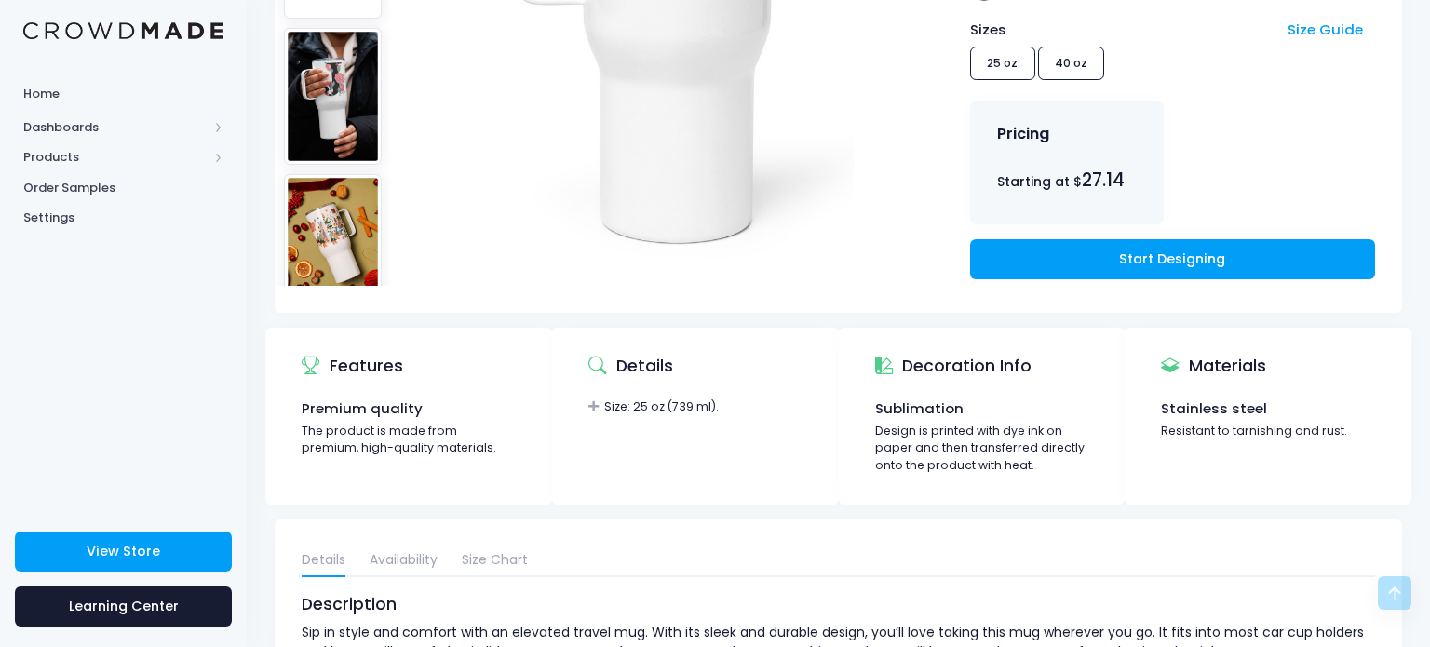
click at [1044, 277] on div "Print types Sublimation Colors White White Sizes Size Guide 25 oz 40 oz Pricing…" at bounding box center [1172, 45] width 459 height 533
click at [1049, 268] on link "Start Designing" at bounding box center [1172, 259] width 405 height 40
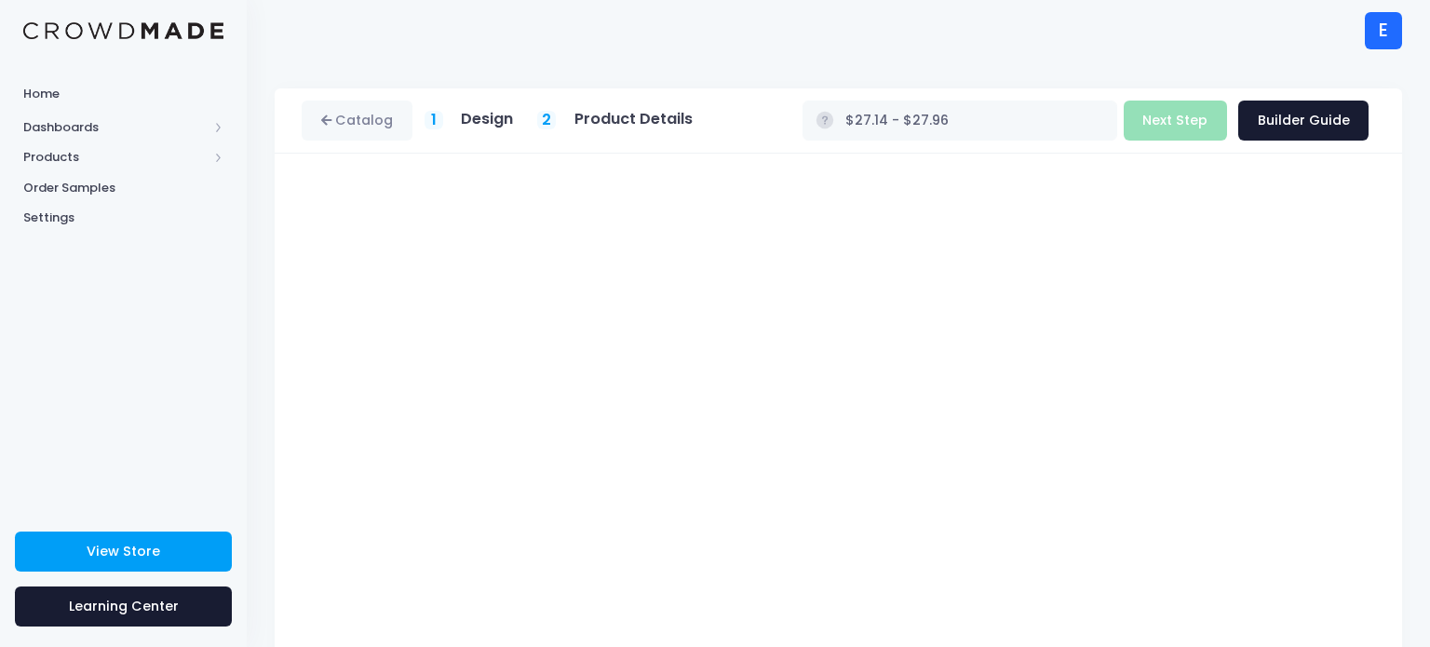
type input "$Infinity - $-Infinity"
click at [1389, 430] on div "Travel Mug with a Handle Product title Set your earnings $ 0.0 Earnings can't b…" at bounding box center [838, 507] width 1127 height 706
click at [1212, 105] on button "Next Step" at bounding box center [1175, 121] width 103 height 40
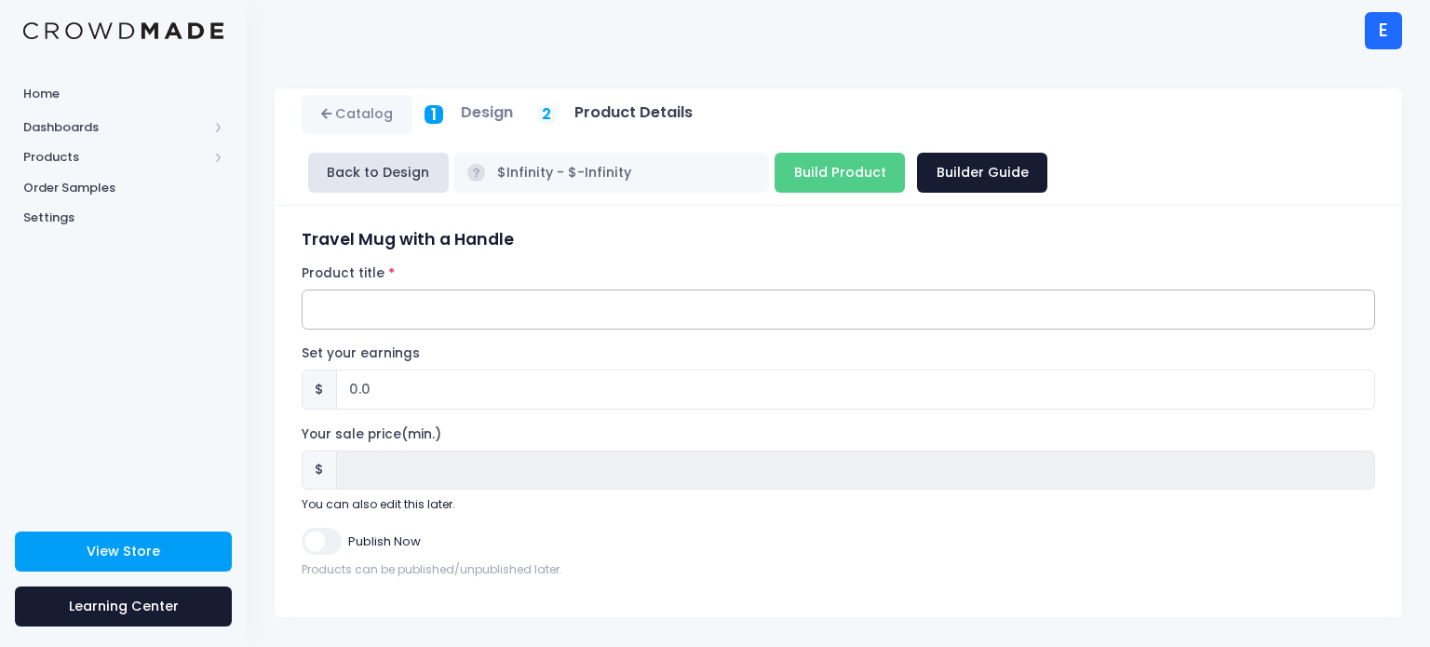
click at [454, 311] on input "Product title" at bounding box center [838, 310] width 1073 height 40
type input "Mysterious kid tumbler"
click at [333, 544] on input "Publish Now" at bounding box center [321, 541] width 39 height 27
checkbox input "true"
click at [804, 172] on input "Build Product" at bounding box center [839, 173] width 130 height 40
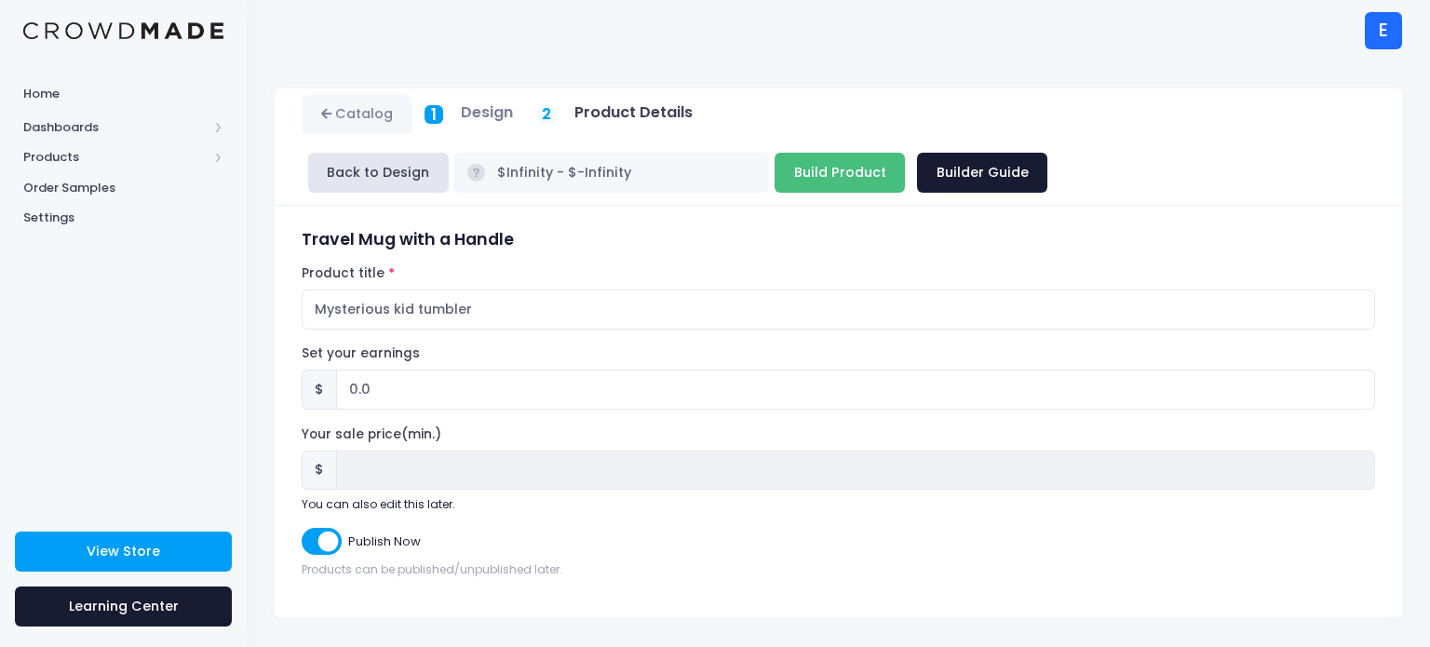
type input "Building product..."
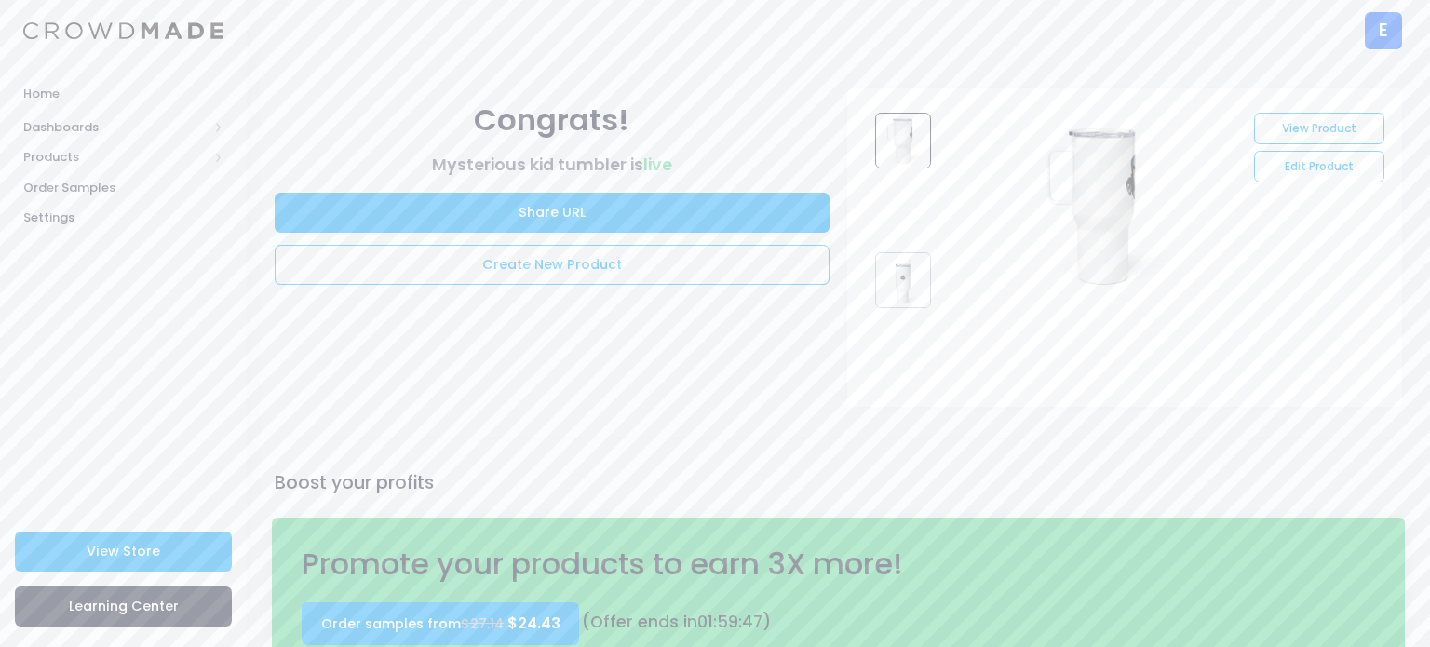
click at [912, 354] on link at bounding box center [909, 317] width 87 height 130
click at [1325, 118] on link "View Product" at bounding box center [1318, 129] width 129 height 32
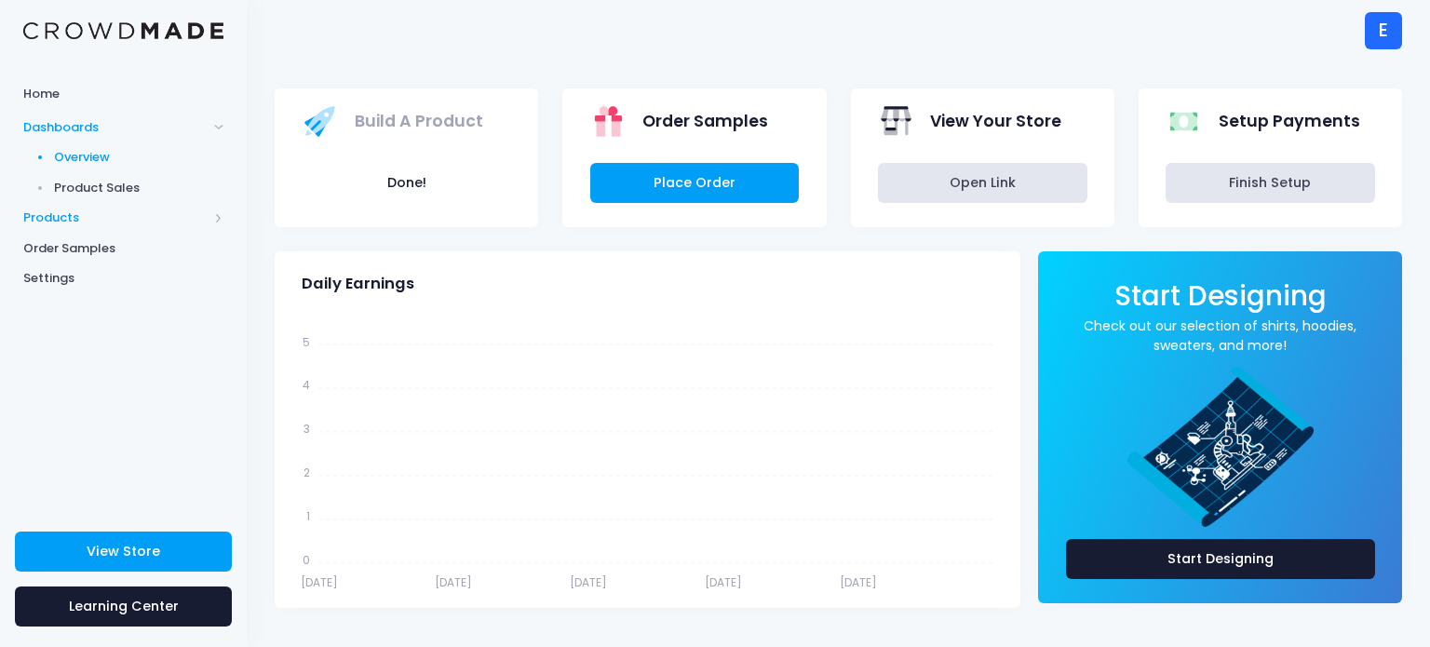
click at [63, 224] on span "Products" at bounding box center [115, 218] width 184 height 19
click at [94, 181] on span "Product Builder" at bounding box center [139, 188] width 170 height 19
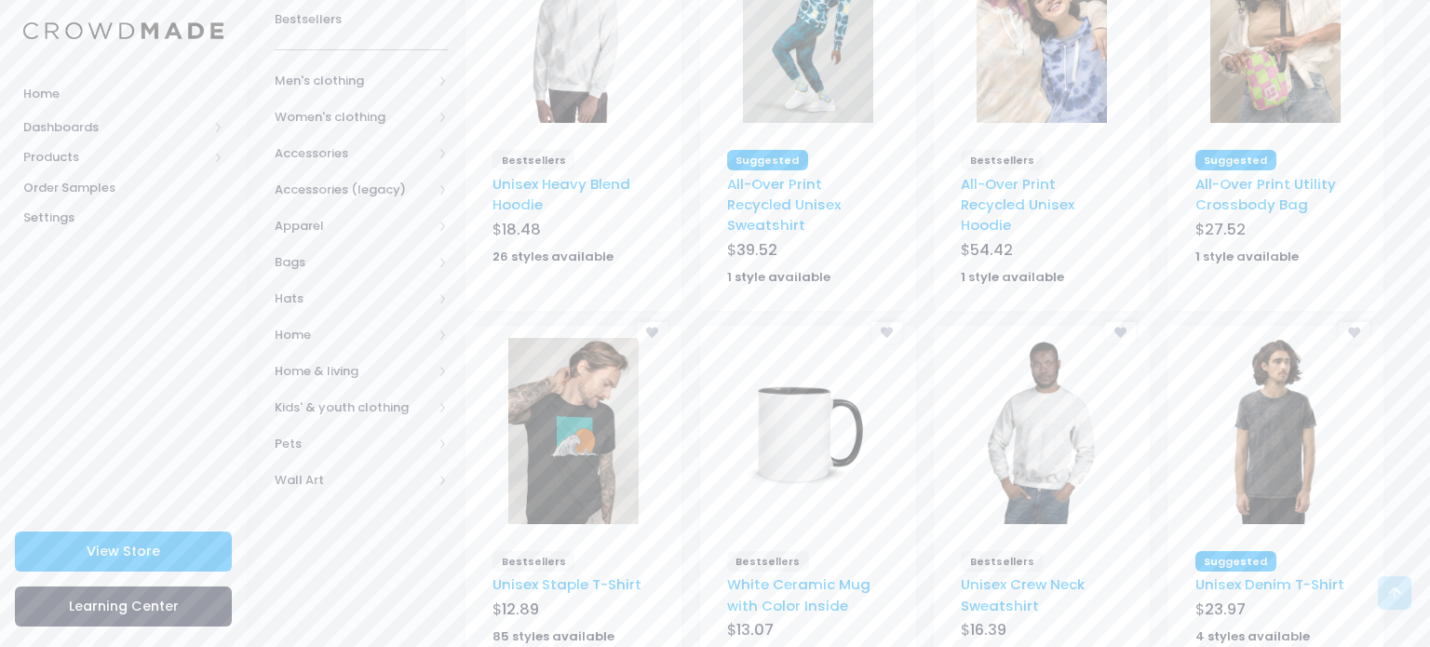
scroll to position [289, 0]
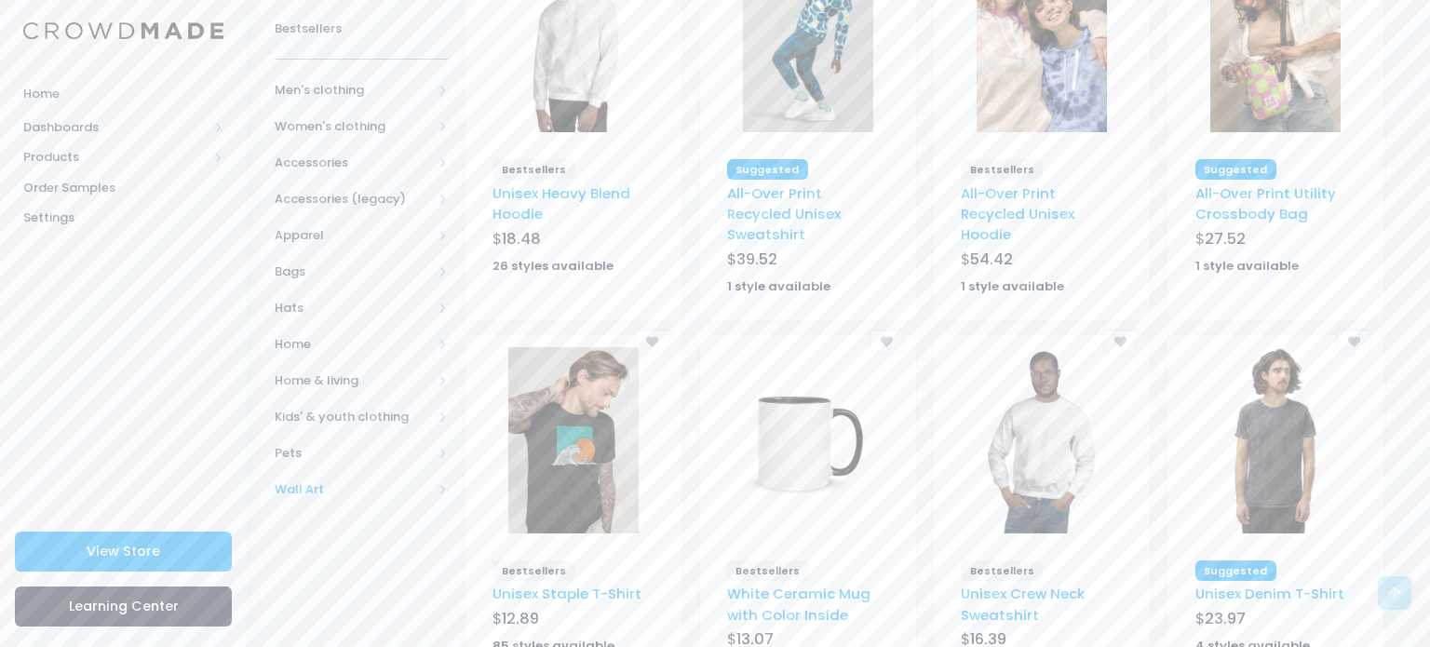
click at [352, 498] on span "Wall Art" at bounding box center [361, 489] width 173 height 36
click at [350, 522] on span "All Wall Art" at bounding box center [364, 526] width 120 height 19
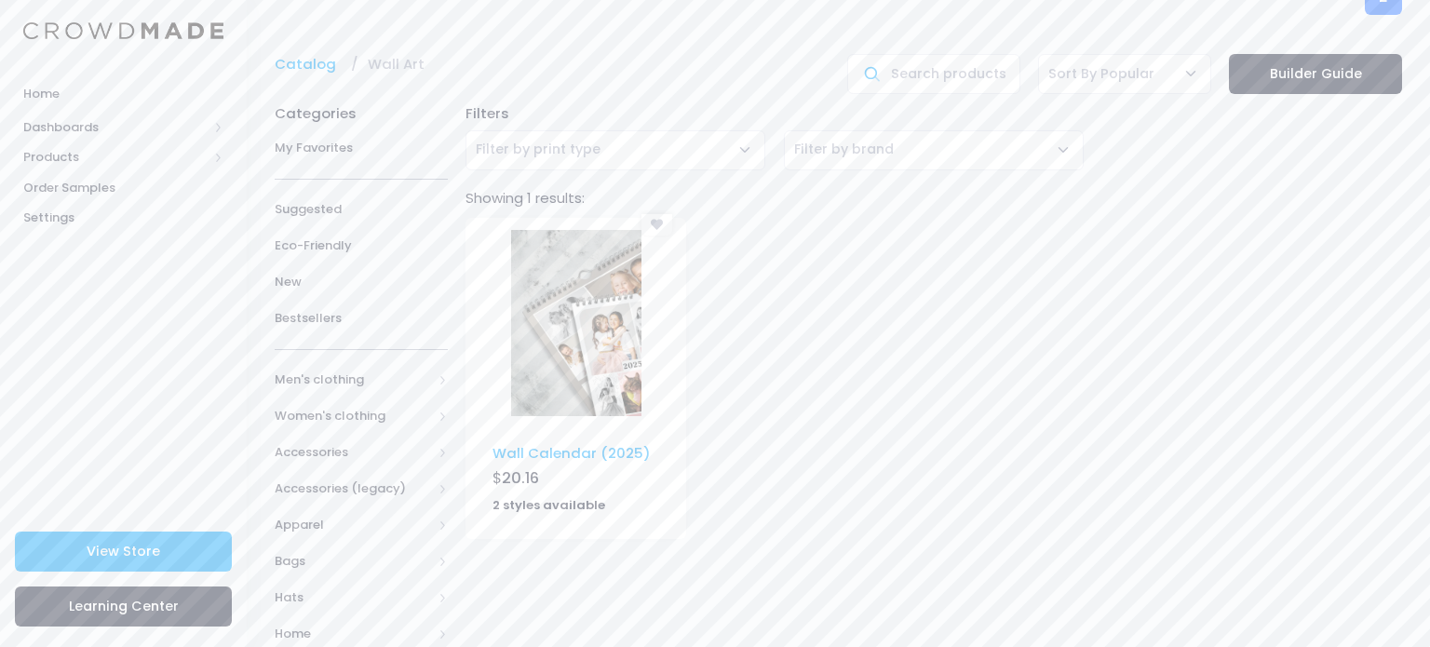
scroll to position [37, 0]
click at [370, 435] on span "Accessories" at bounding box center [361, 450] width 173 height 36
click at [319, 631] on span "Tech accessories" at bounding box center [356, 640] width 104 height 36
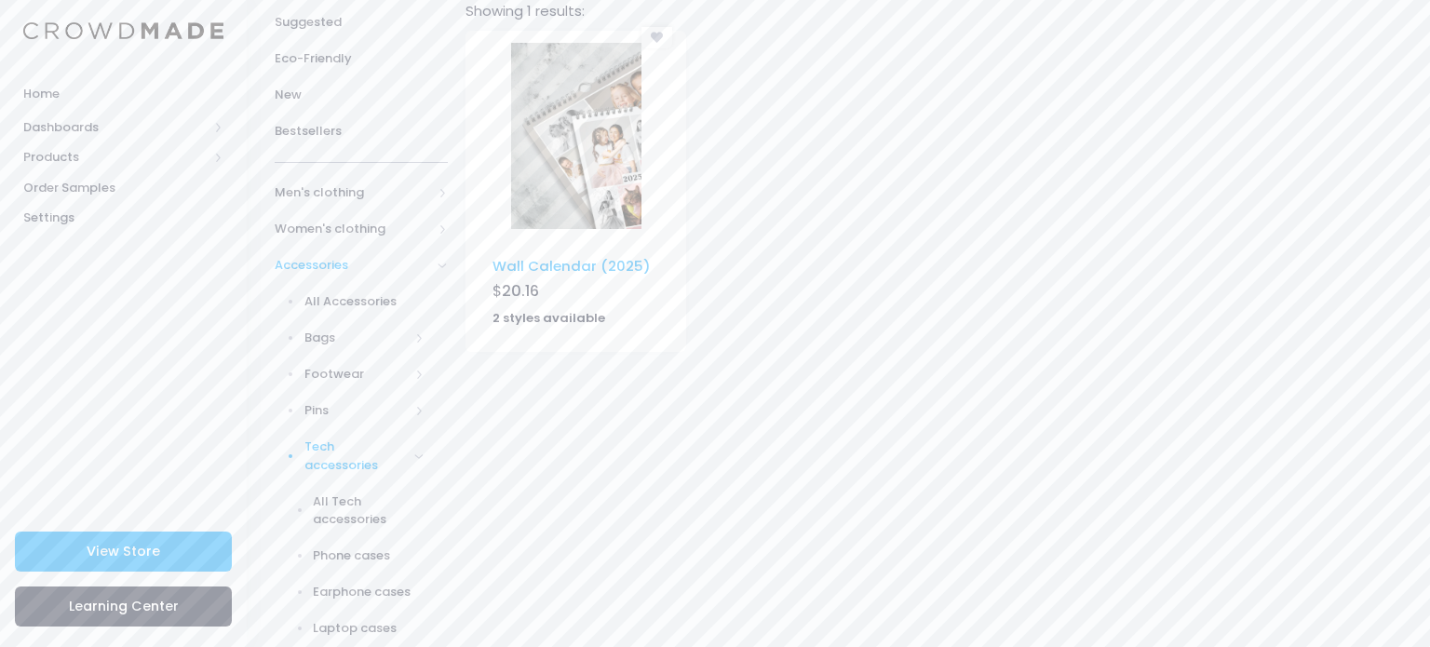
scroll to position [223, 0]
click at [332, 510] on span "All Tech accessories" at bounding box center [368, 509] width 111 height 36
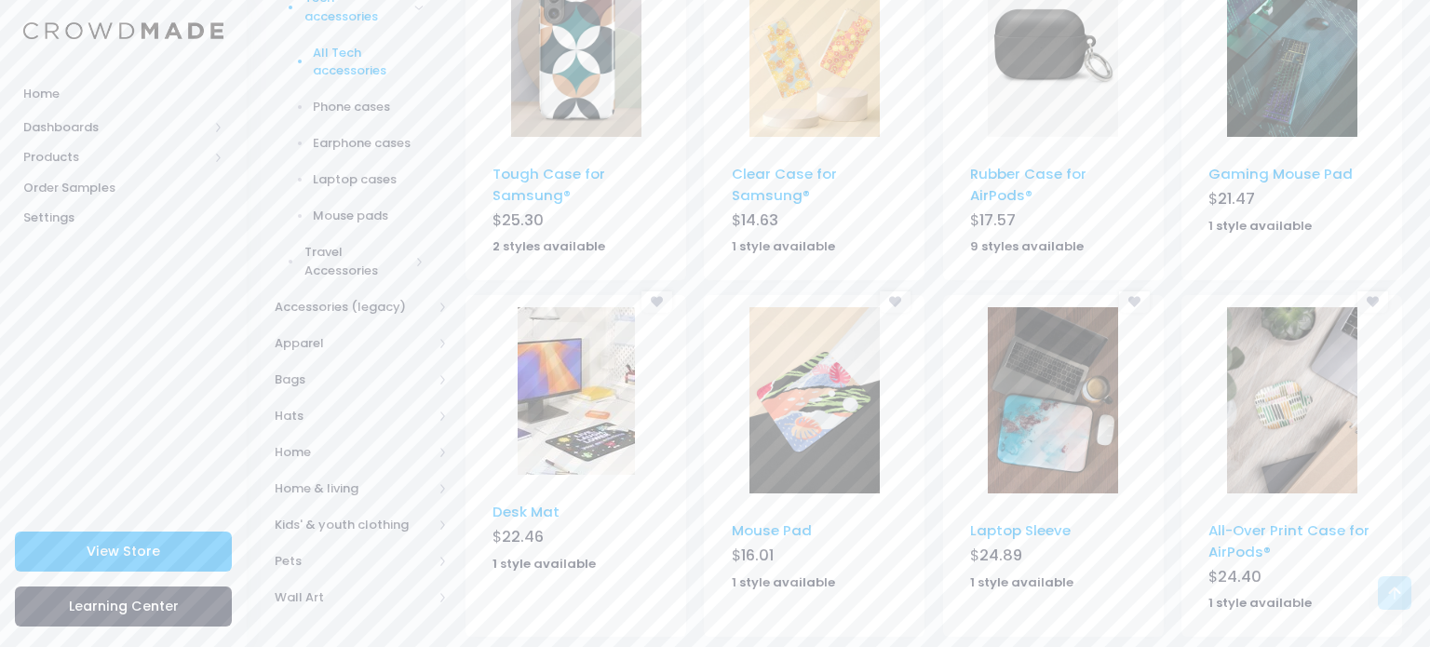
scroll to position [702, 0]
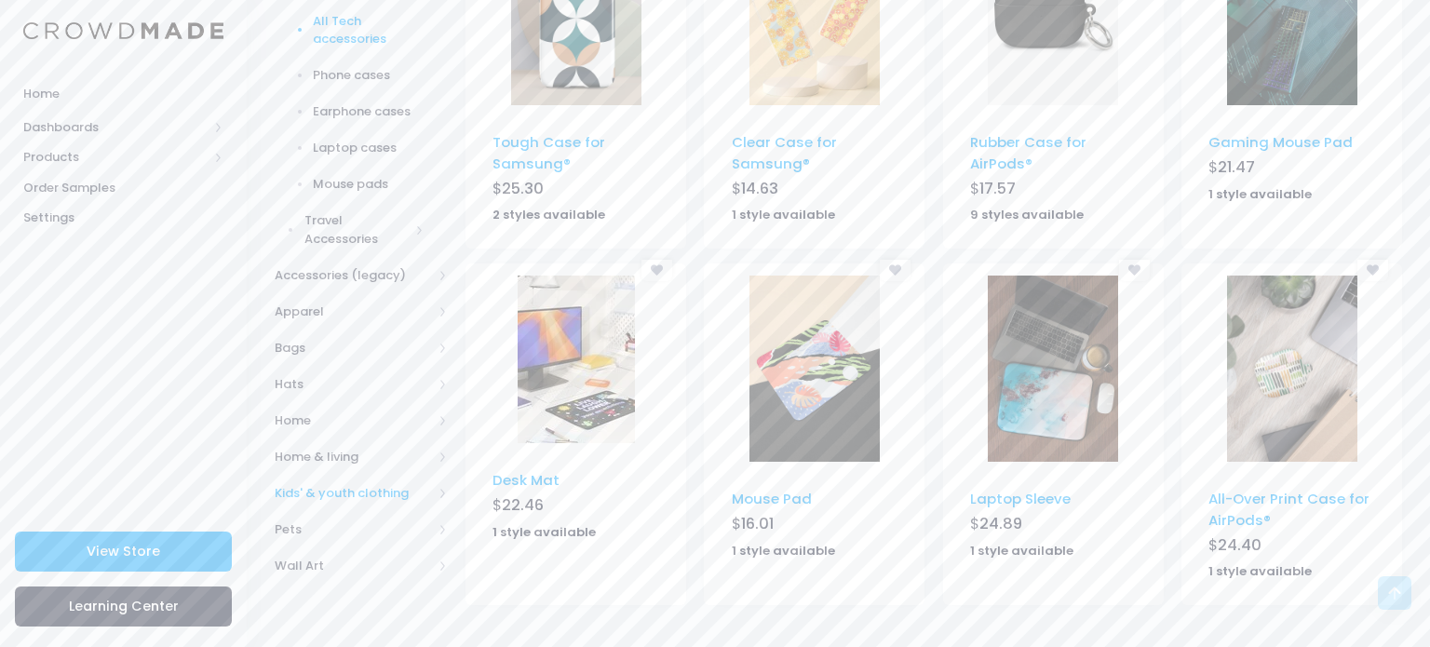
click at [410, 490] on span "Kids' & youth clothing" at bounding box center [353, 493] width 157 height 19
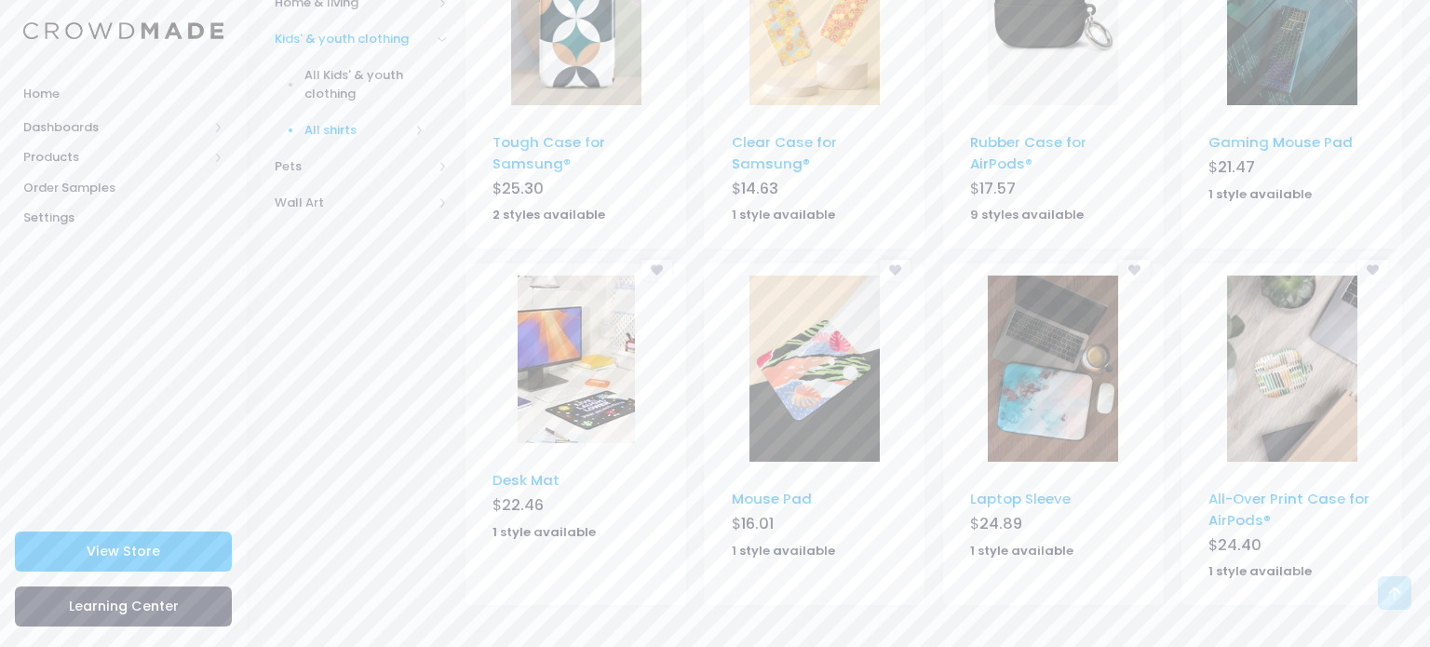
click at [354, 122] on span "All shirts" at bounding box center [356, 130] width 104 height 19
click at [329, 163] on span "All shirts" at bounding box center [368, 166] width 111 height 19
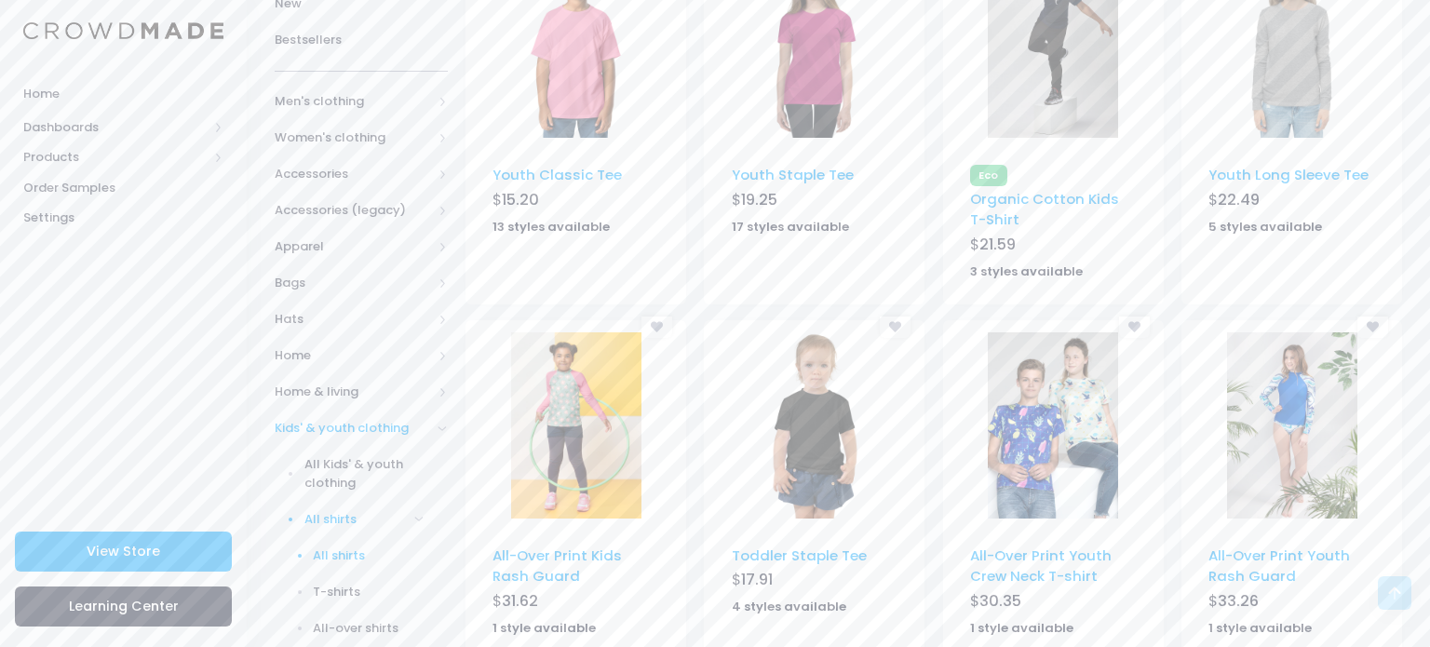
scroll to position [298, 0]
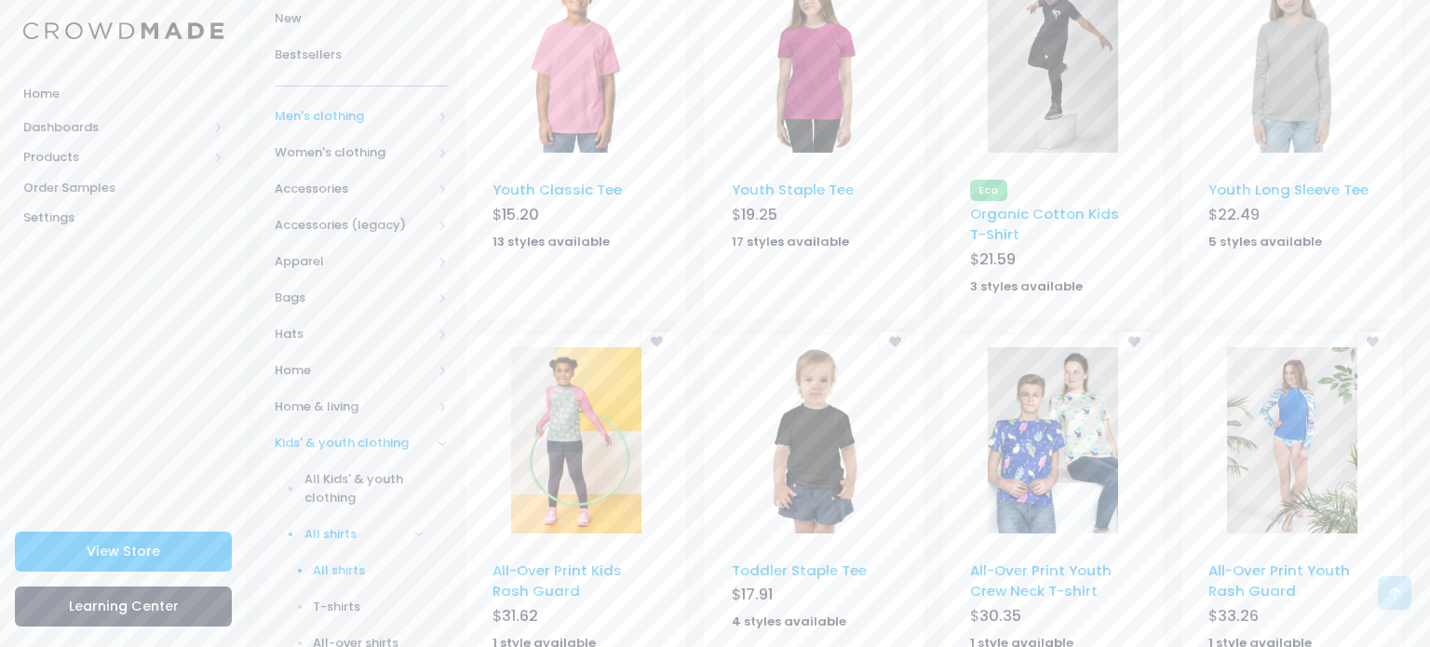
click at [396, 121] on span "Men's clothing" at bounding box center [353, 116] width 157 height 19
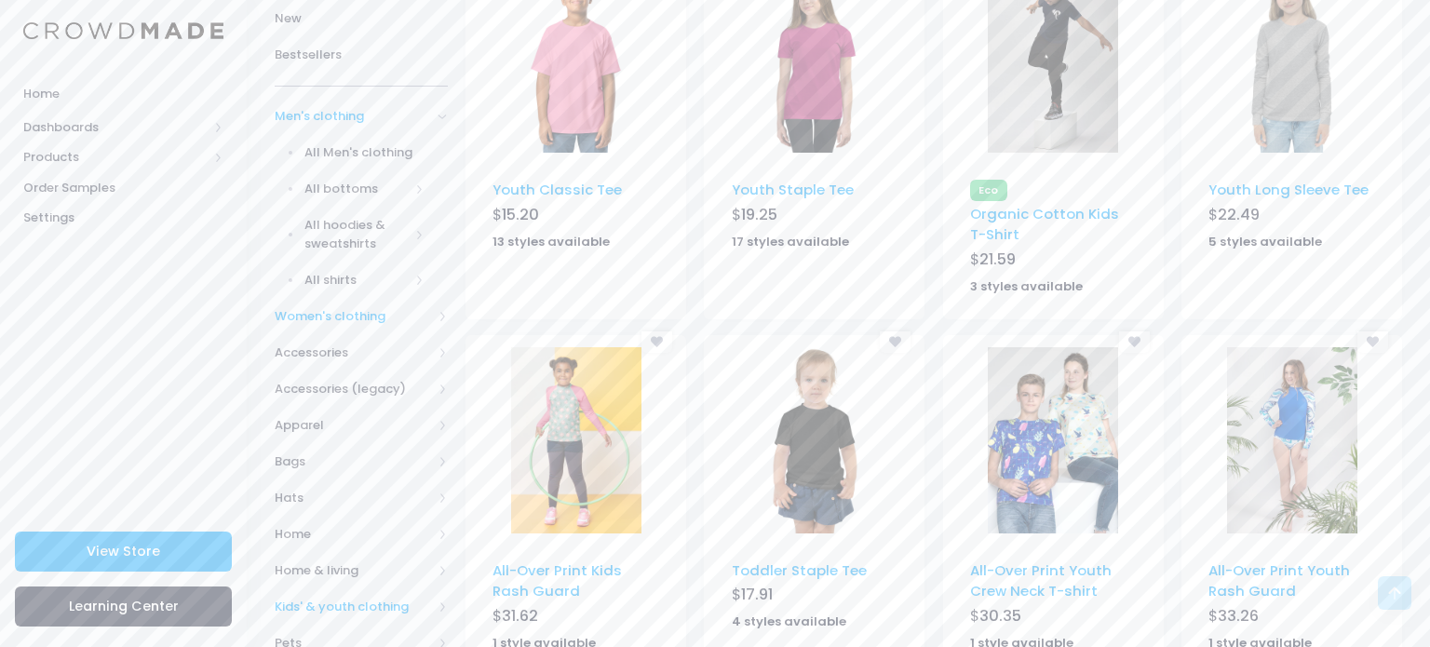
click at [367, 316] on span "Women's clothing" at bounding box center [353, 316] width 157 height 19
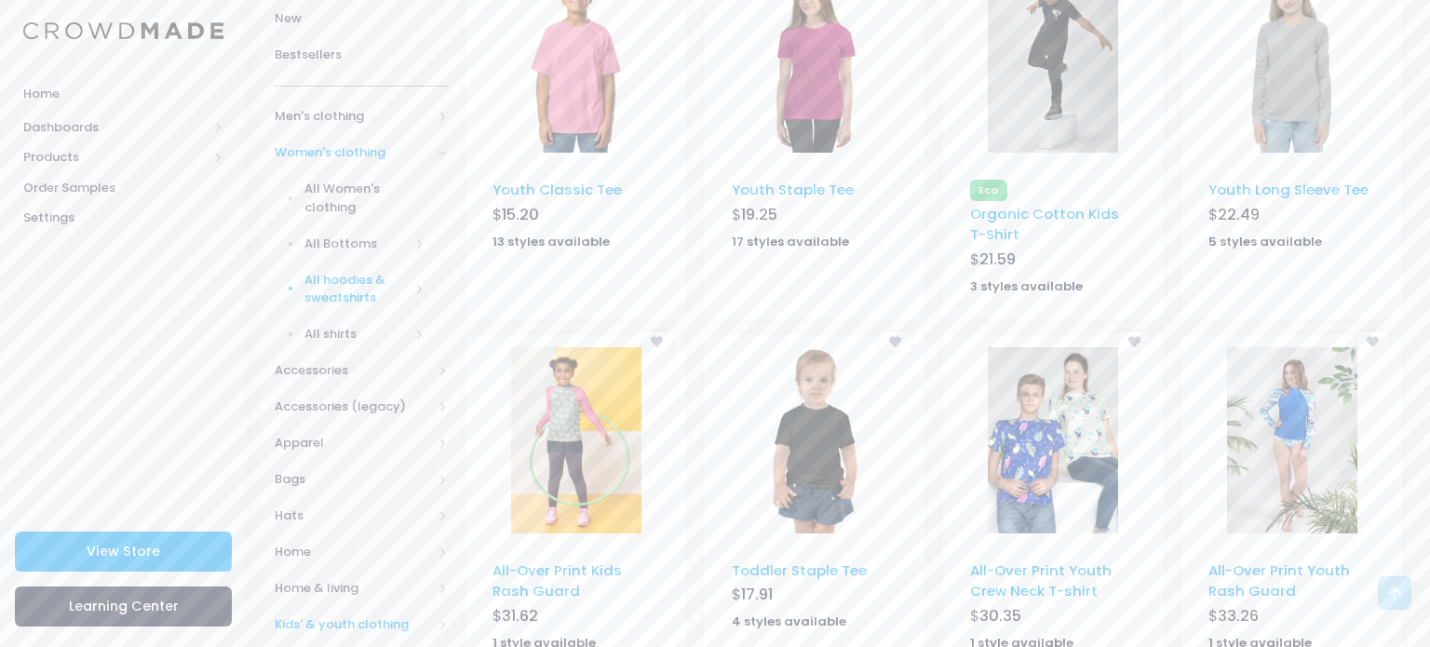
click at [361, 283] on span "All hoodies & sweatshirts" at bounding box center [356, 289] width 104 height 36
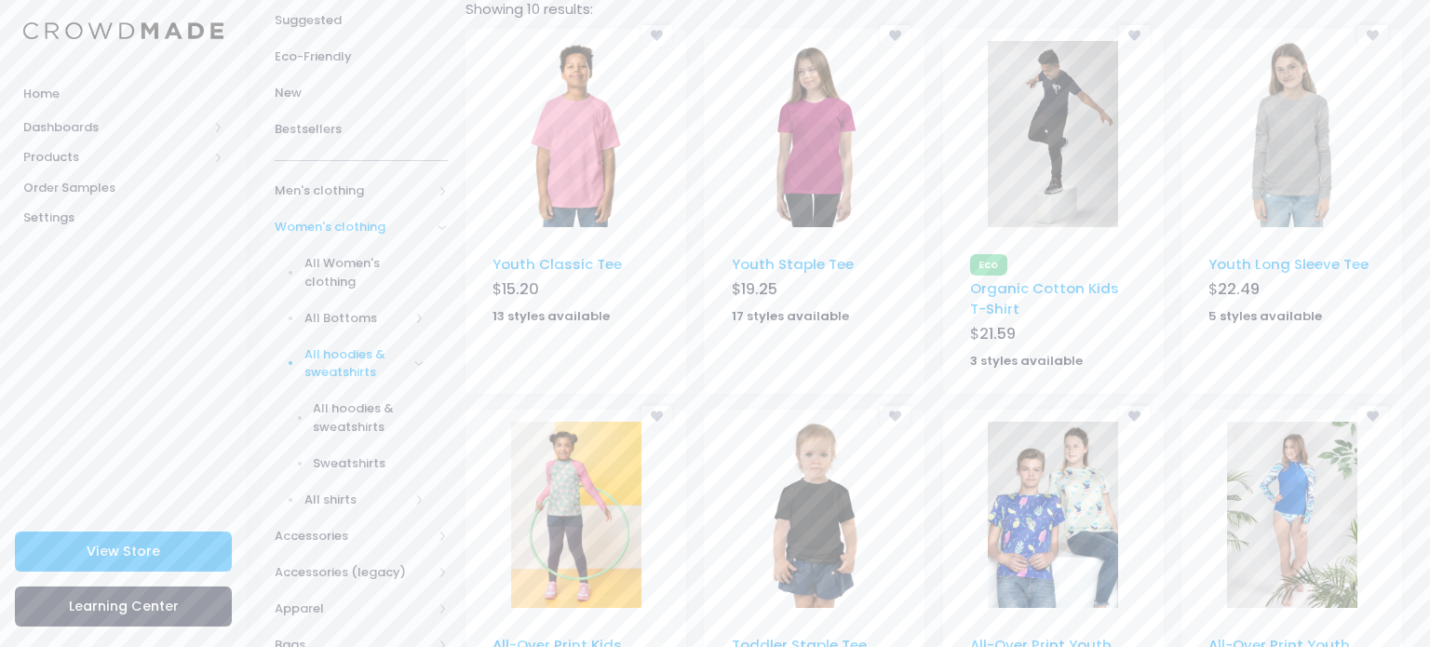
scroll to position [223, 0]
click at [355, 360] on span "All hoodies & sweatshirts" at bounding box center [356, 363] width 104 height 36
click at [354, 355] on span "All hoodies & sweatshirts" at bounding box center [356, 363] width 104 height 36
click at [357, 417] on span "All hoodies & sweatshirts" at bounding box center [368, 417] width 111 height 36
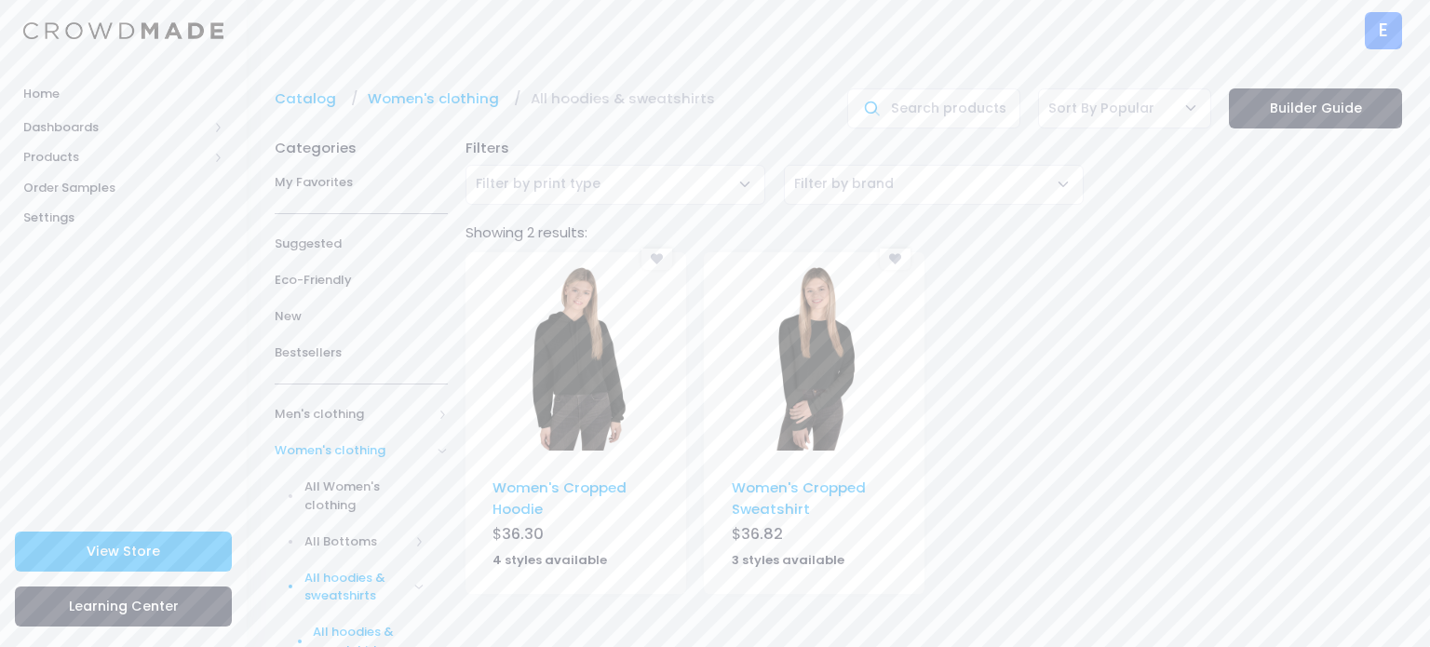
click at [561, 508] on div "Women's Cropped Hoodie" at bounding box center [575, 500] width 166 height 45
